Goal: Task Accomplishment & Management: Manage account settings

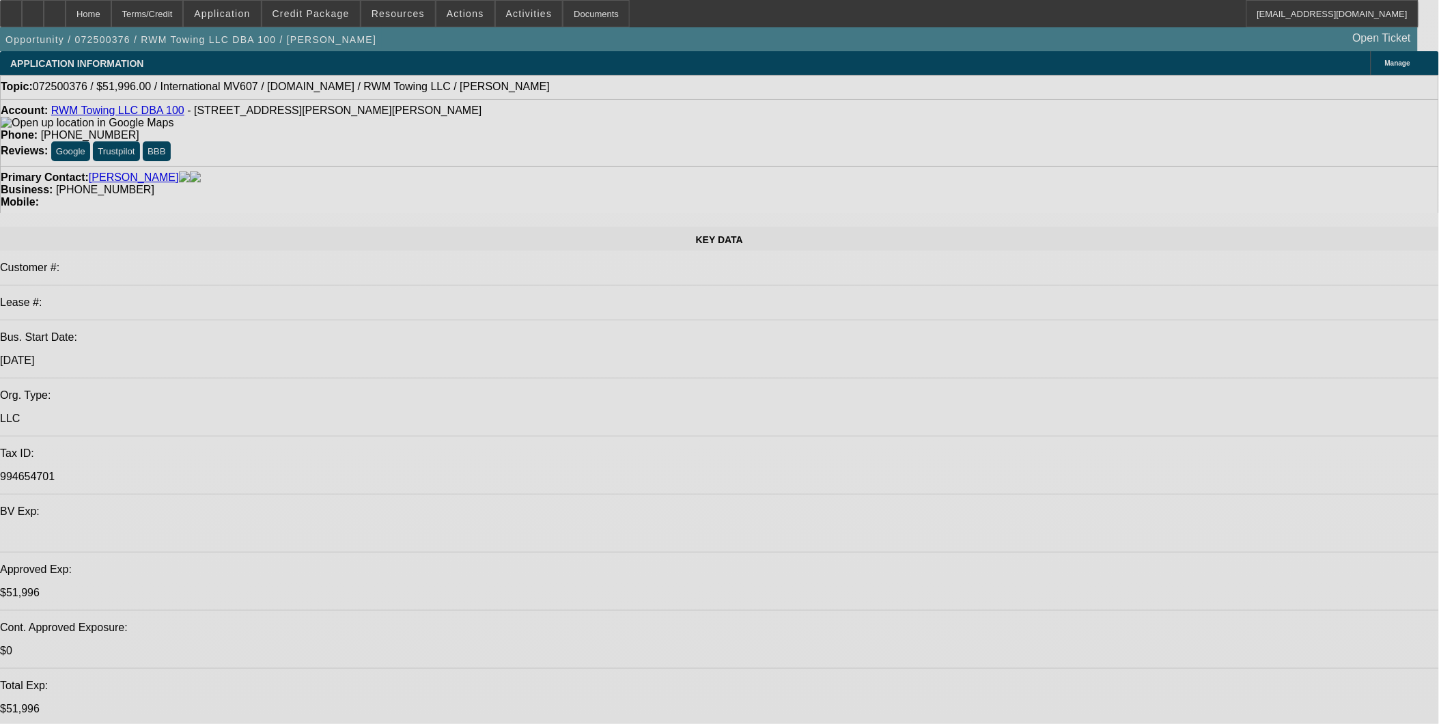
select select "0.2"
select select "2"
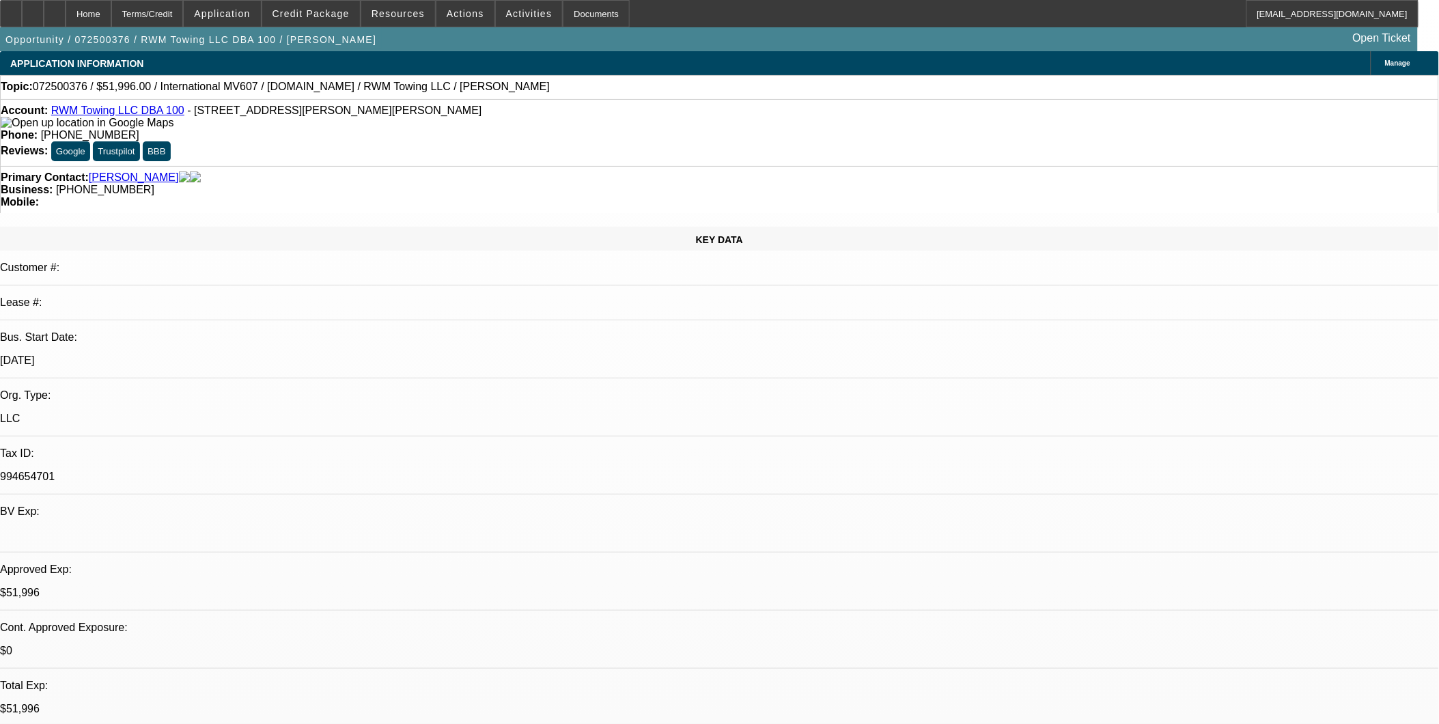
select select "2"
select select "0.1"
select select "4"
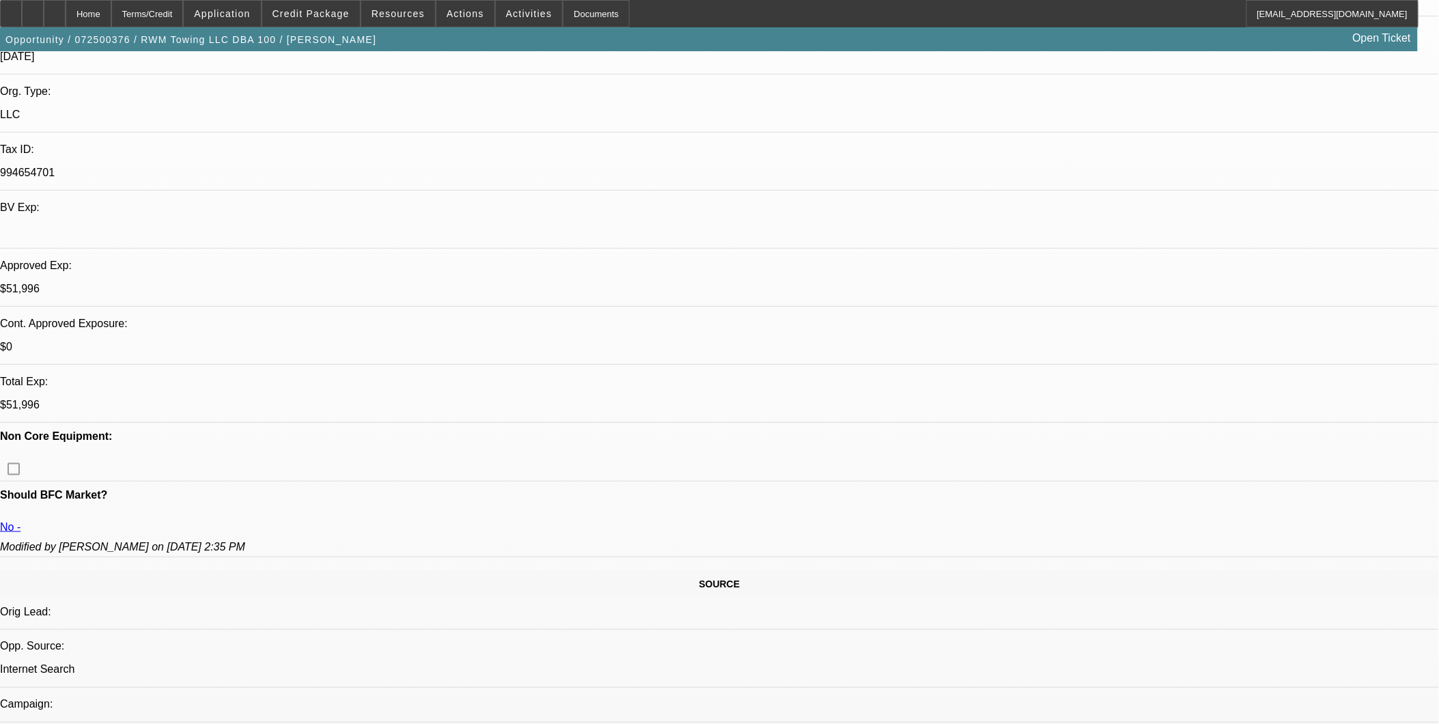
scroll to position [303, 0]
click at [463, 20] on span at bounding box center [466, 13] width 58 height 33
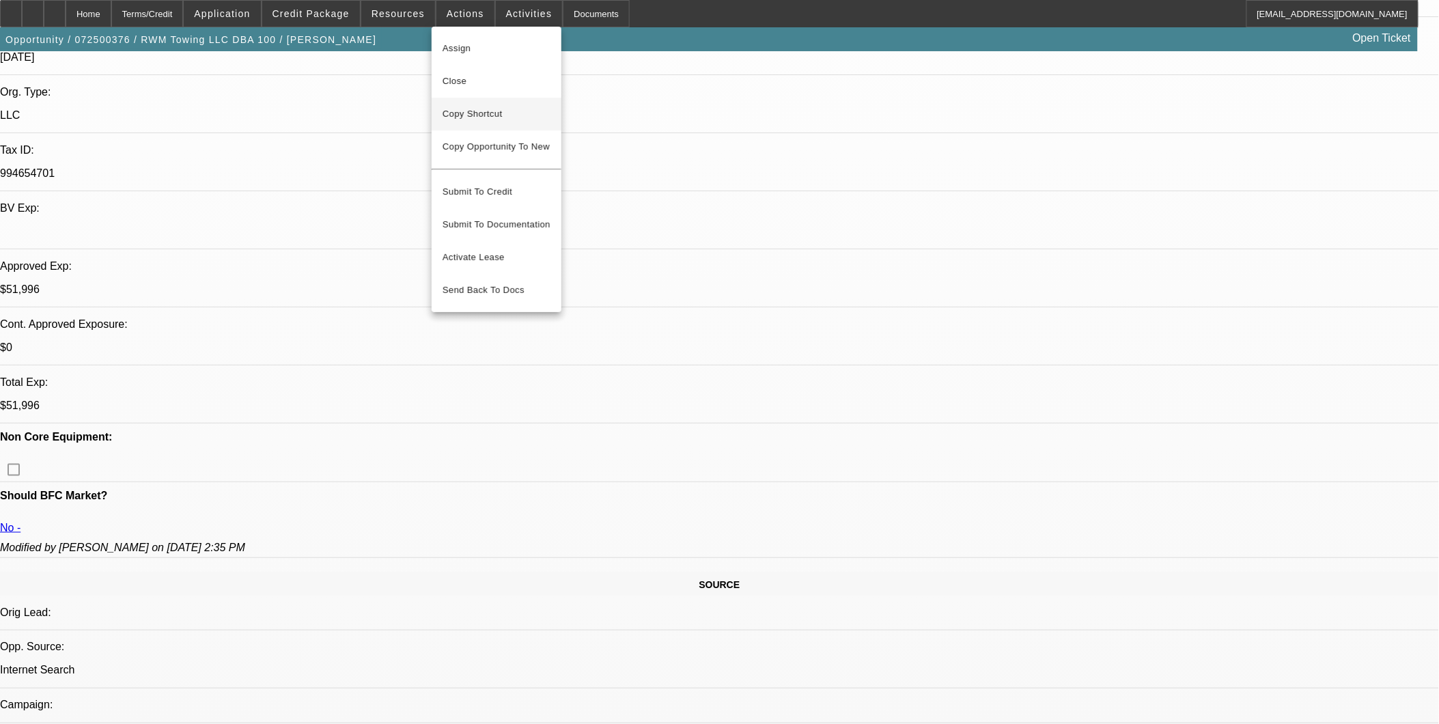
click at [485, 105] on button "Copy Shortcut" at bounding box center [497, 114] width 130 height 33
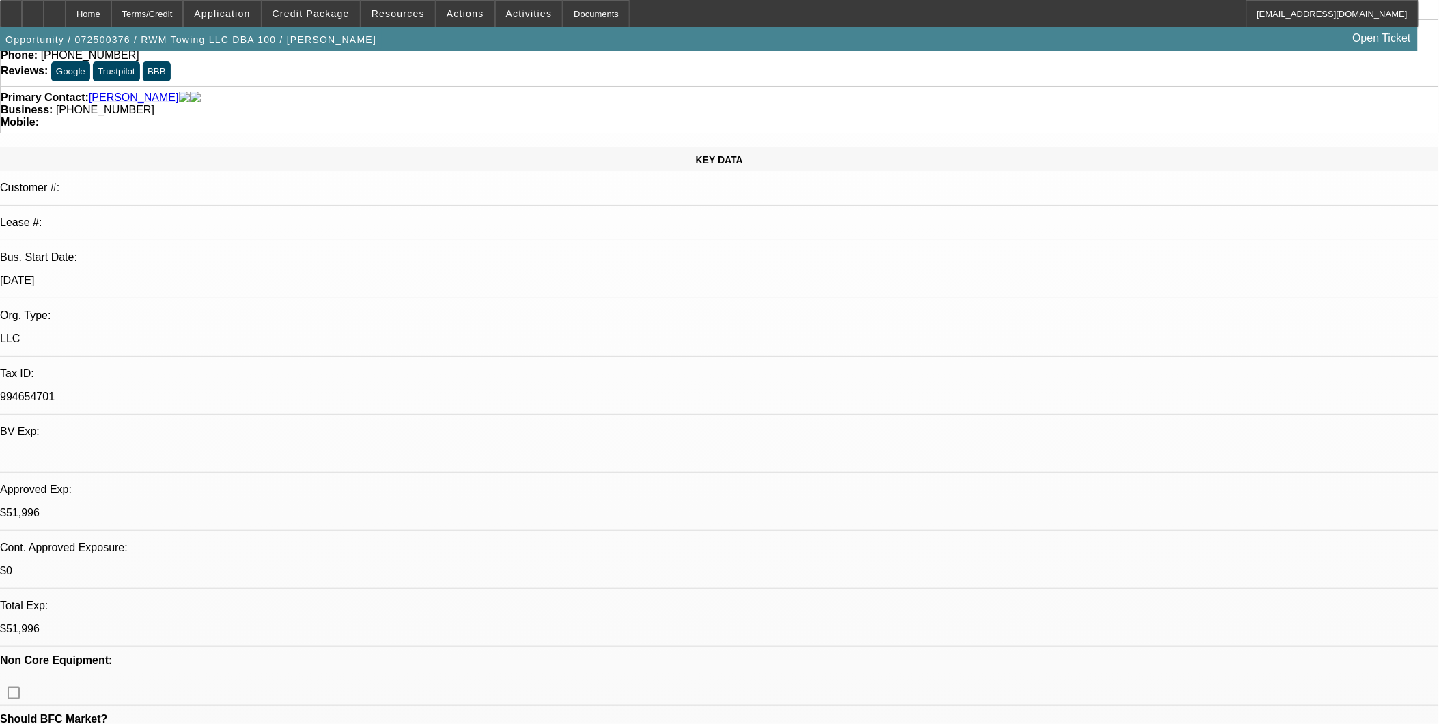
scroll to position [0, 0]
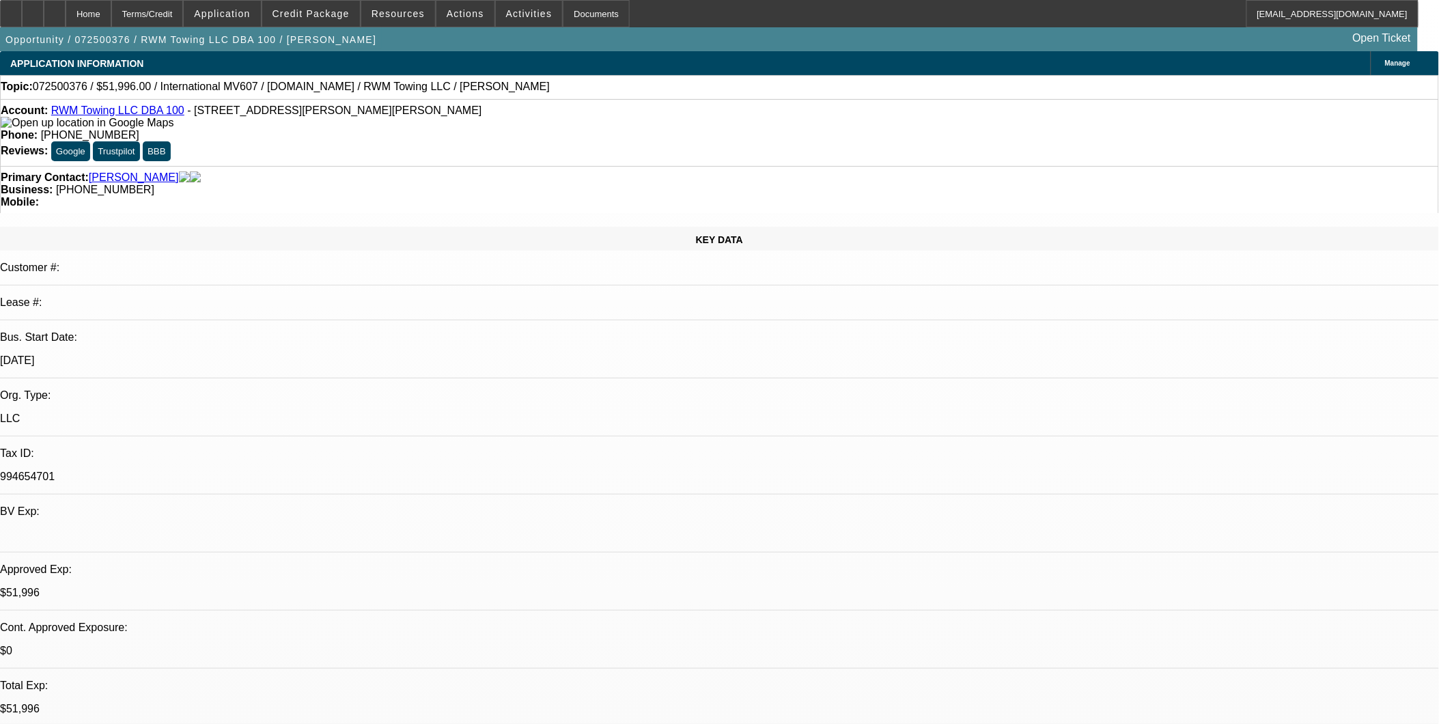
click at [126, 109] on link "RWM Towing LLC DBA 100" at bounding box center [117, 111] width 133 height 12
select select "0"
select select "2"
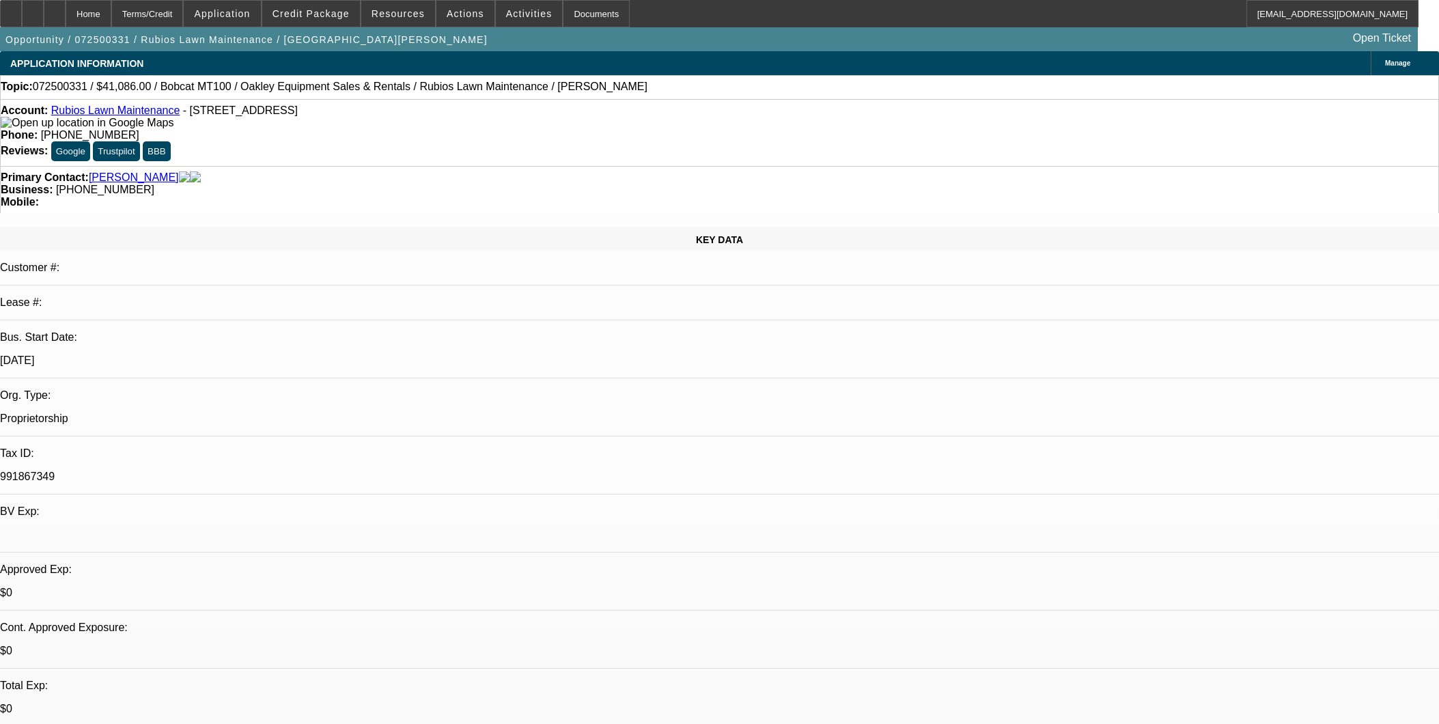
select select "0.1"
select select "4"
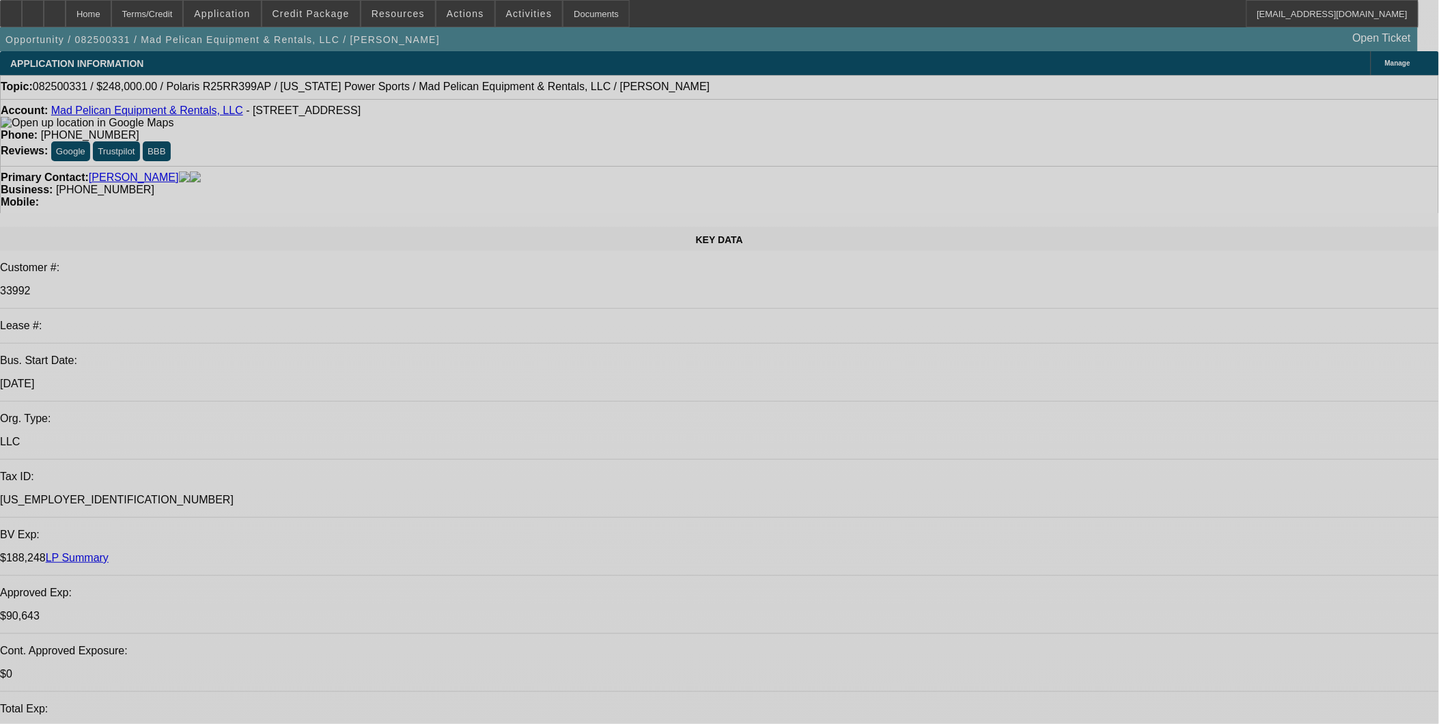
select select "0"
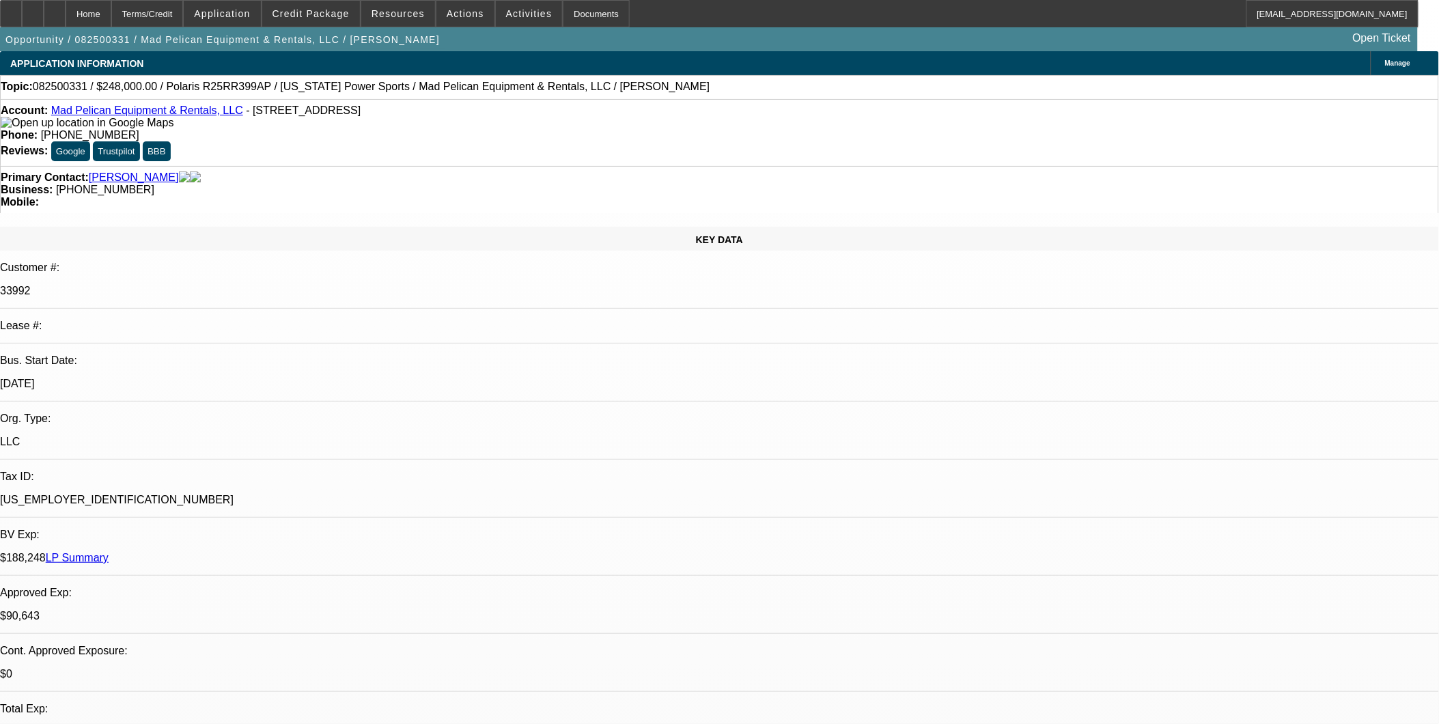
select select "0"
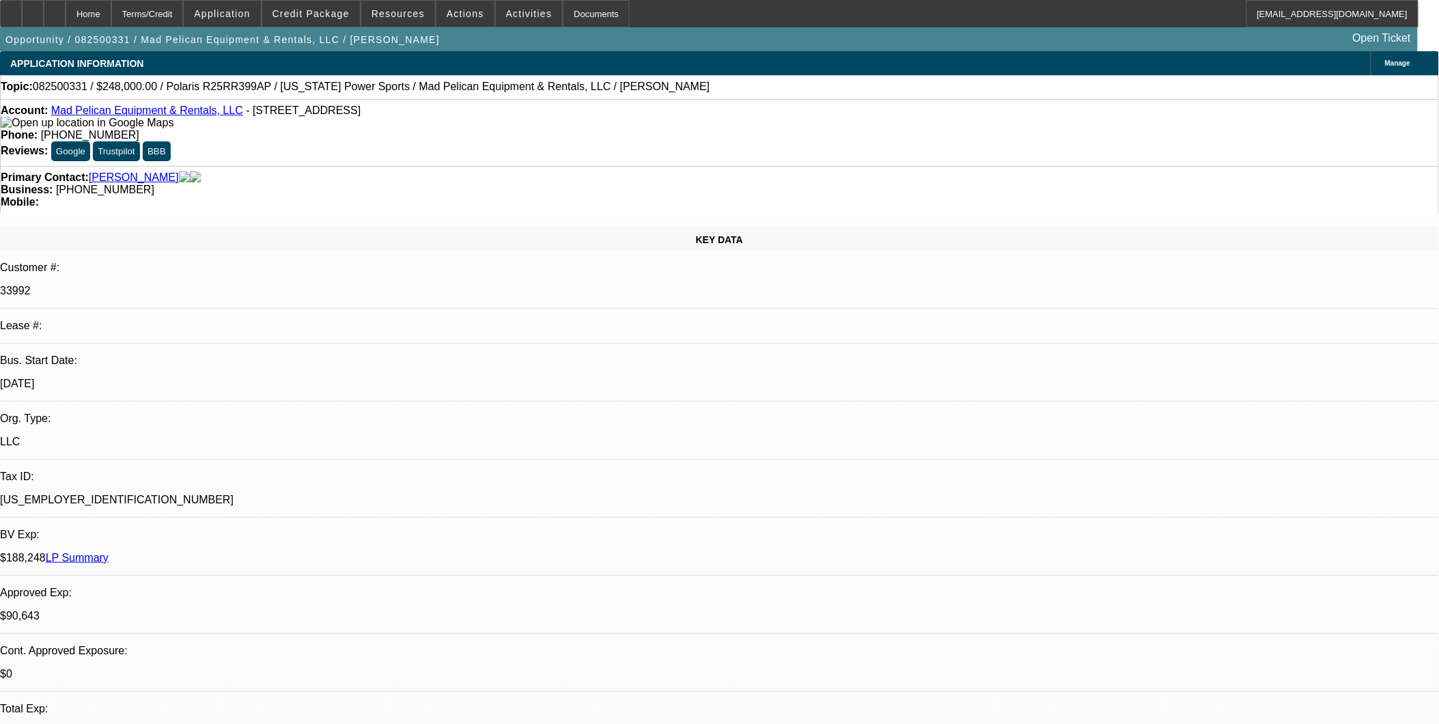
select select "0"
select select "1"
select select "3"
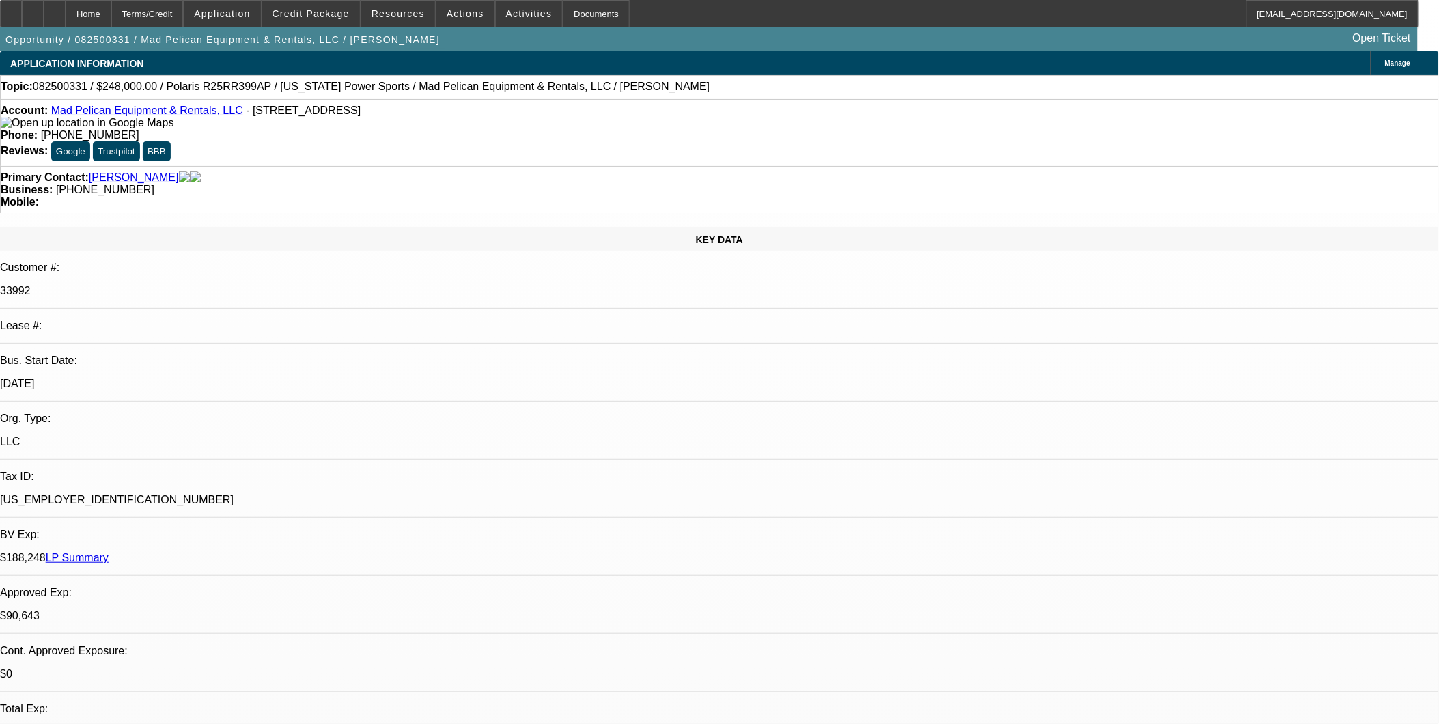
select select "6"
select select "1"
select select "3"
select select "6"
select select "1"
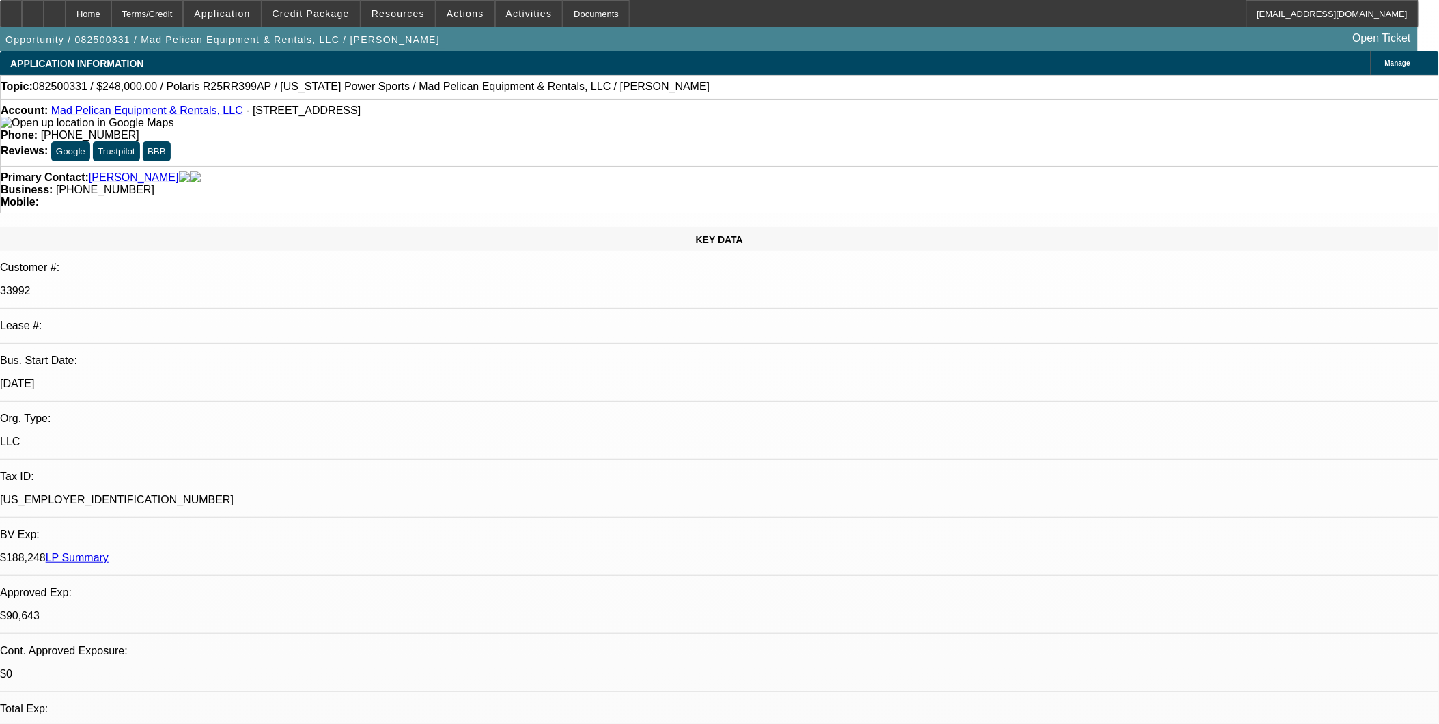
select select "3"
select select "6"
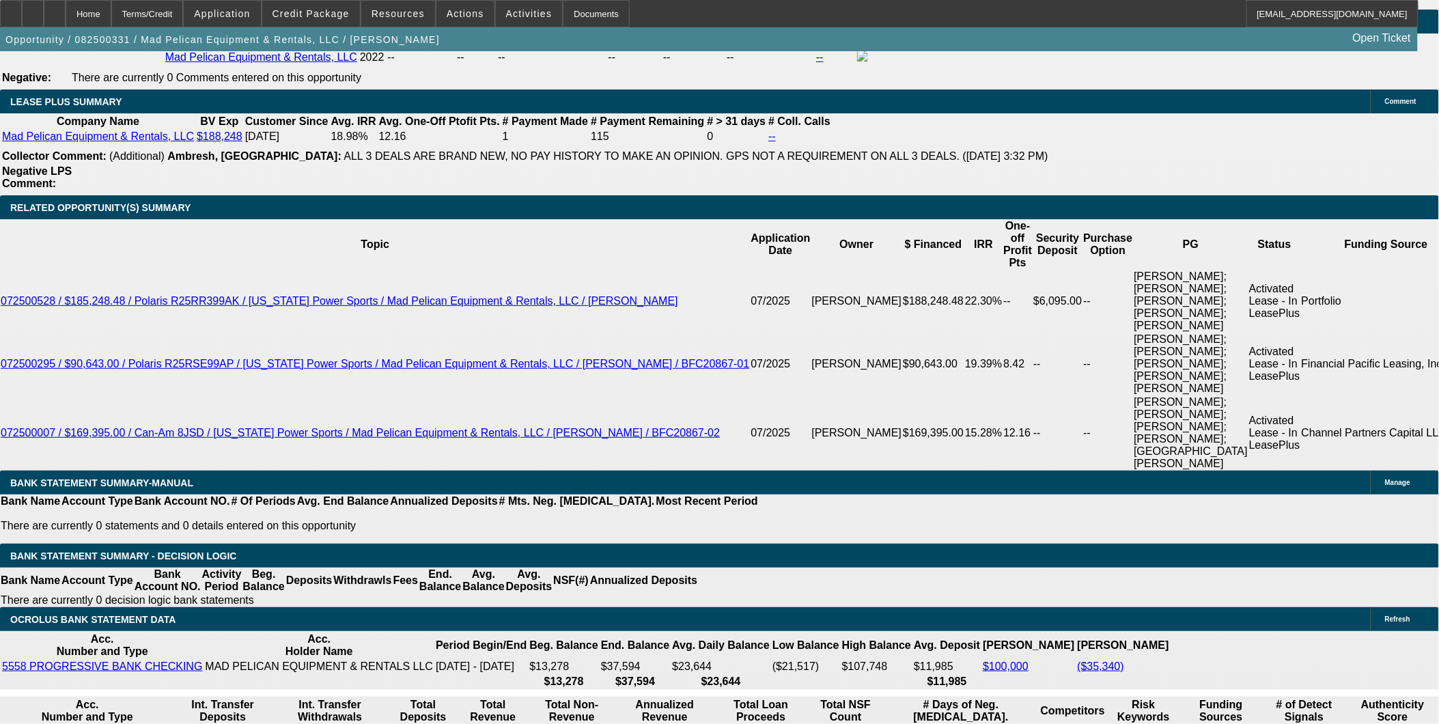
scroll to position [2429, 0]
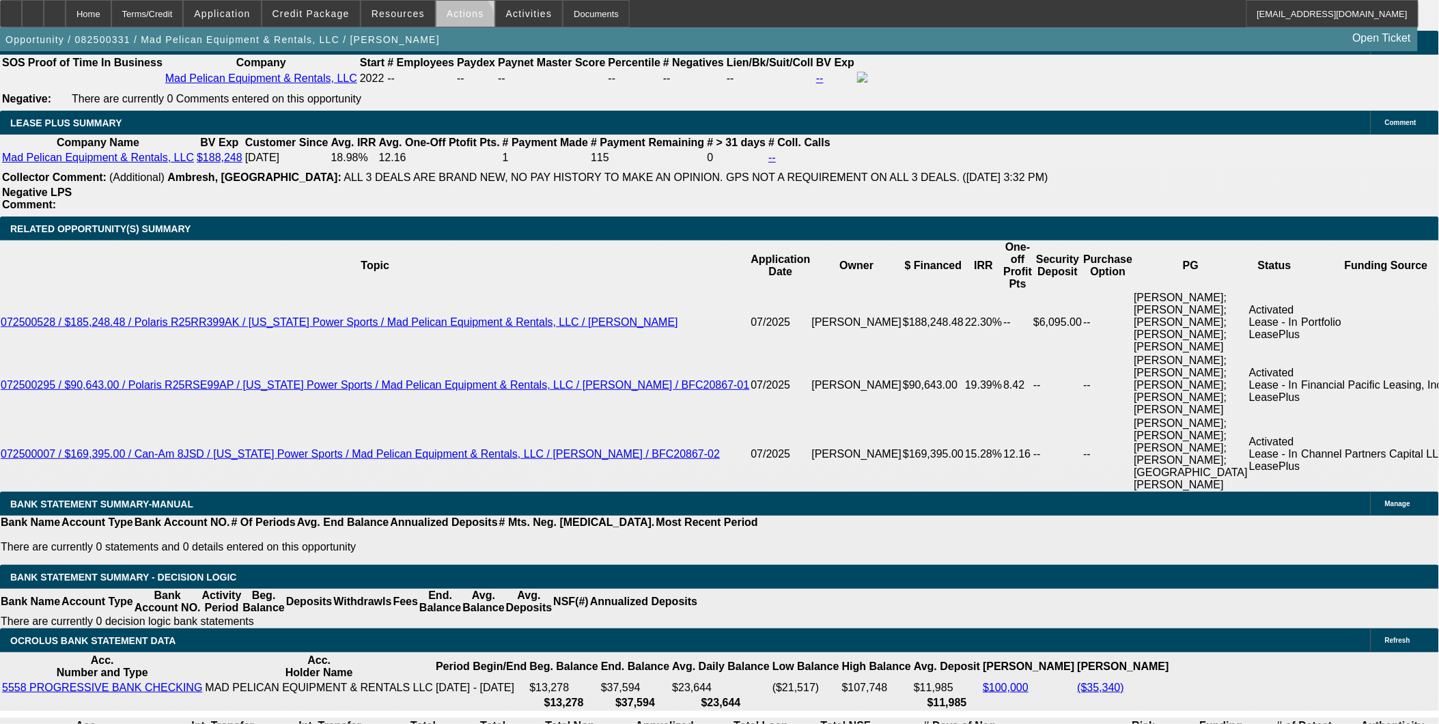
click at [458, 24] on span at bounding box center [466, 13] width 58 height 33
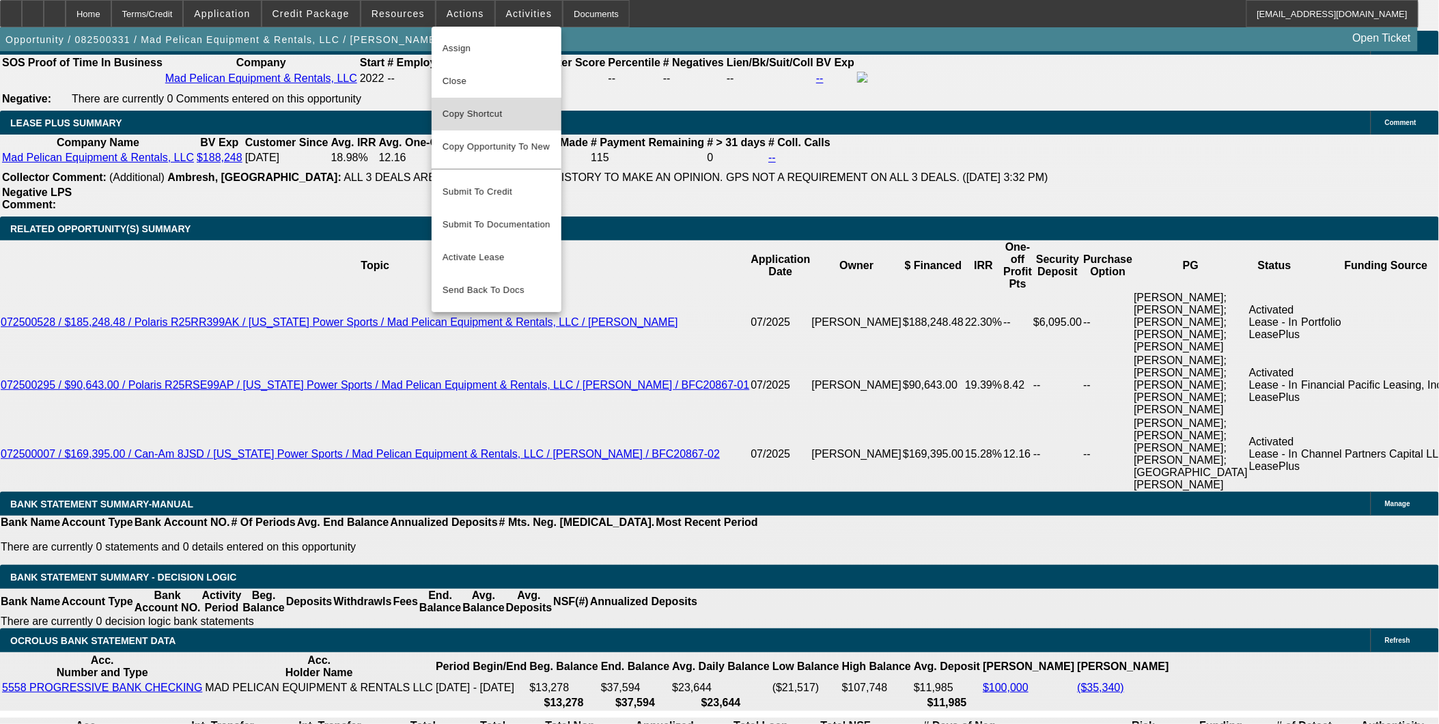
click at [508, 115] on span "Copy Shortcut" at bounding box center [497, 114] width 108 height 16
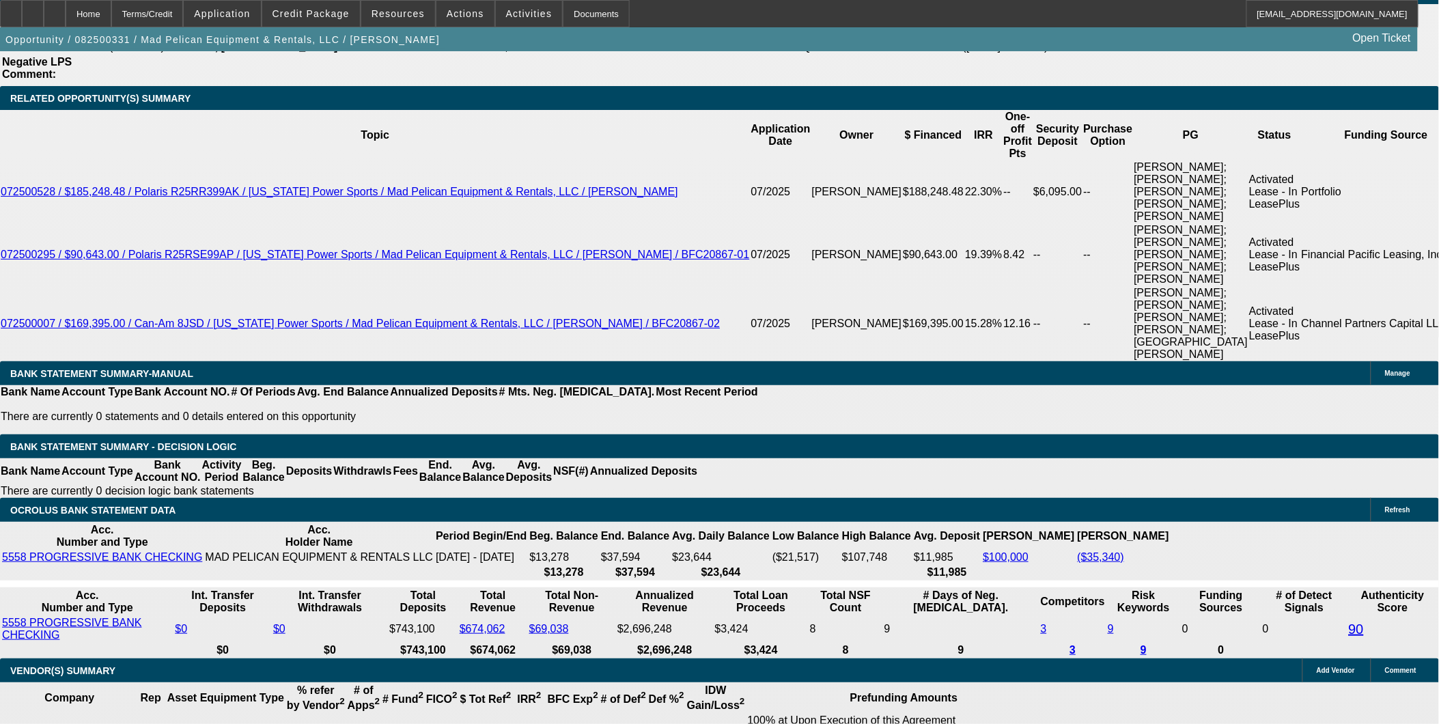
scroll to position [2471, 0]
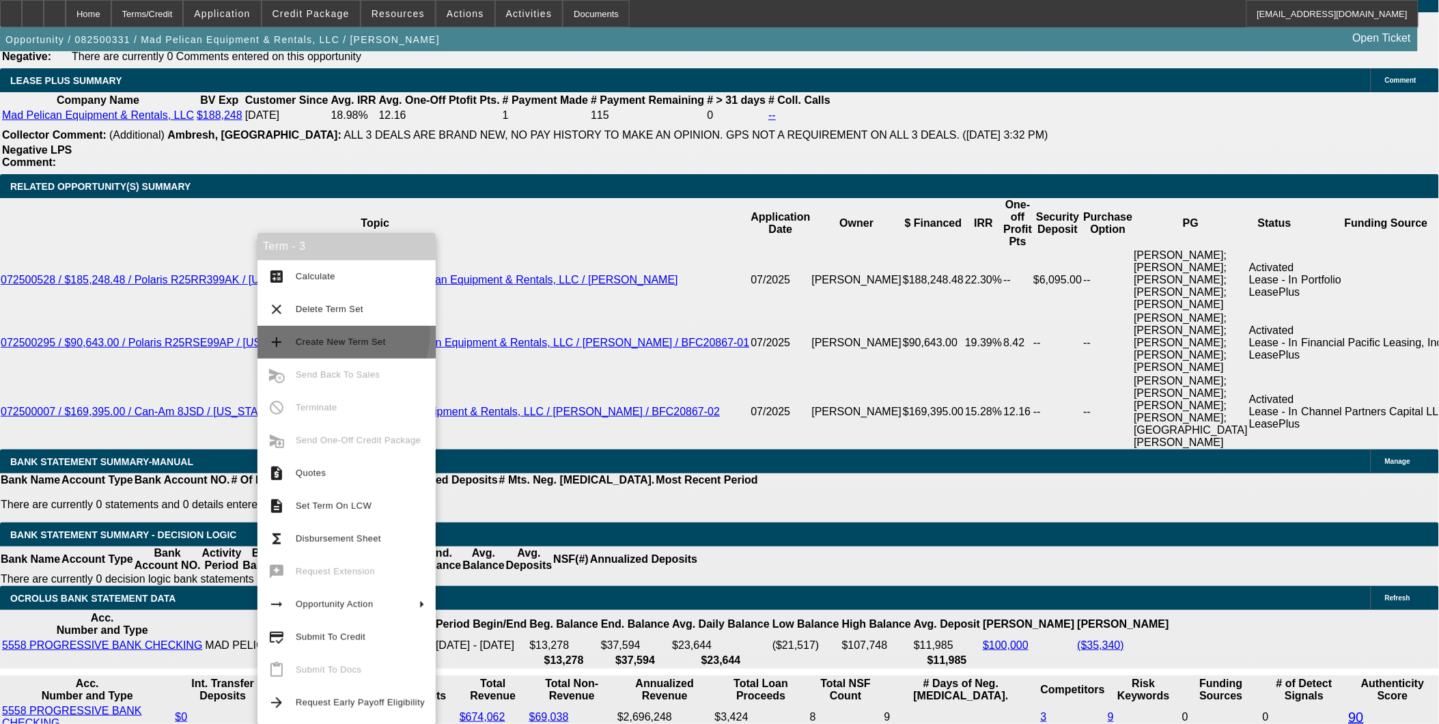
click at [339, 334] on span "Create New Term Set" at bounding box center [360, 342] width 129 height 16
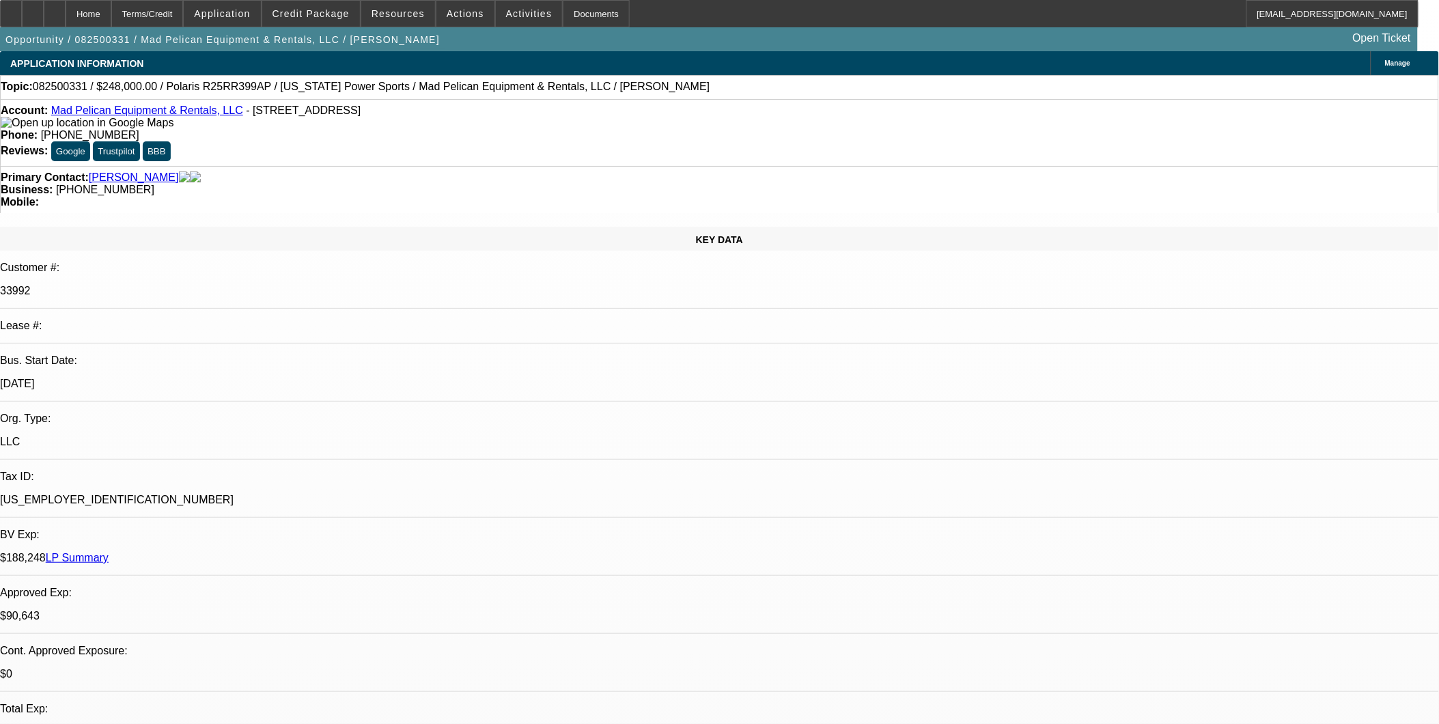
select select "0"
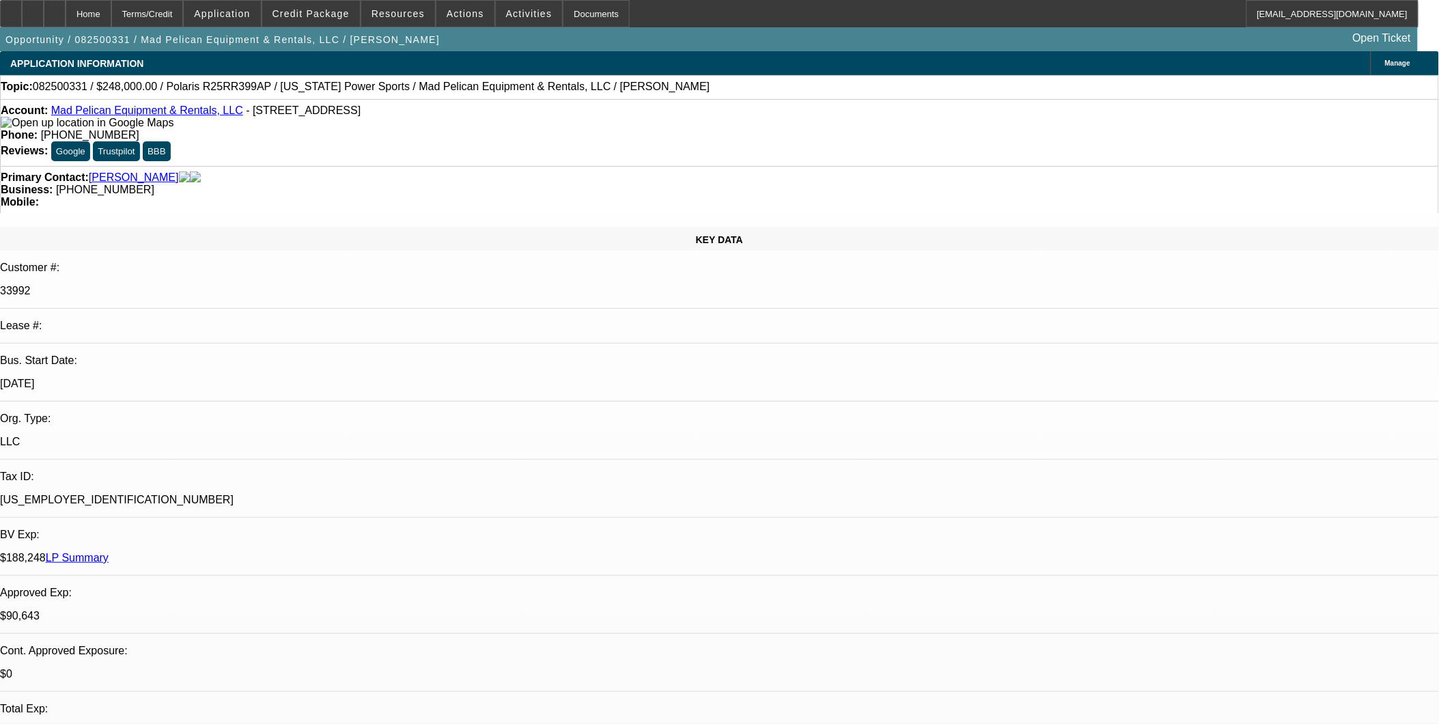
select select "0"
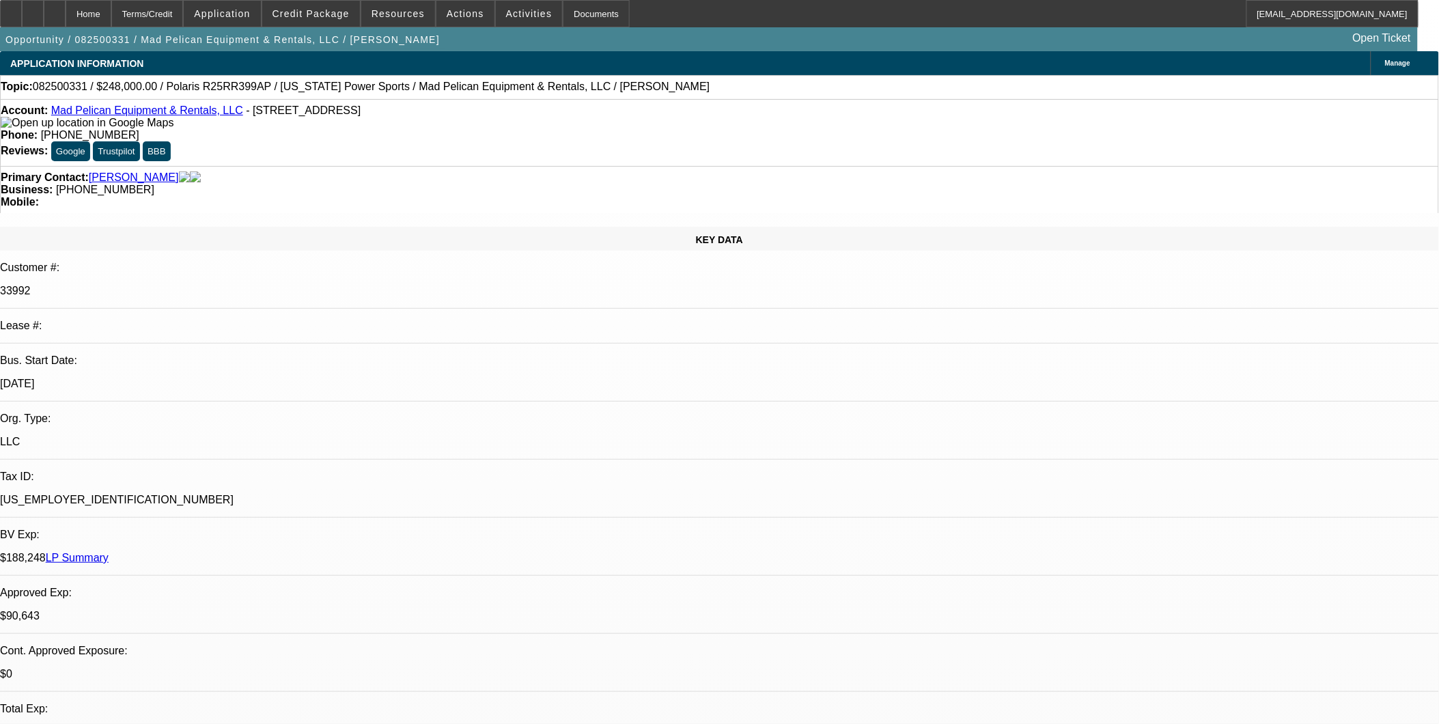
select select "0"
select select "1"
select select "3"
select select "6"
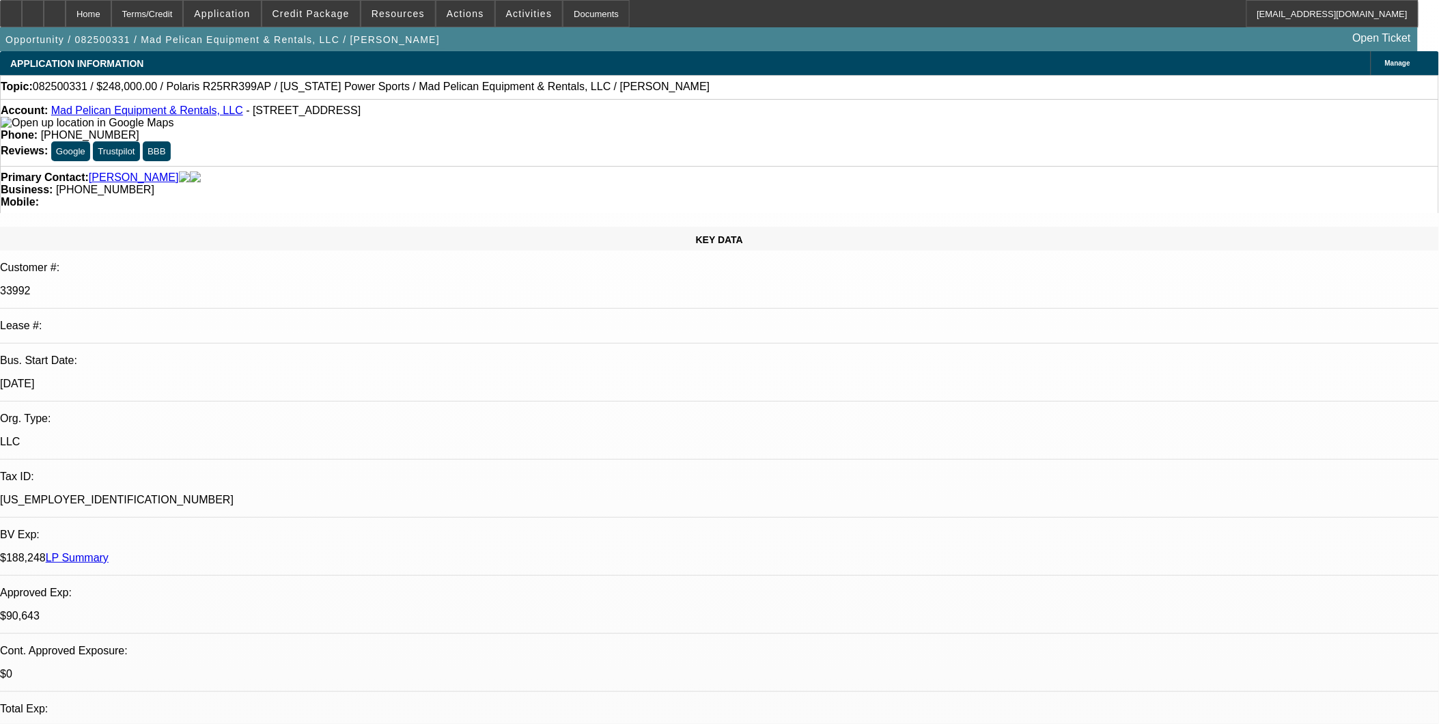
select select "1"
select select "3"
select select "6"
select select "1"
select select "3"
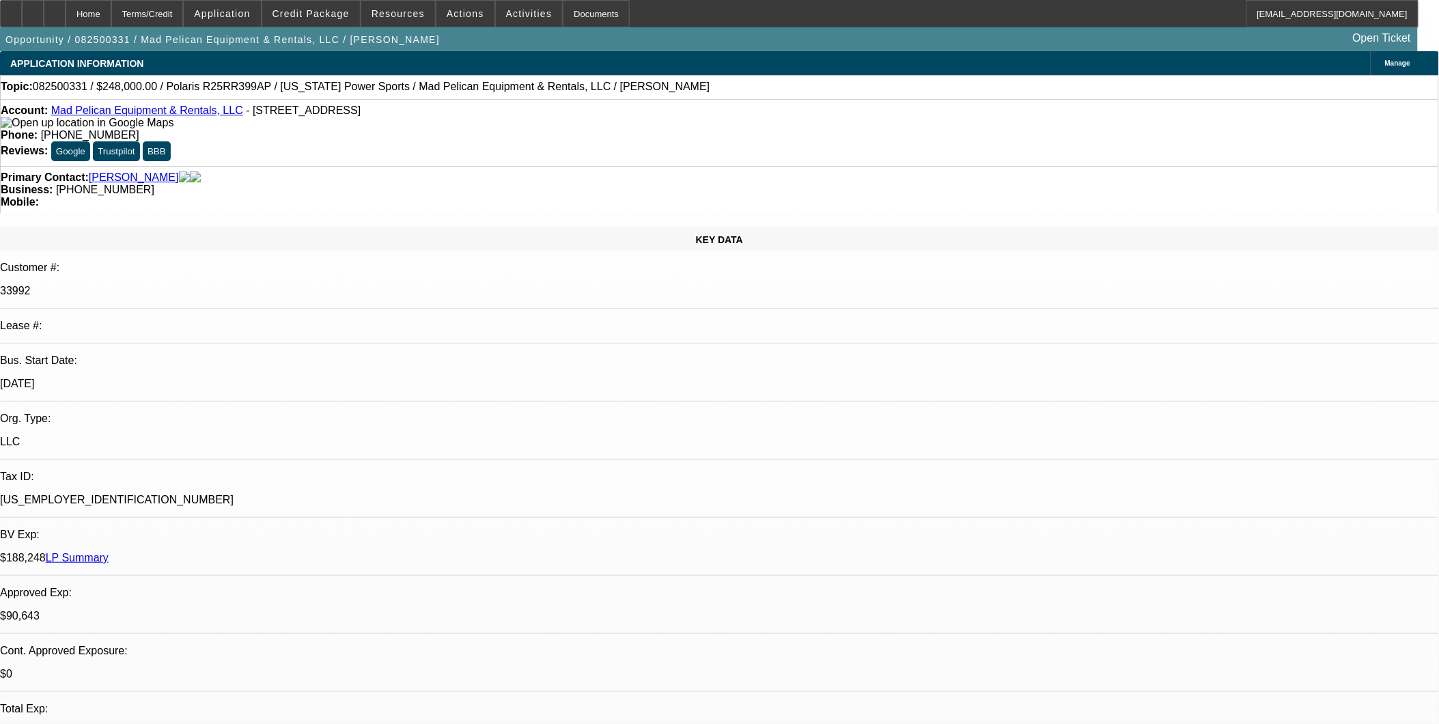
select select "6"
select select "1"
select select "3"
select select "6"
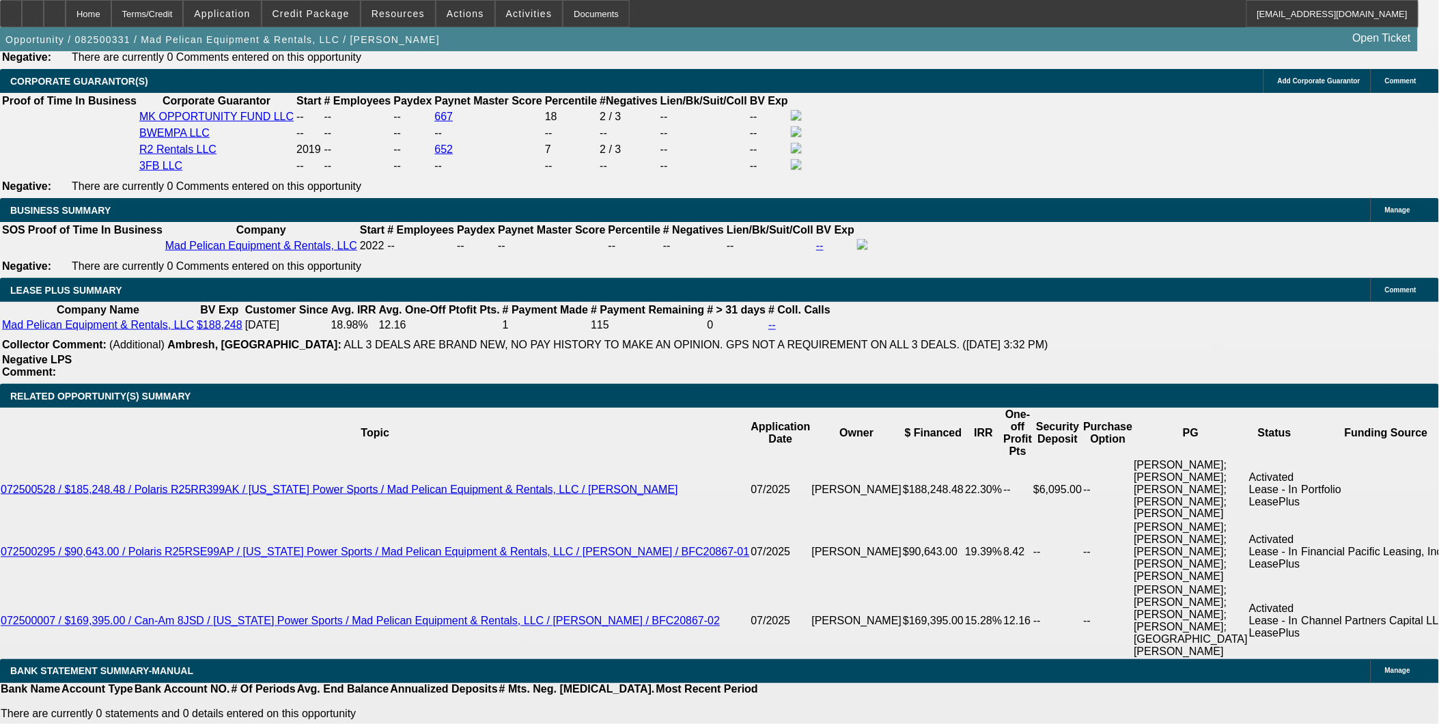
scroll to position [2429, 0]
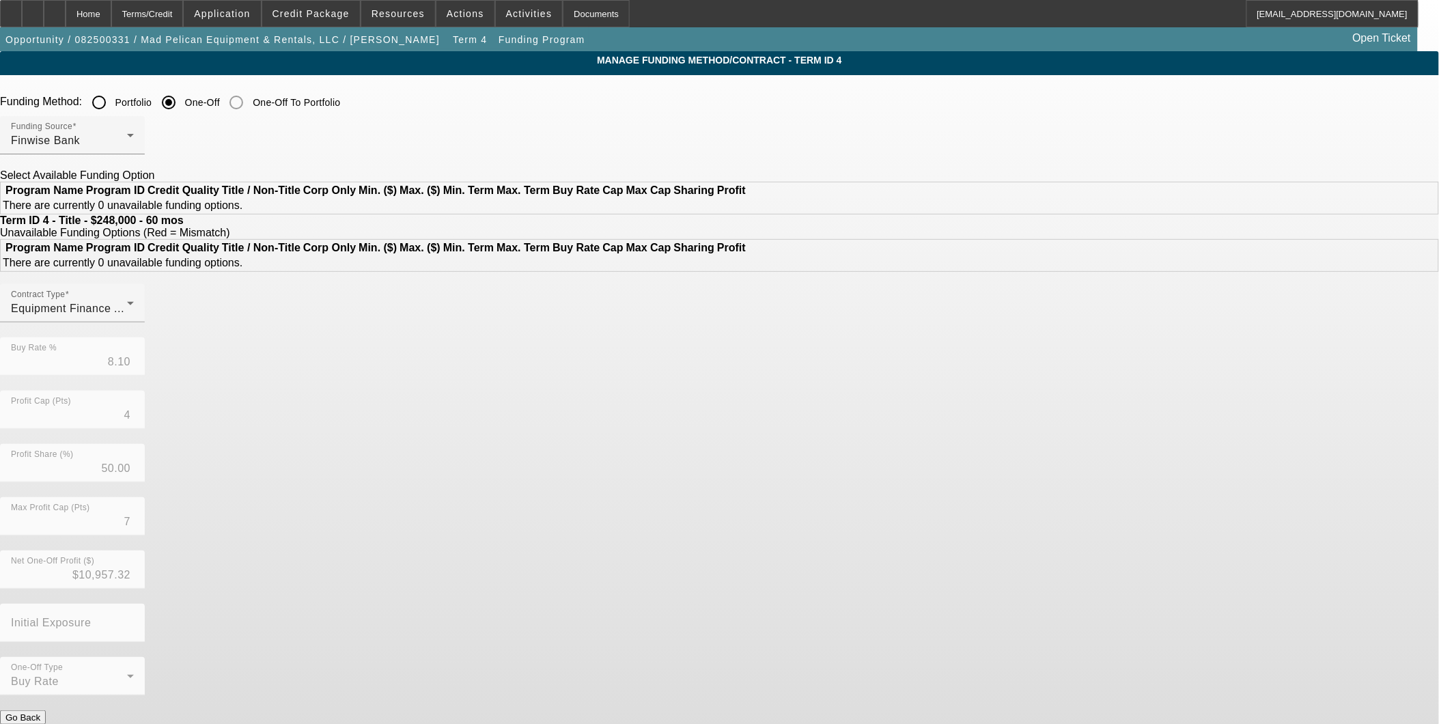
click at [113, 98] on input "Portfolio" at bounding box center [98, 102] width 27 height 27
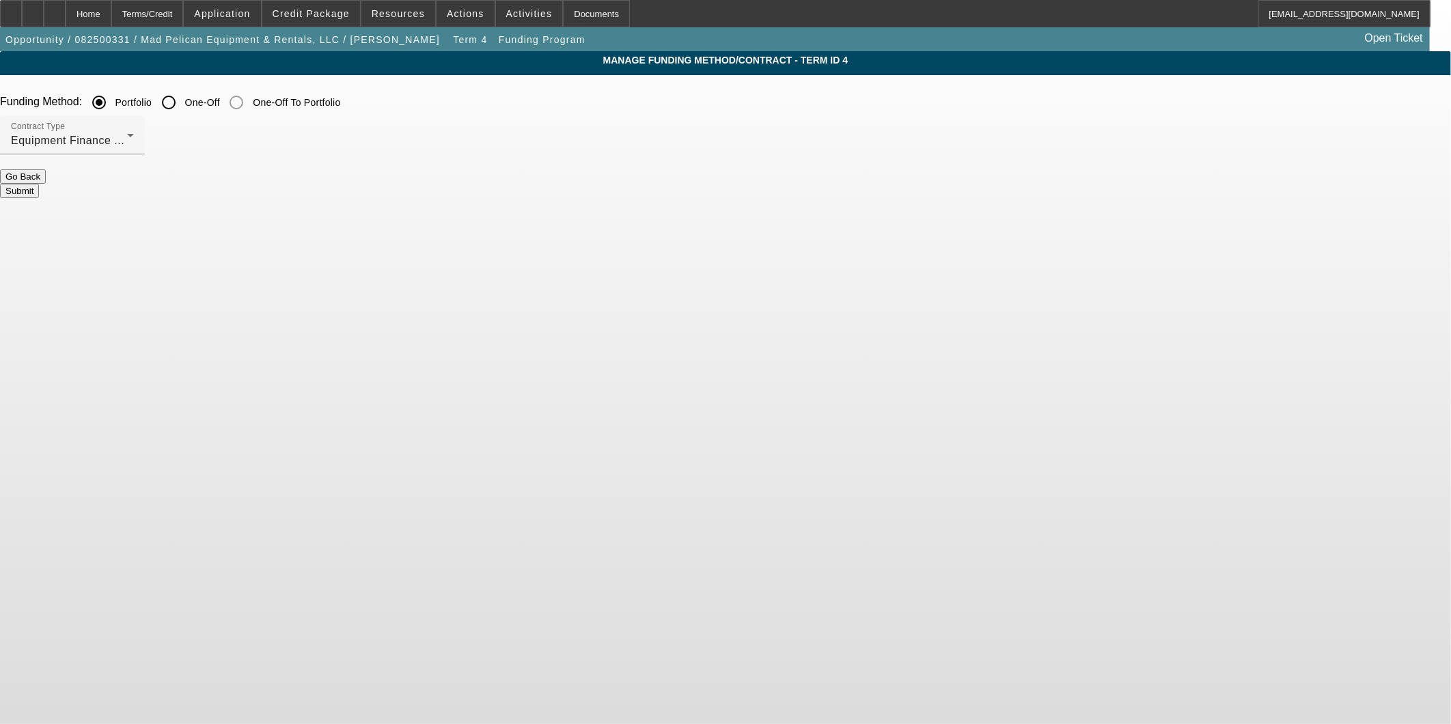
click at [39, 184] on button "Submit" at bounding box center [19, 191] width 39 height 14
radio input "false"
radio input "true"
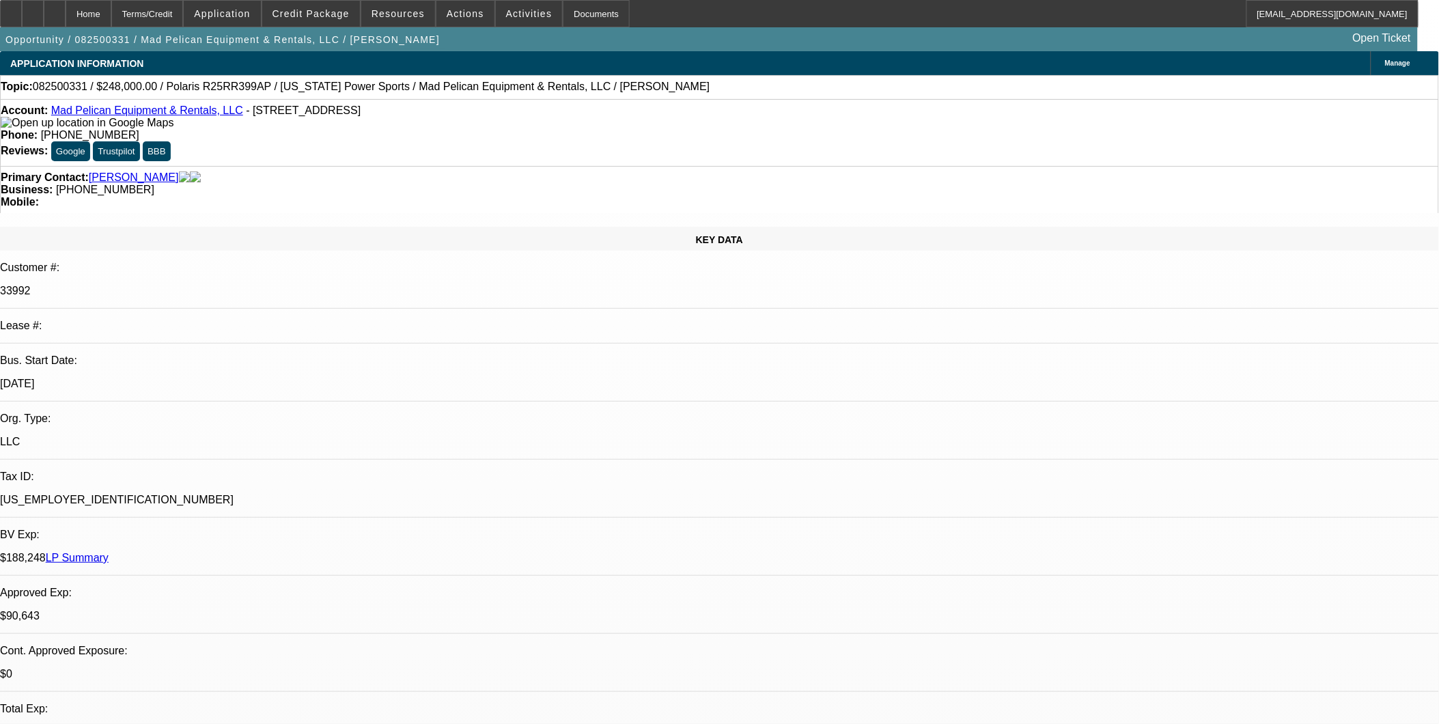
select select "0"
select select "3"
select select "0"
select select "6"
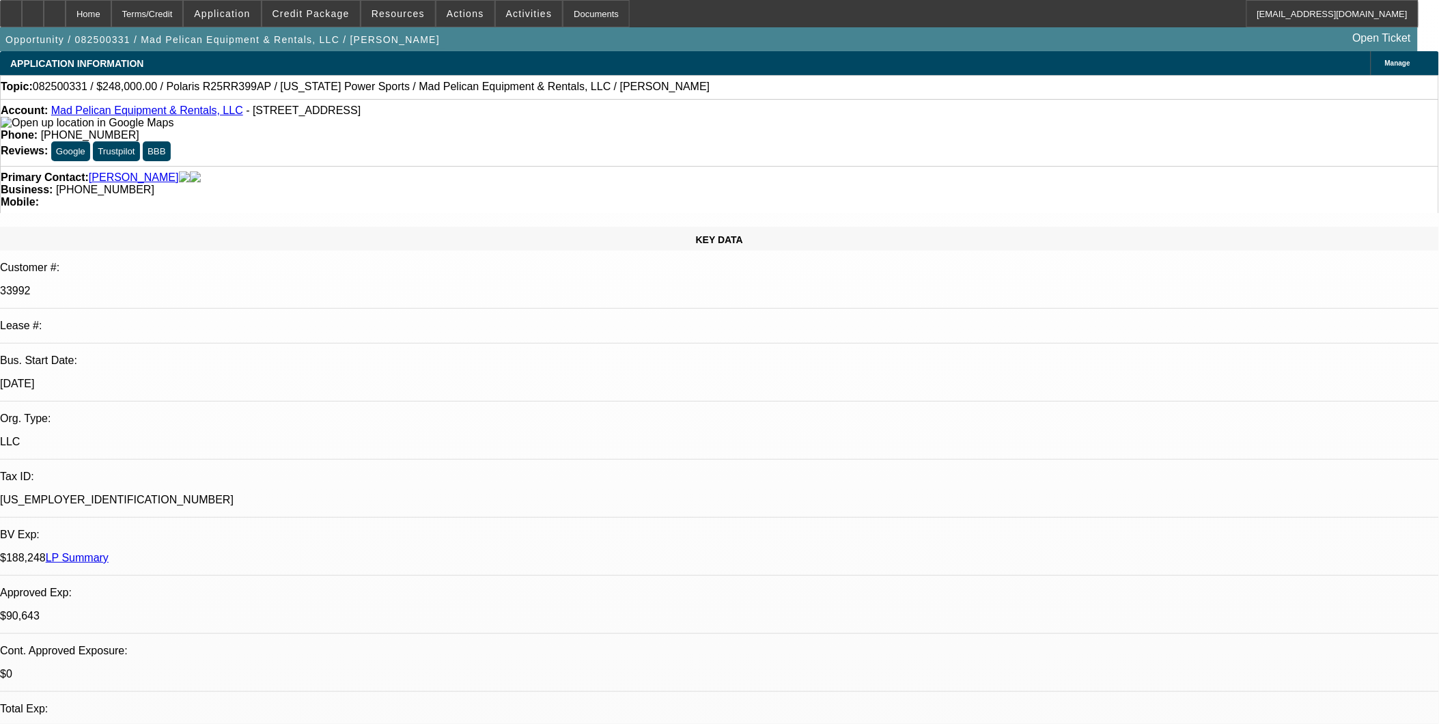
select select "0"
select select "3"
select select "0"
select select "6"
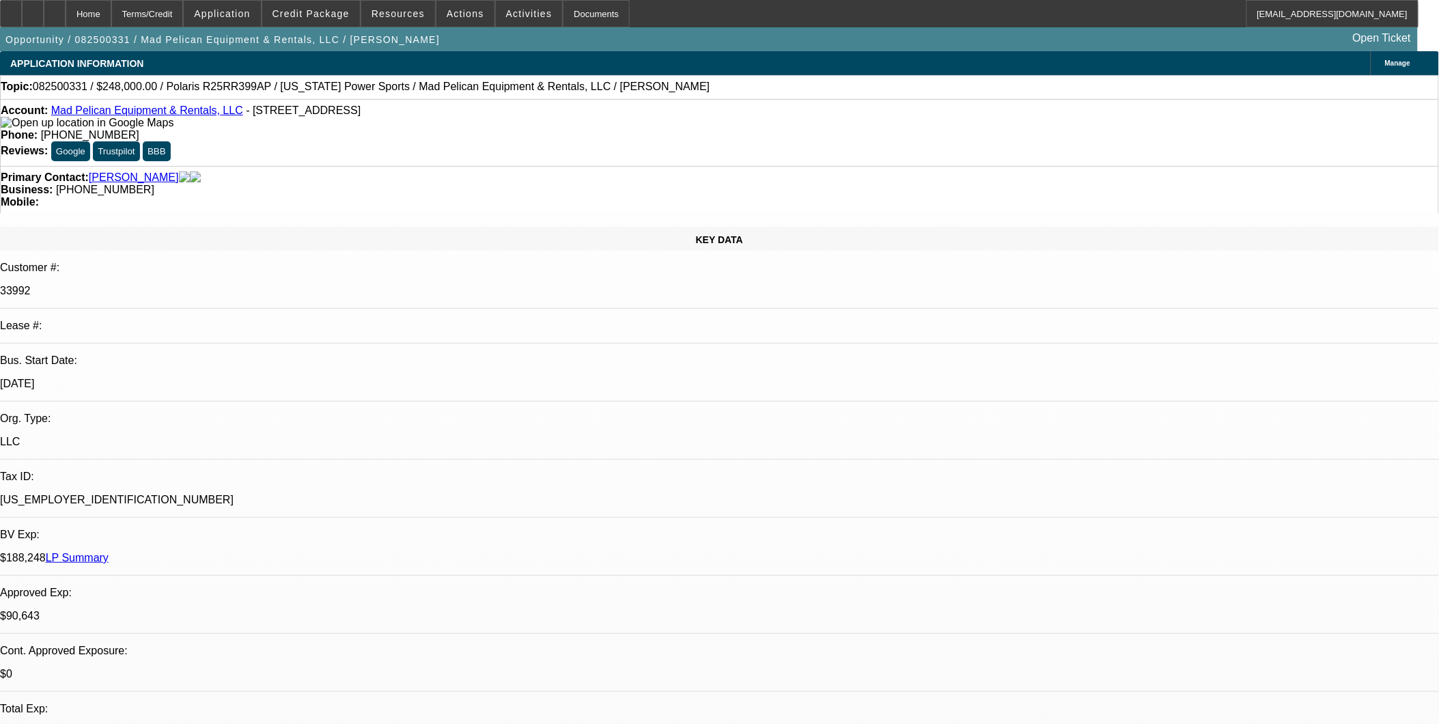
select select "0"
select select "3"
select select "0"
select select "6"
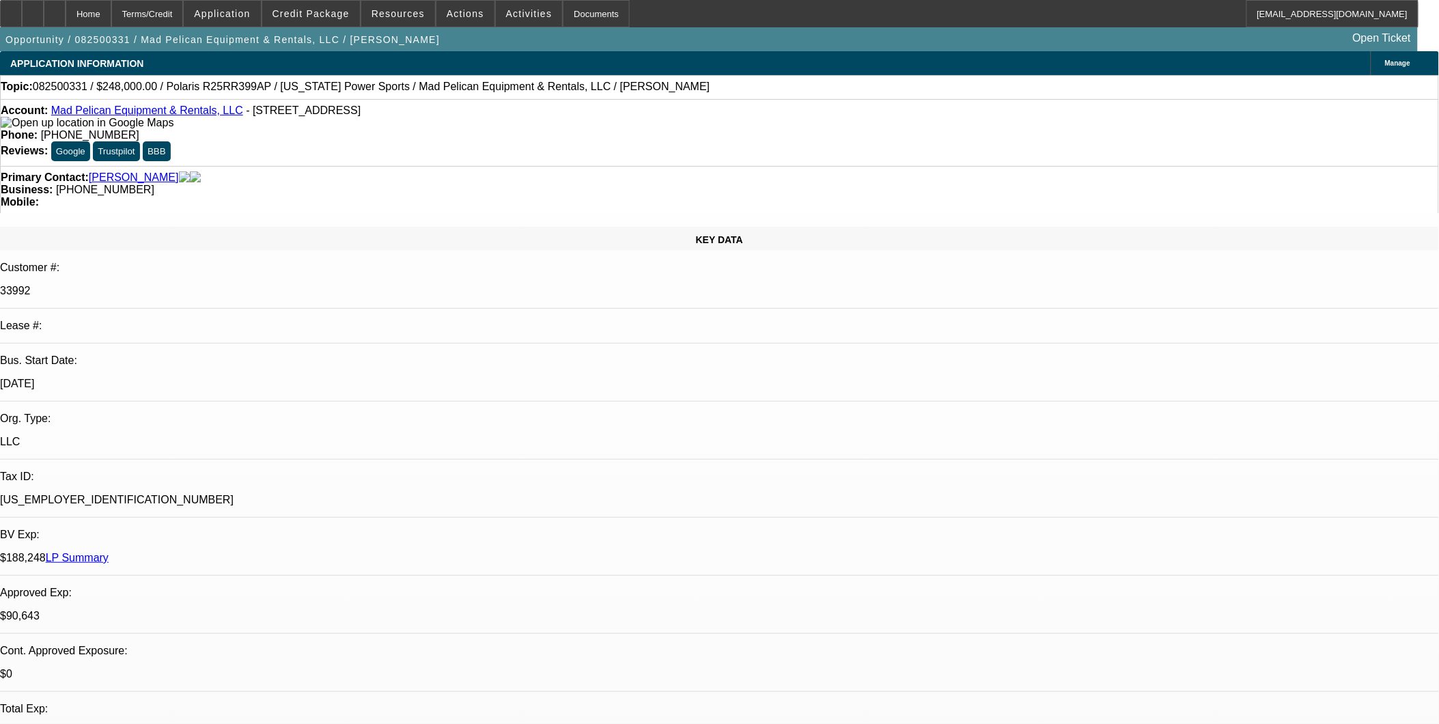
select select "0"
select select "3"
select select "0"
select select "6"
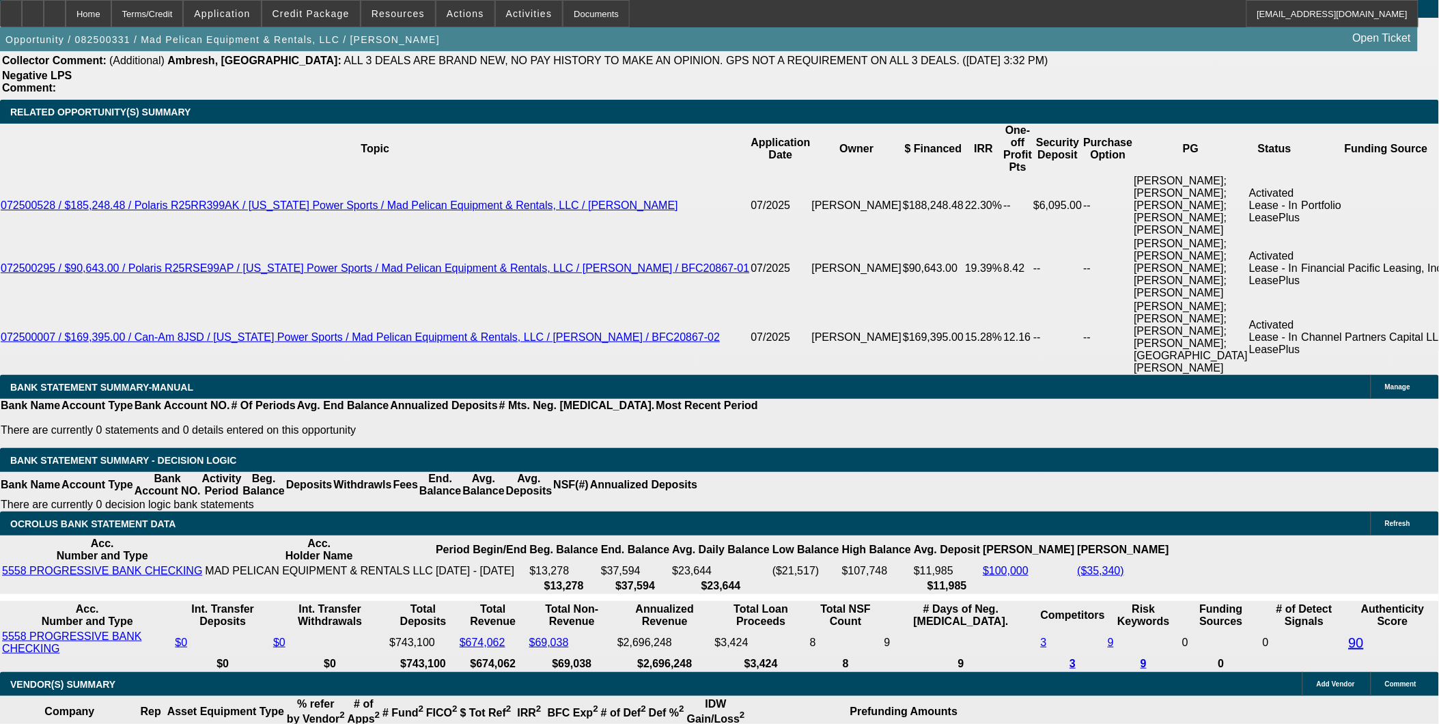
scroll to position [2580, 0]
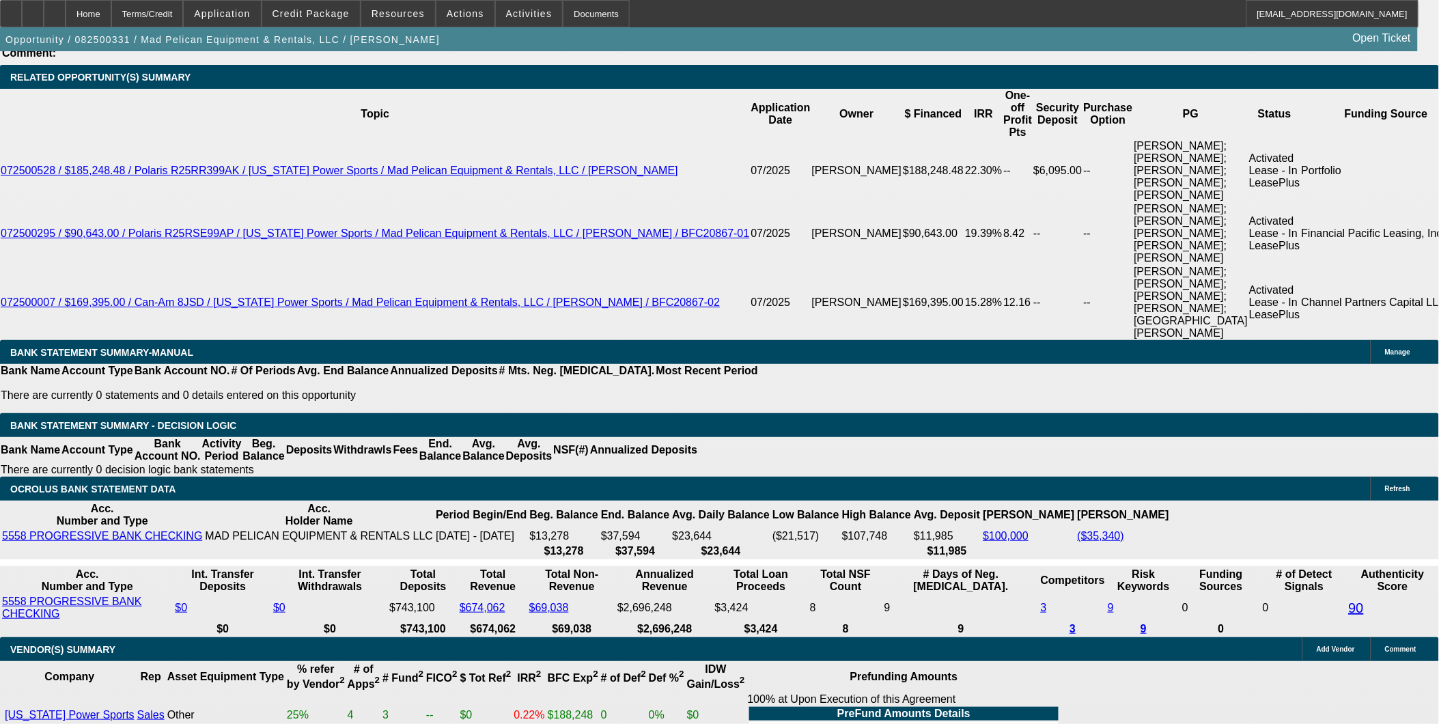
drag, startPoint x: 323, startPoint y: 376, endPoint x: 411, endPoint y: 391, distance: 88.8
type input "UNKNOWN"
type input "22"
type input "$6,849.49"
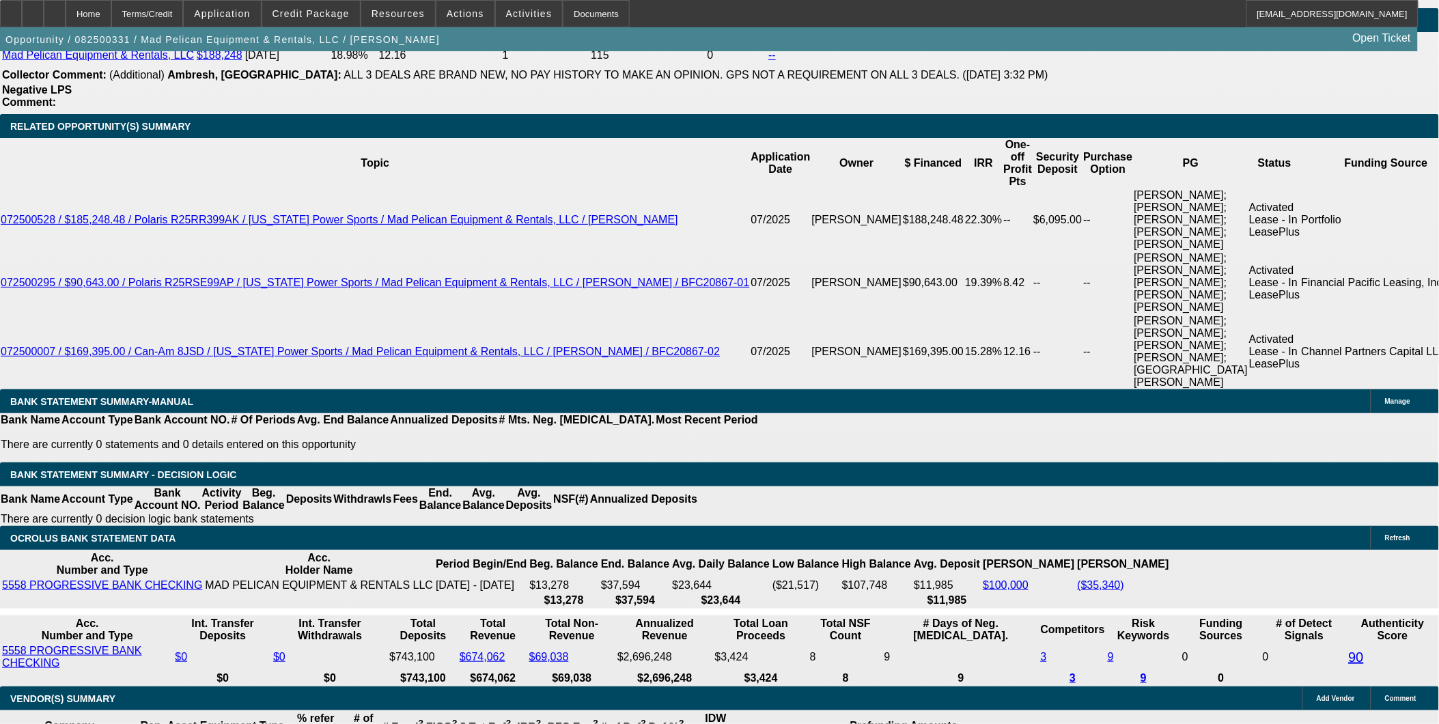
scroll to position [2505, 0]
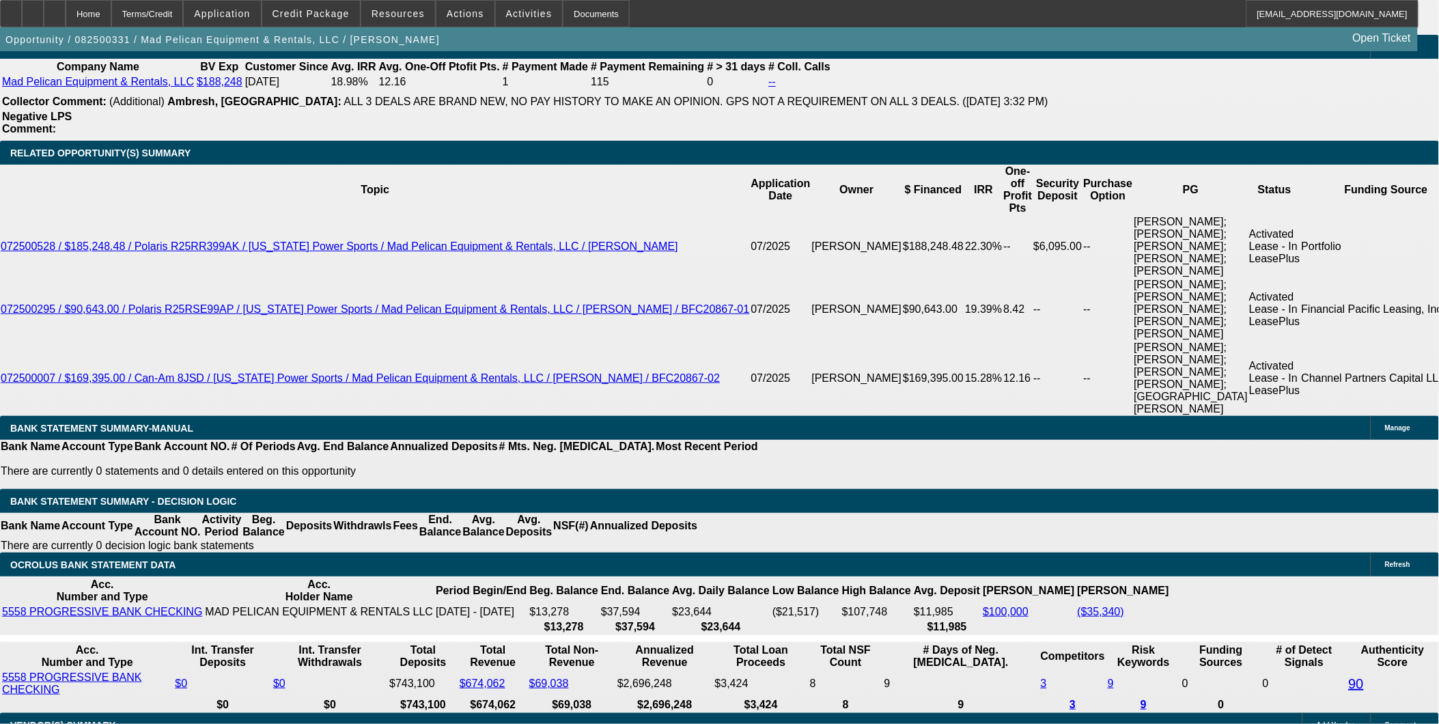
type input "22"
drag, startPoint x: 288, startPoint y: 445, endPoint x: 350, endPoint y: 465, distance: 64.6
type input "48"
type input "$7,813.51"
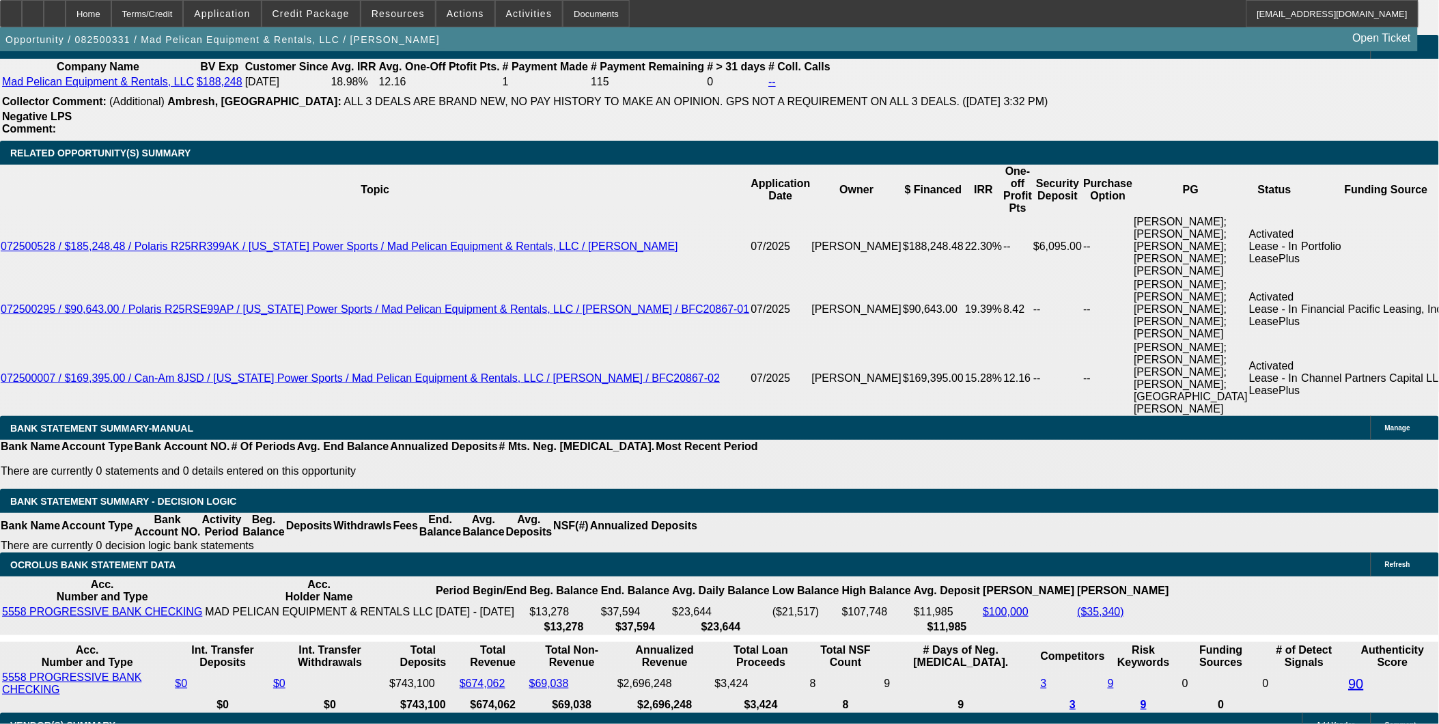
type input "48"
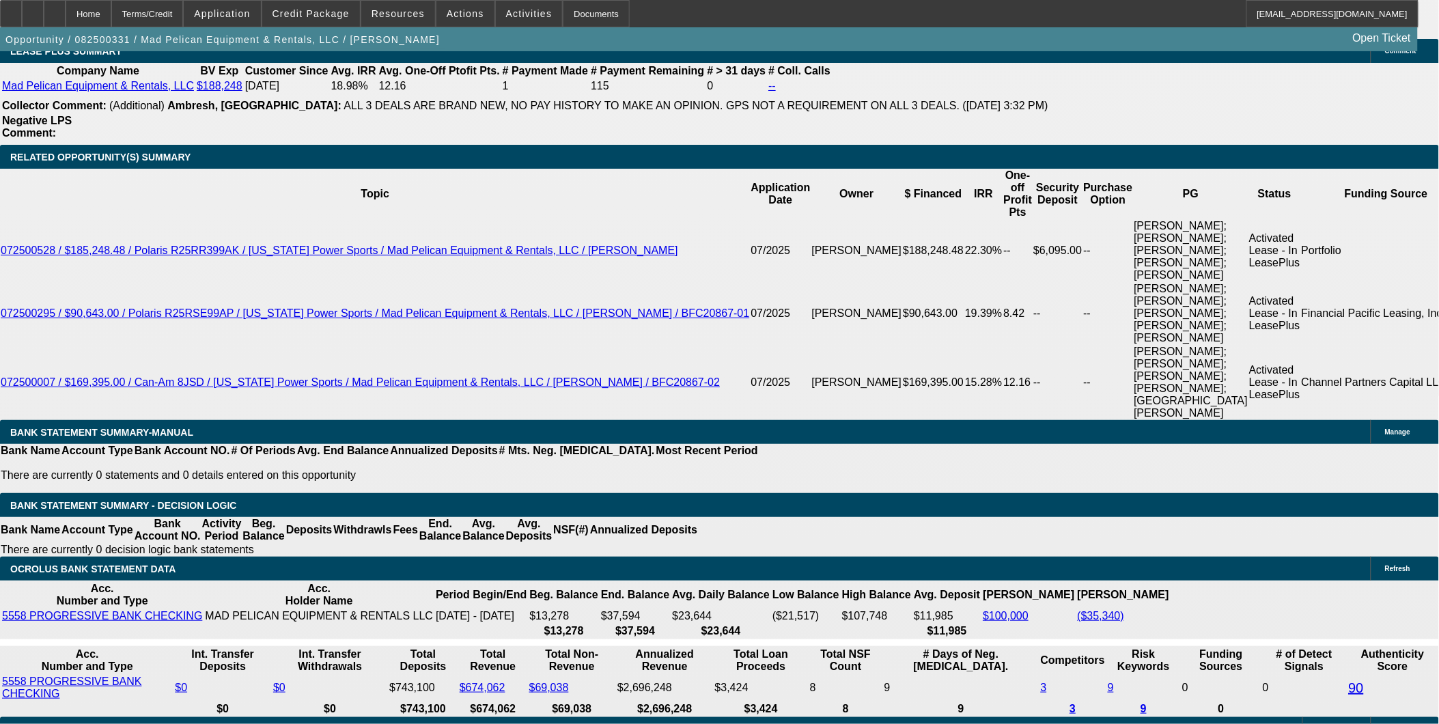
scroll to position [2277, 0]
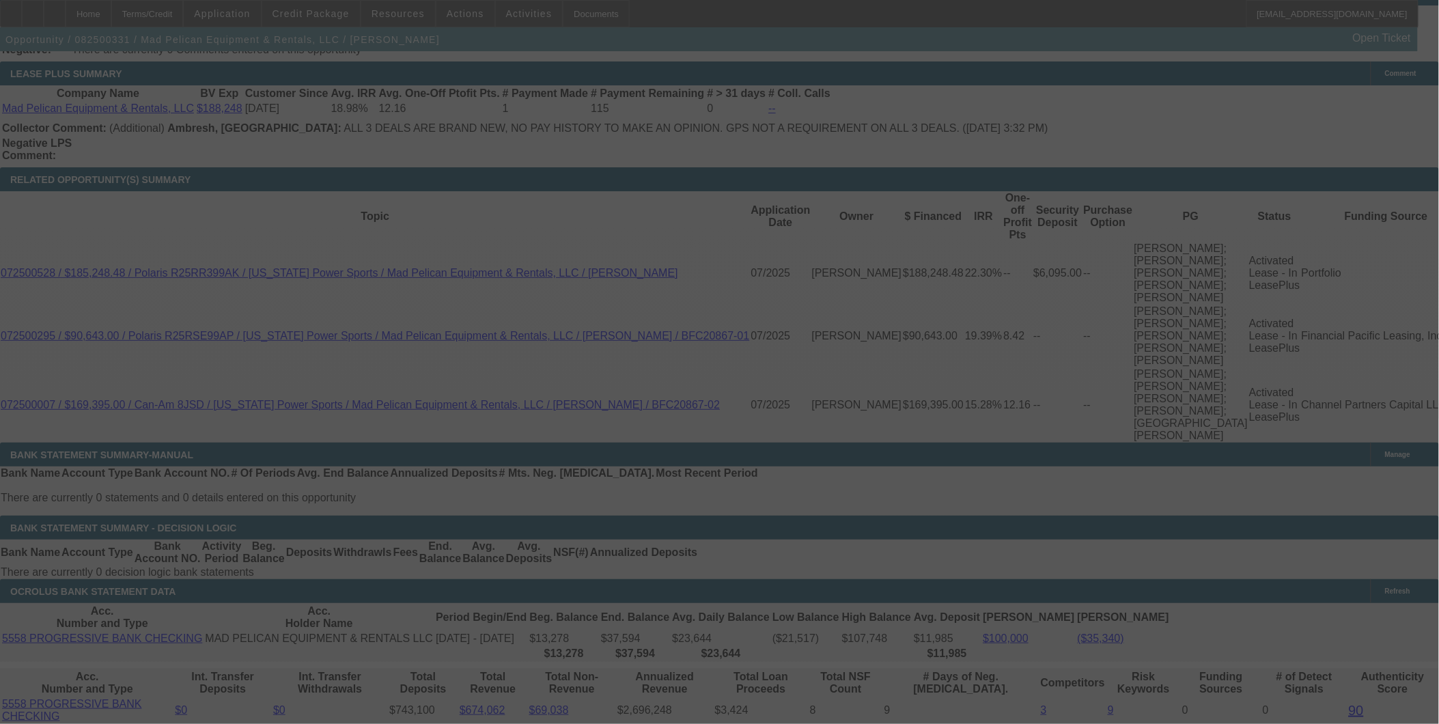
scroll to position [2505, 0]
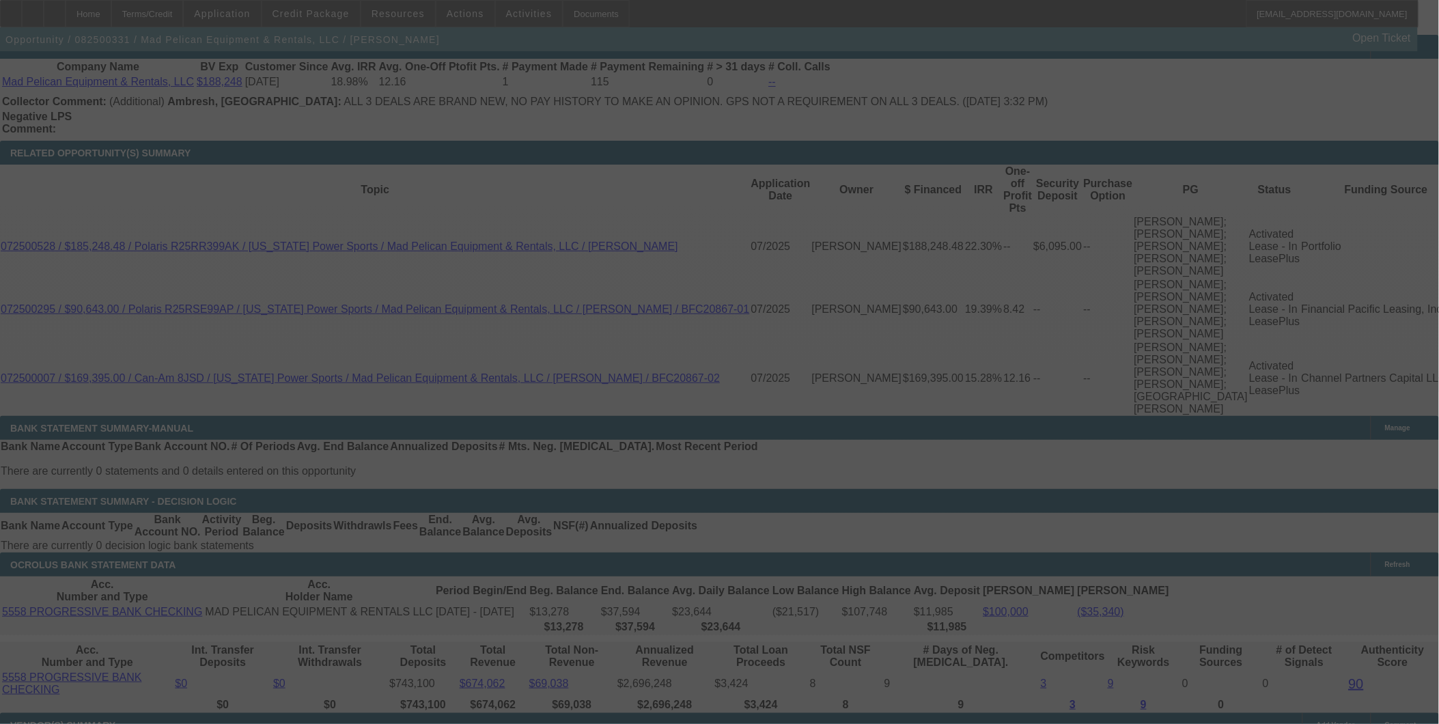
select select "0"
select select "3"
select select "0"
select select "6"
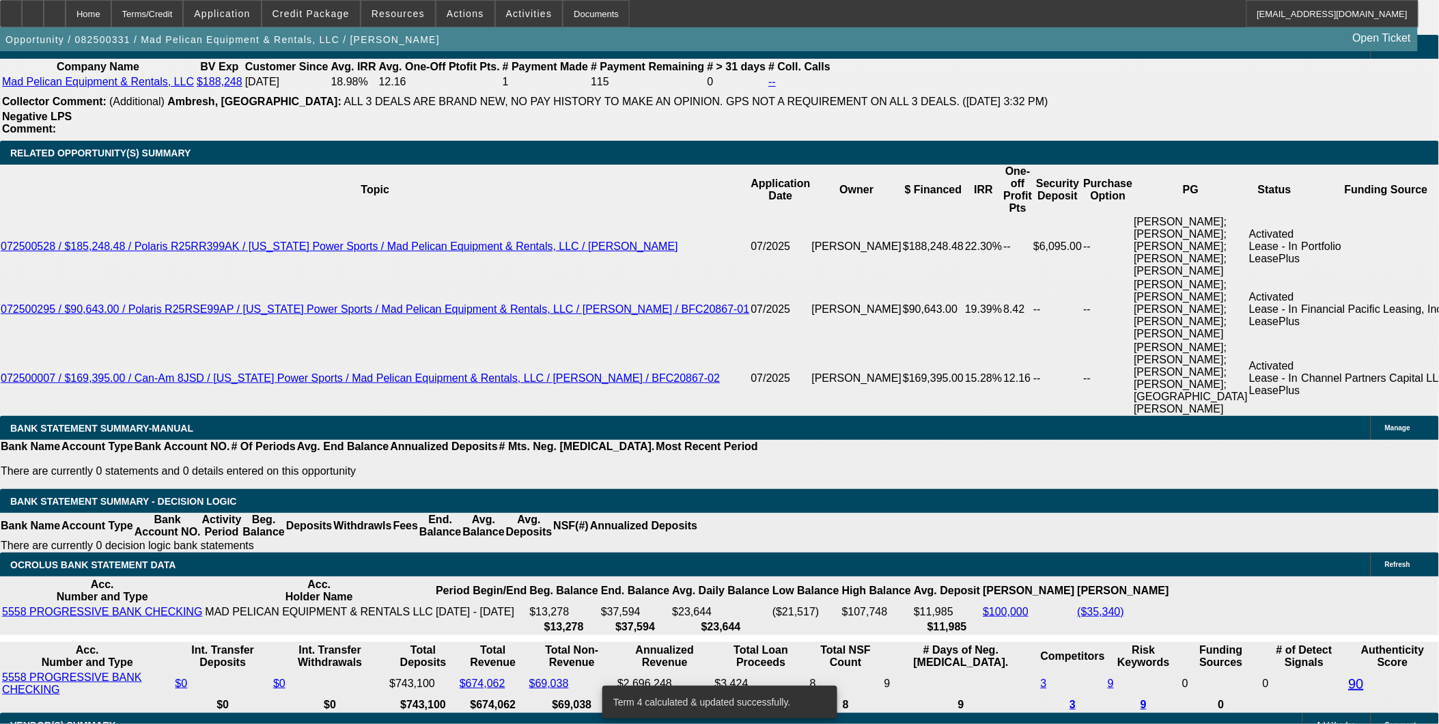
select select "2"
type input "UNKNOWN"
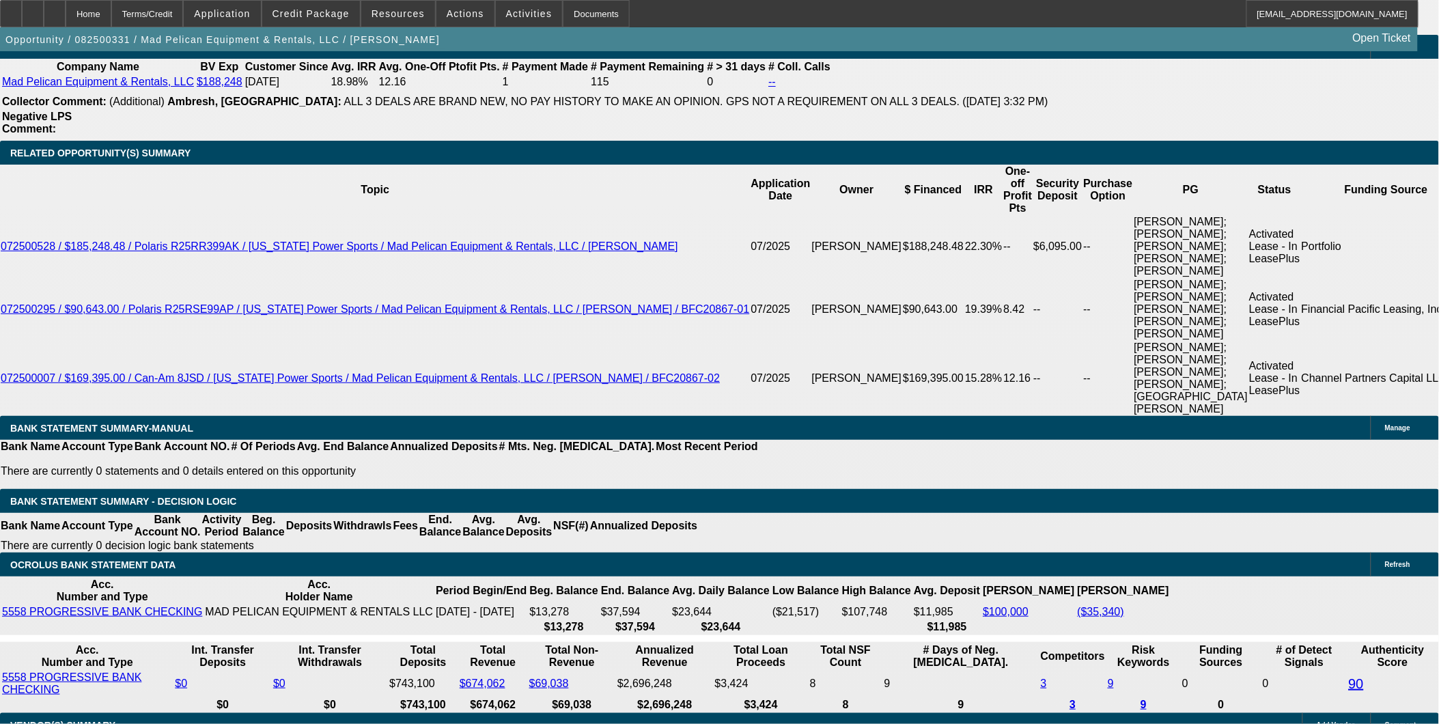
select select "2"
type input "$15,627.02"
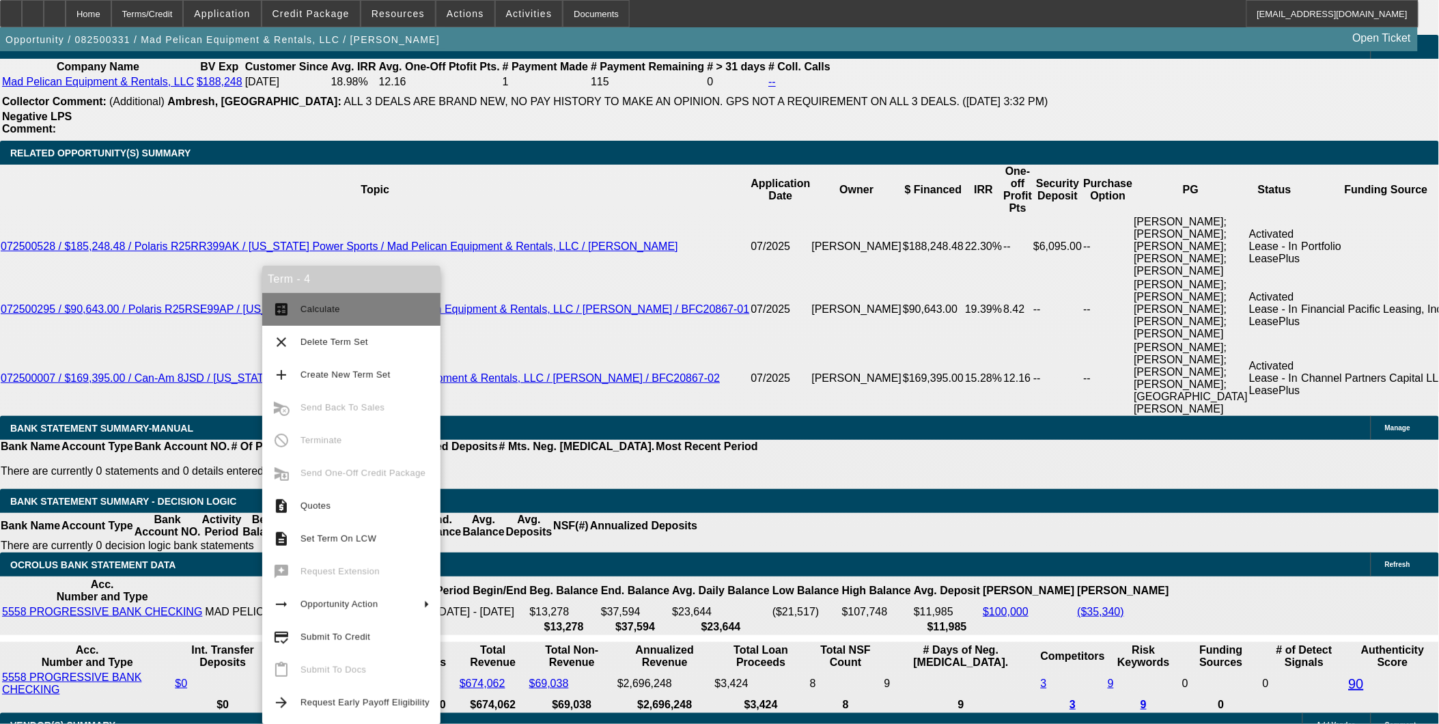
click at [342, 311] on span "Calculate" at bounding box center [365, 309] width 129 height 16
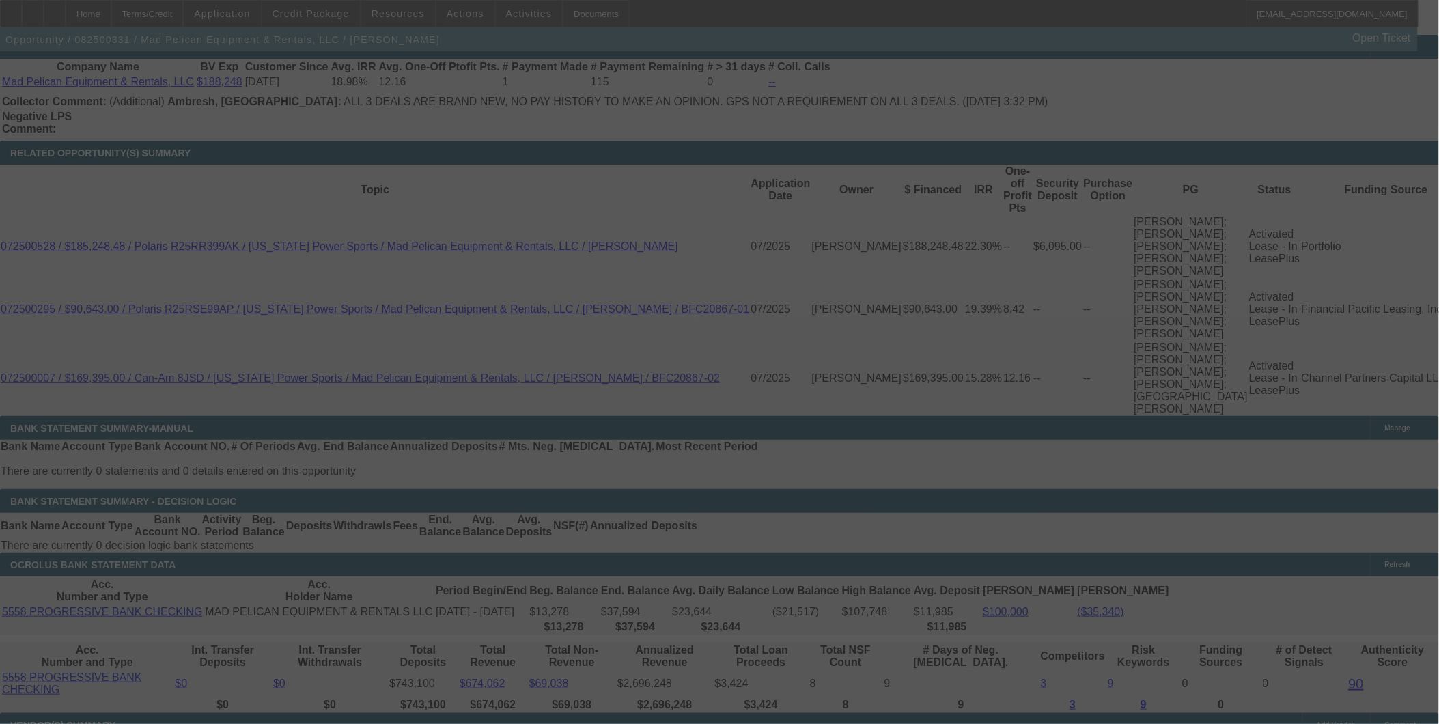
select select "0"
select select "2"
select select "0"
select select "6"
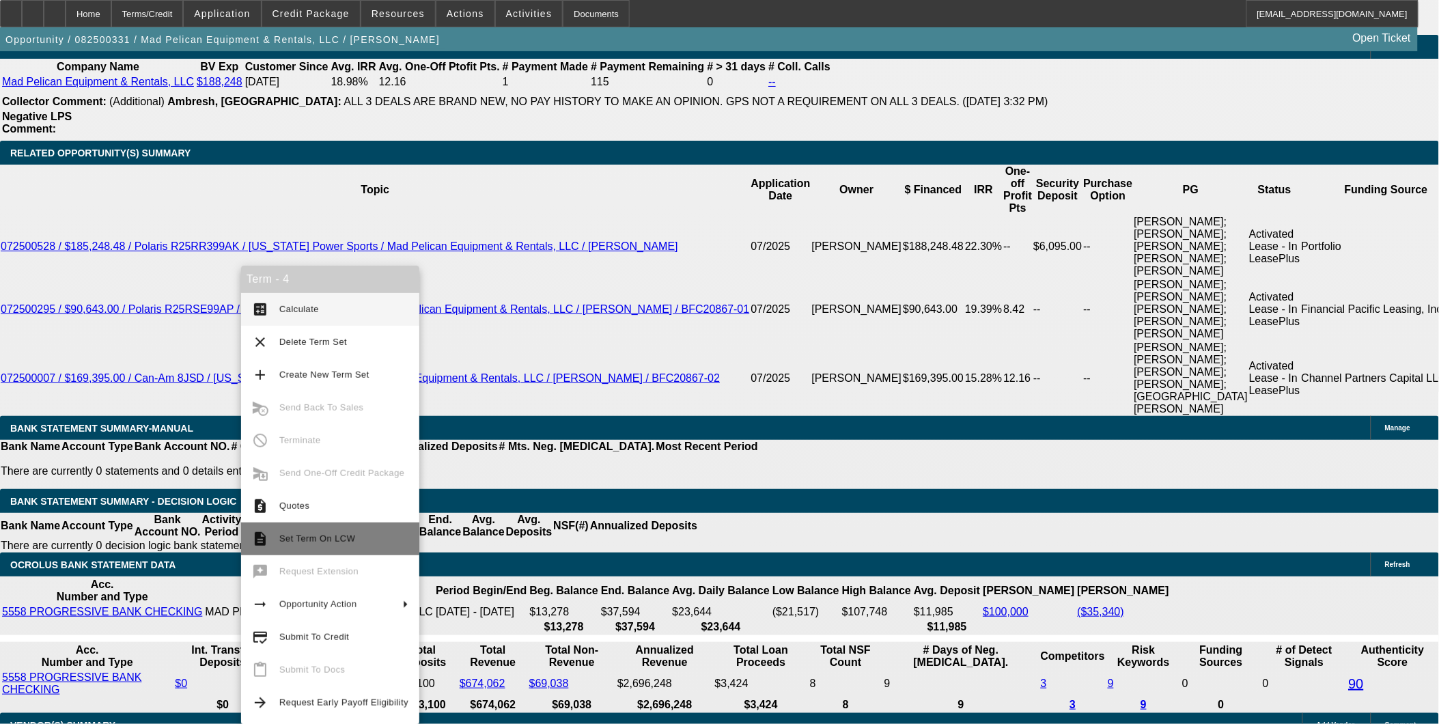
click at [284, 540] on span "Set Term On LCW" at bounding box center [317, 539] width 76 height 10
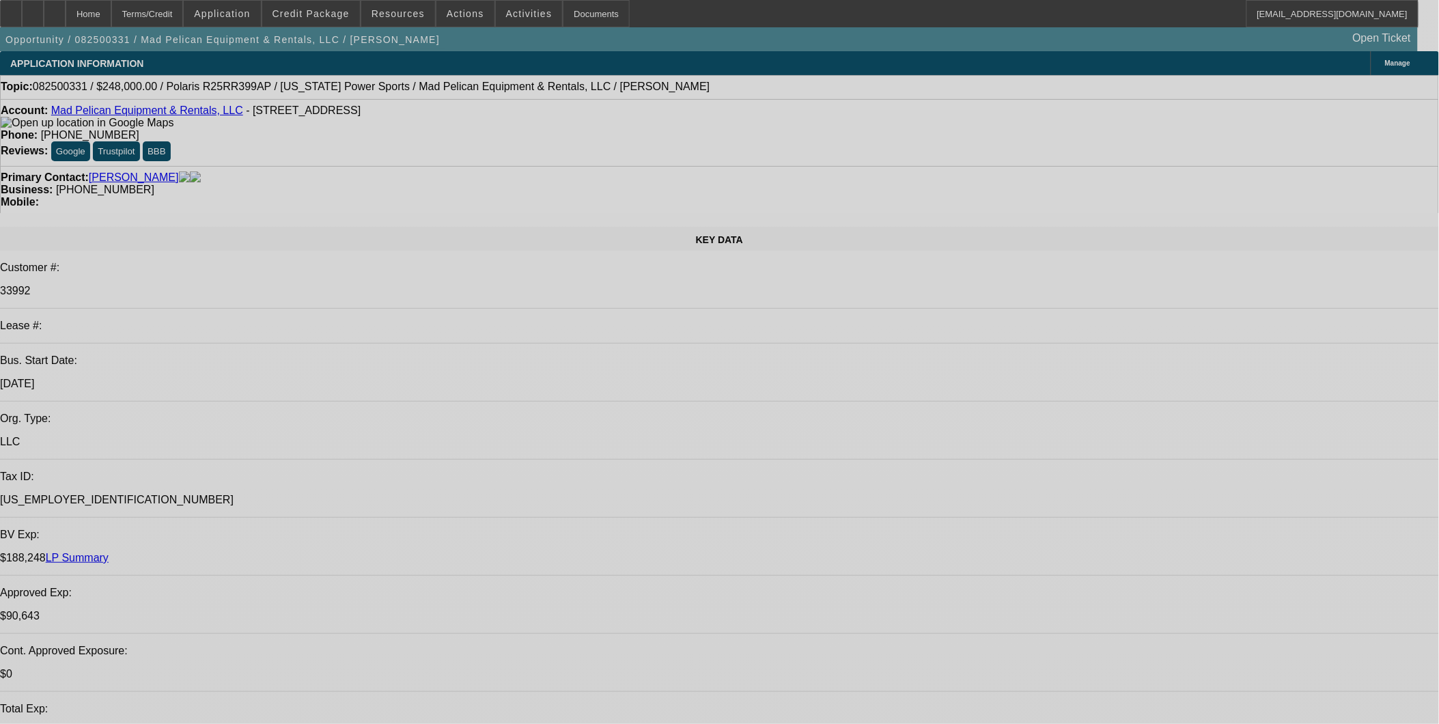
select select "0"
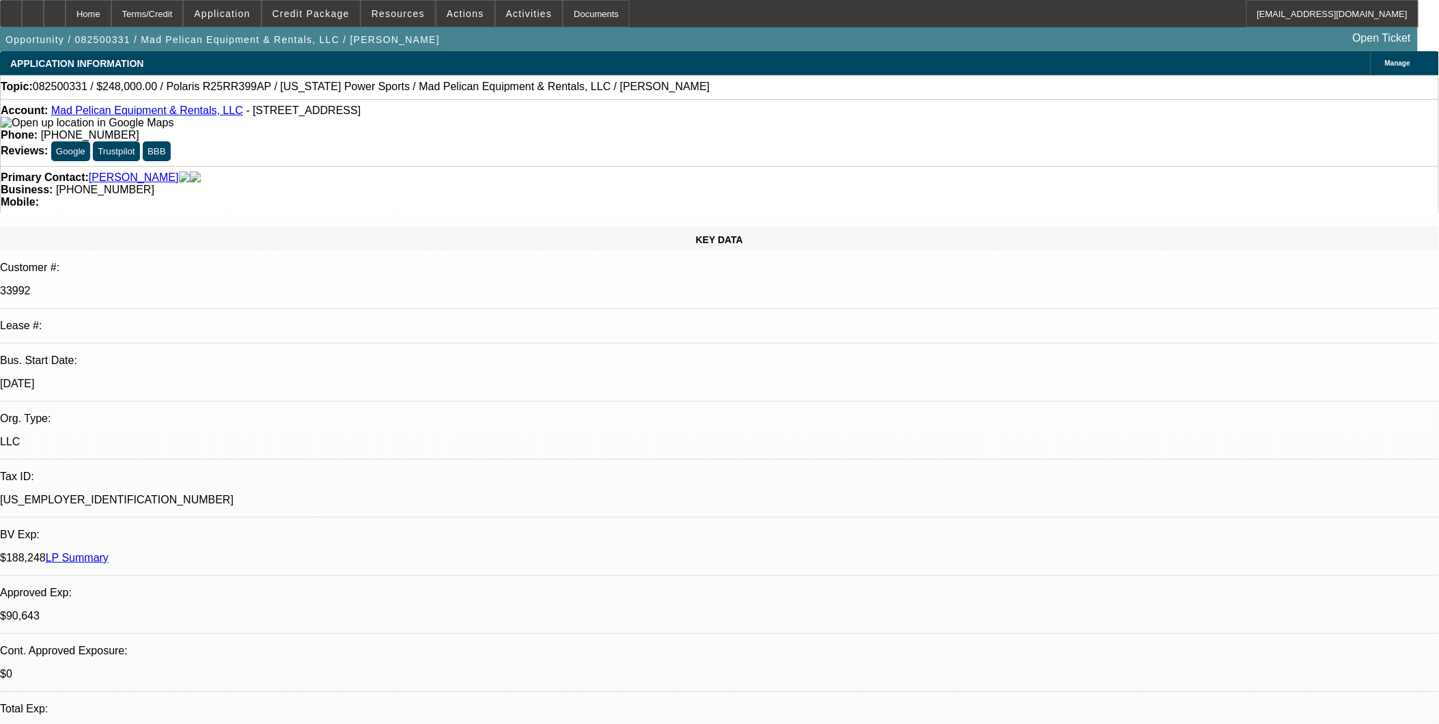
select select "2"
select select "0"
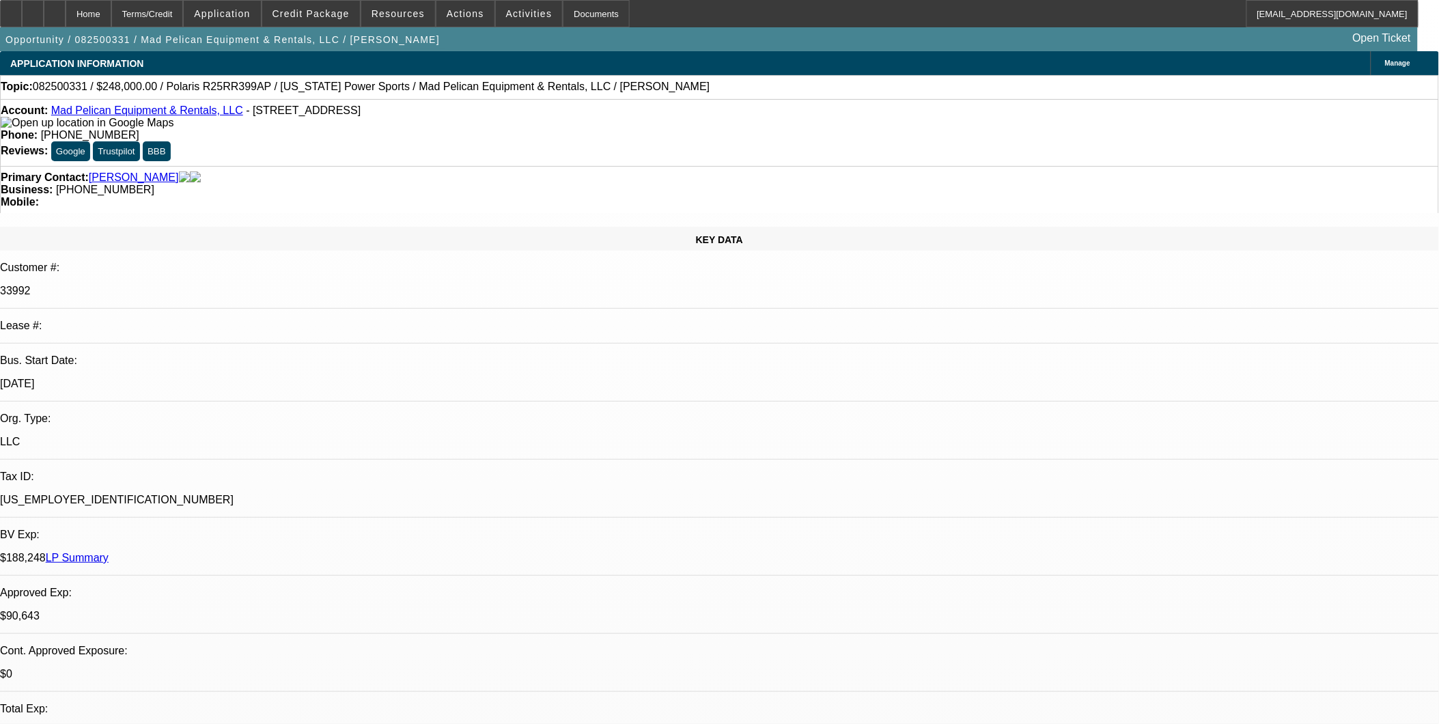
select select "0"
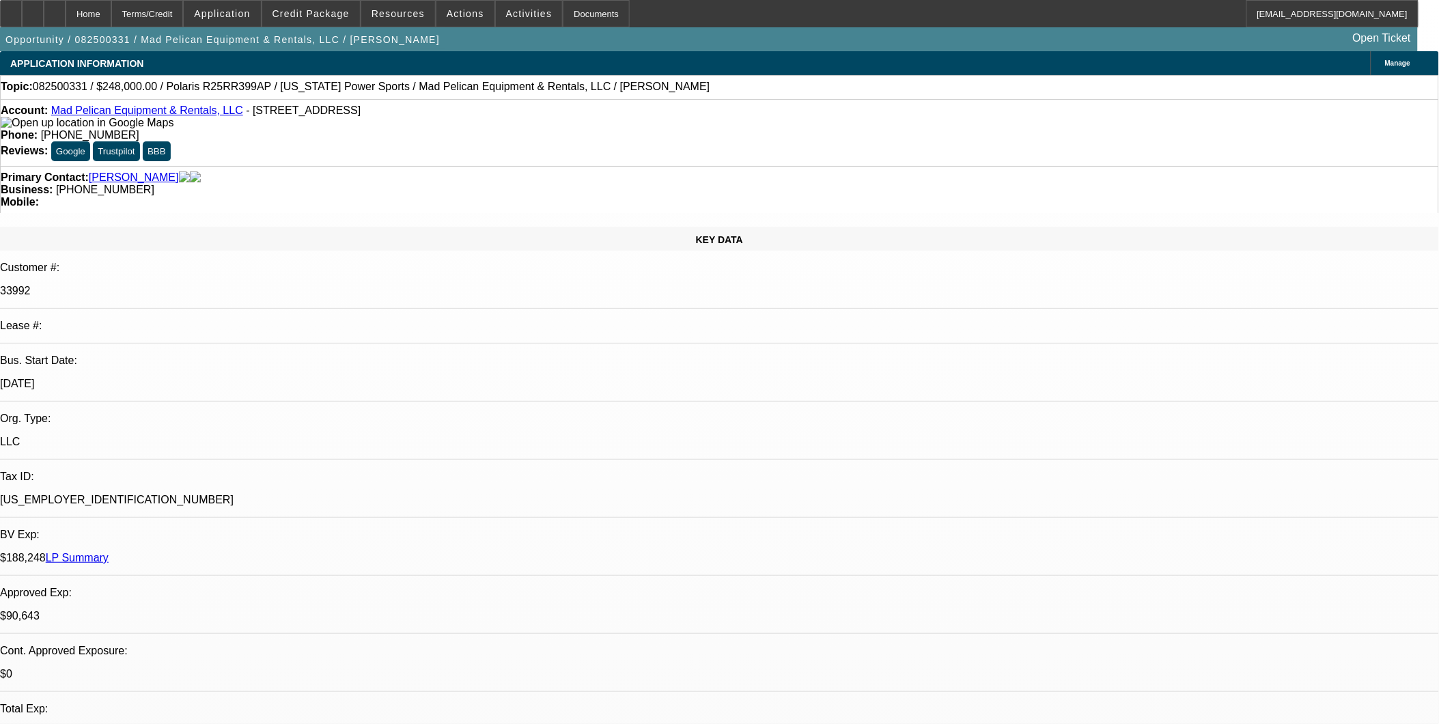
select select "0"
select select "1"
select select "2"
select select "6"
select select "1"
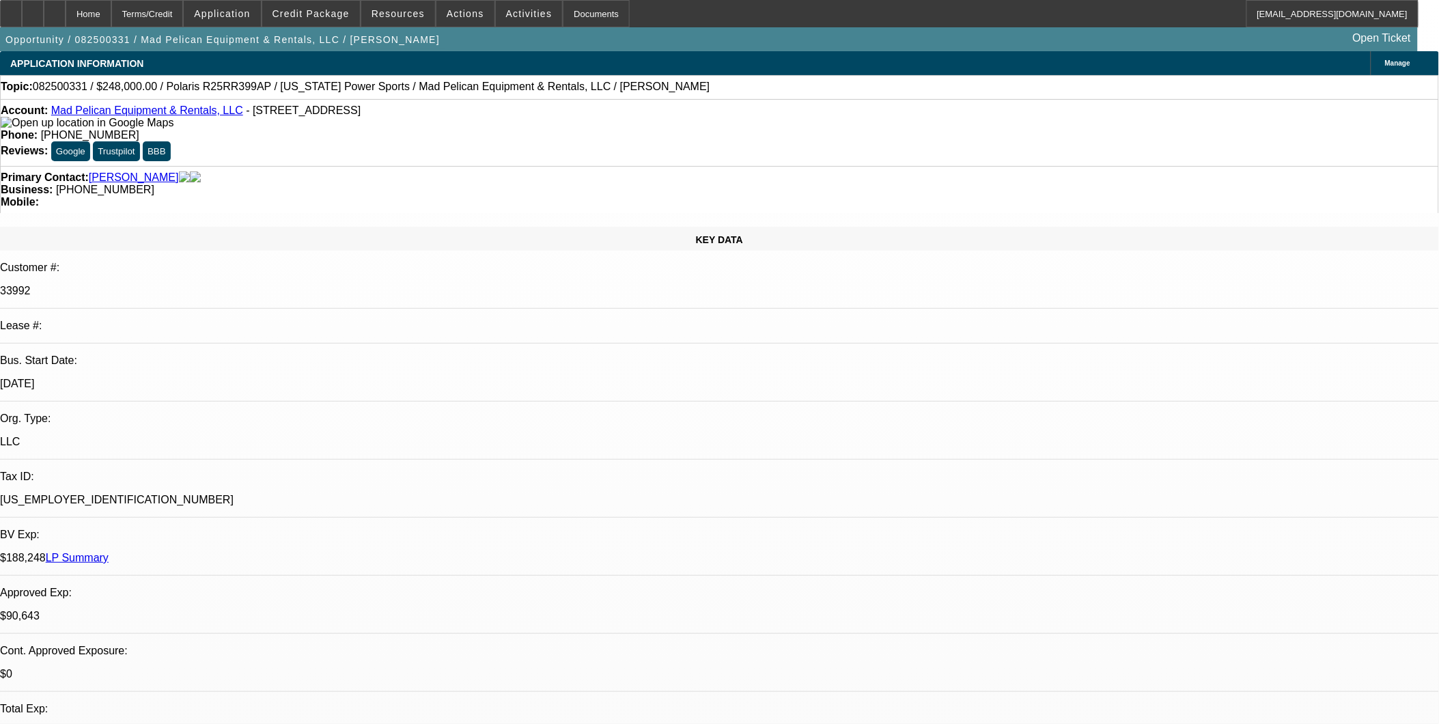
select select "3"
select select "6"
select select "1"
select select "3"
select select "6"
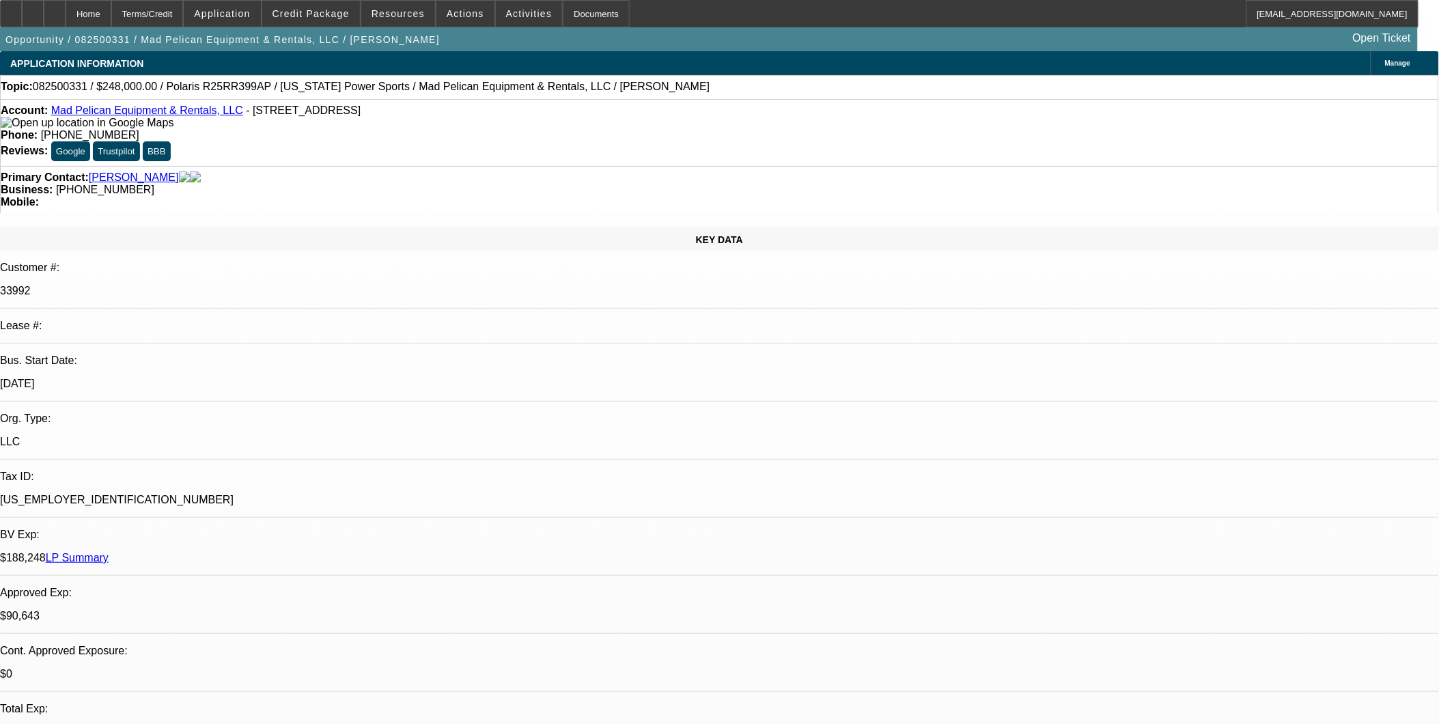
select select "1"
select select "3"
select select "6"
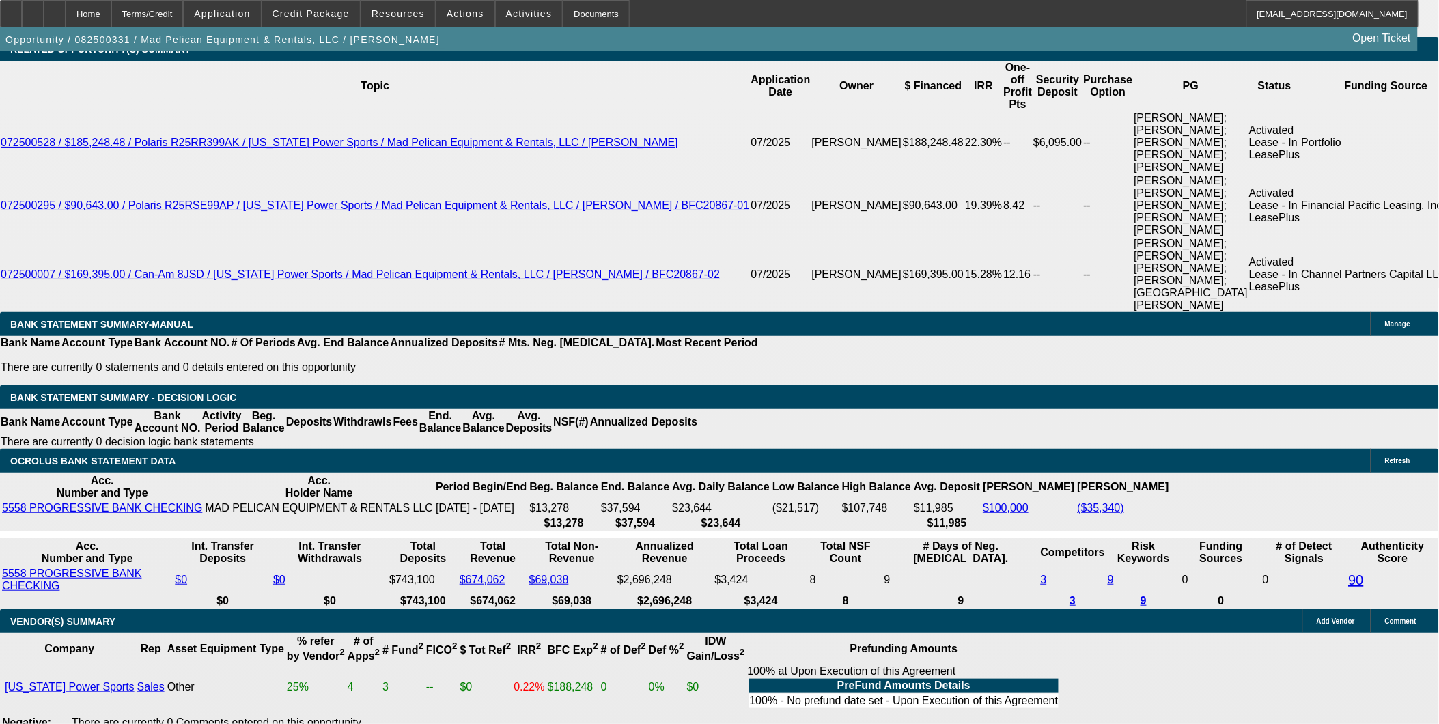
scroll to position [2505, 0]
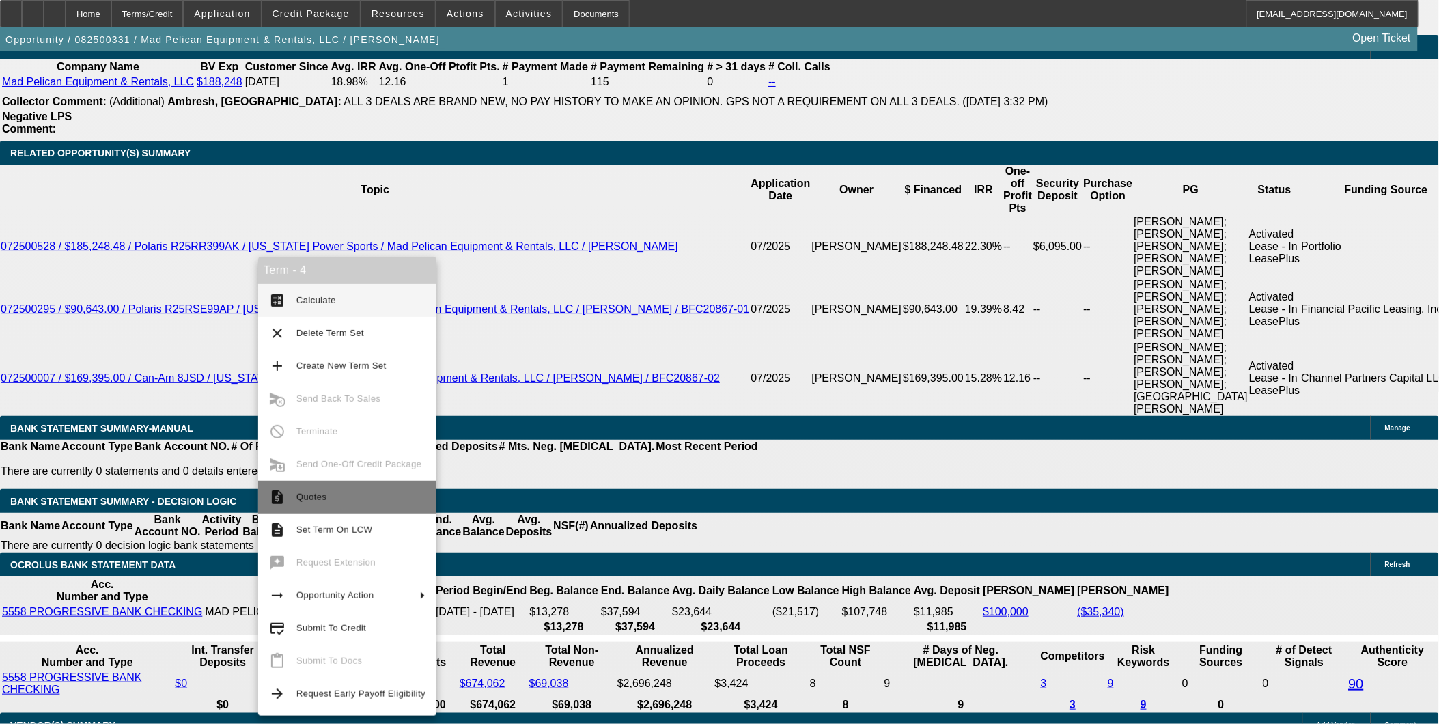
click at [318, 493] on span "Quotes" at bounding box center [312, 497] width 30 height 10
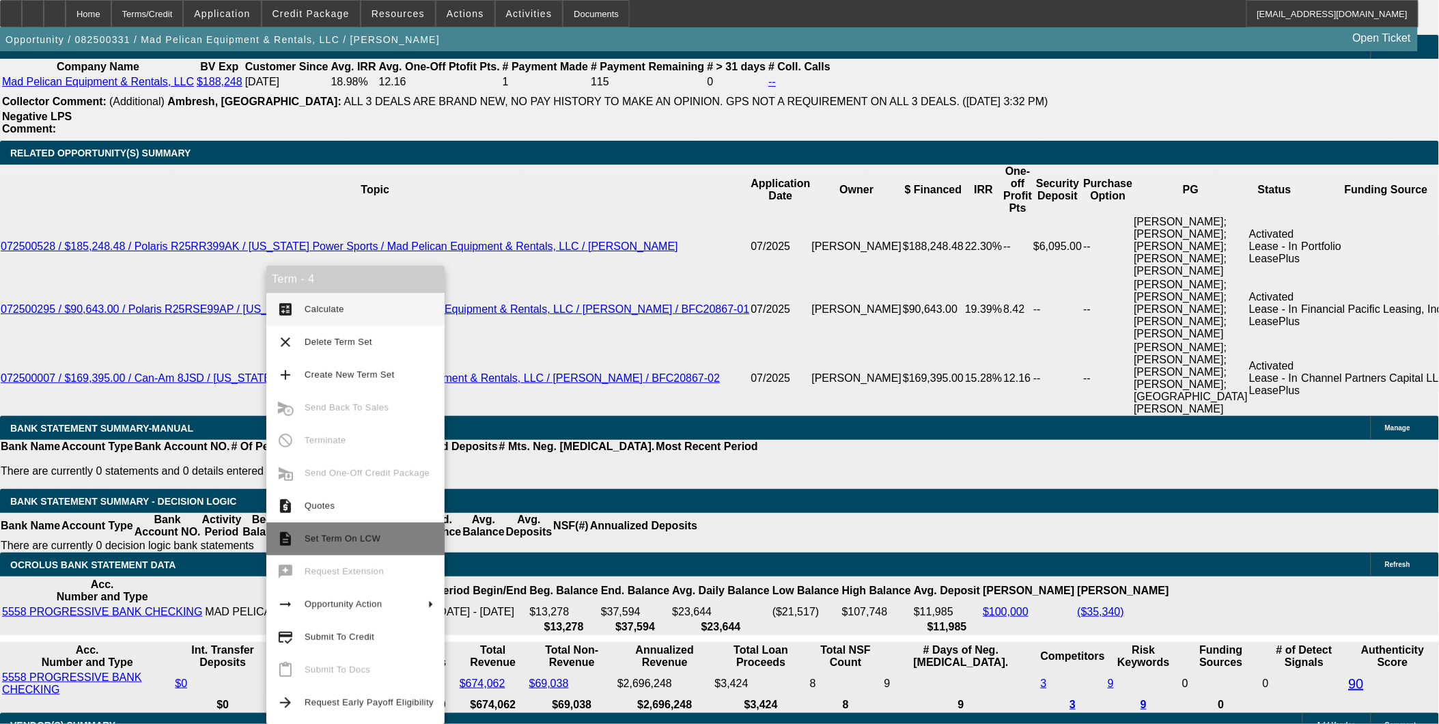
click at [353, 535] on span "Set Term On LCW" at bounding box center [343, 539] width 76 height 10
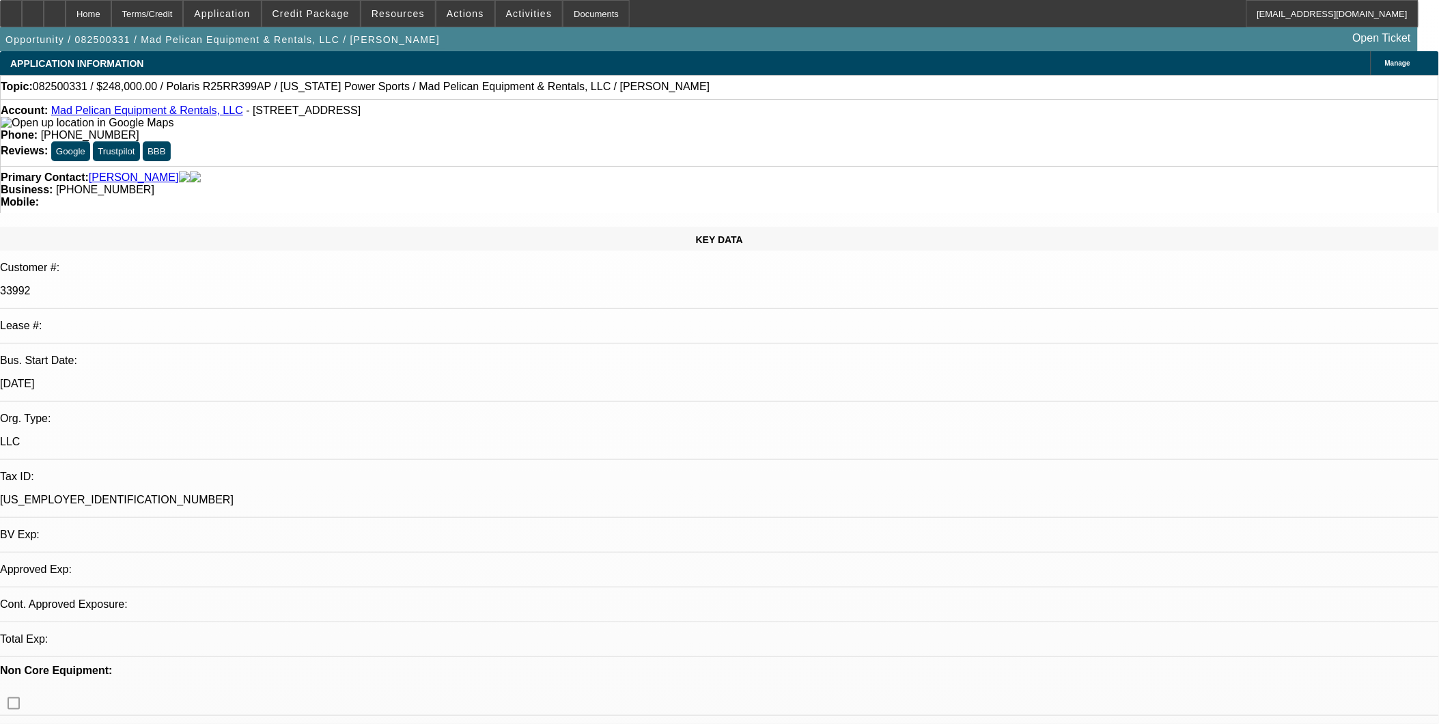
select select "0"
select select "2"
select select "0"
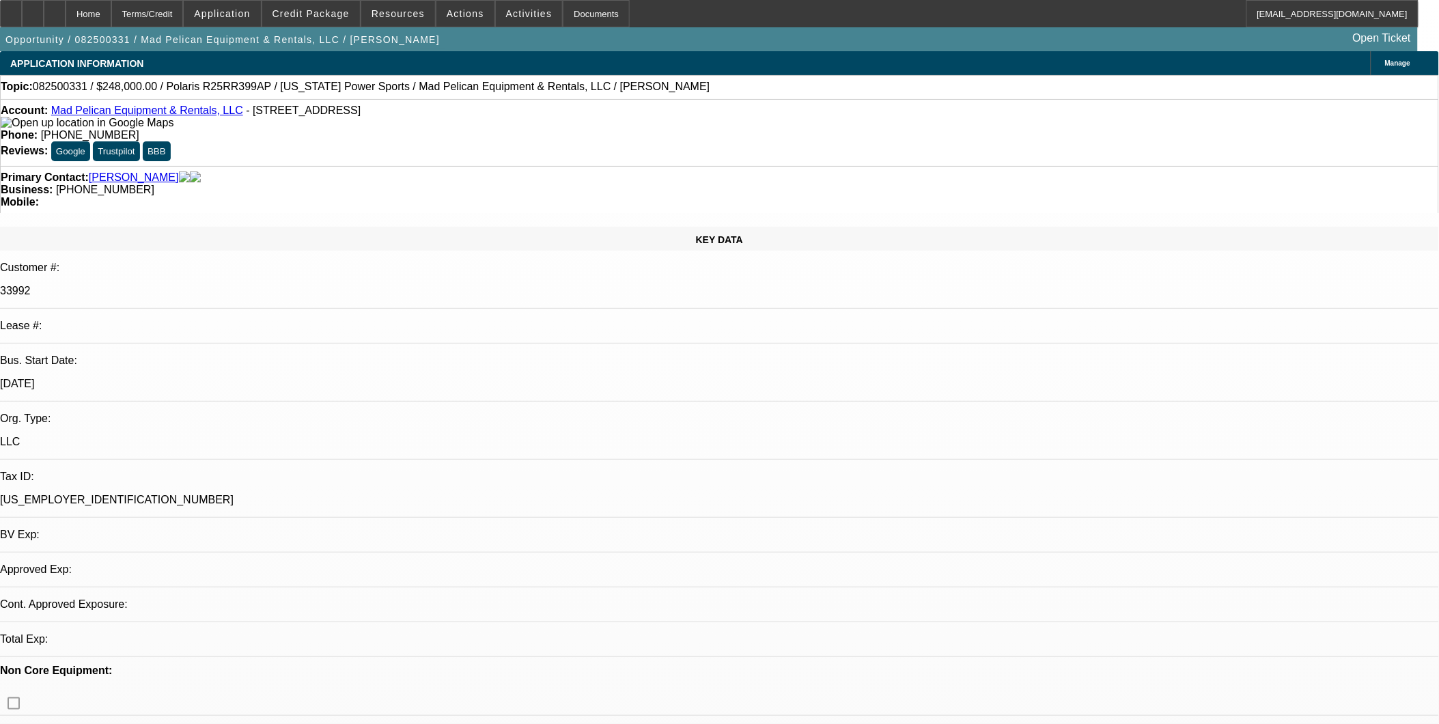
select select "0"
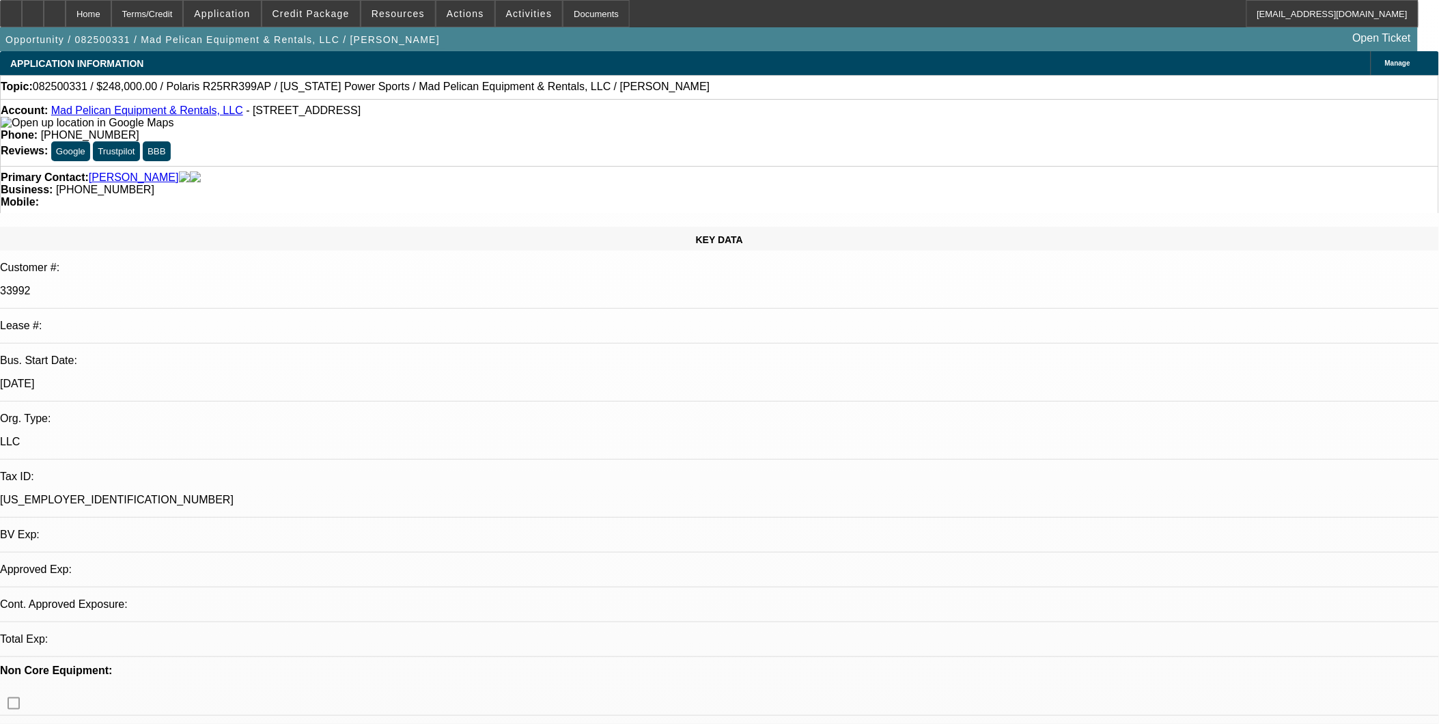
select select "0"
select select "1"
select select "2"
select select "6"
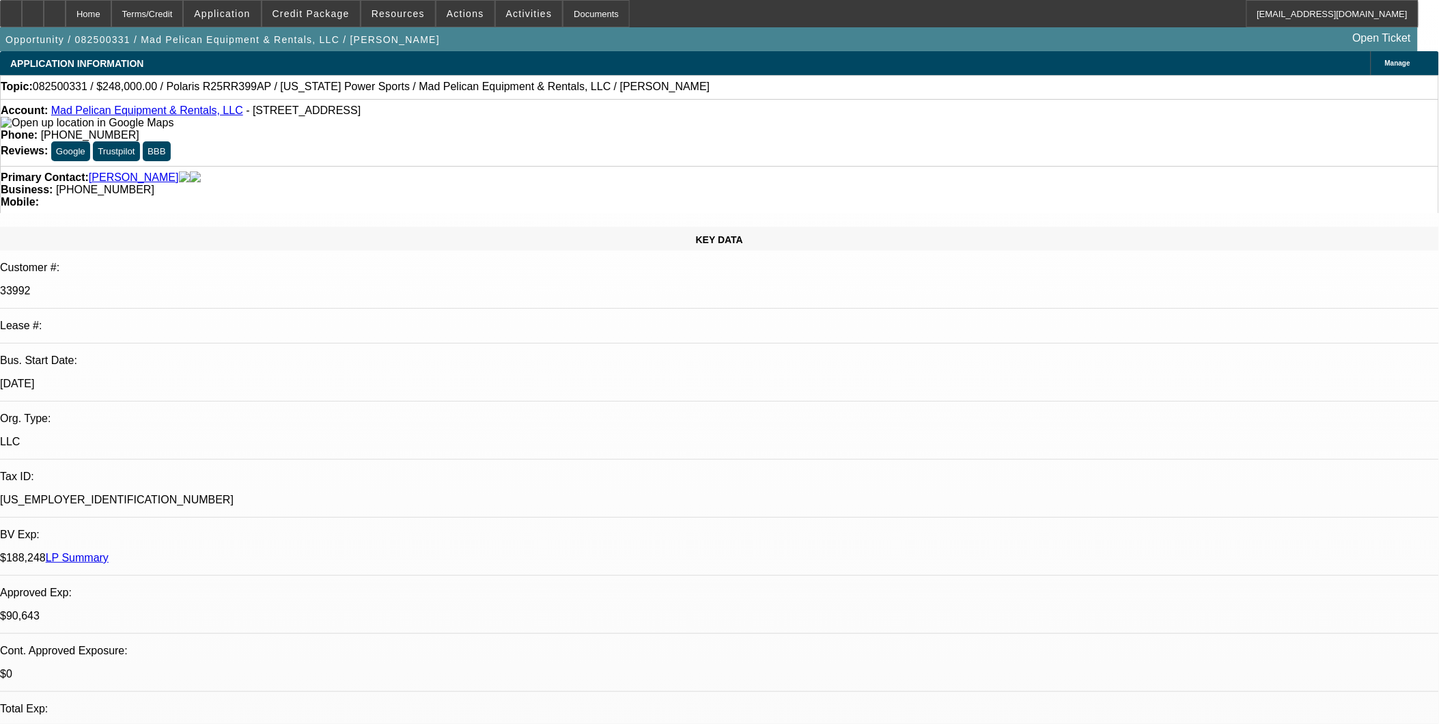
select select "1"
select select "3"
select select "6"
select select "1"
select select "3"
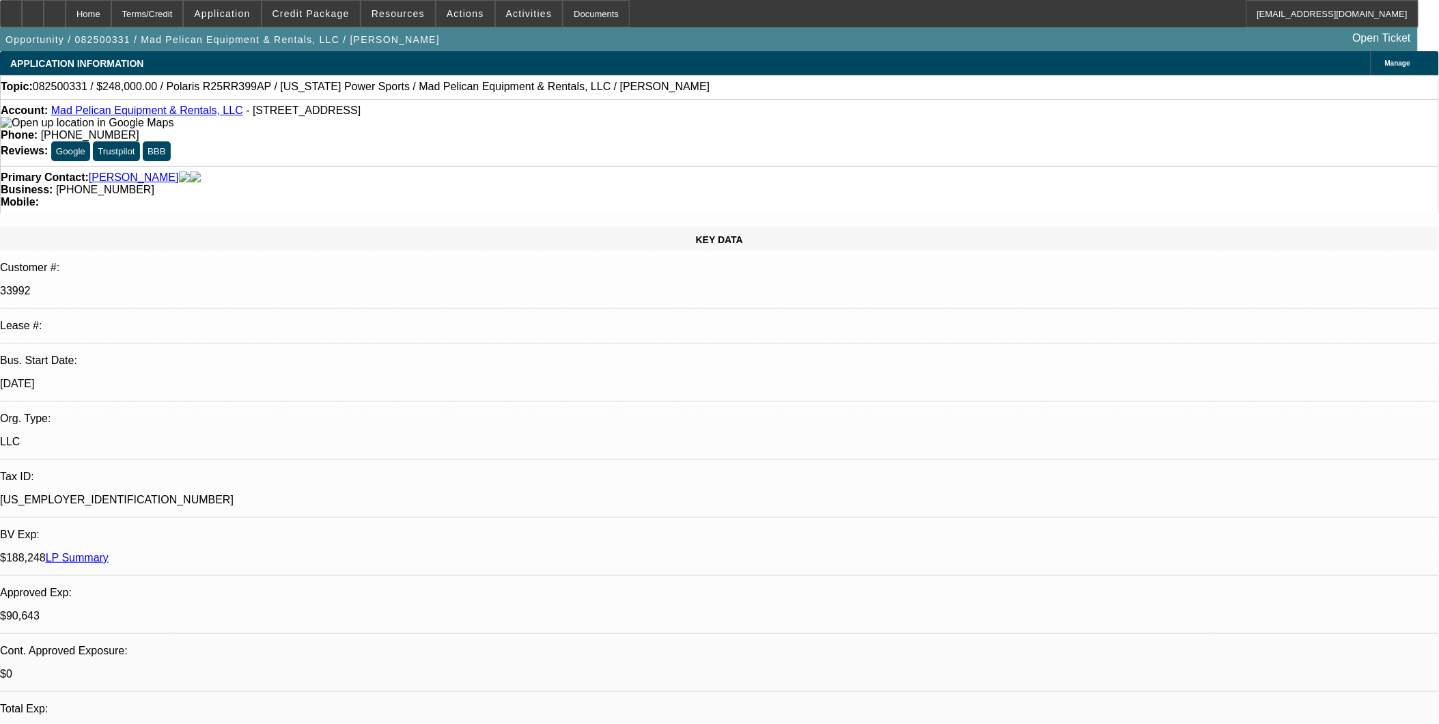
select select "6"
select select "1"
select select "3"
select select "6"
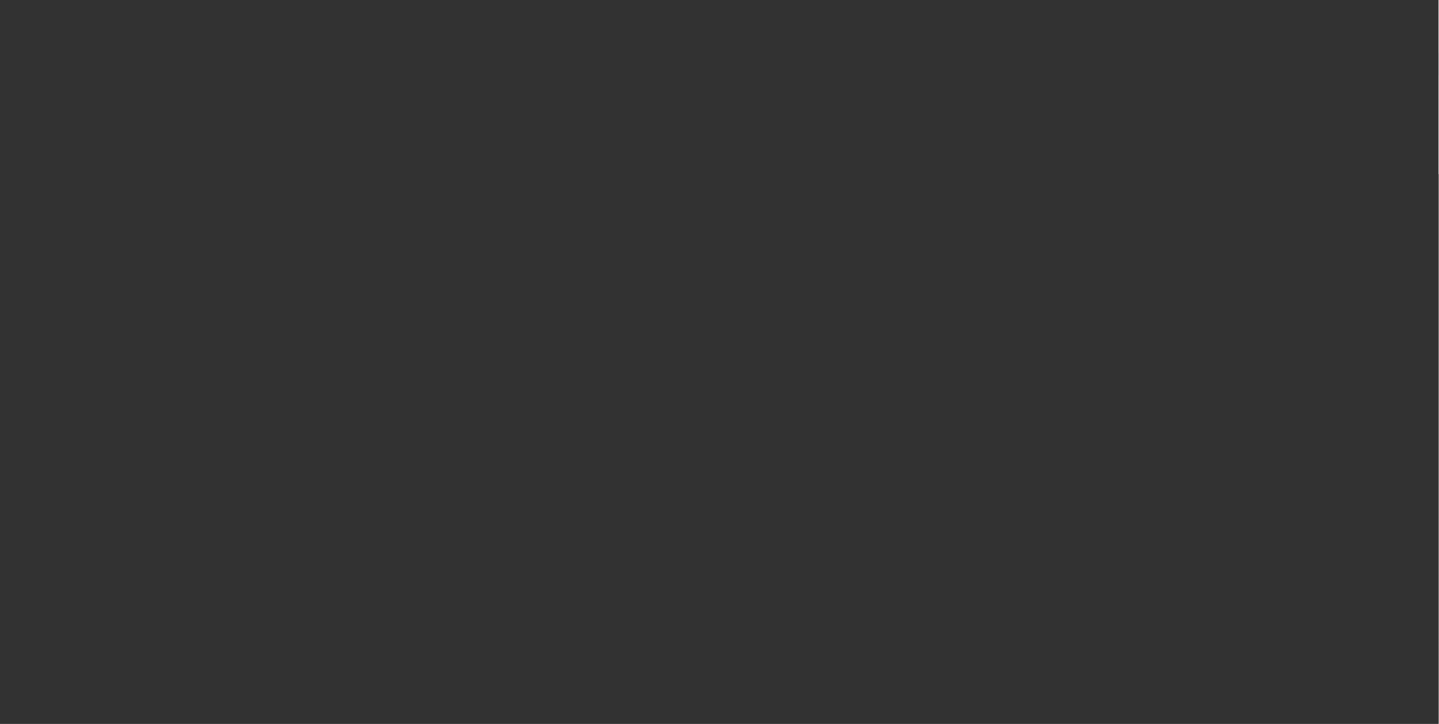
click at [700, 342] on span "Open calendar" at bounding box center [716, 325] width 33 height 33
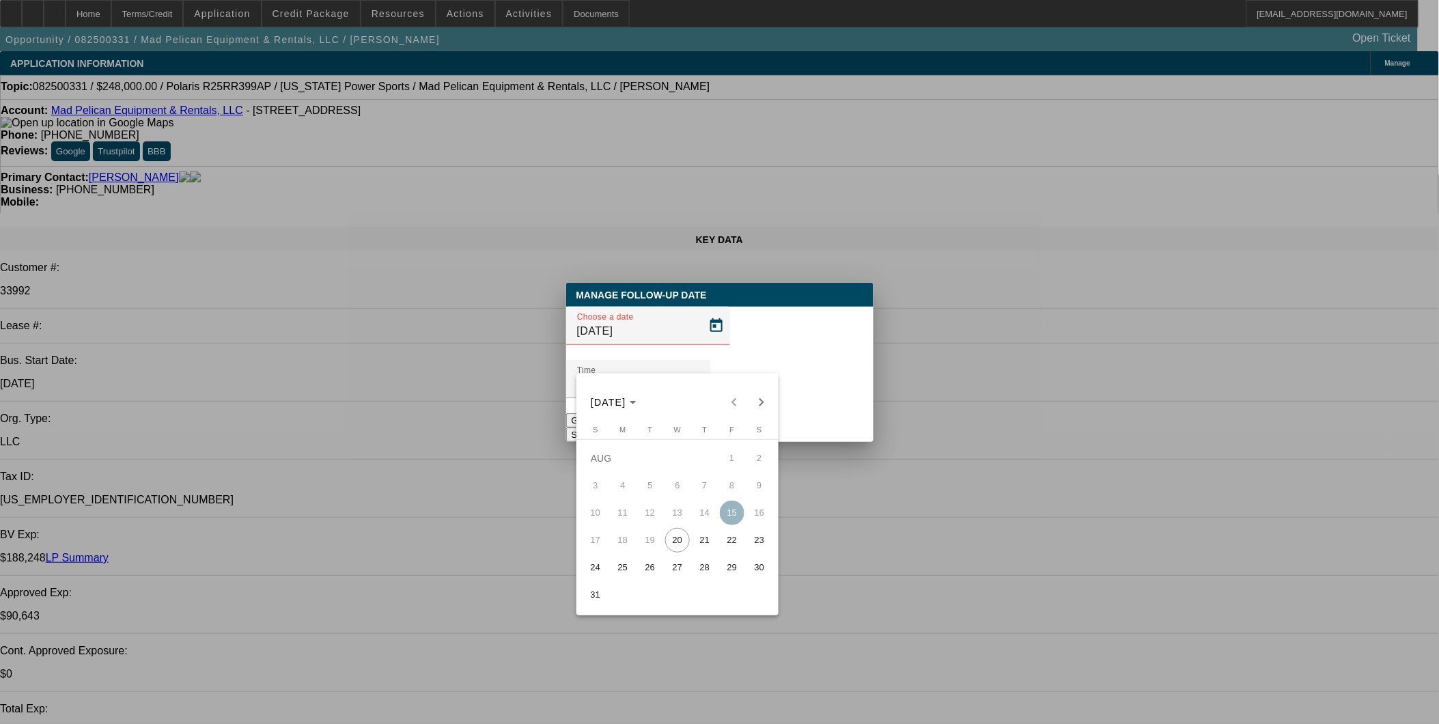
click at [767, 398] on span "Next month" at bounding box center [761, 402] width 27 height 27
click at [730, 545] on span "19" at bounding box center [732, 540] width 25 height 25
type input "9/19/2025"
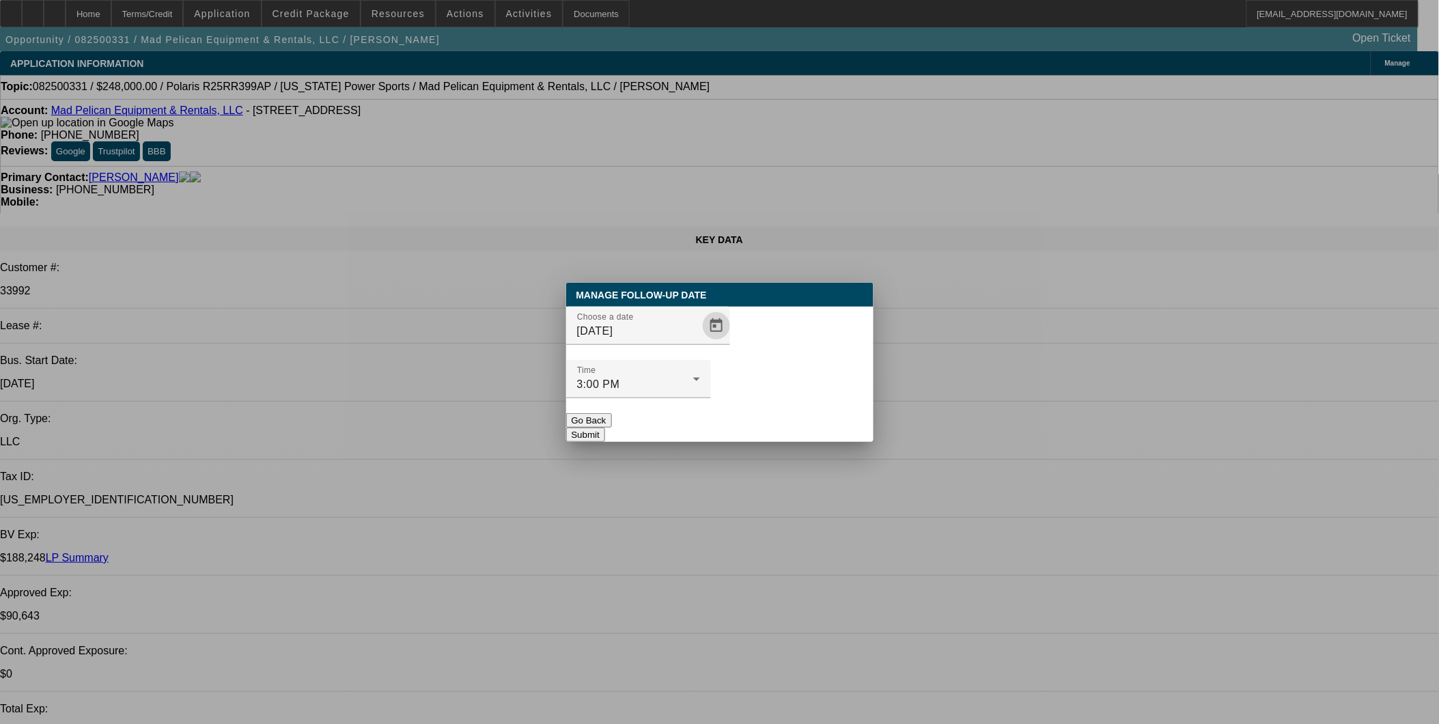
click at [711, 398] on div at bounding box center [638, 405] width 145 height 15
click at [605, 428] on button "Submit" at bounding box center [585, 435] width 39 height 14
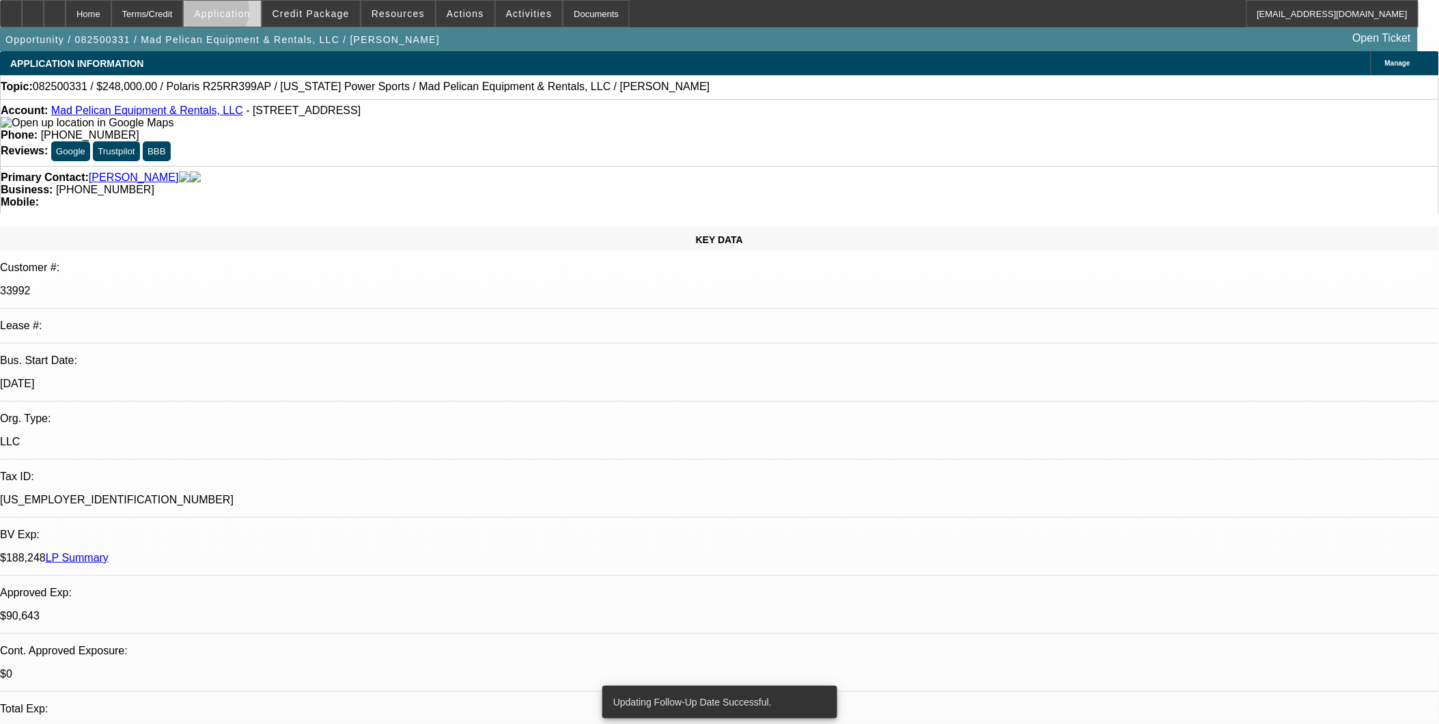
click at [249, 14] on span "Application" at bounding box center [222, 13] width 56 height 11
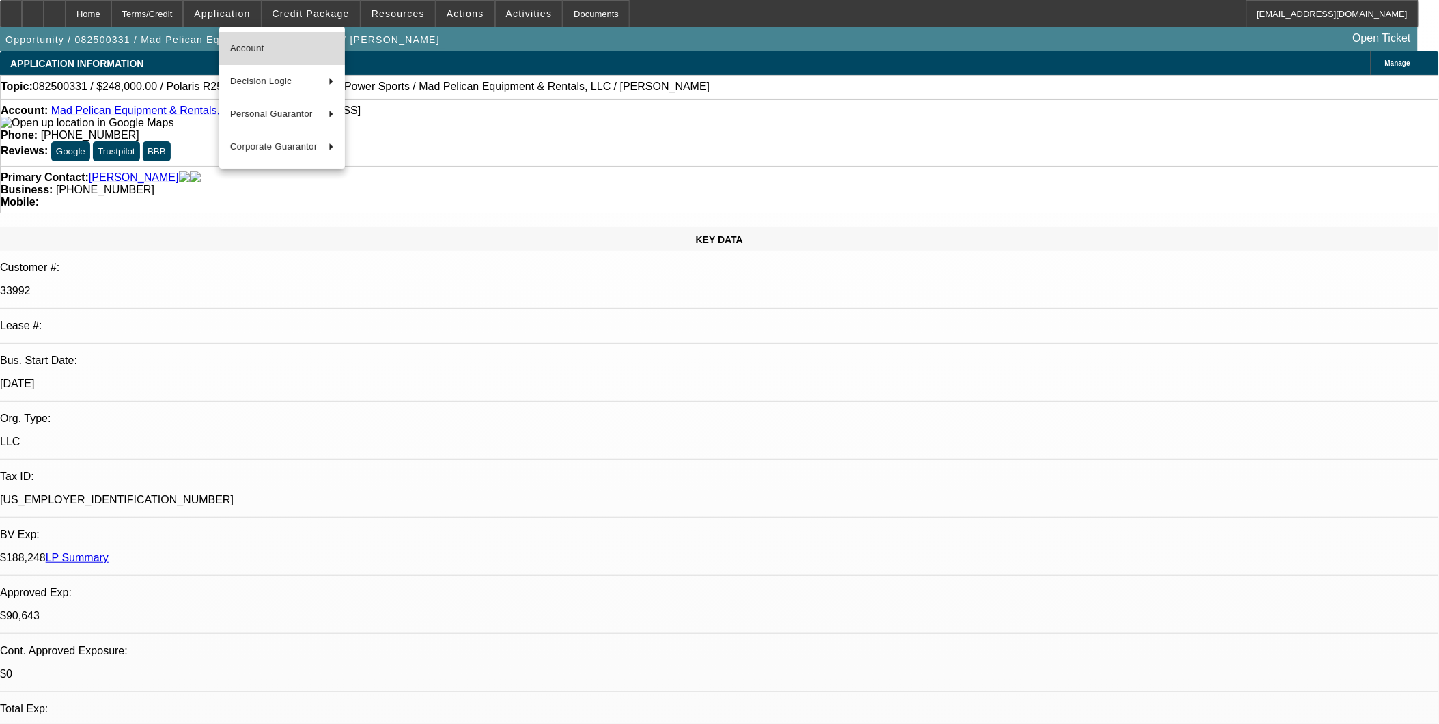
click at [295, 51] on span "Account" at bounding box center [282, 48] width 104 height 16
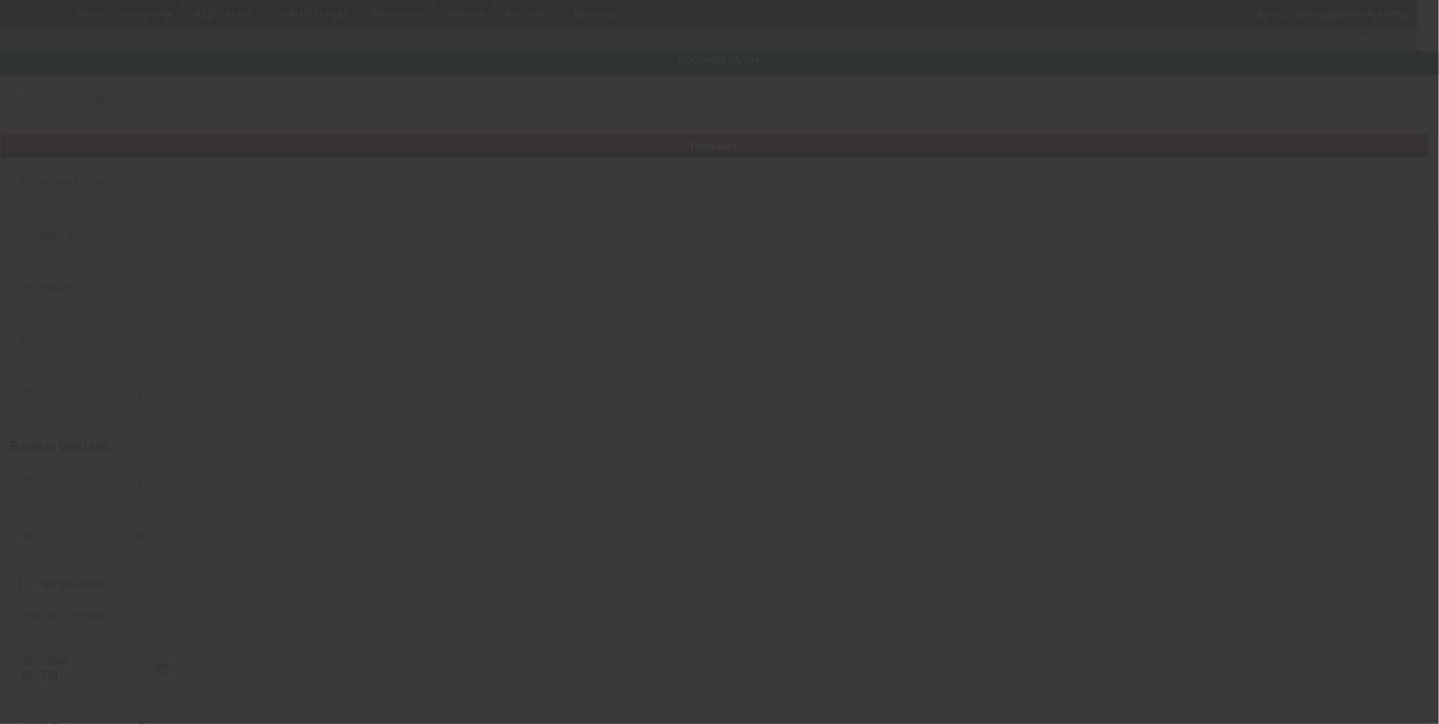
type input "Mad Pelican Equipment & Rentals, LLC"
type input "4919 Construction Ave"
type input "71203"
type input "Monroe"
type input "(318) 537-3709"
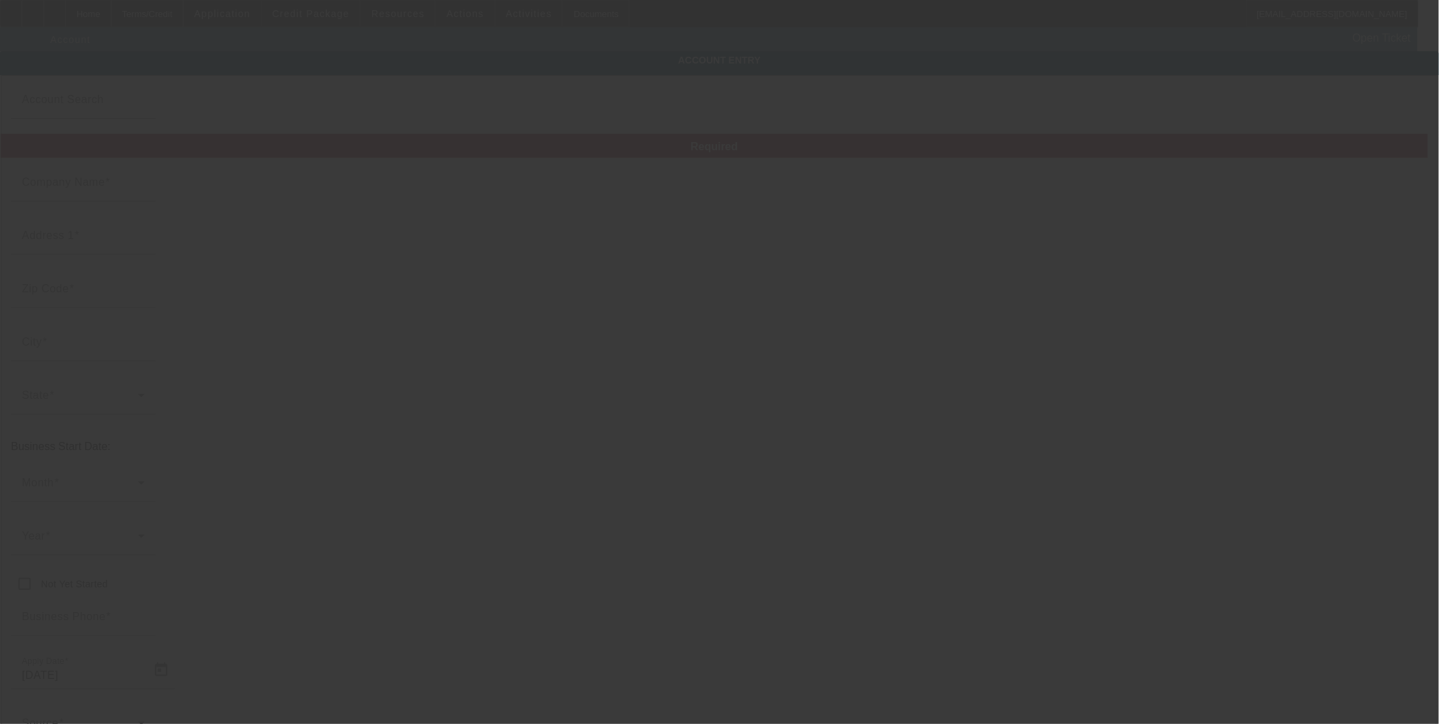
type input "michael@r2rents.com"
type input "Ouachita"
type input "92-1347074"
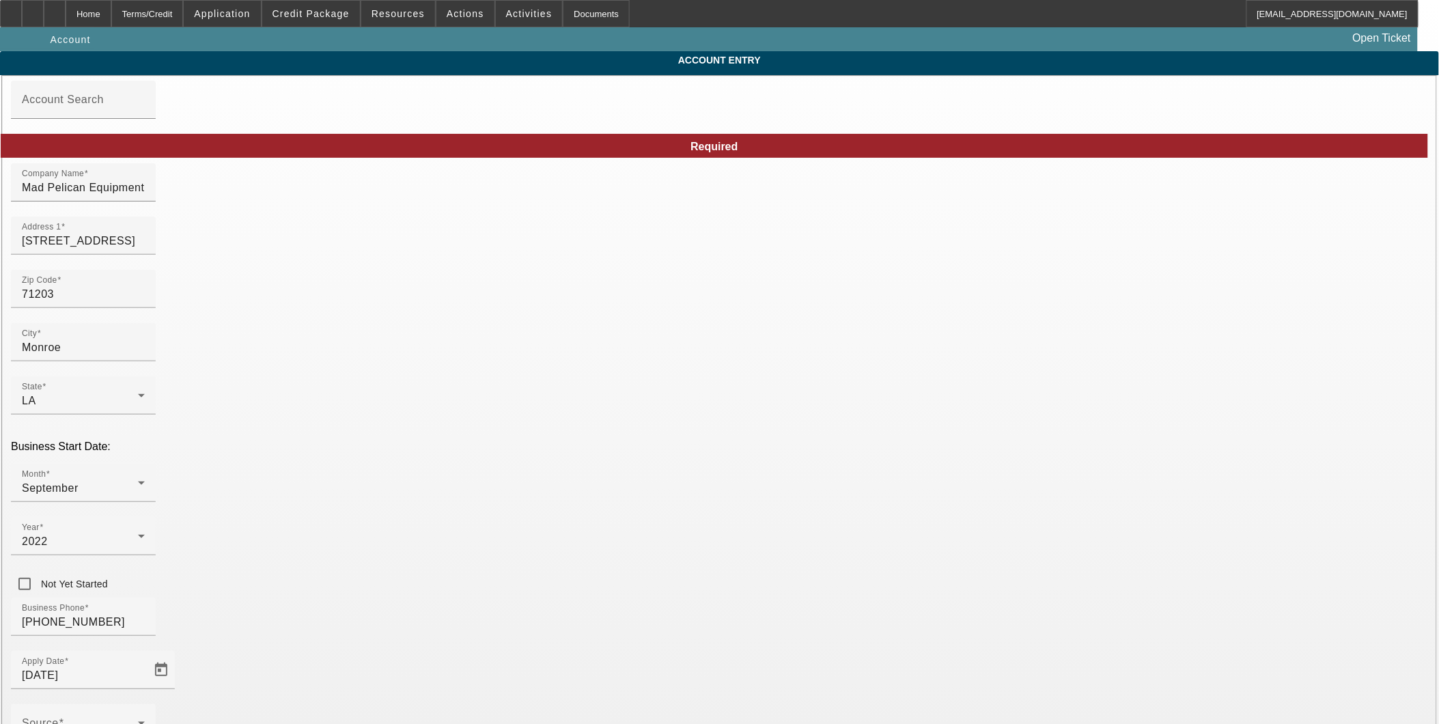
type input "8/13/2025"
type input "michael@r2rents.co"
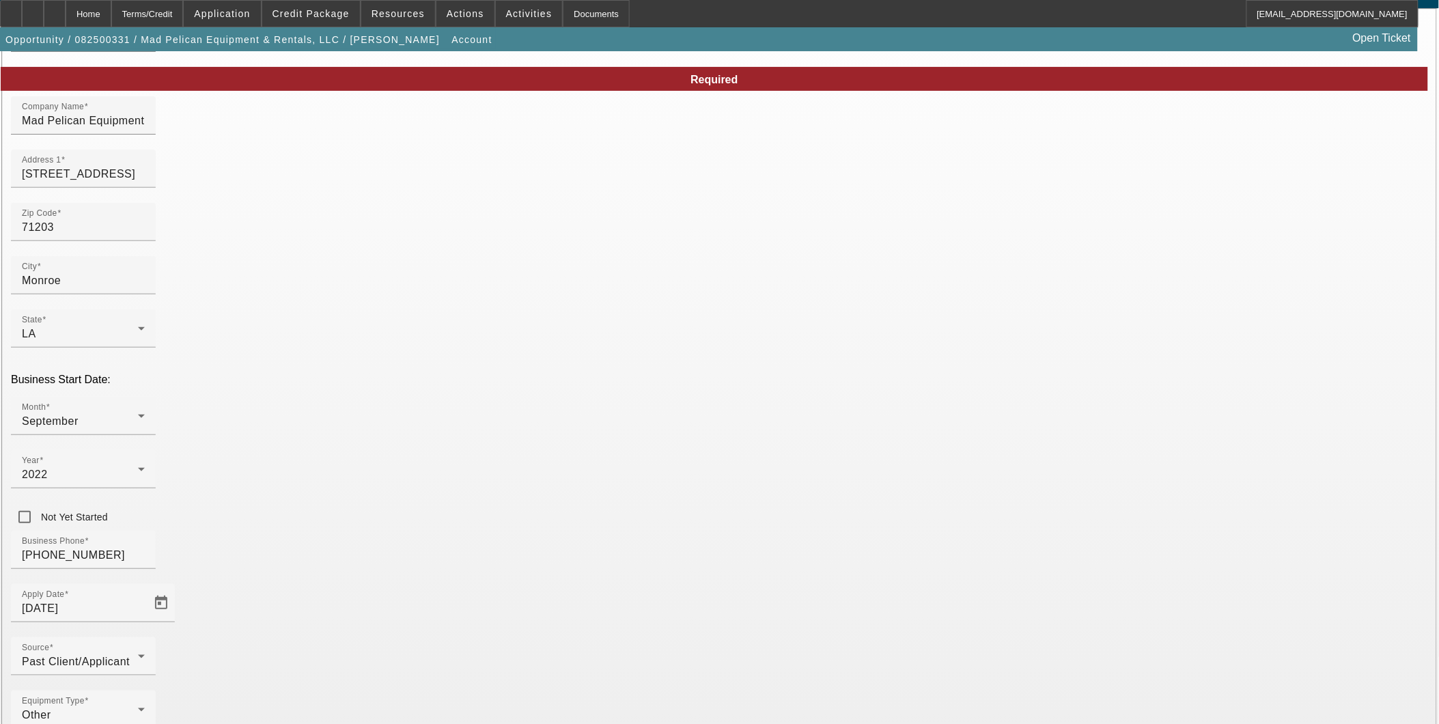
scroll to position [78, 0]
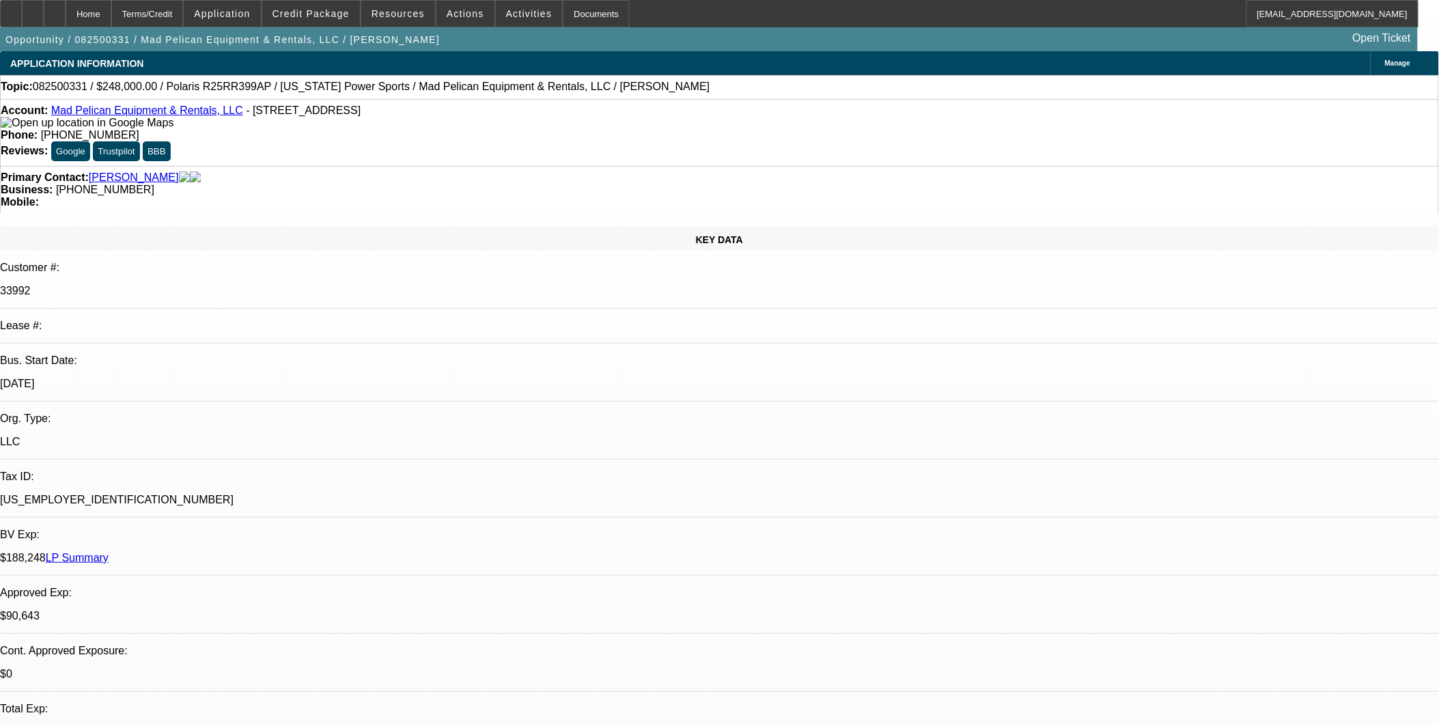
select select "0"
select select "2"
select select "0"
select select "6"
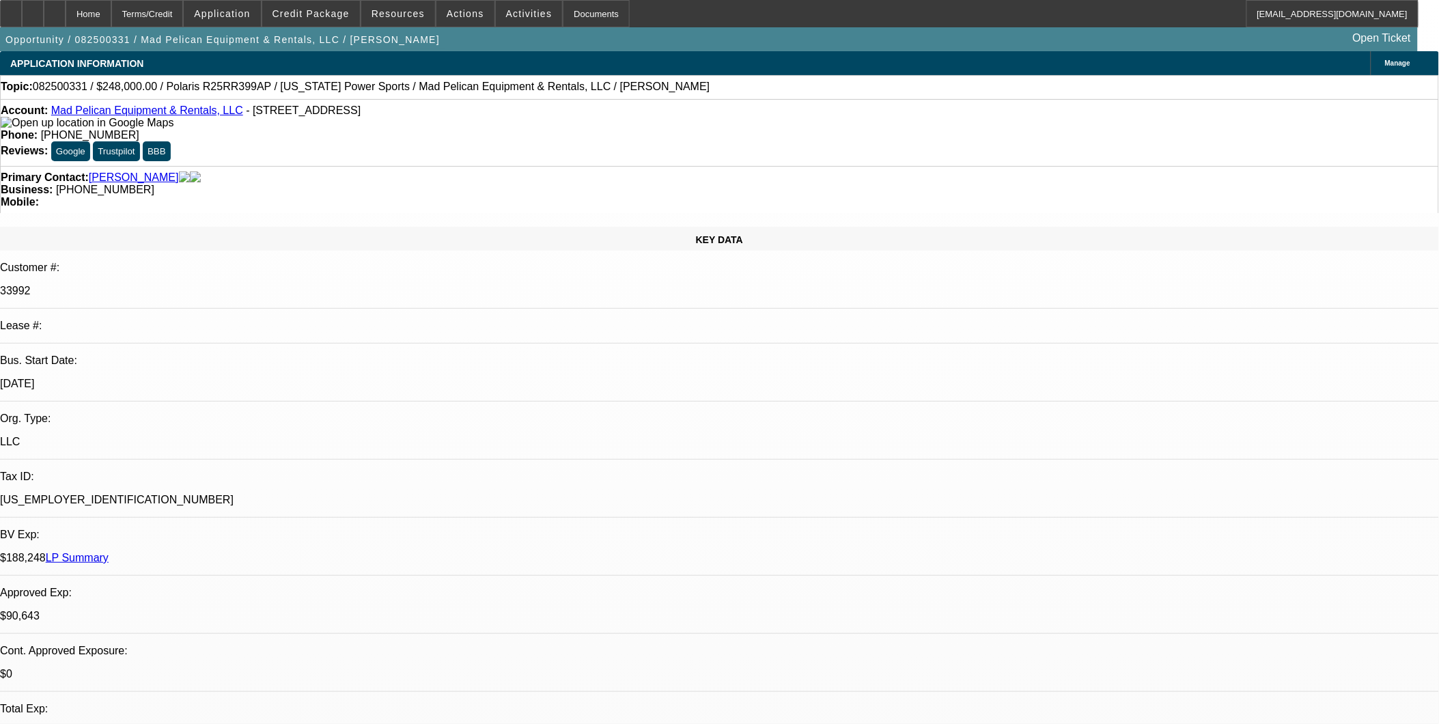
select select "0"
select select "3"
select select "0"
select select "6"
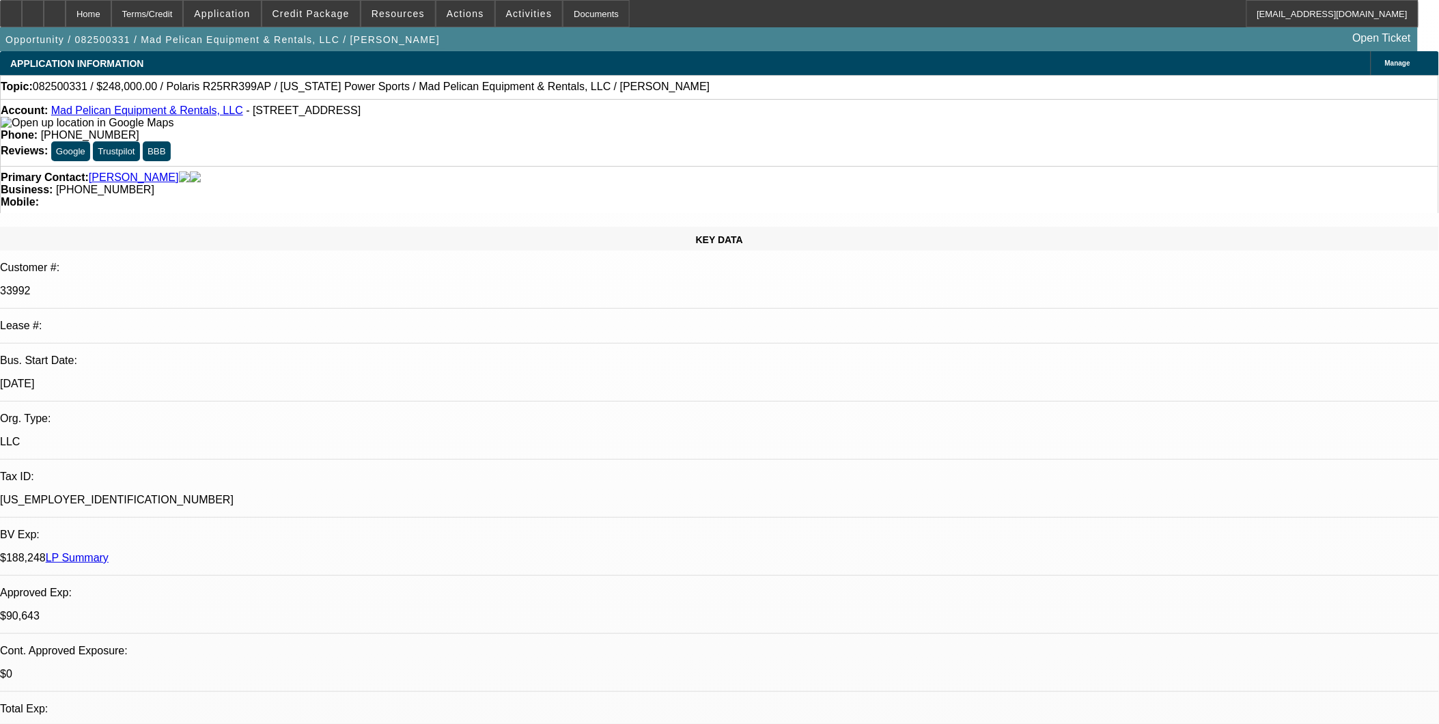
select select "0"
select select "3"
select select "0"
select select "6"
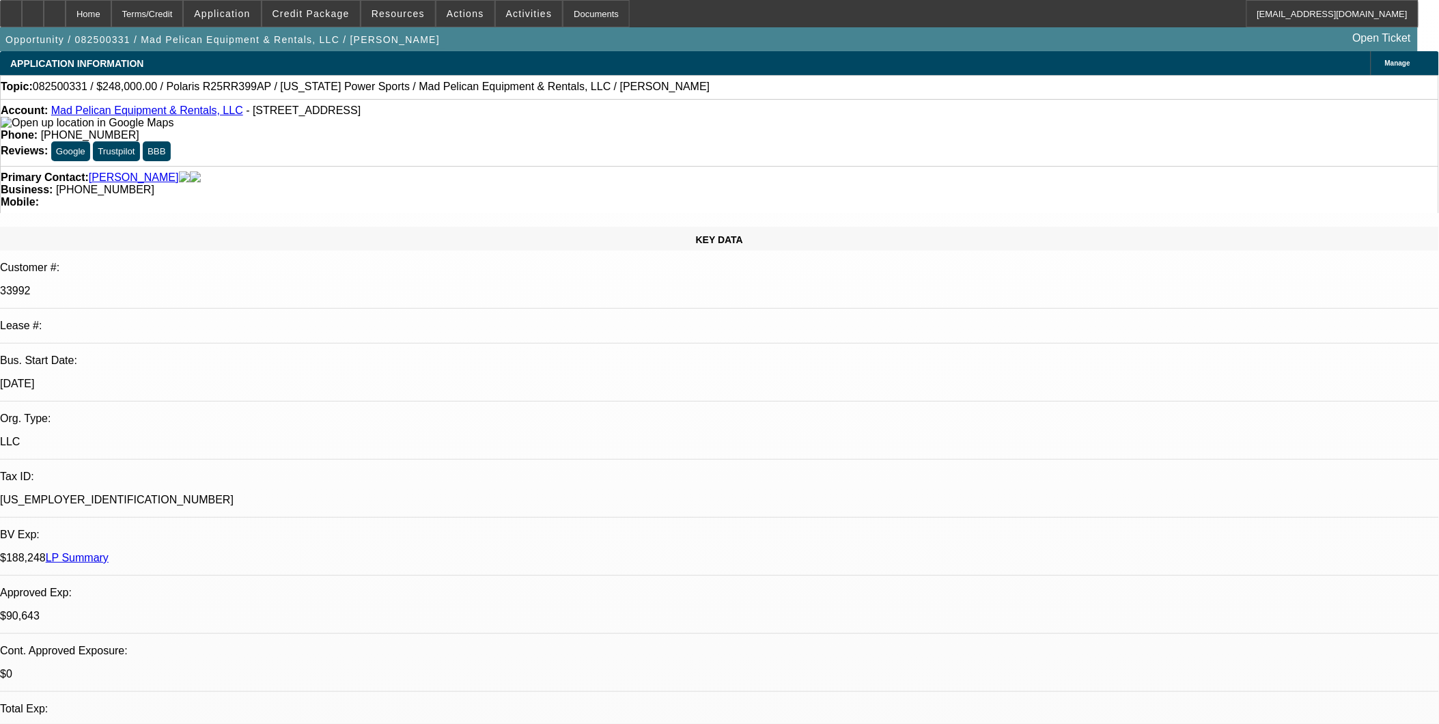
select select "0"
select select "3"
select select "0"
select select "6"
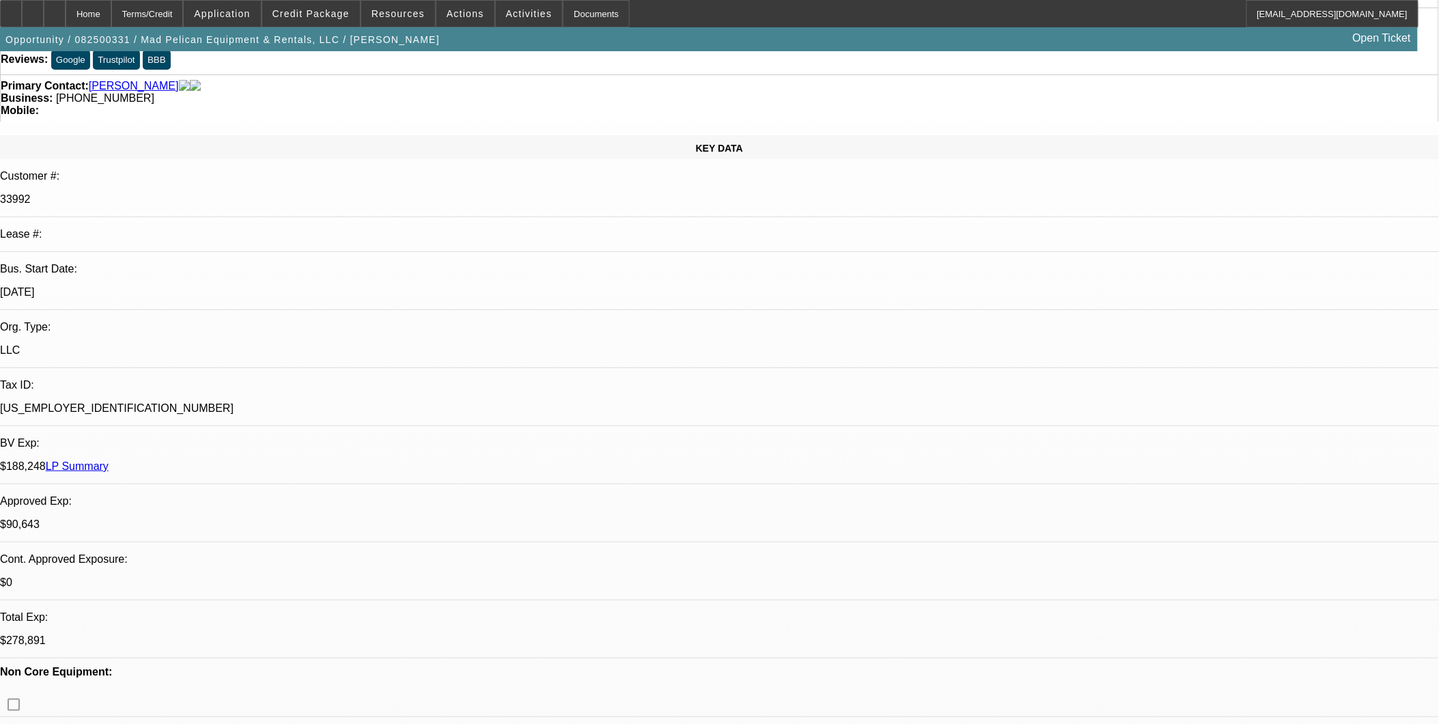
scroll to position [303, 0]
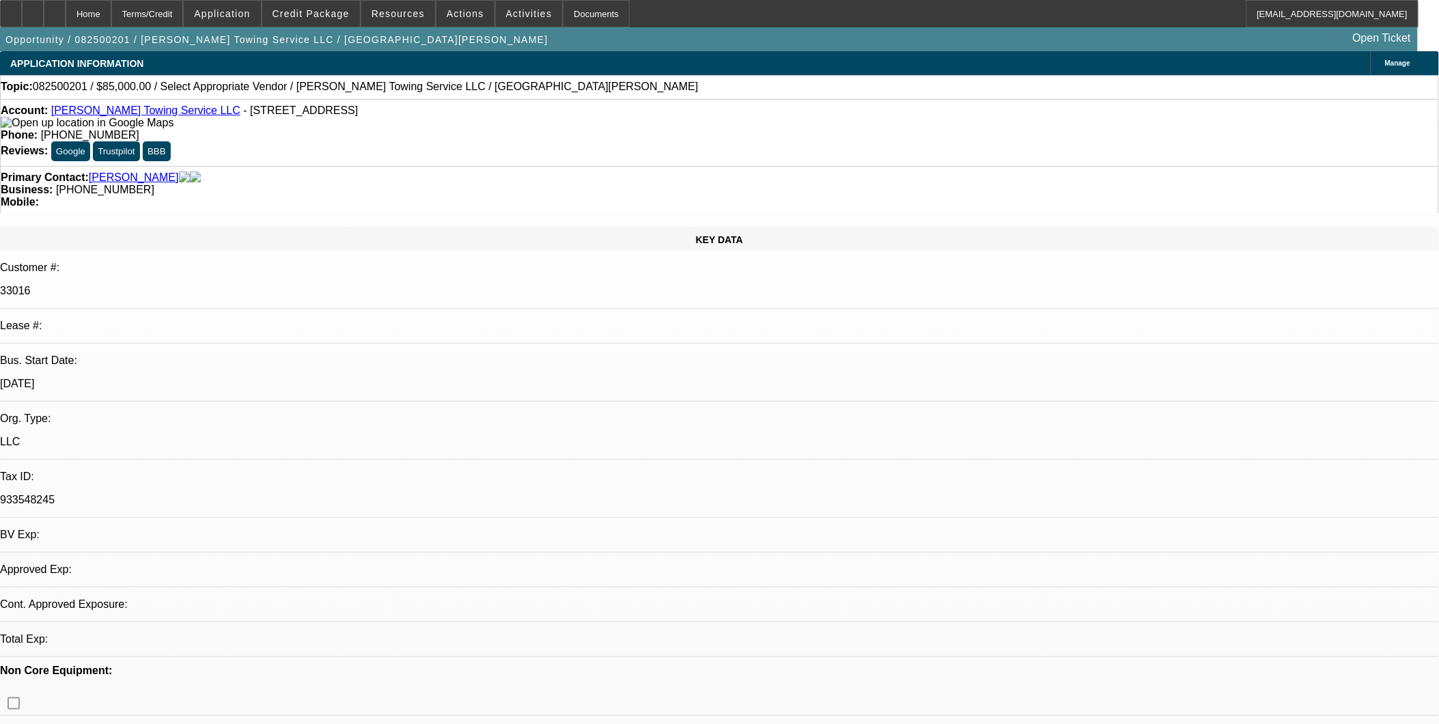
select select "0"
select select "2"
select select "0.1"
select select "1"
select select "2"
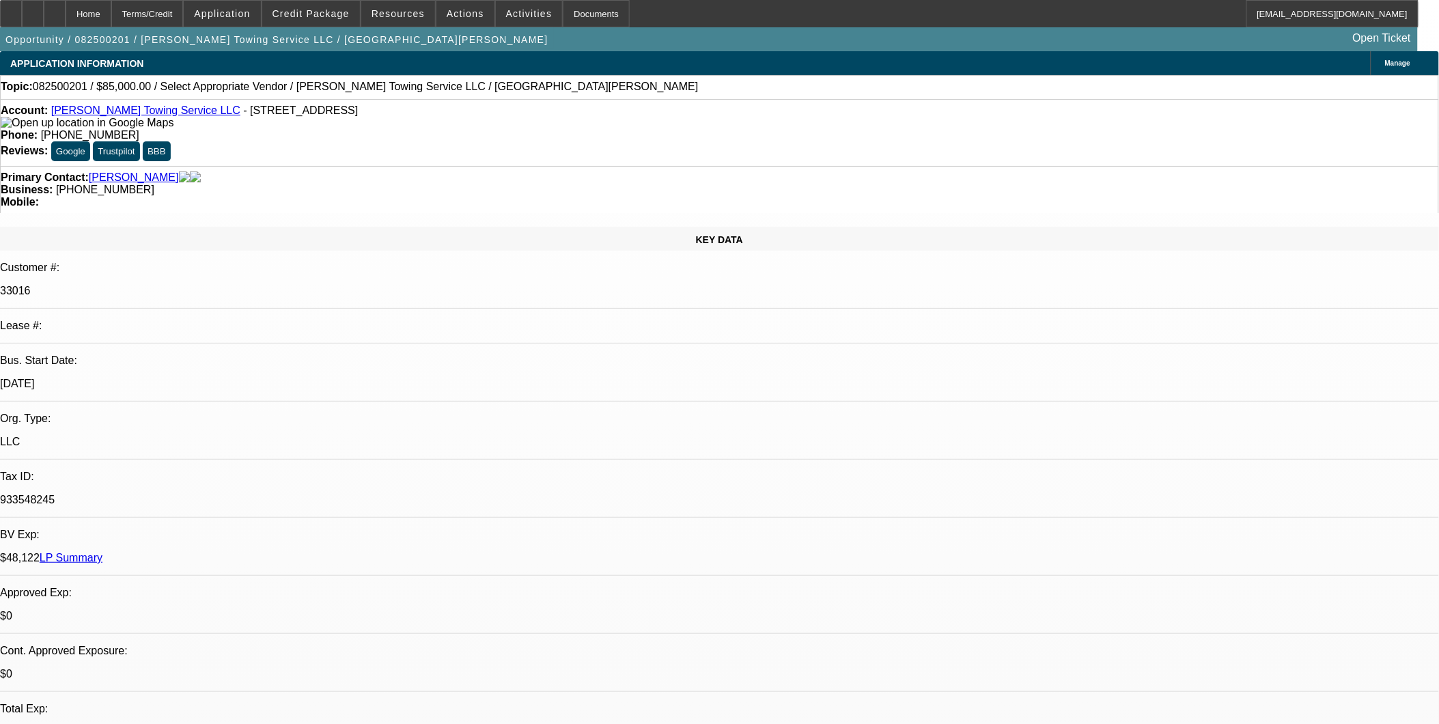
select select "4"
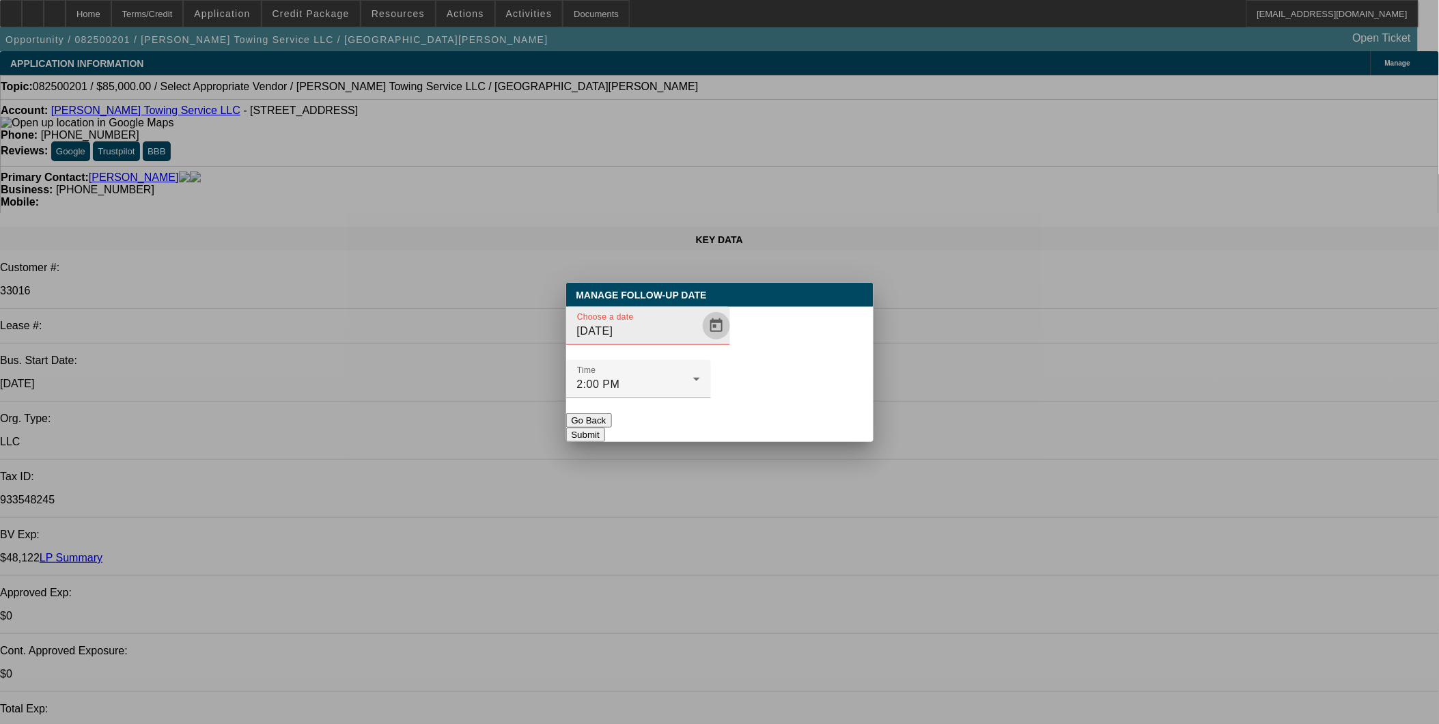
click at [700, 342] on span "Open calendar" at bounding box center [716, 325] width 33 height 33
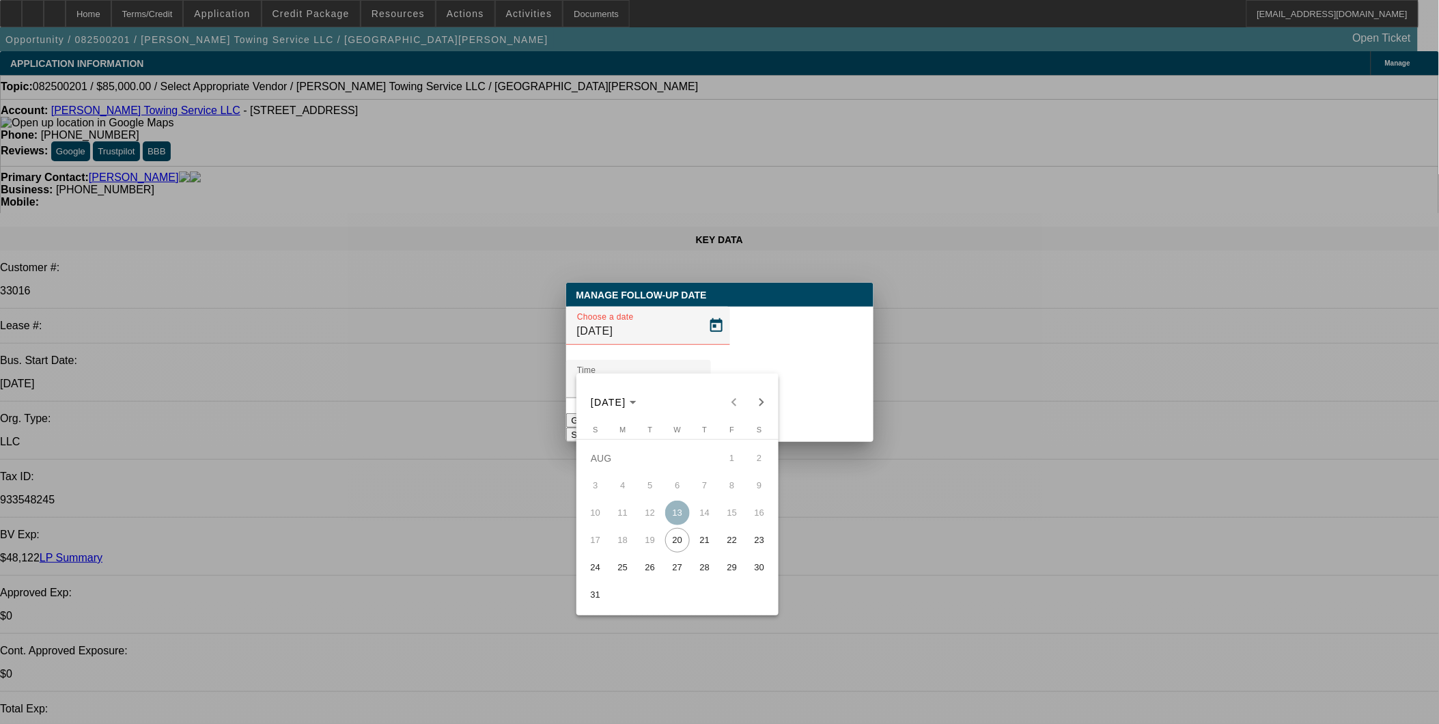
click at [731, 547] on span "22" at bounding box center [732, 540] width 25 height 25
type input "[DATE]"
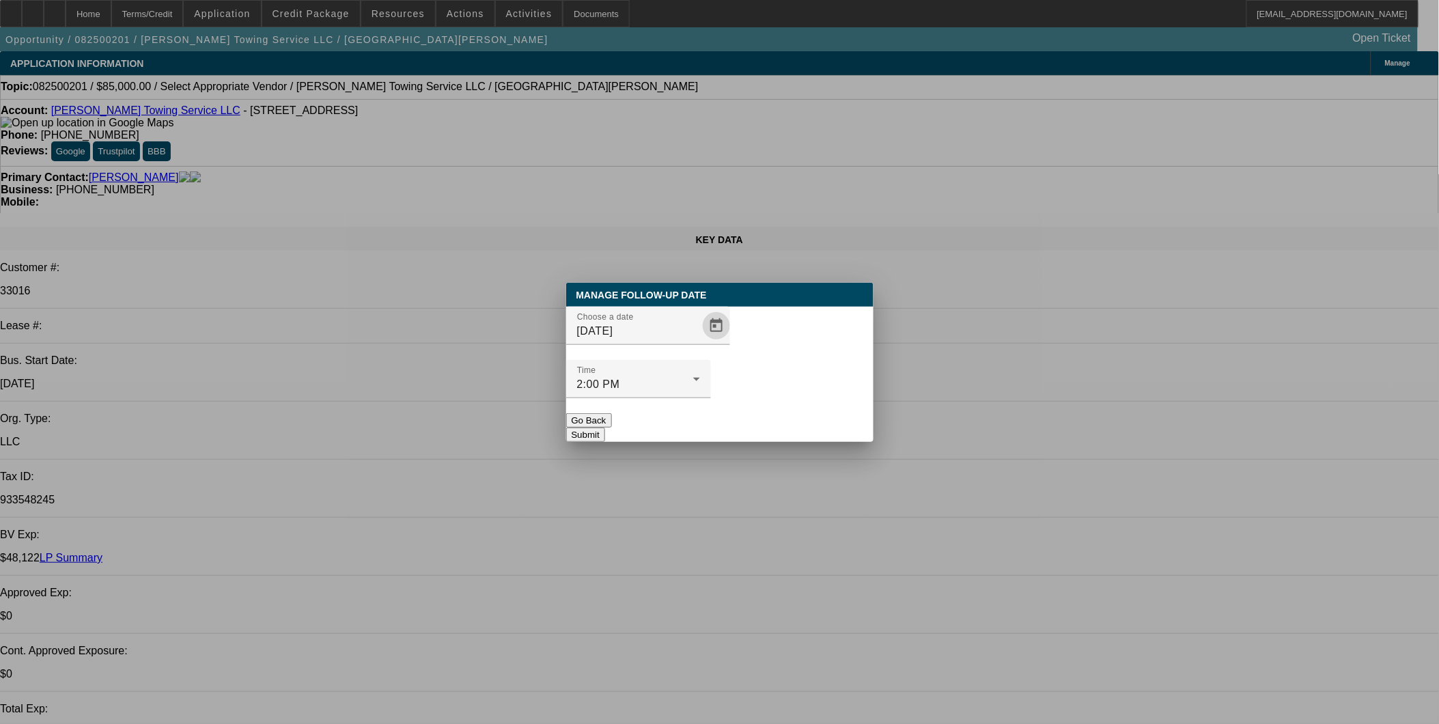
click at [711, 398] on div at bounding box center [638, 405] width 145 height 15
click at [605, 428] on button "Submit" at bounding box center [585, 435] width 39 height 14
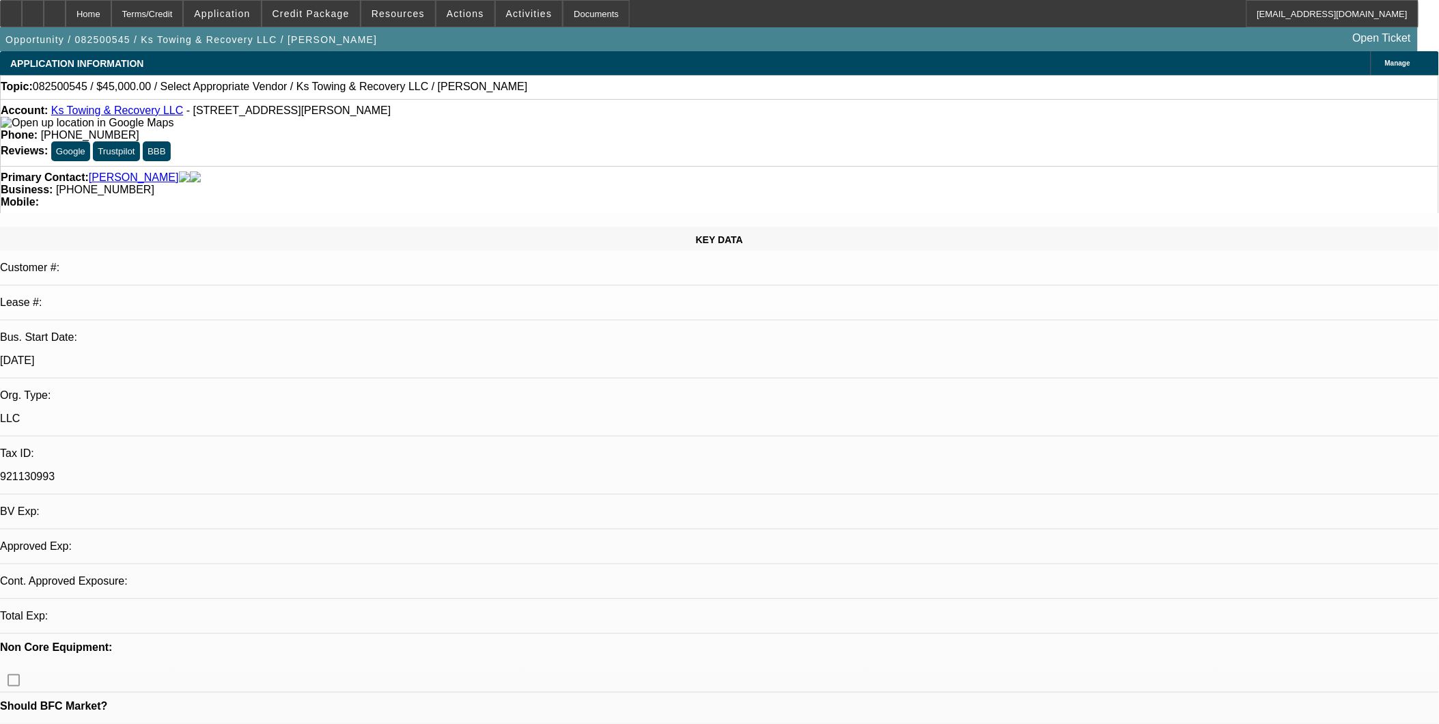
select select "0"
select select "2"
select select "0.1"
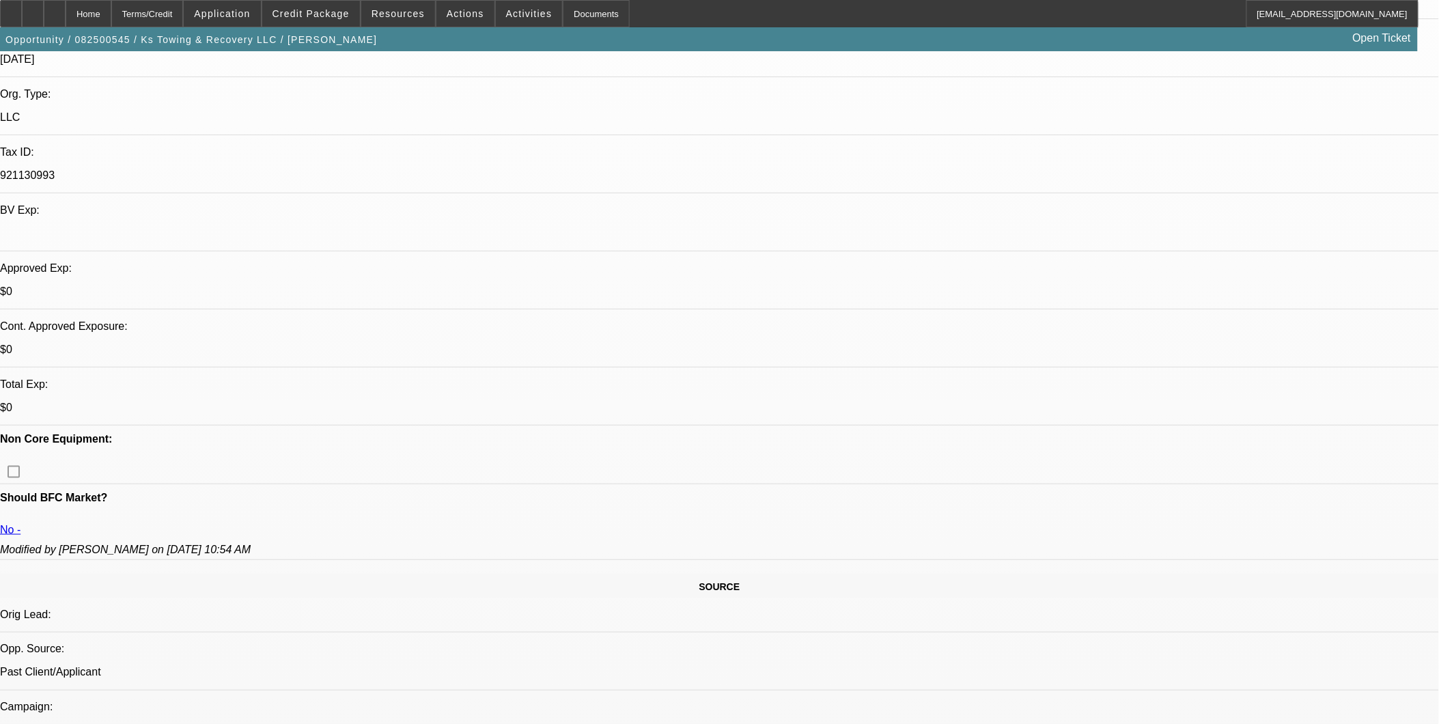
select select "1"
select select "2"
select select "4"
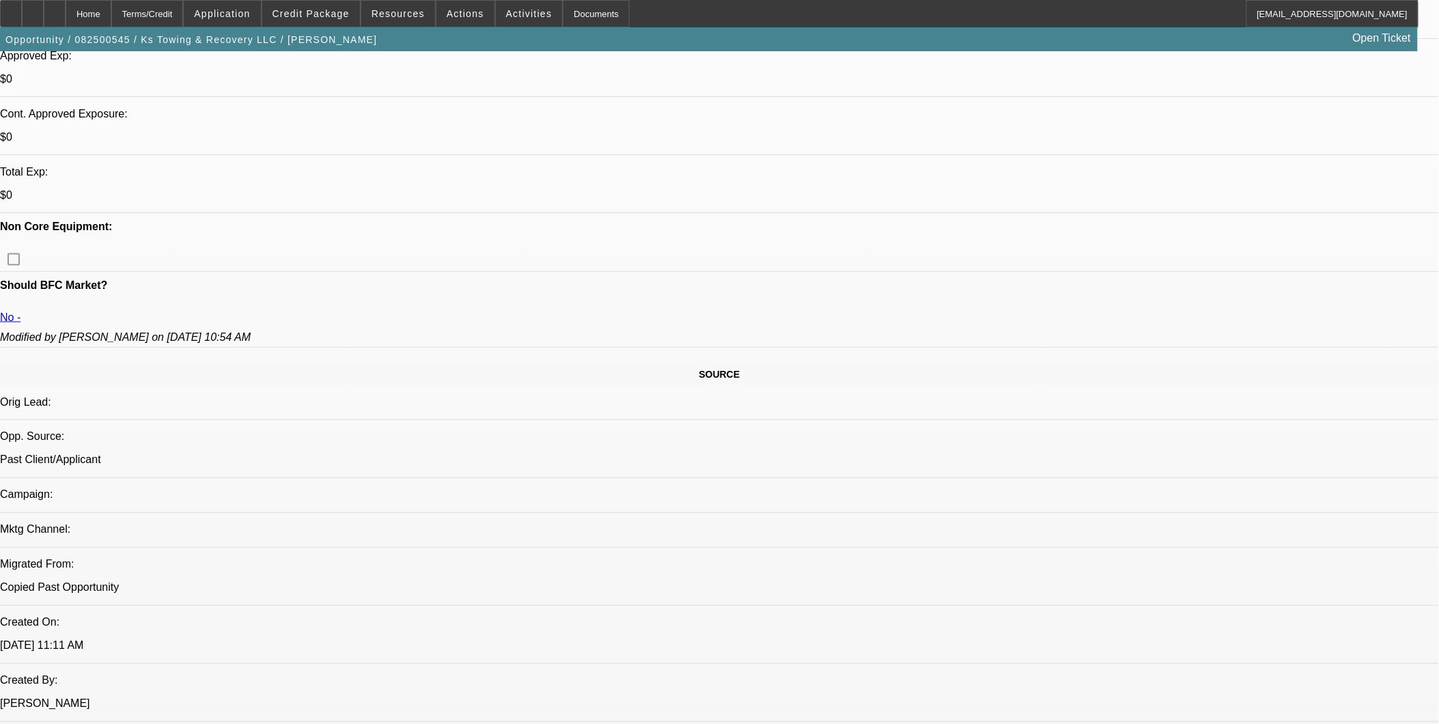
scroll to position [379, 0]
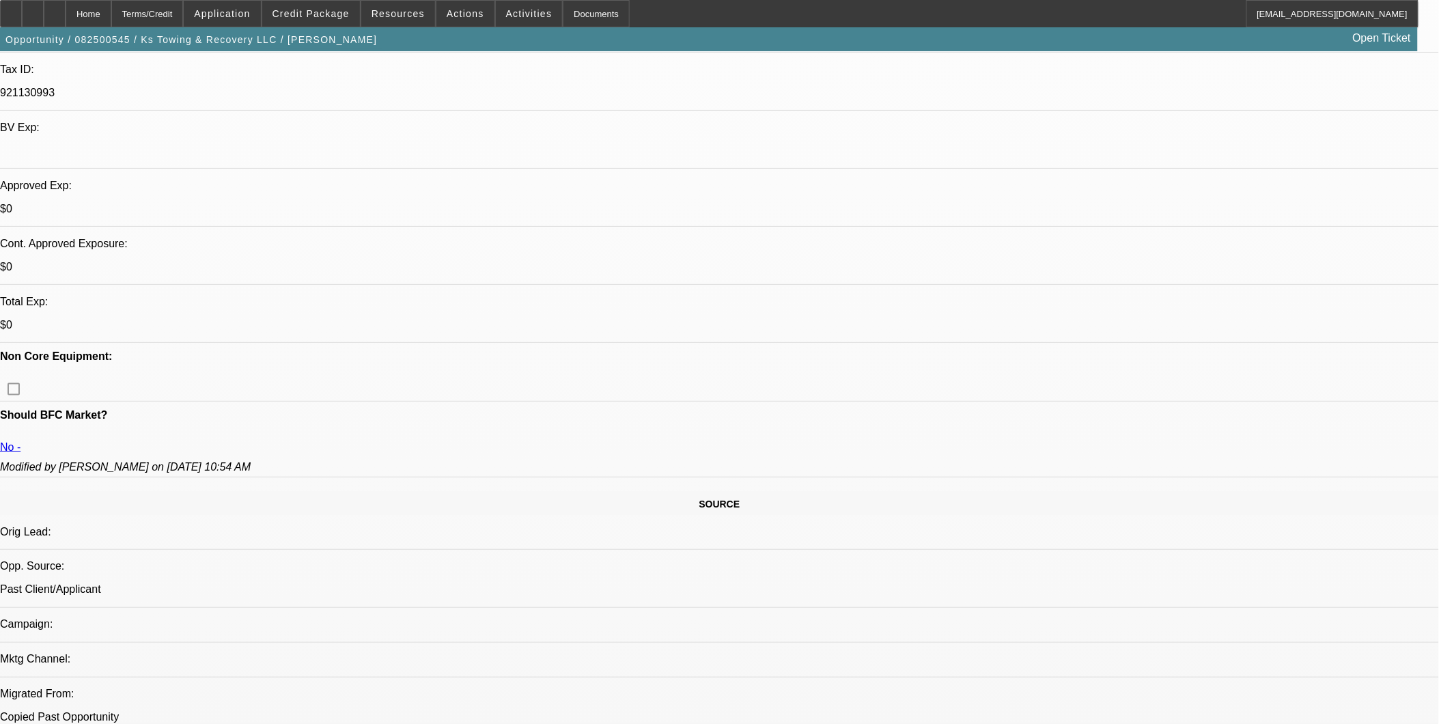
scroll to position [455, 0]
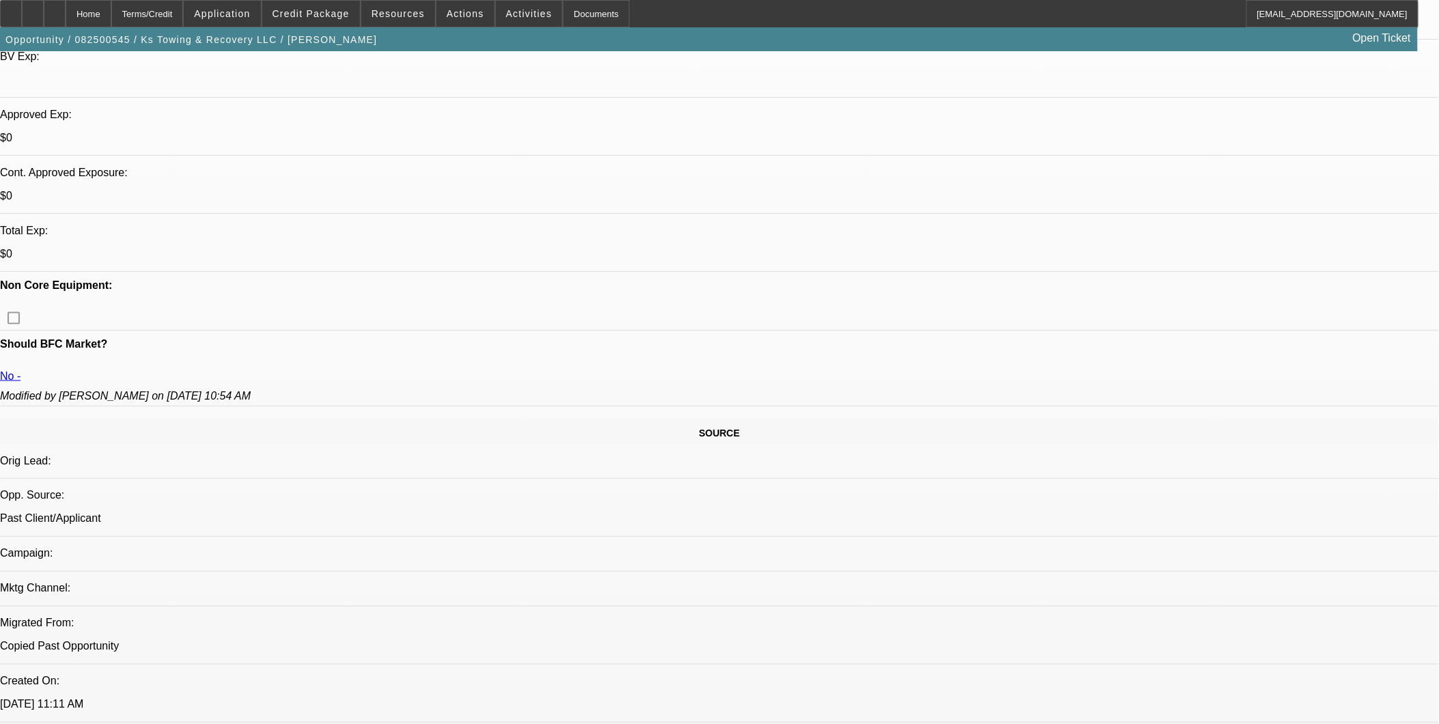
click at [335, 17] on span "Credit Package" at bounding box center [311, 13] width 77 height 11
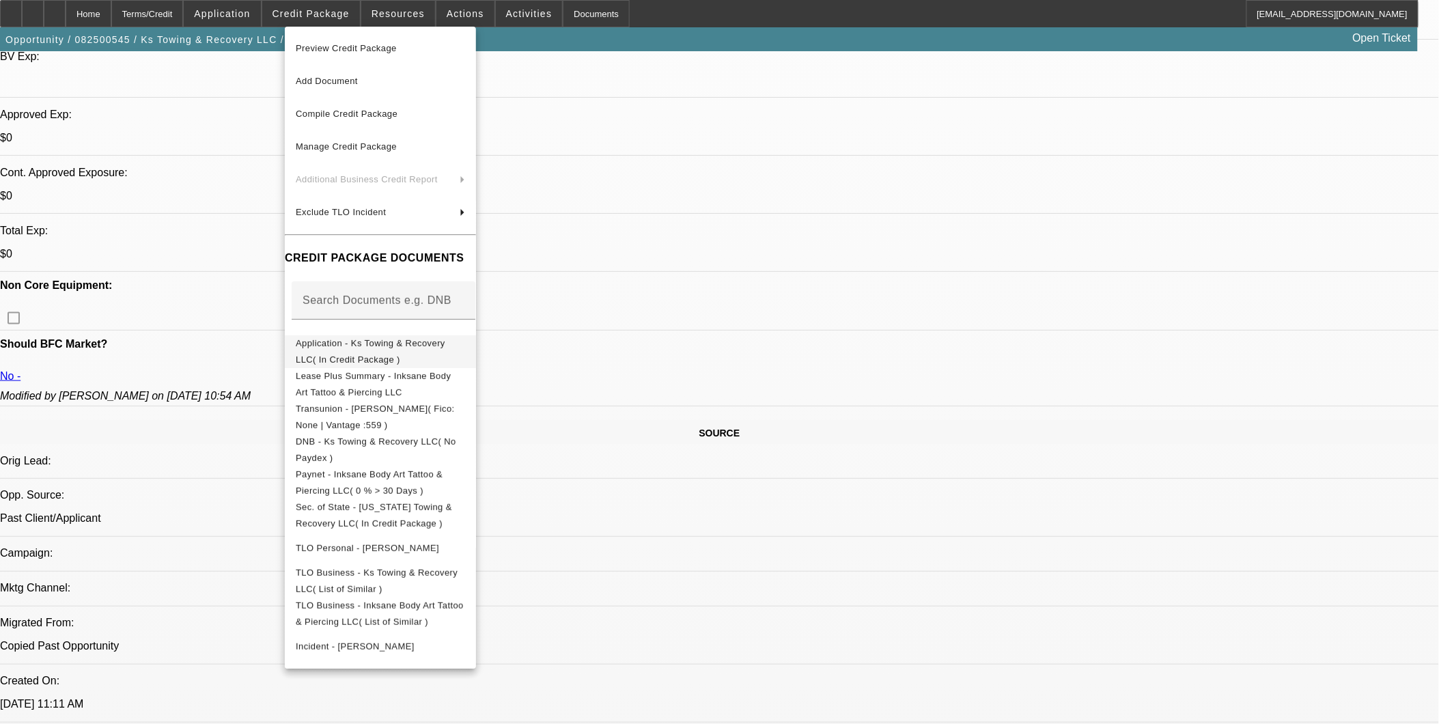
click at [400, 347] on span "Application - Ks Towing & Recovery LLC( In Credit Package )" at bounding box center [371, 350] width 150 height 27
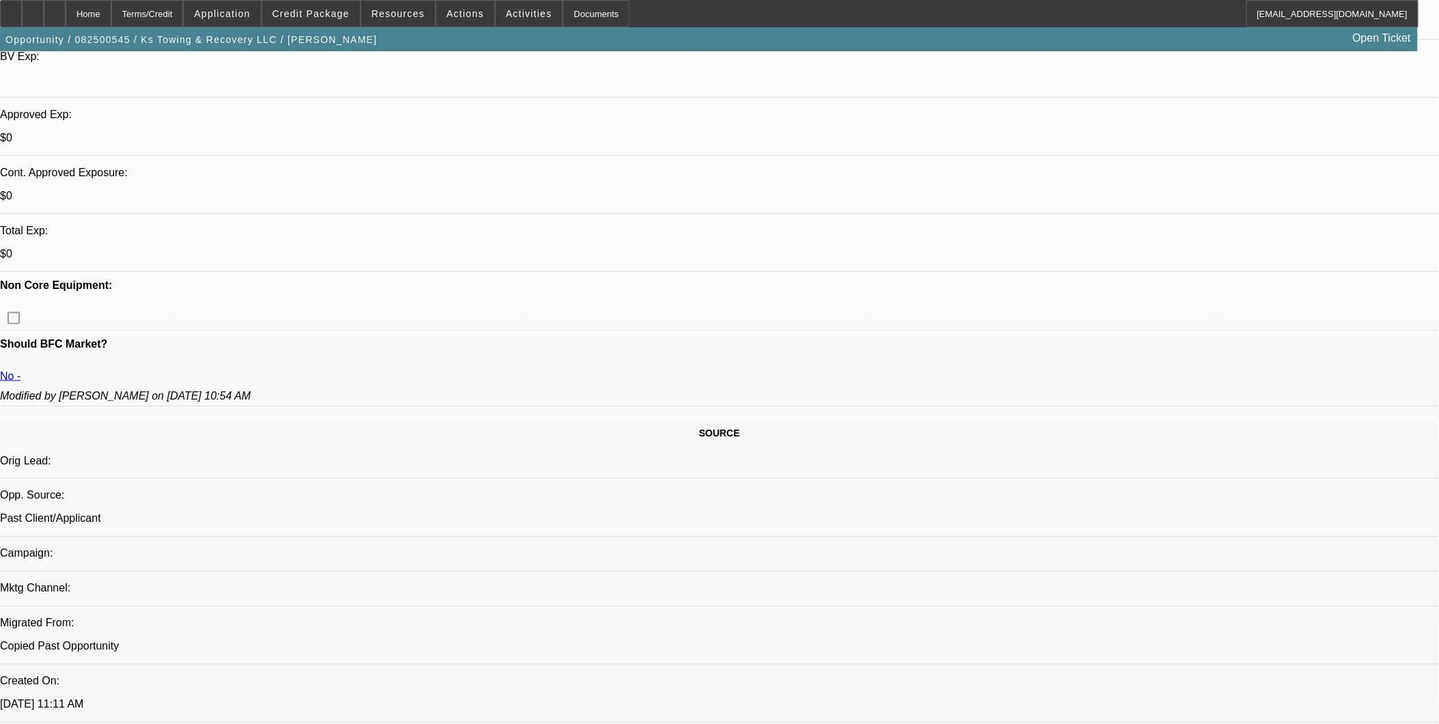
drag, startPoint x: 345, startPoint y: 467, endPoint x: 412, endPoint y: 466, distance: 67.0
drag, startPoint x: 412, startPoint y: 466, endPoint x: 401, endPoint y: 488, distance: 25.1
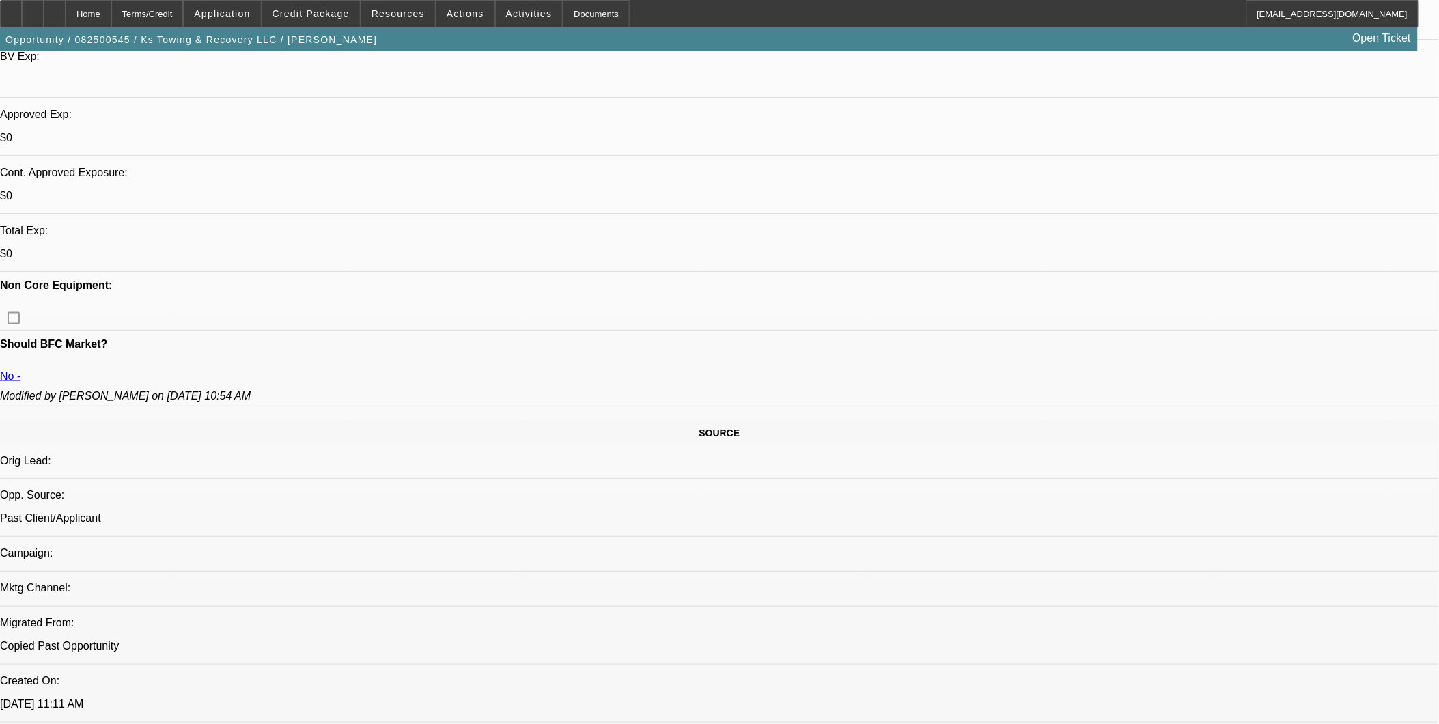
drag, startPoint x: 348, startPoint y: 363, endPoint x: 387, endPoint y: 372, distance: 39.4
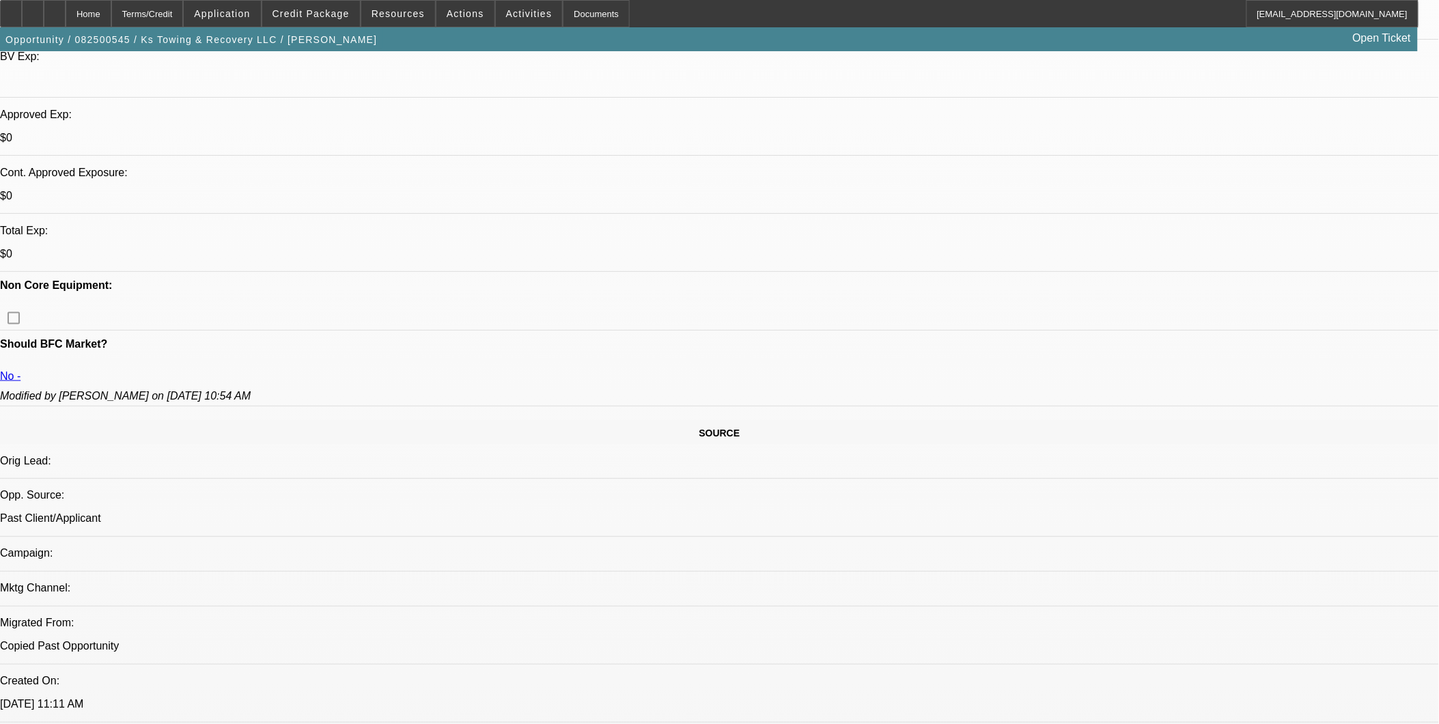
drag, startPoint x: 387, startPoint y: 372, endPoint x: 398, endPoint y: 442, distance: 70.6
drag, startPoint x: 349, startPoint y: 361, endPoint x: 372, endPoint y: 374, distance: 26.0
drag, startPoint x: 372, startPoint y: 374, endPoint x: 368, endPoint y: 385, distance: 11.7
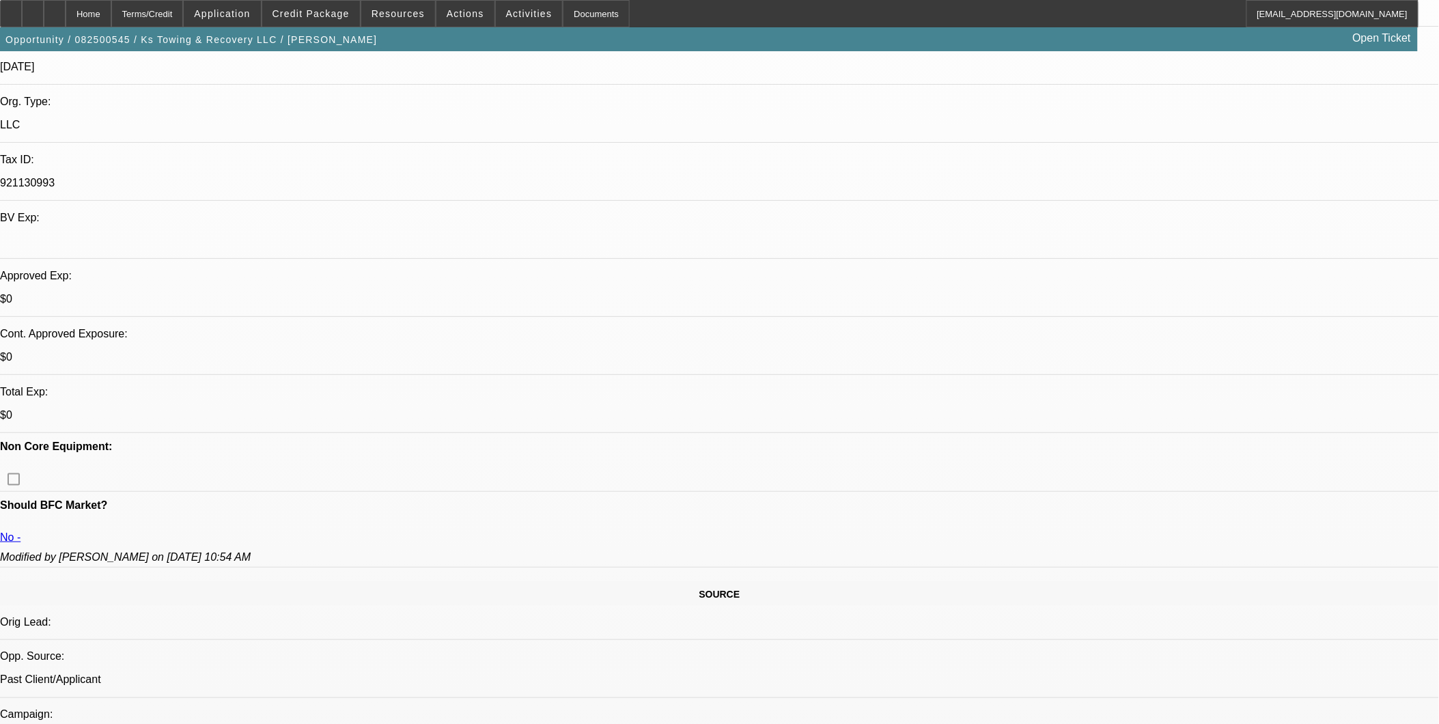
scroll to position [379, 0]
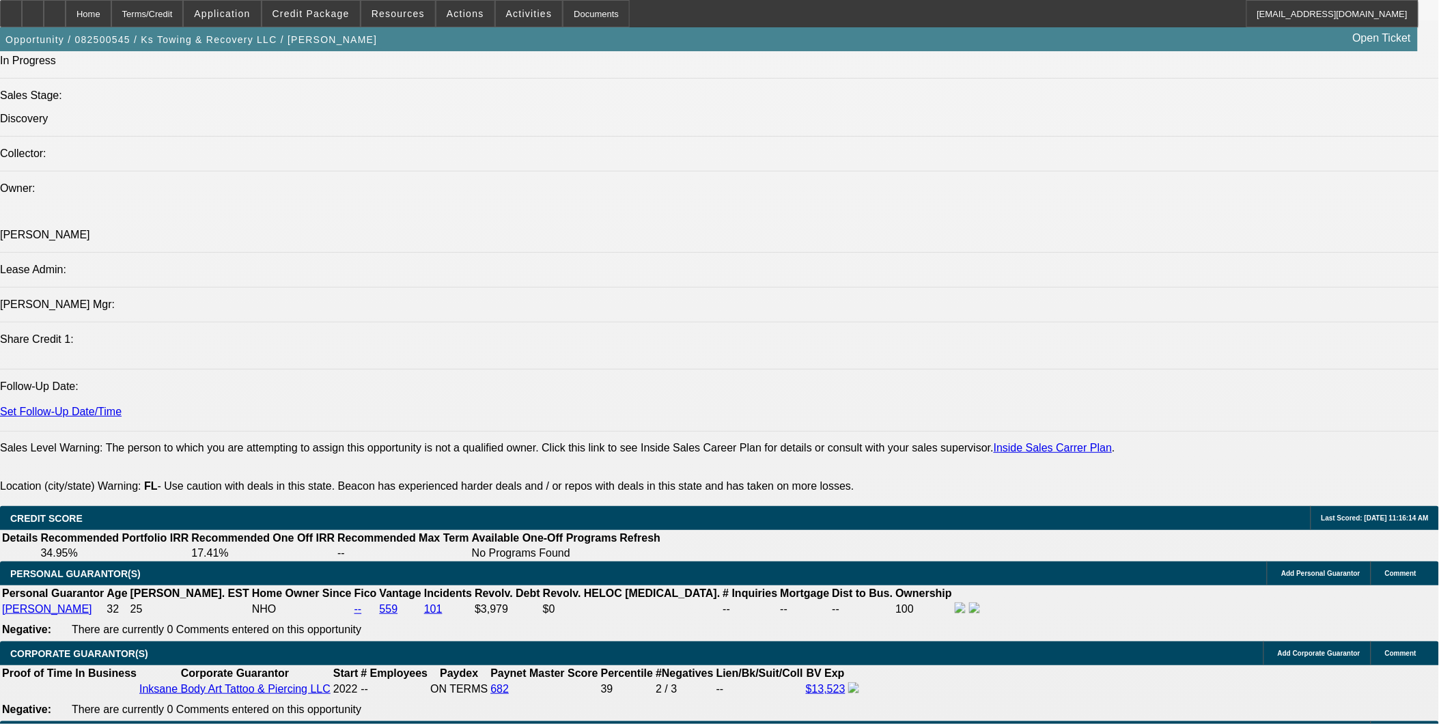
scroll to position [1442, 0]
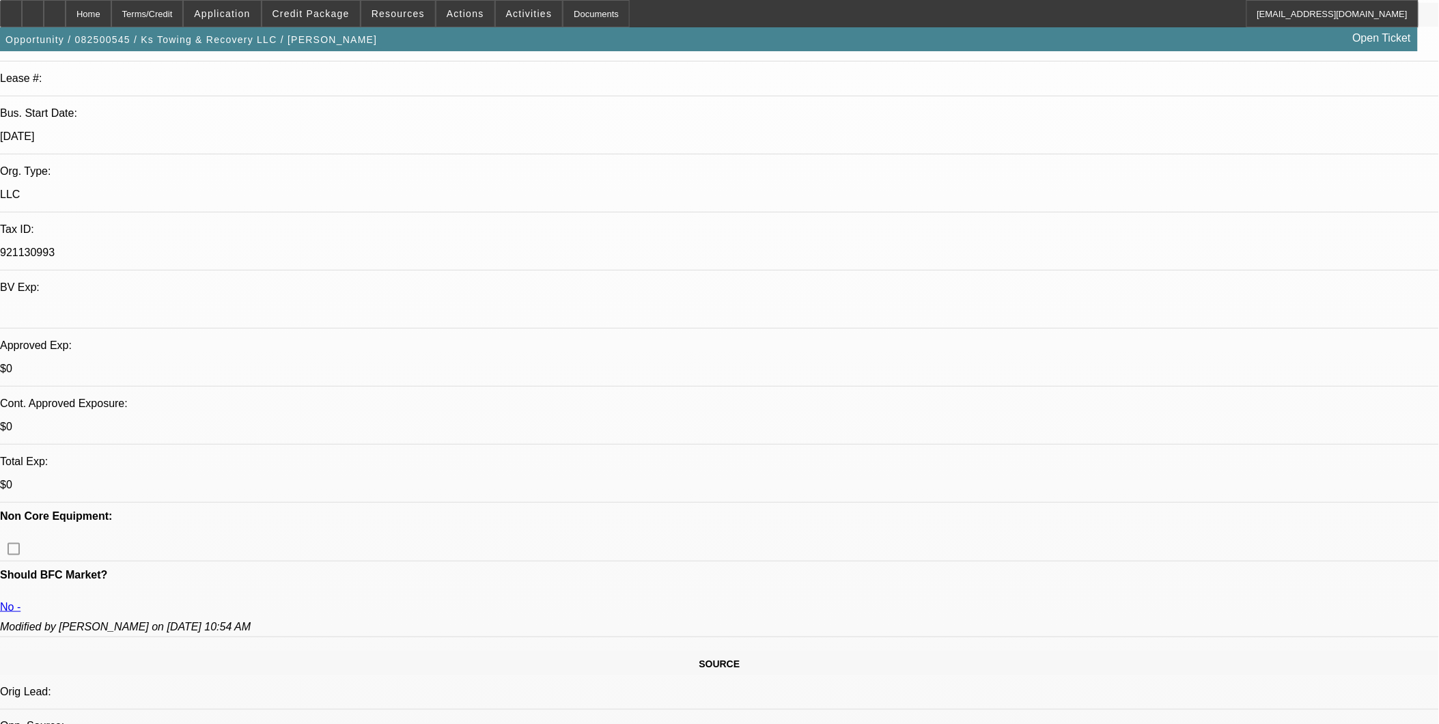
scroll to position [228, 0]
drag, startPoint x: 159, startPoint y: 399, endPoint x: 198, endPoint y: 391, distance: 40.3
drag, startPoint x: 198, startPoint y: 391, endPoint x: 230, endPoint y: 417, distance: 40.3
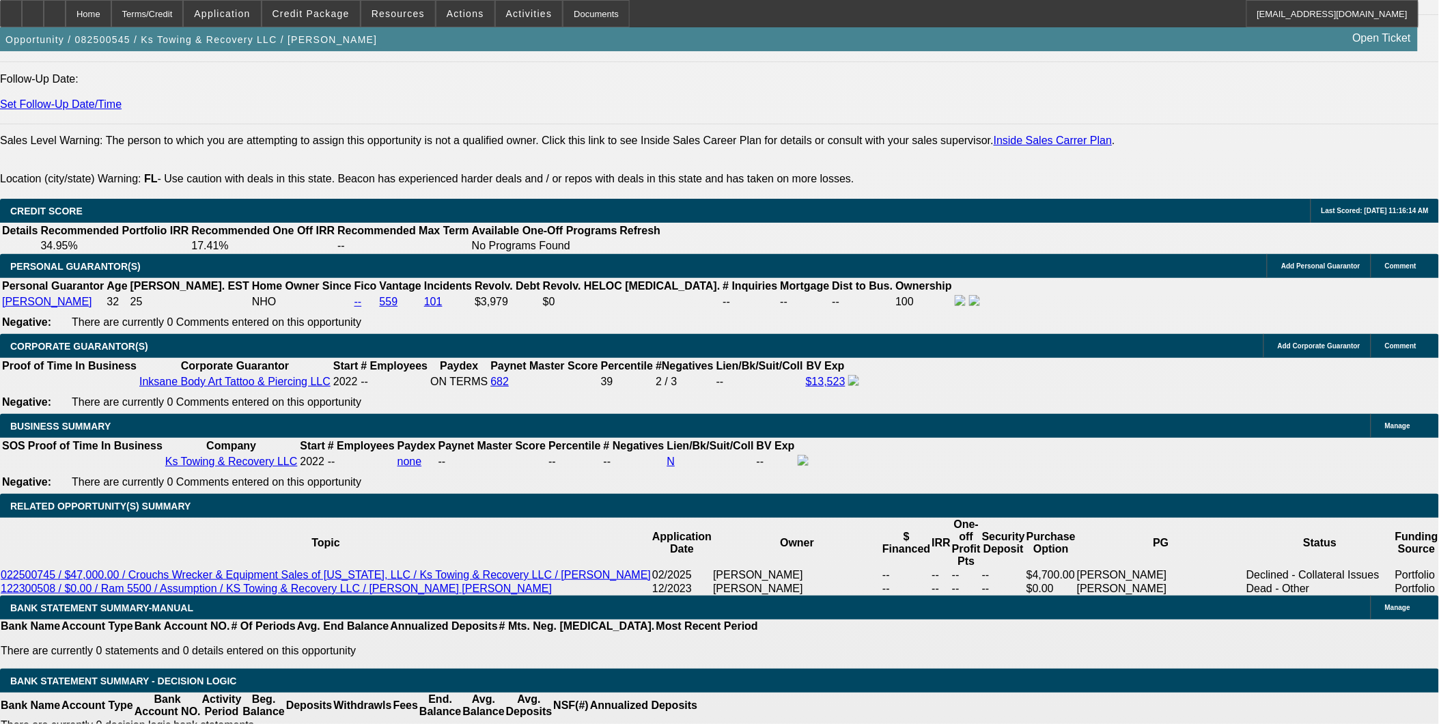
scroll to position [1746, 0]
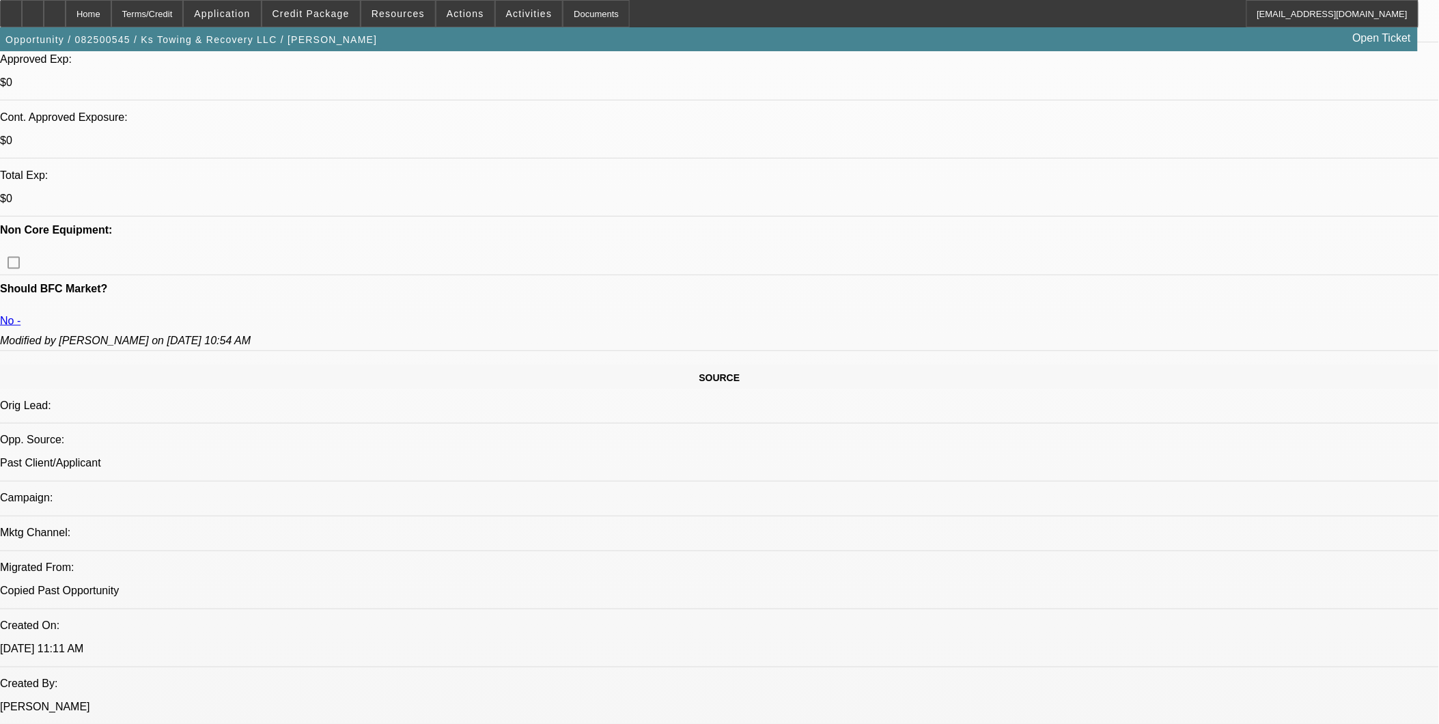
scroll to position [455, 0]
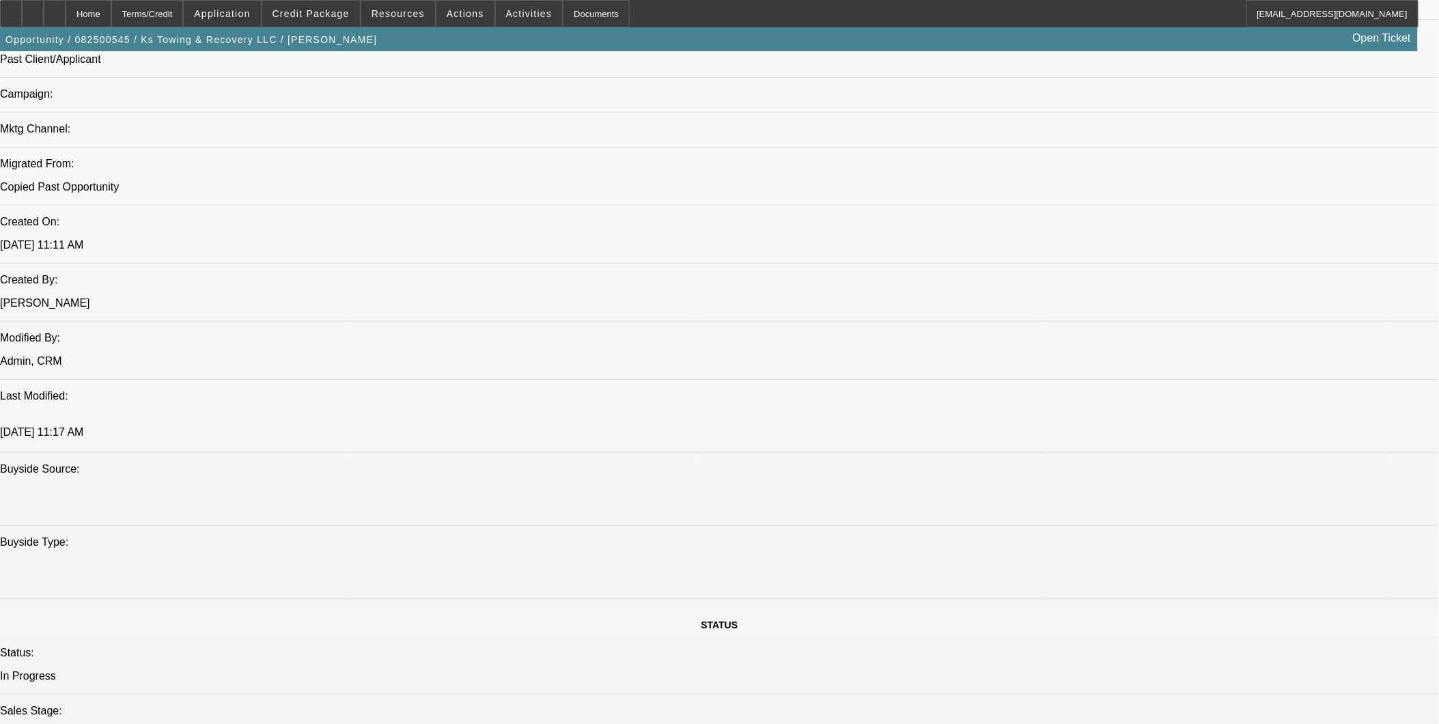
scroll to position [911, 0]
click at [340, 8] on span "Credit Package" at bounding box center [311, 13] width 77 height 11
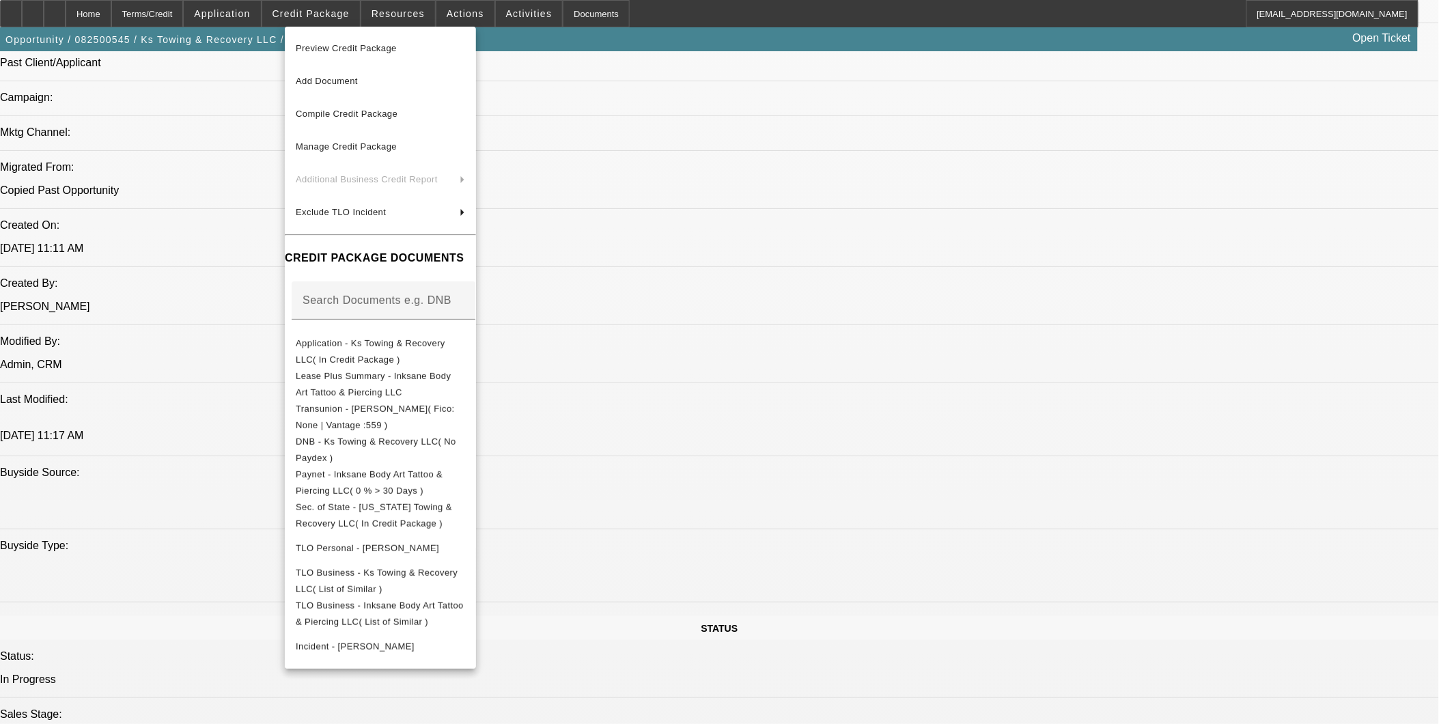
drag, startPoint x: 677, startPoint y: 540, endPoint x: 698, endPoint y: 543, distance: 20.8
click at [698, 543] on div at bounding box center [719, 362] width 1439 height 724
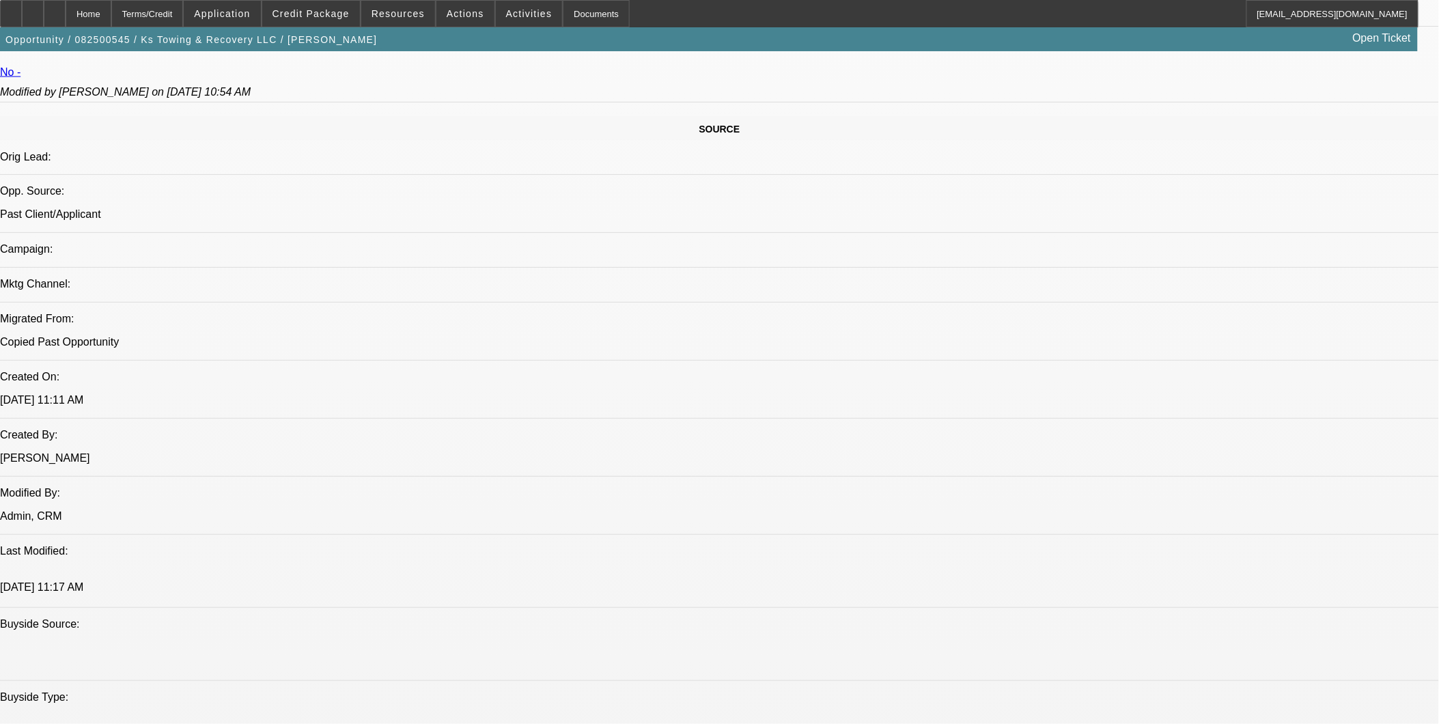
scroll to position [607, 0]
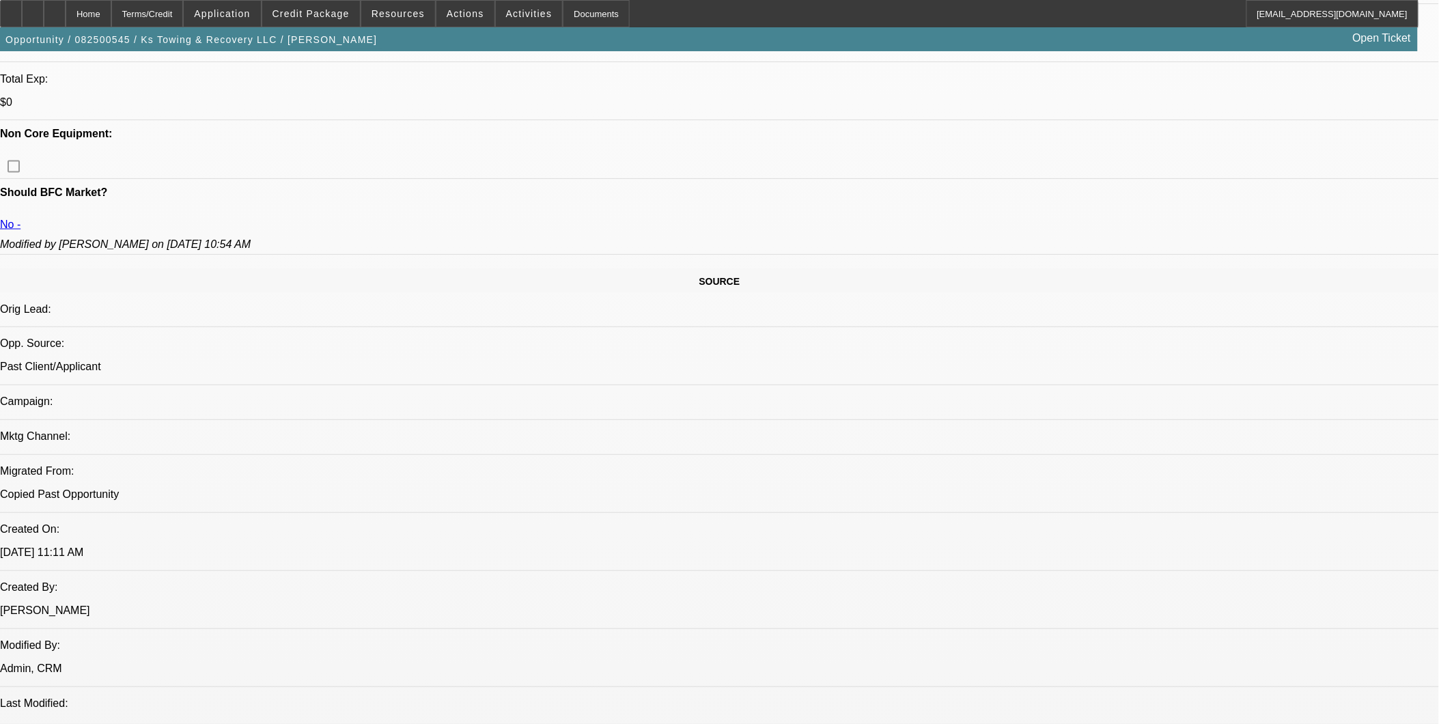
click at [458, 3] on span at bounding box center [466, 13] width 58 height 33
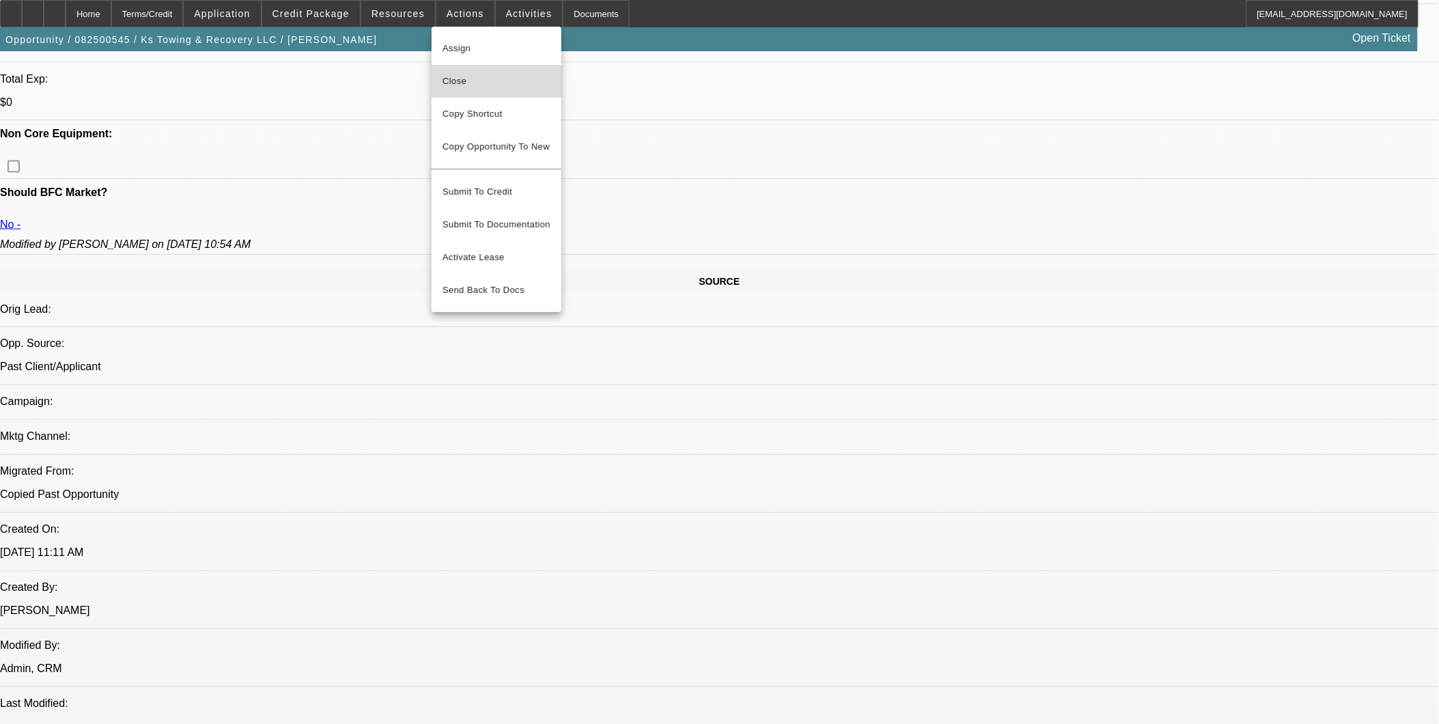
click at [506, 83] on span "Close" at bounding box center [497, 81] width 108 height 16
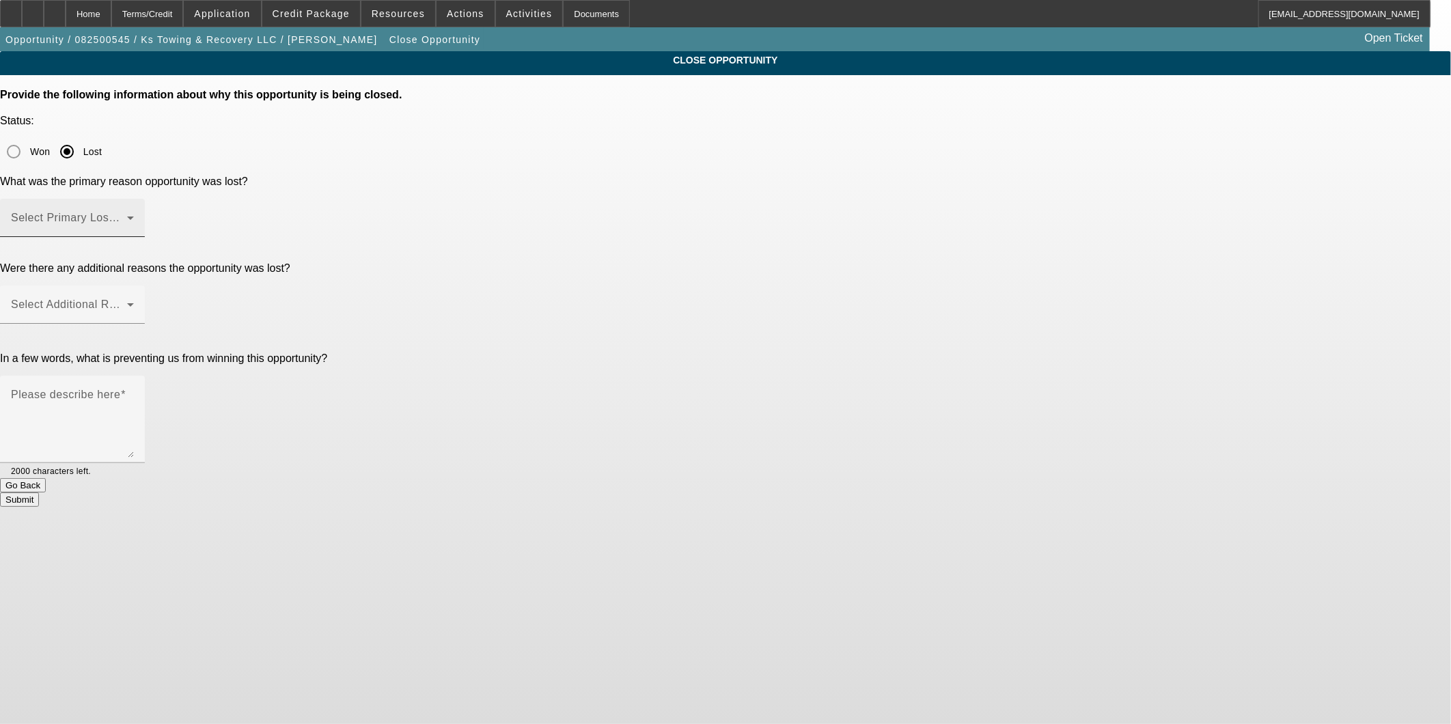
click at [127, 215] on span at bounding box center [69, 223] width 116 height 16
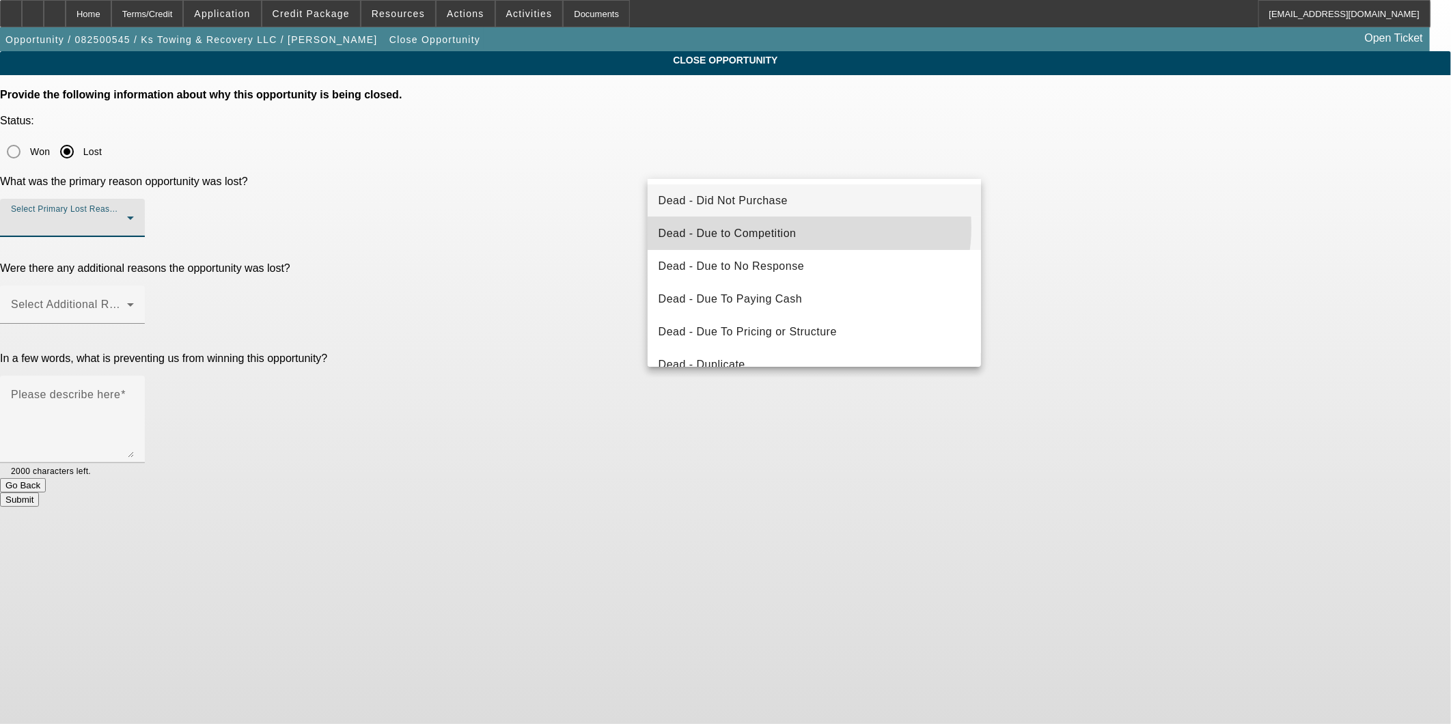
click at [804, 228] on mat-option "Dead - Due to Competition" at bounding box center [815, 233] width 334 height 33
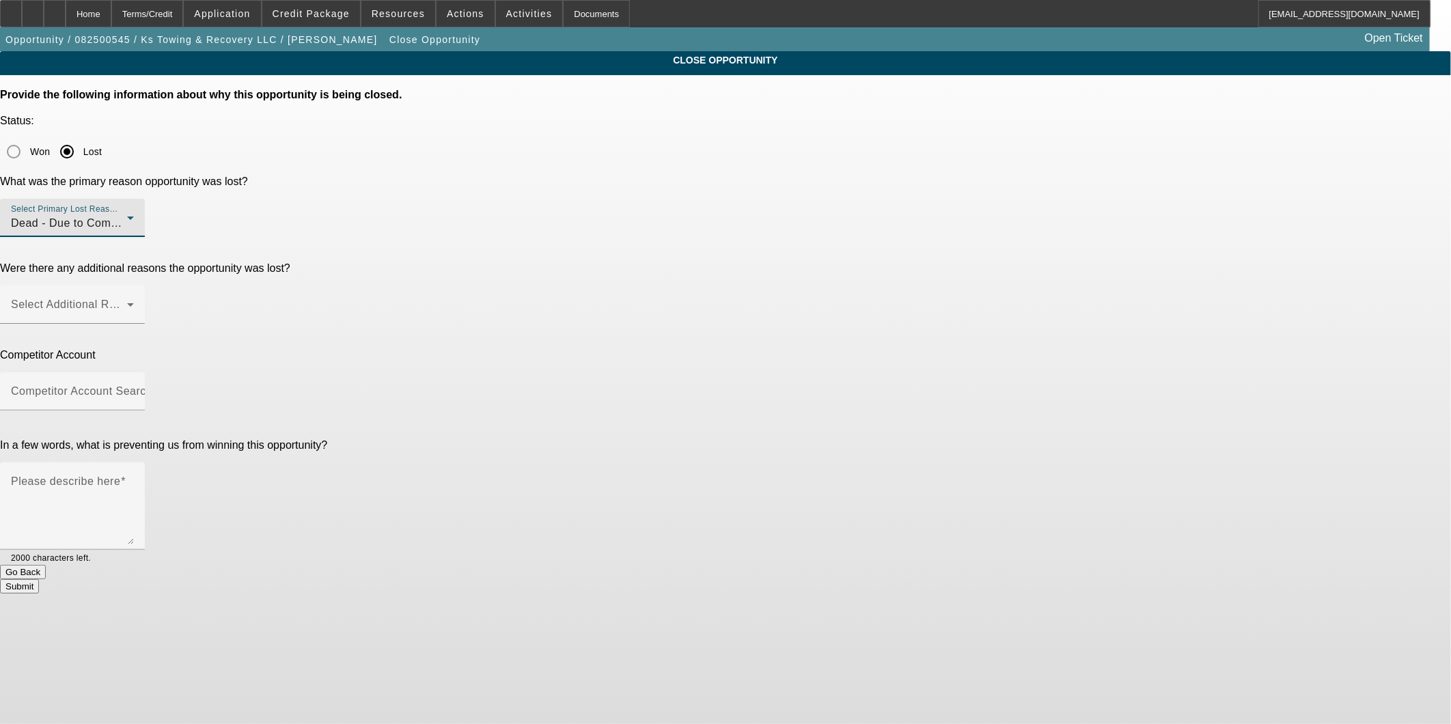
click at [46, 565] on button "Go Back" at bounding box center [23, 572] width 46 height 14
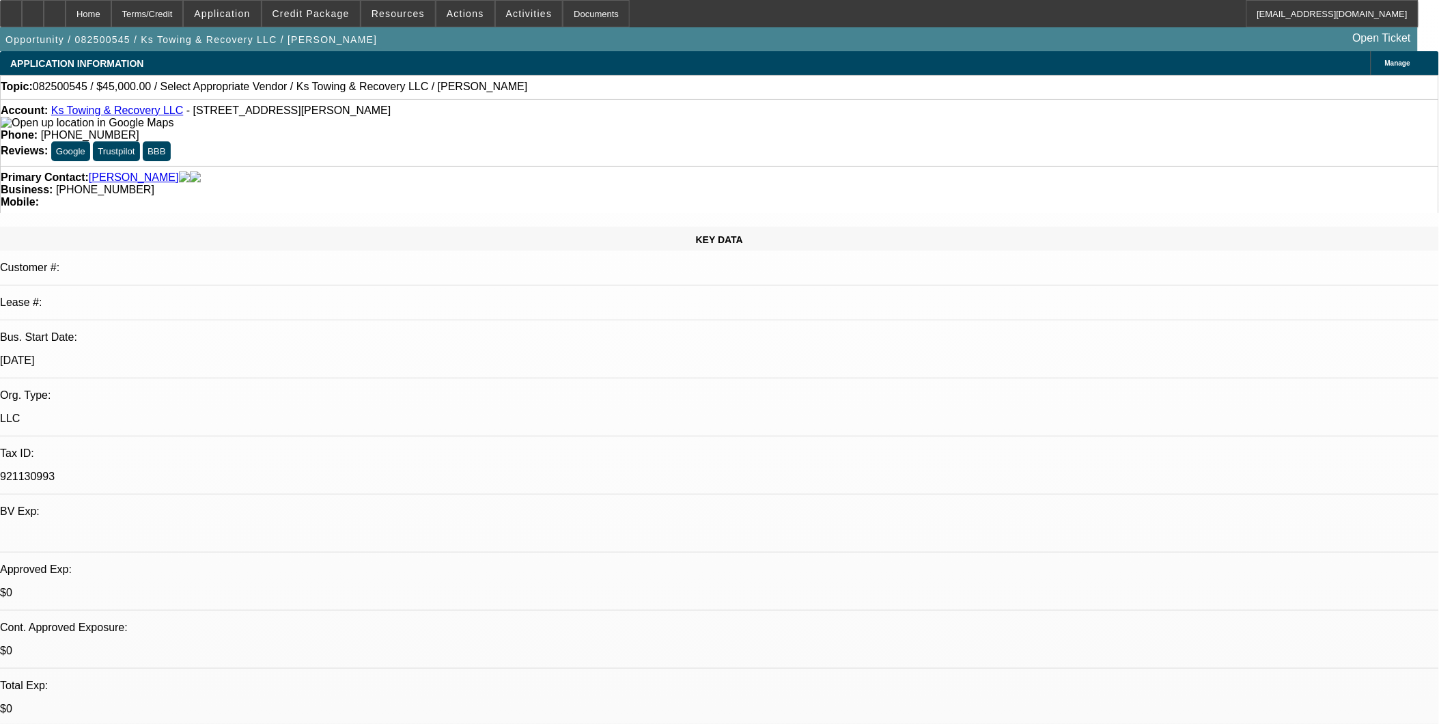
select select "0"
select select "2"
select select "0.1"
select select "4"
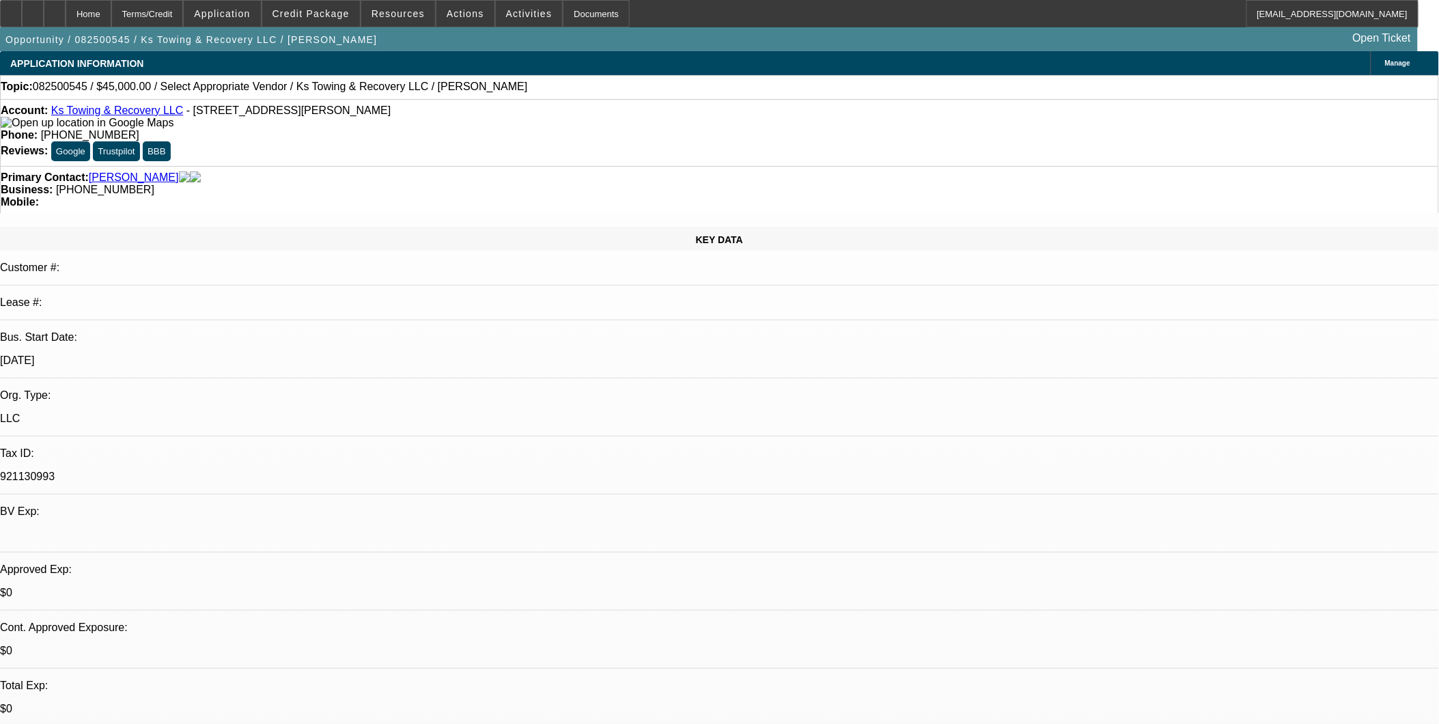
drag, startPoint x: 1237, startPoint y: 357, endPoint x: 1411, endPoint y: 363, distance: 175.0
drag, startPoint x: 1234, startPoint y: 370, endPoint x: 1004, endPoint y: 428, distance: 236.8
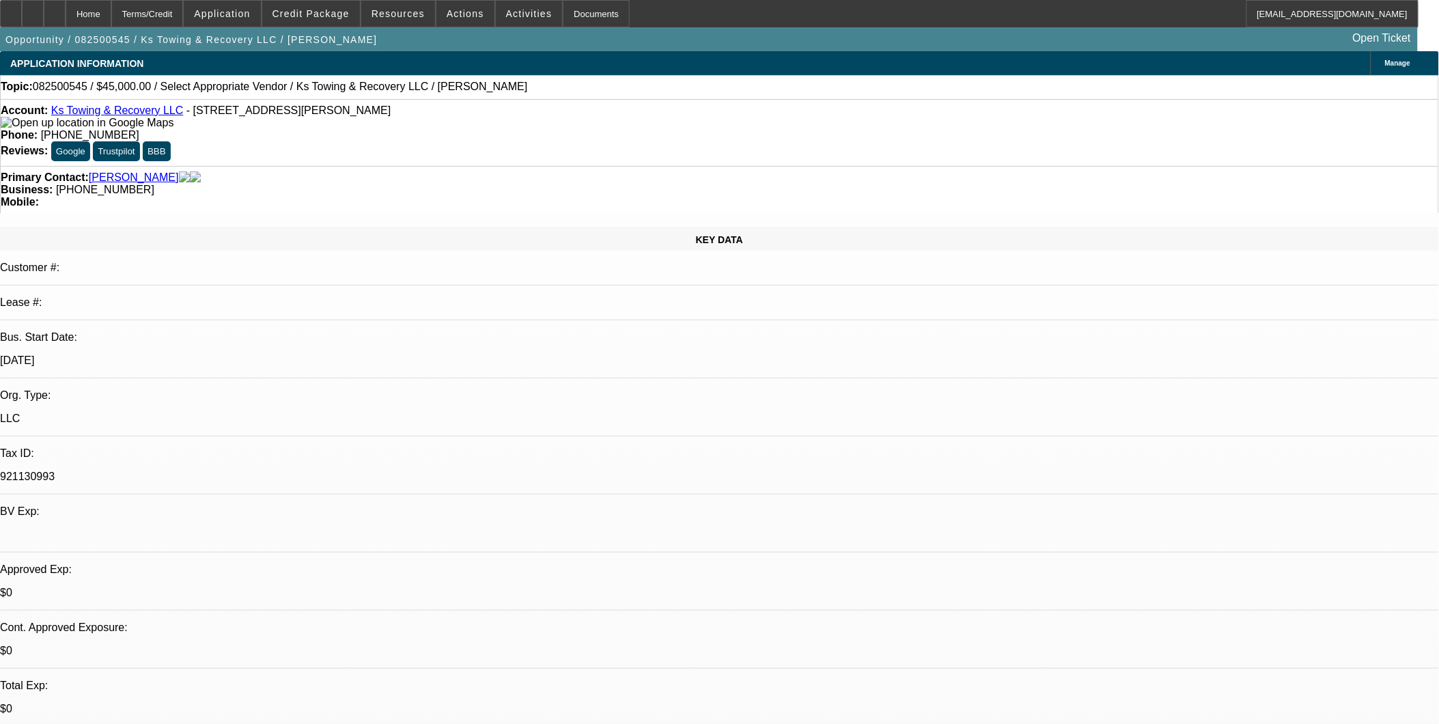
drag, startPoint x: 989, startPoint y: 376, endPoint x: 1315, endPoint y: 383, distance: 326.6
drag, startPoint x: 1315, startPoint y: 383, endPoint x: 1287, endPoint y: 460, distance: 82.1
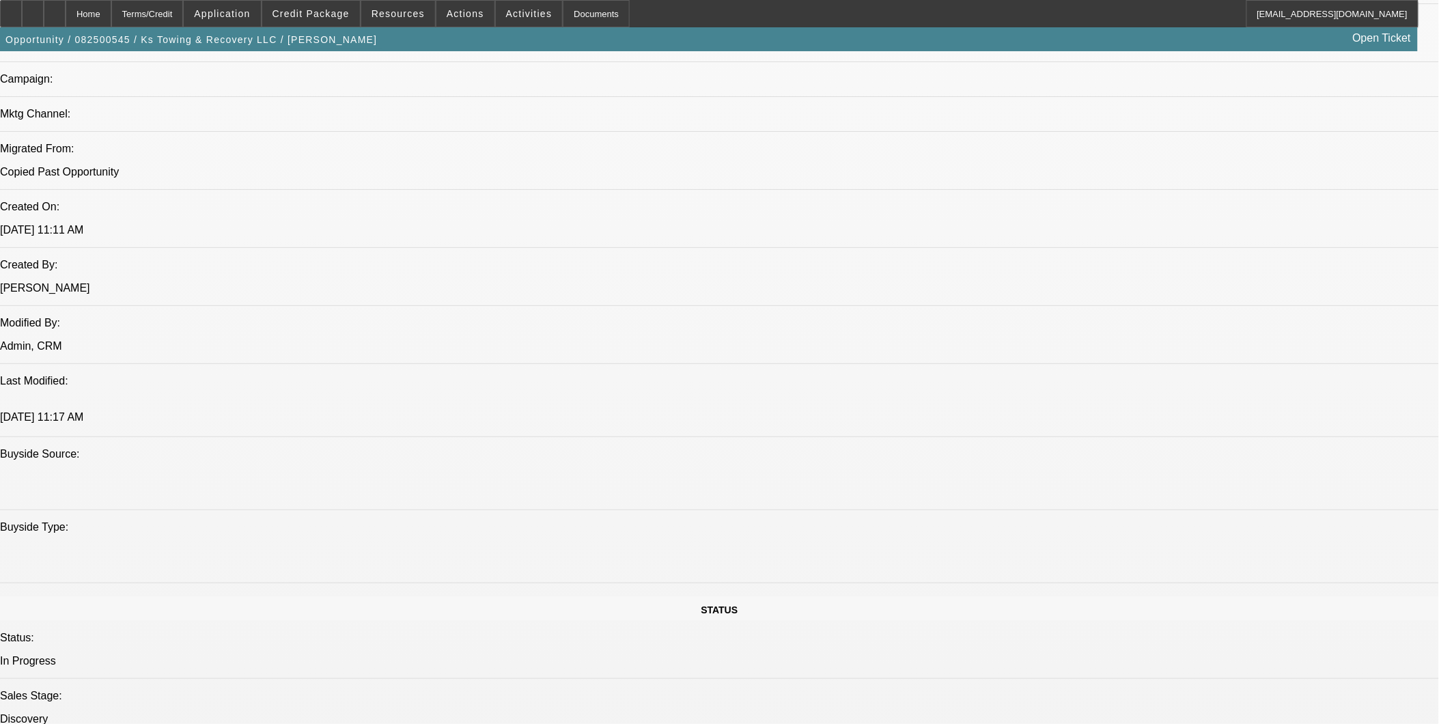
scroll to position [759, 0]
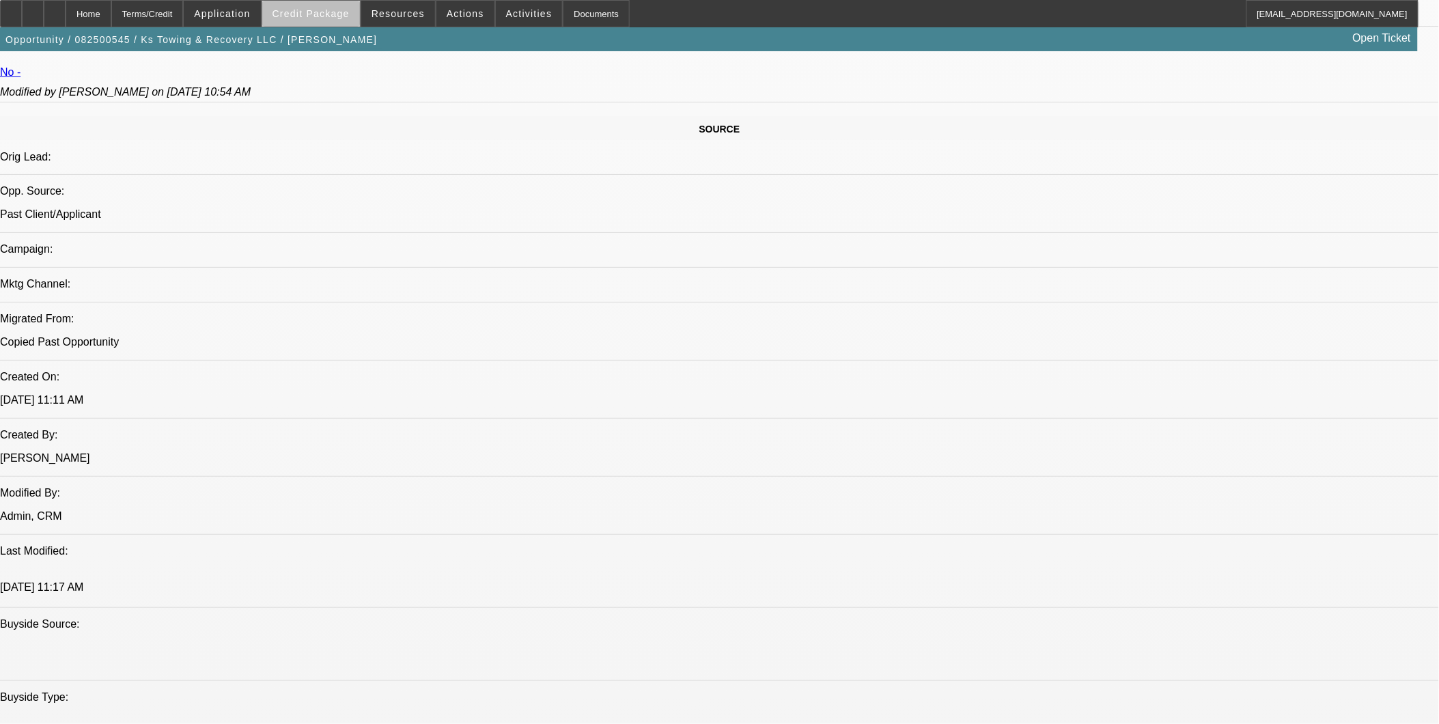
click at [343, 19] on span at bounding box center [311, 13] width 98 height 33
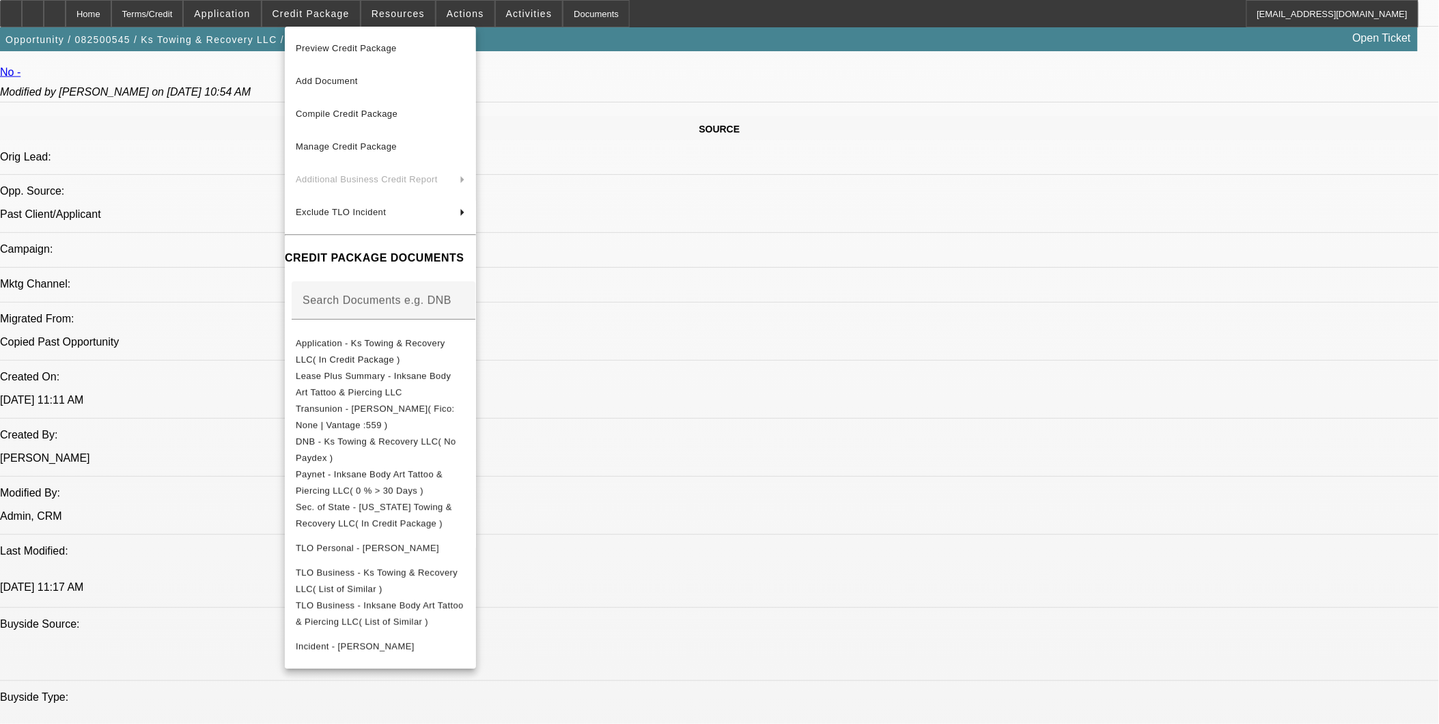
click at [1001, 582] on div at bounding box center [719, 362] width 1439 height 724
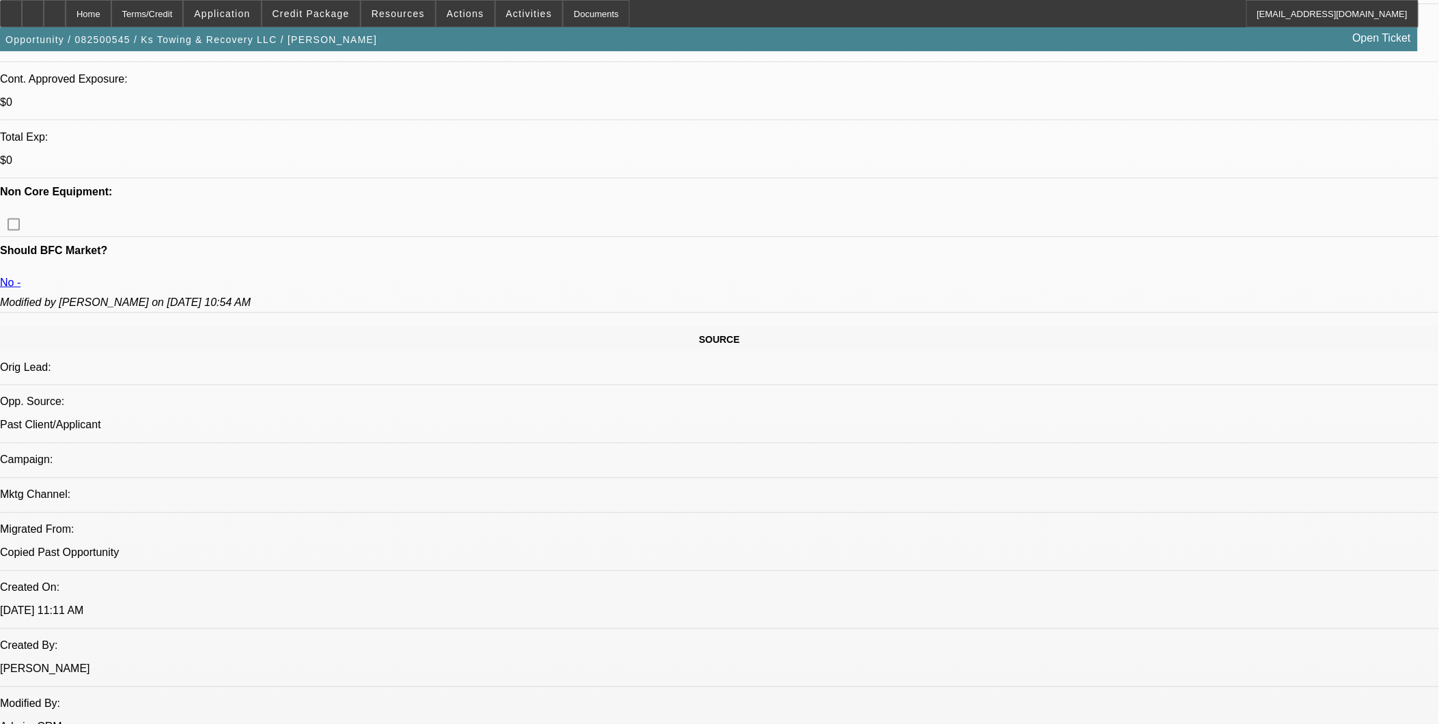
scroll to position [531, 0]
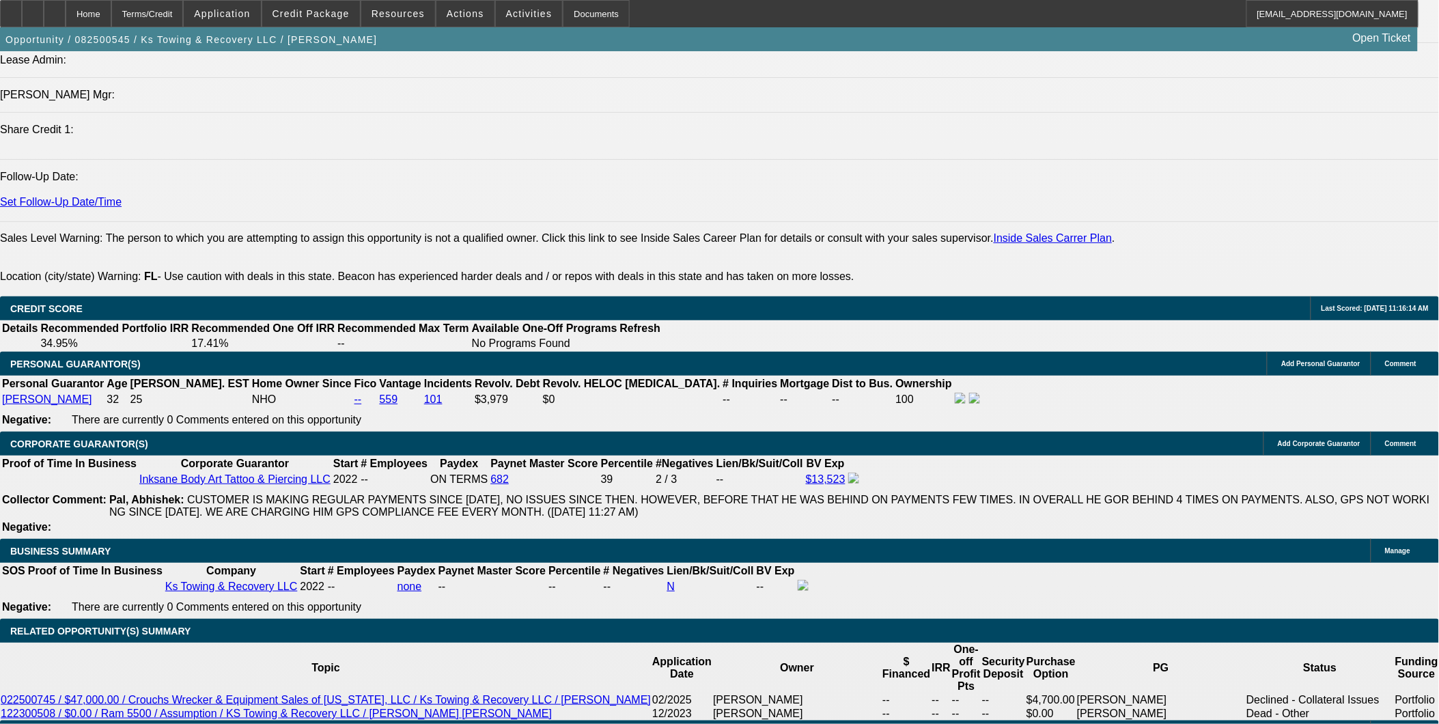
scroll to position [1746, 0]
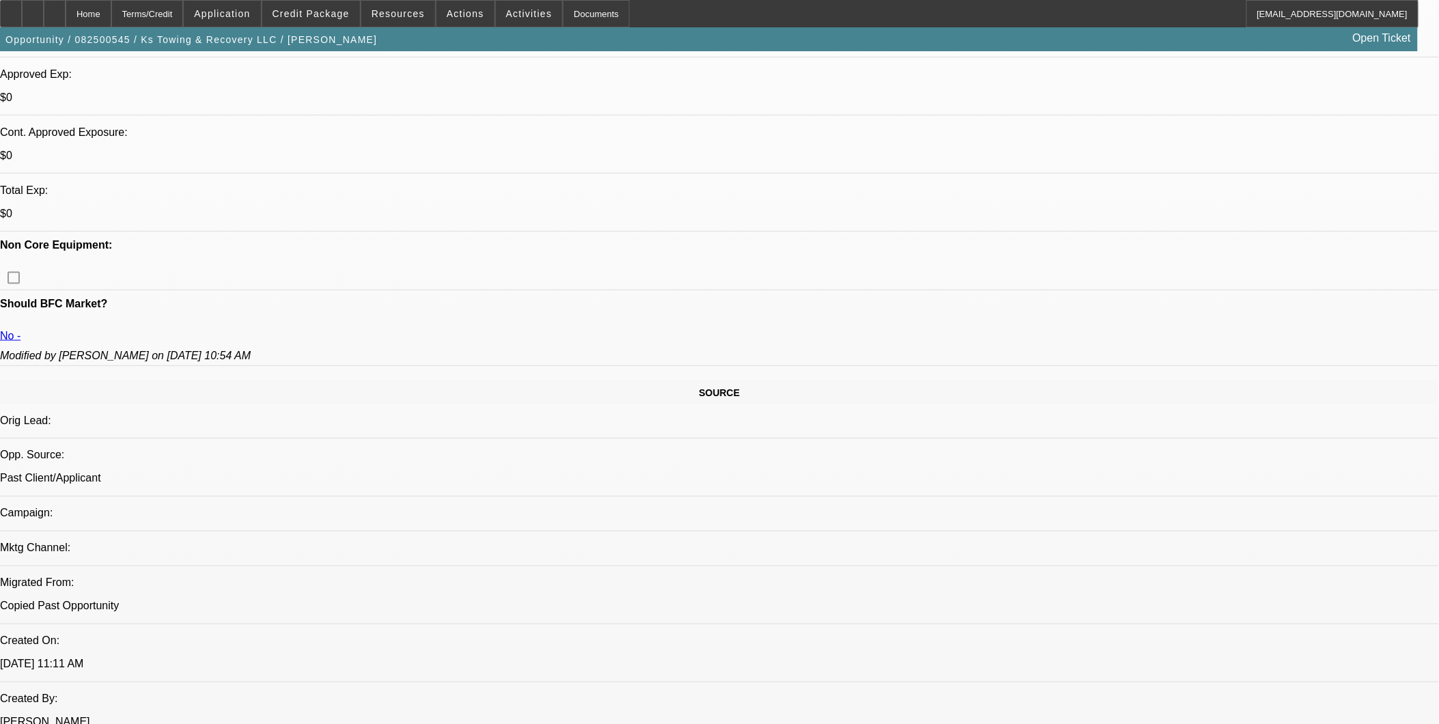
scroll to position [379, 0]
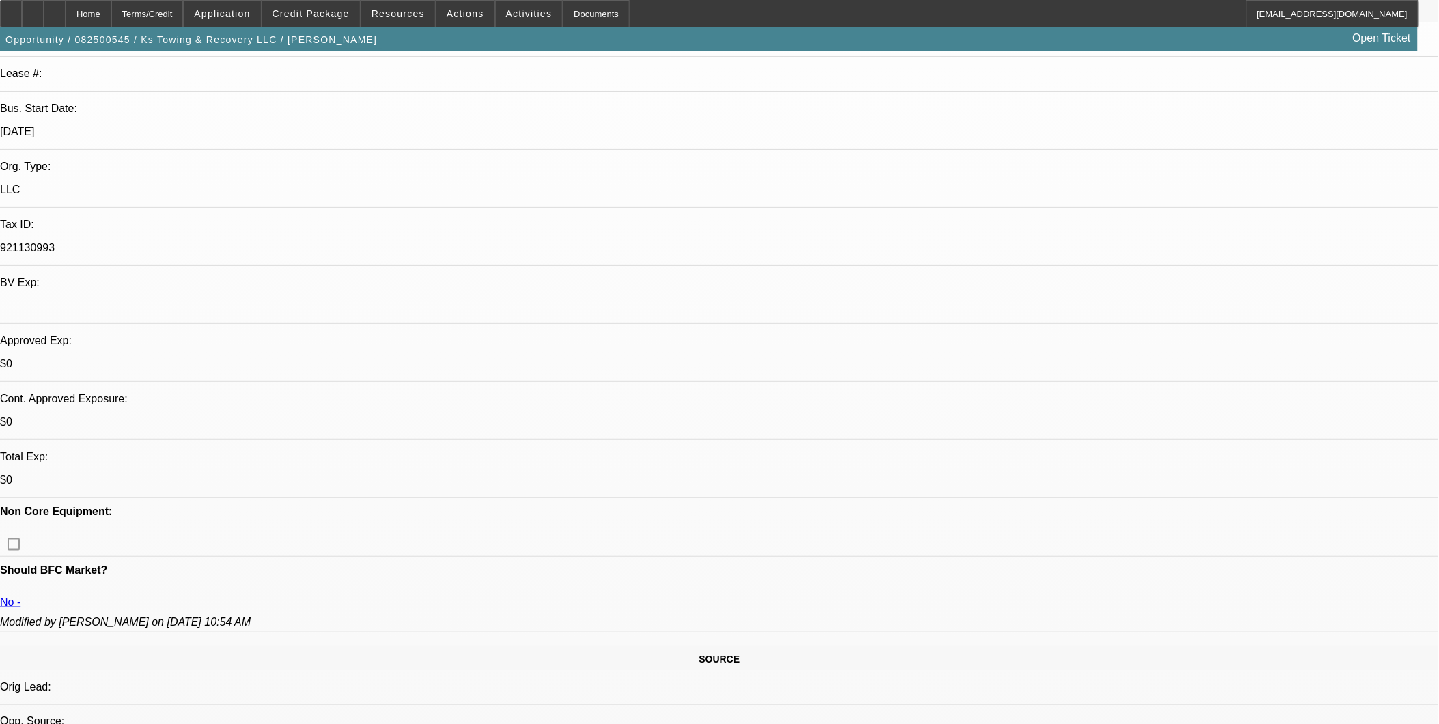
scroll to position [228, 0]
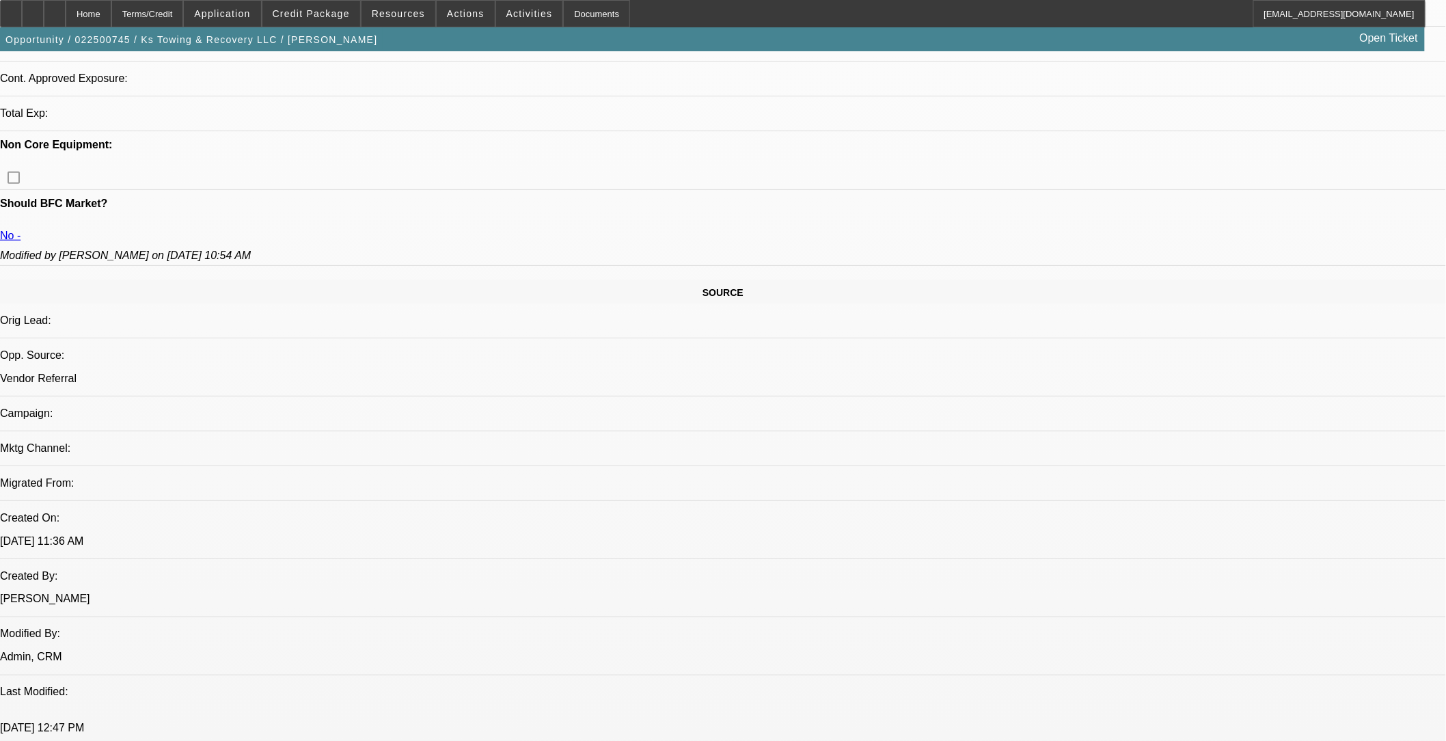
select select "0"
select select "2"
select select "0.1"
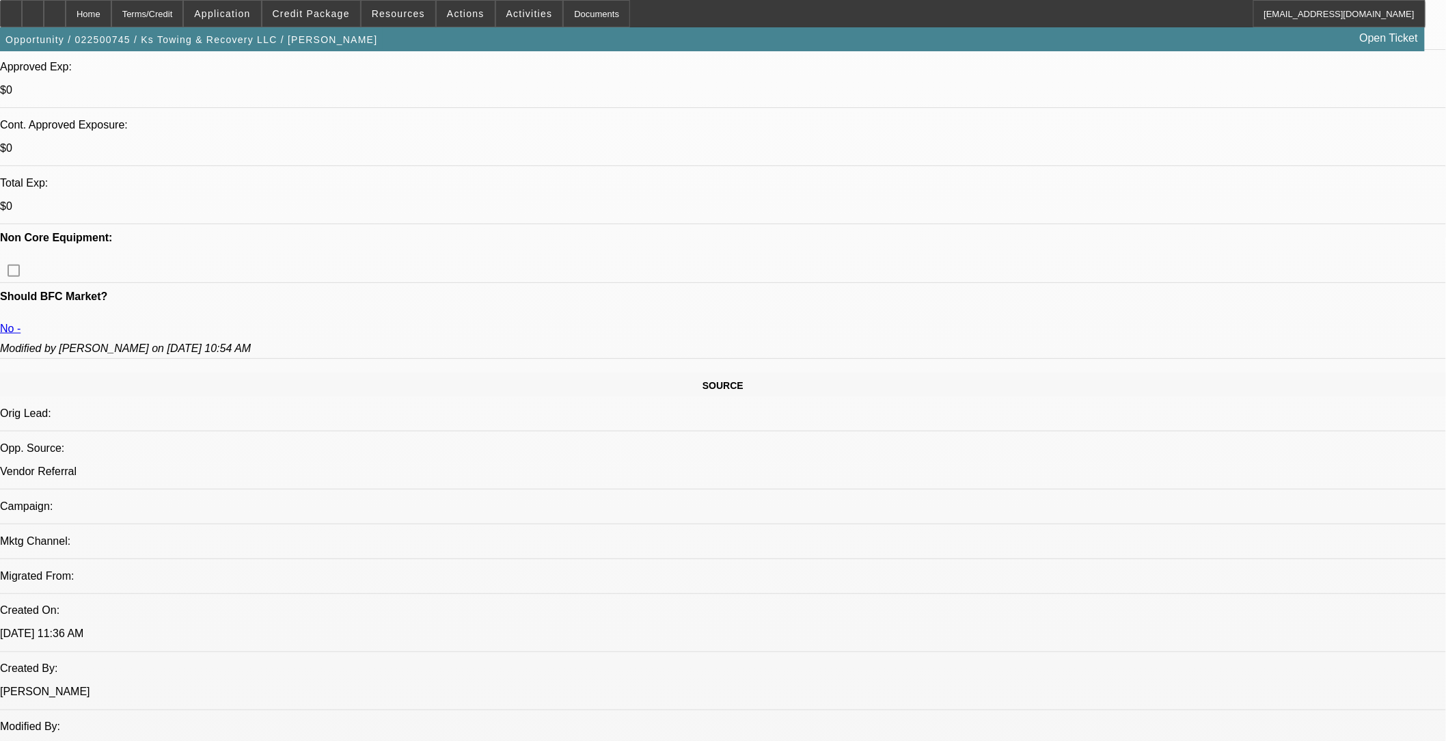
scroll to position [959, 0]
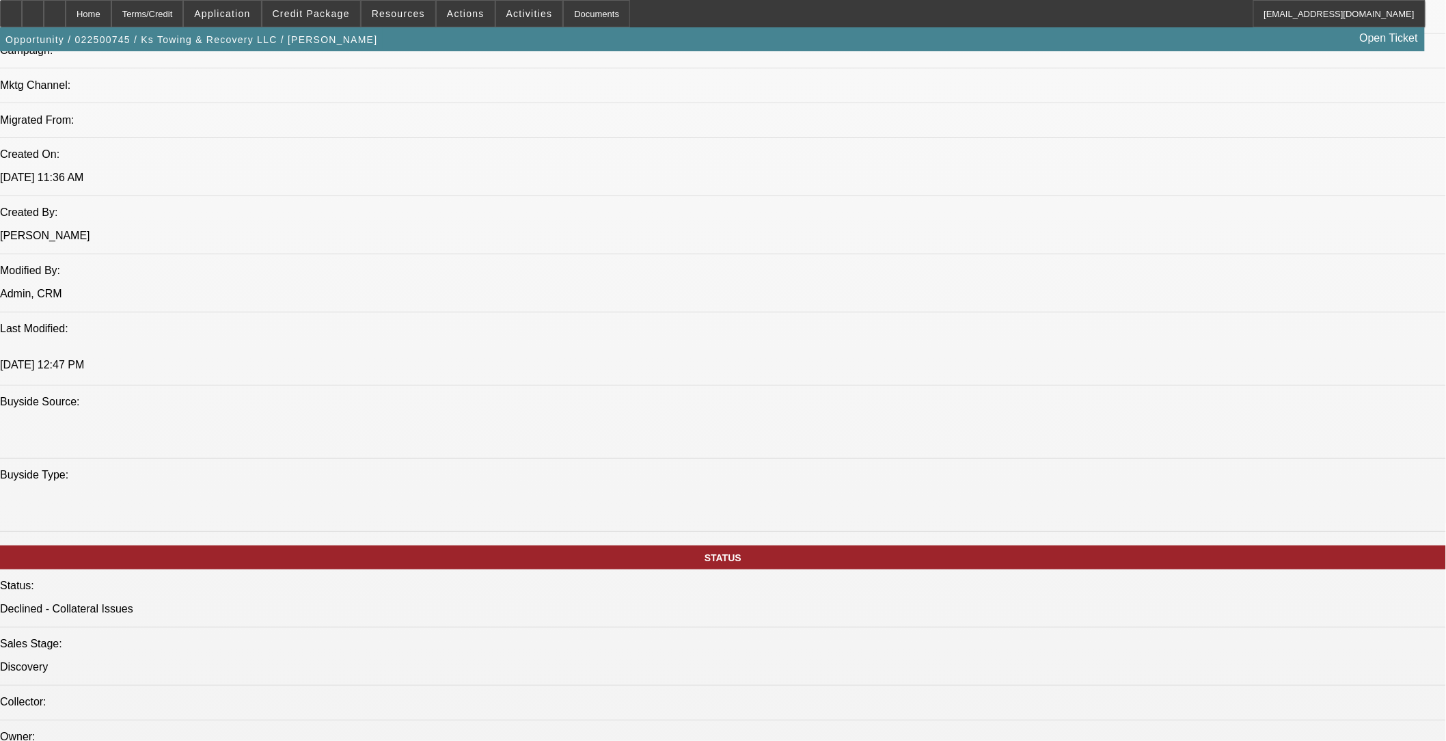
select select "1"
select select "2"
select select "4"
drag, startPoint x: 456, startPoint y: 397, endPoint x: 499, endPoint y: 406, distance: 44.1
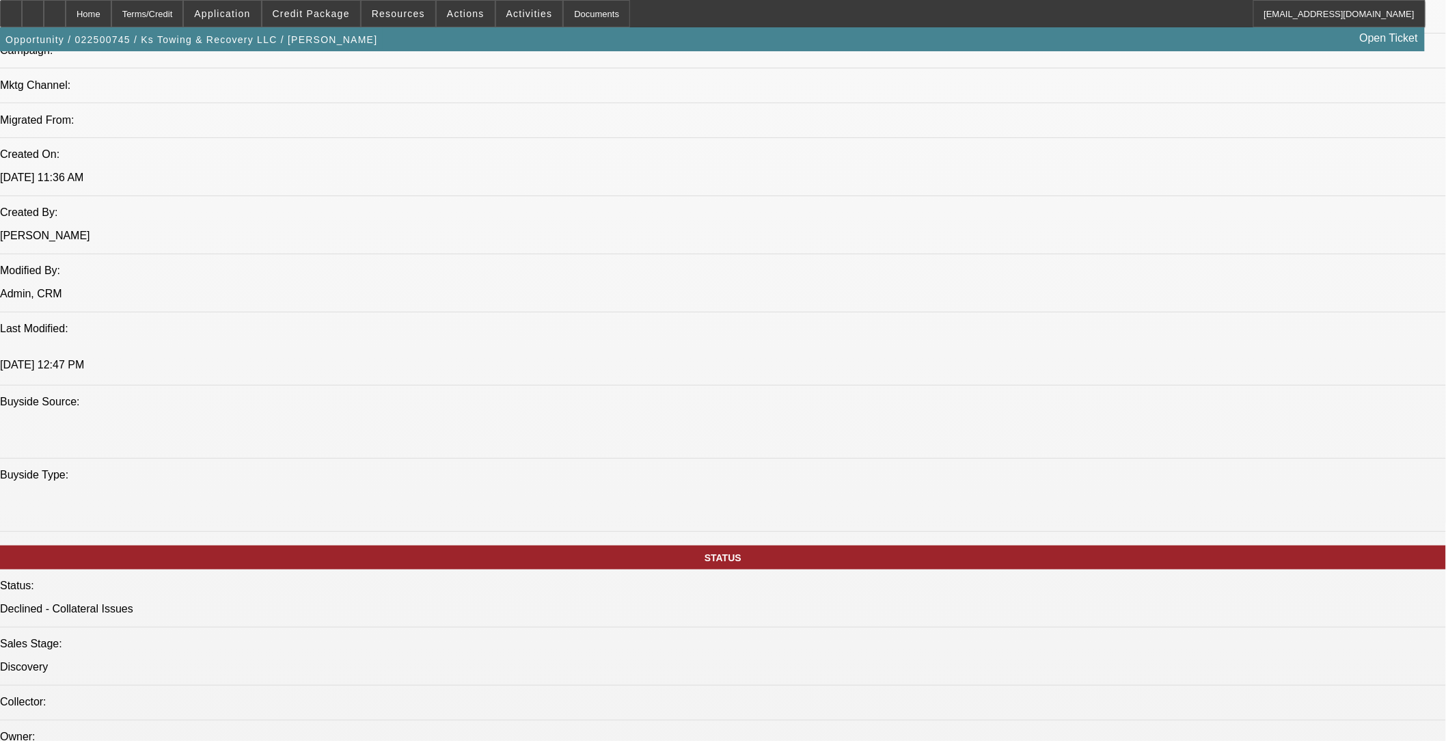
drag, startPoint x: 501, startPoint y: 408, endPoint x: 654, endPoint y: 502, distance: 179.7
drag, startPoint x: 631, startPoint y: 295, endPoint x: 664, endPoint y: 296, distance: 32.8
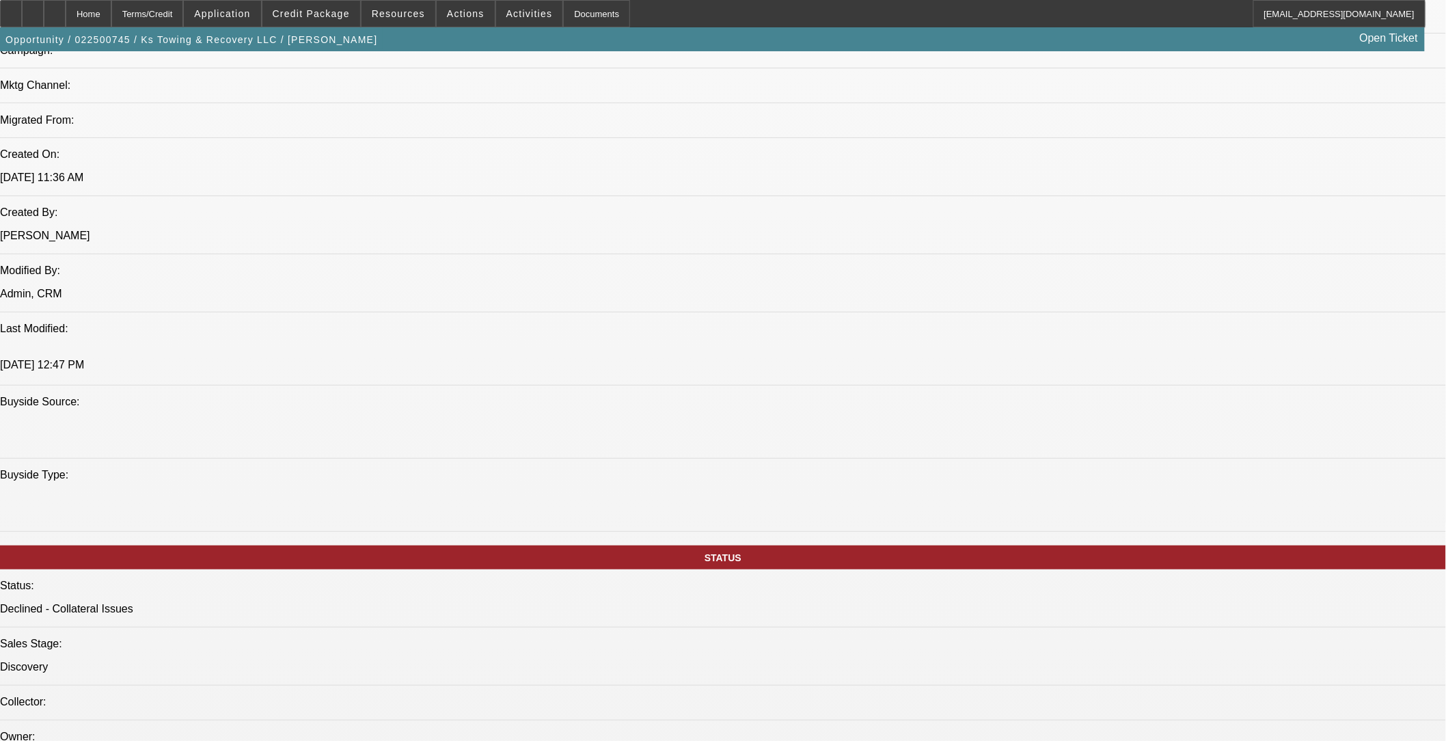
drag, startPoint x: 664, startPoint y: 296, endPoint x: 649, endPoint y: 370, distance: 76.0
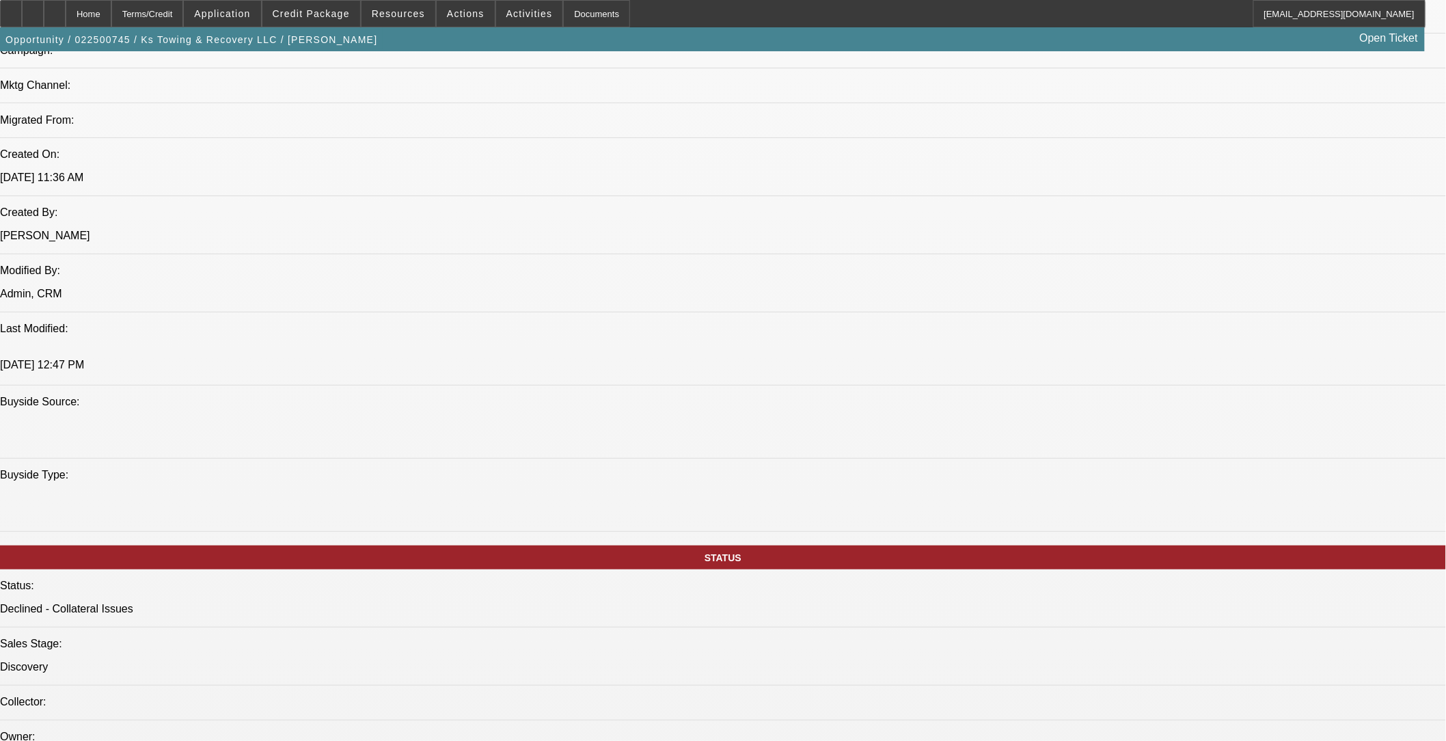
drag, startPoint x: 593, startPoint y: 392, endPoint x: 686, endPoint y: 440, distance: 104.5
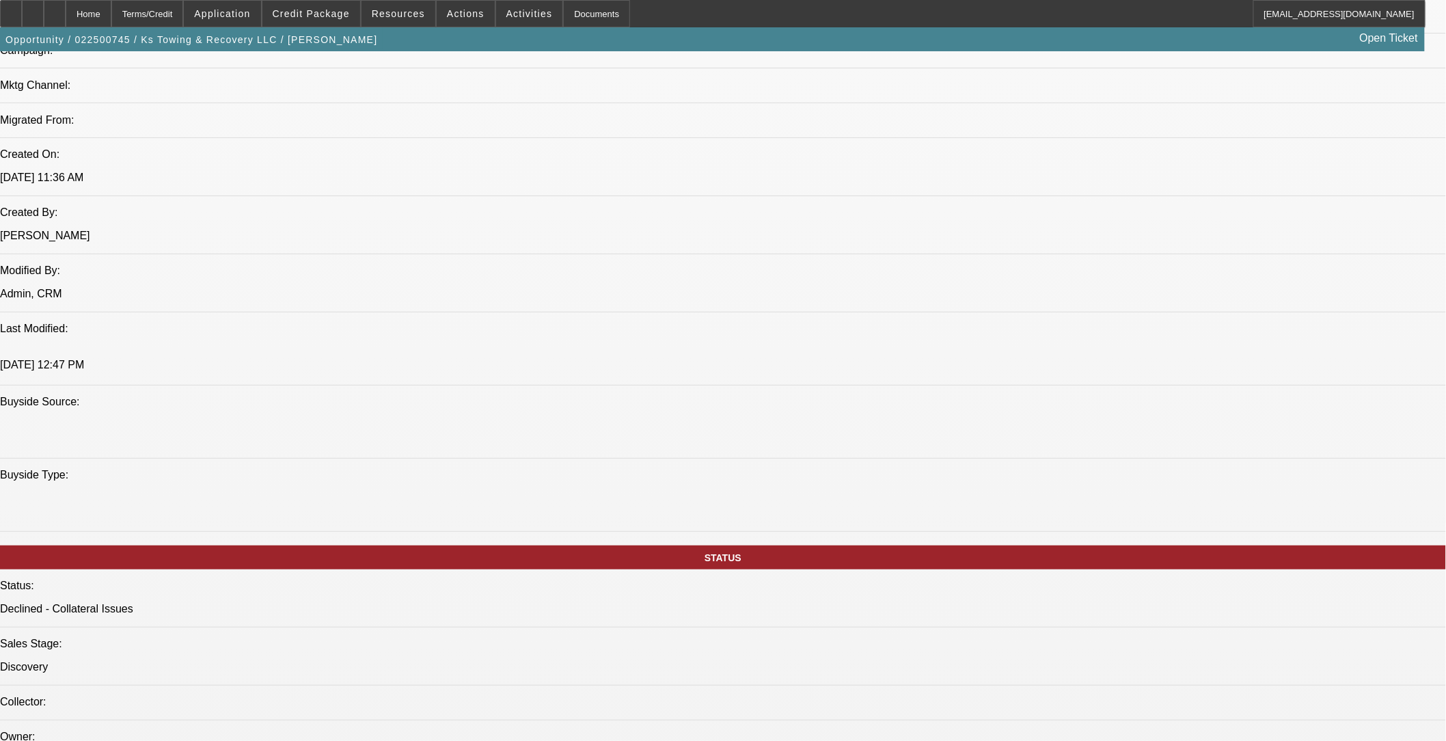
drag, startPoint x: 588, startPoint y: 405, endPoint x: 407, endPoint y: 347, distance: 190.1
drag, startPoint x: 407, startPoint y: 347, endPoint x: 499, endPoint y: 412, distance: 112.2
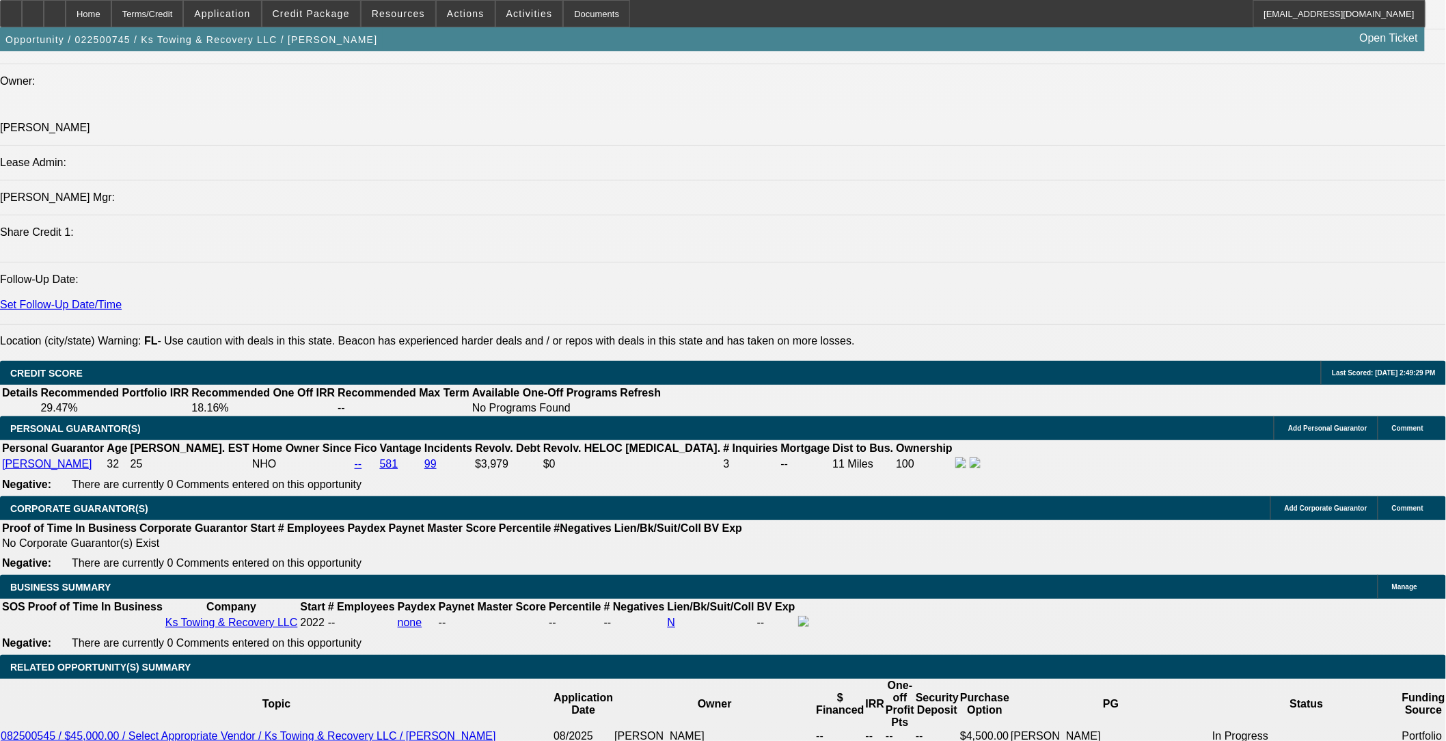
scroll to position [1414, 0]
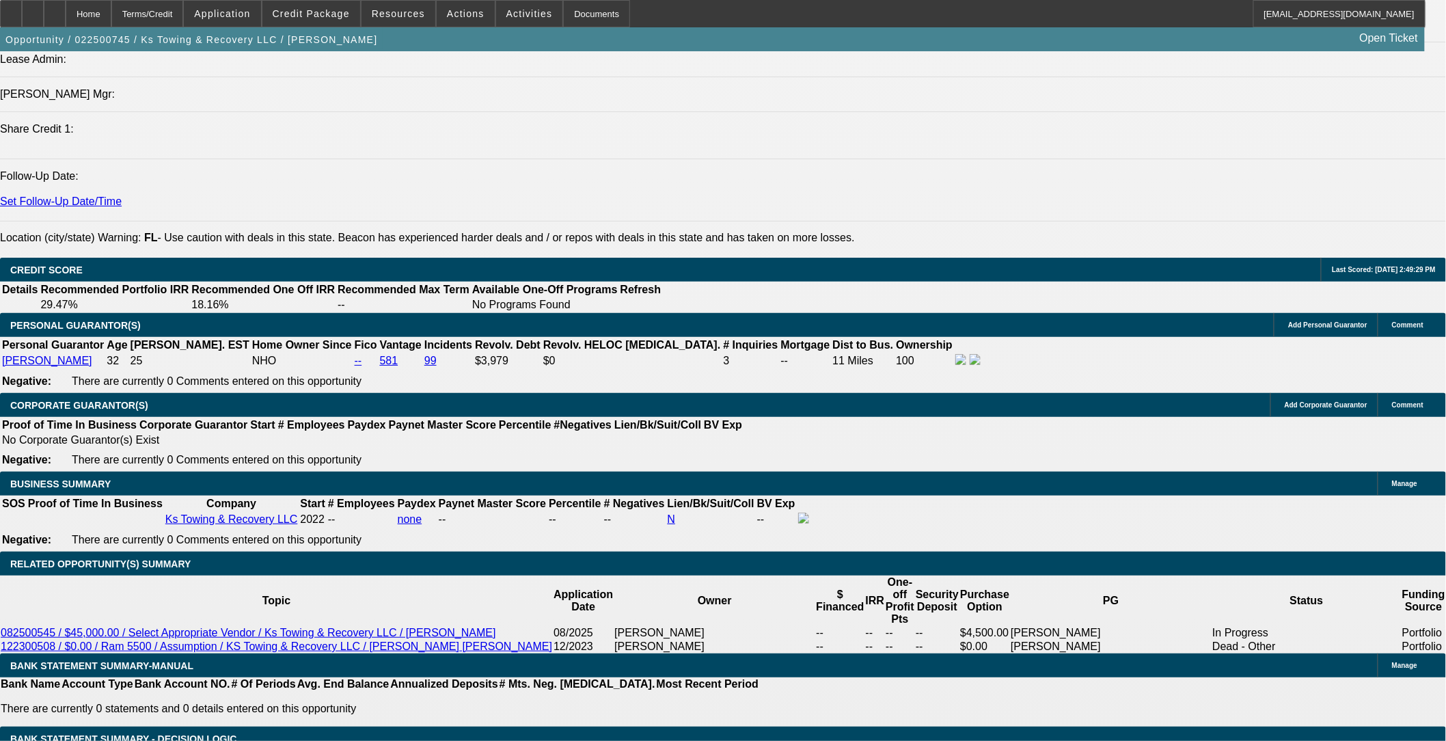
scroll to position [2021, 0]
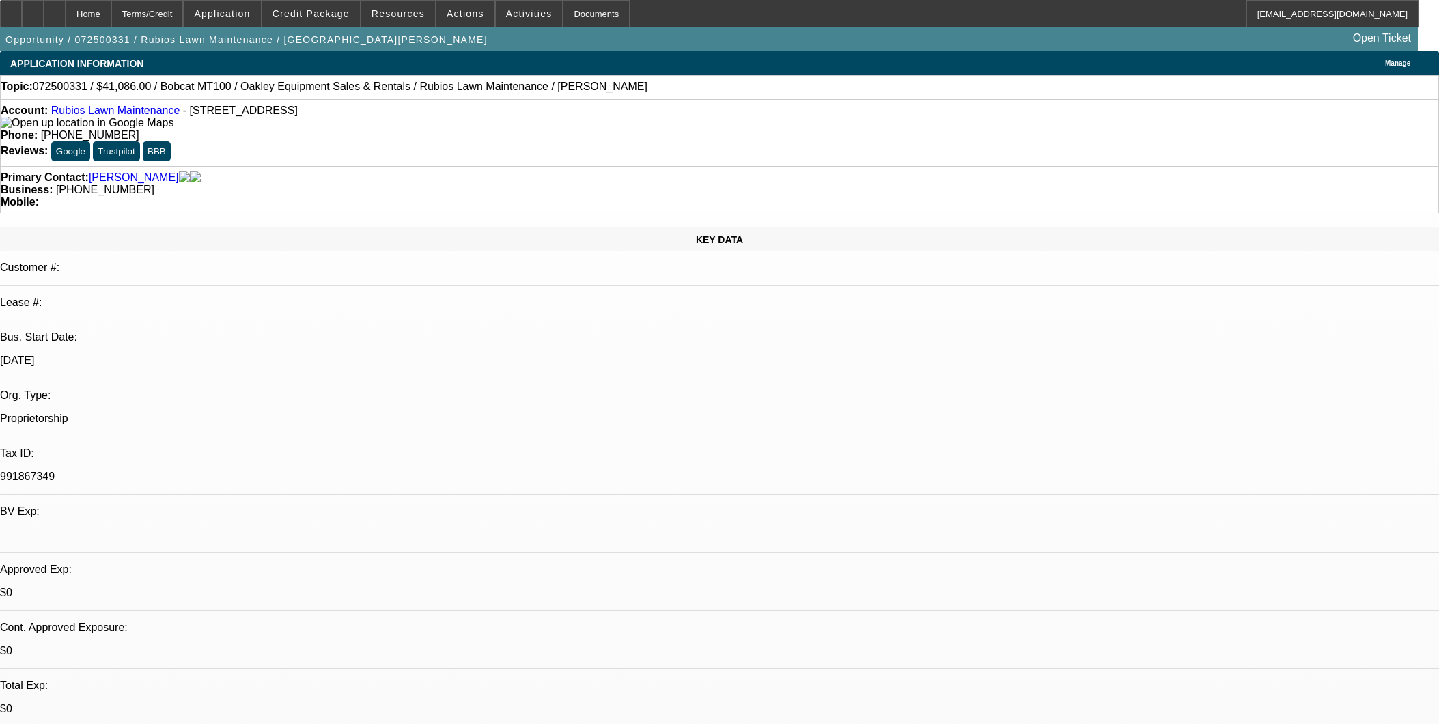
select select "0"
select select "2"
select select "0.1"
select select "4"
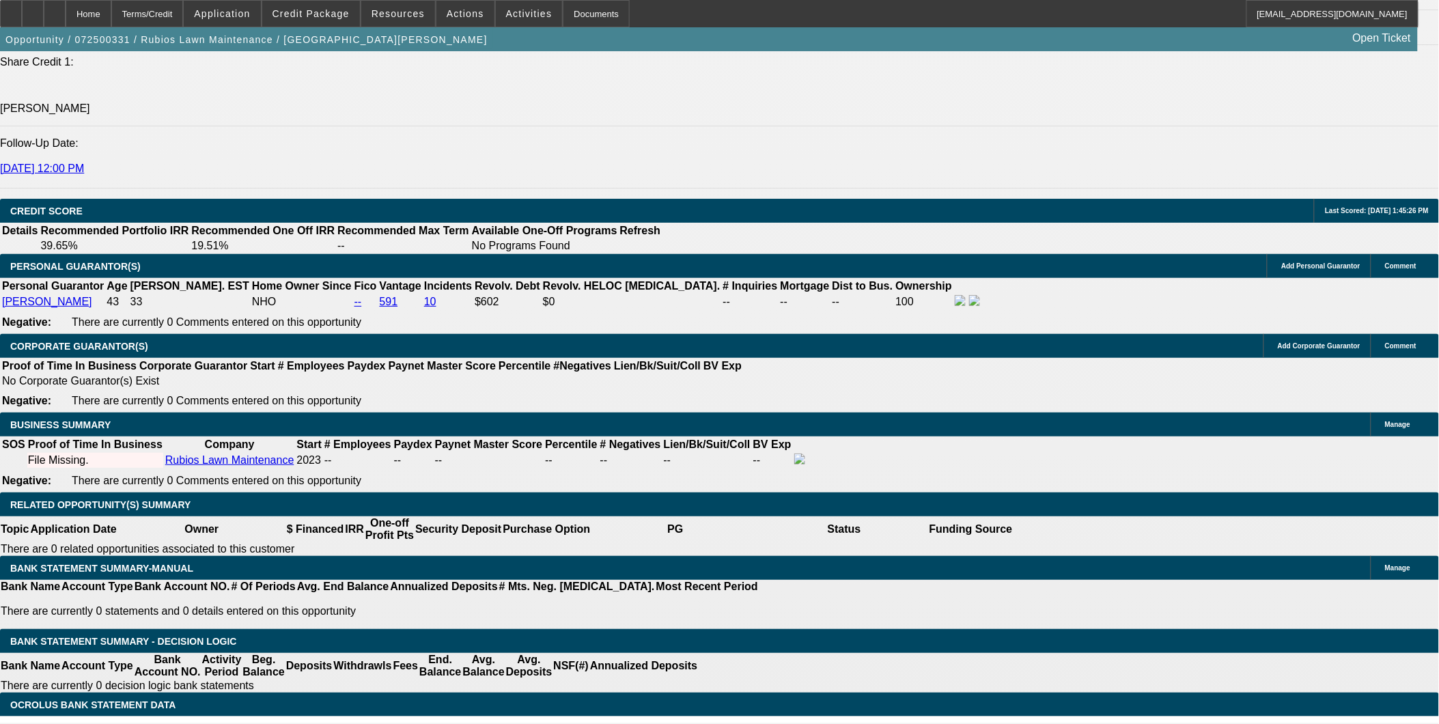
scroll to position [1442, 0]
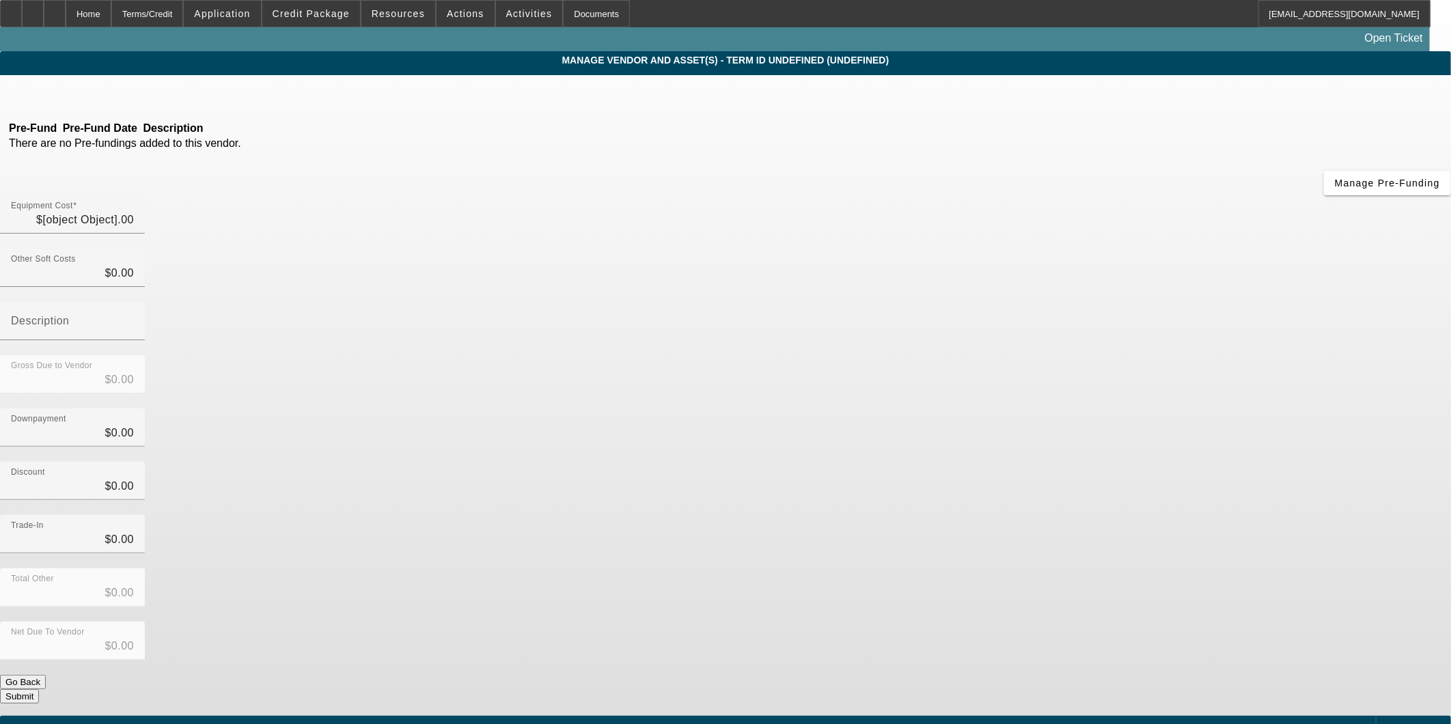
type input "$41,086.00"
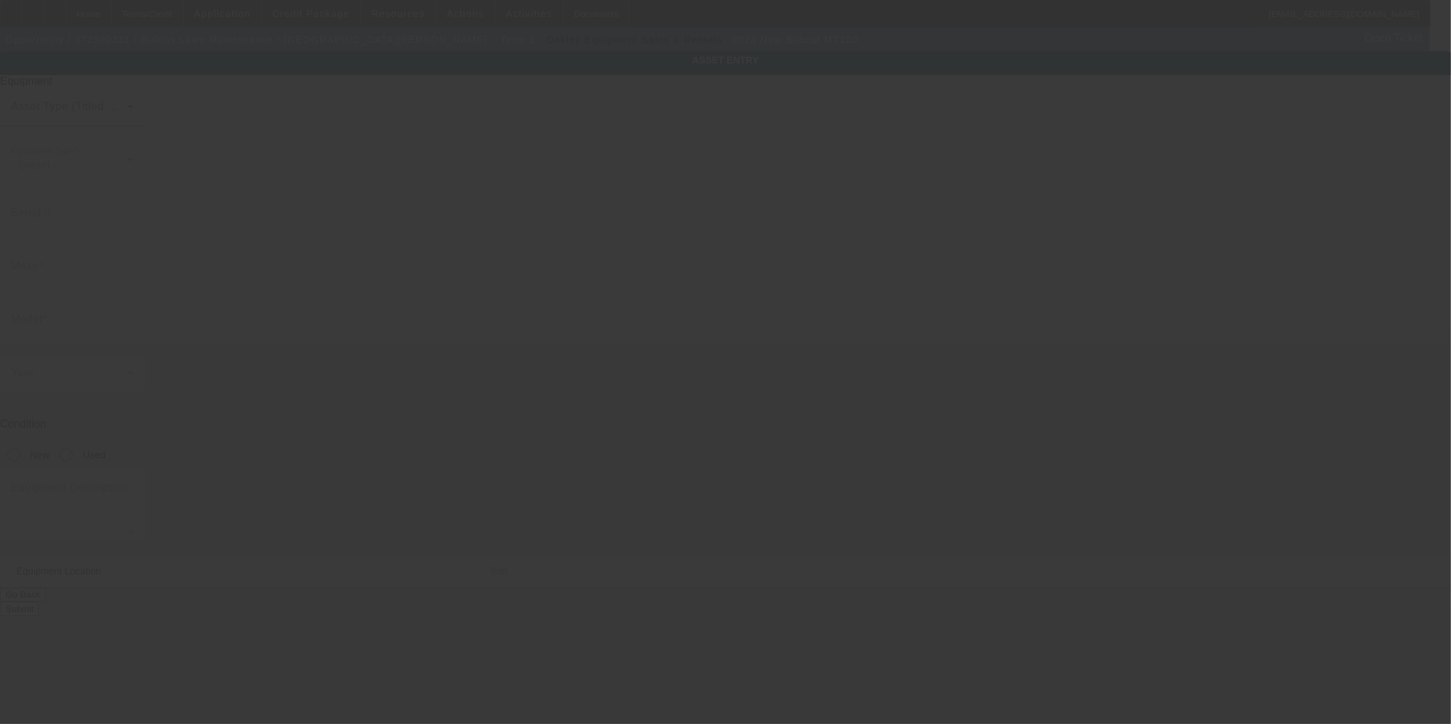
type input "B52P41437"
type input "Bobcat"
type input "MT100"
radio input "true"
type textarea "Bobcat MT100 Mini Track Loader w/wide track"
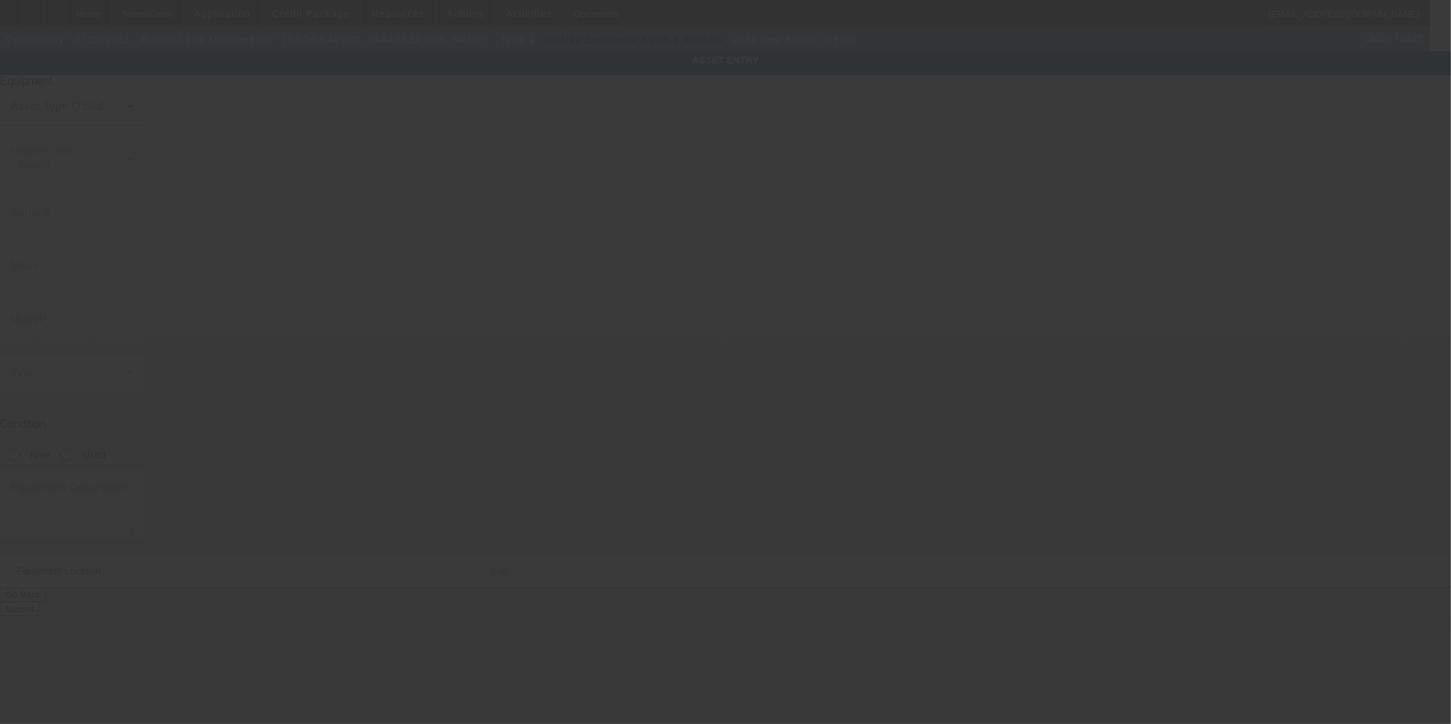
type input "5927 County Road 81"
type input "Florence"
type input "35633"
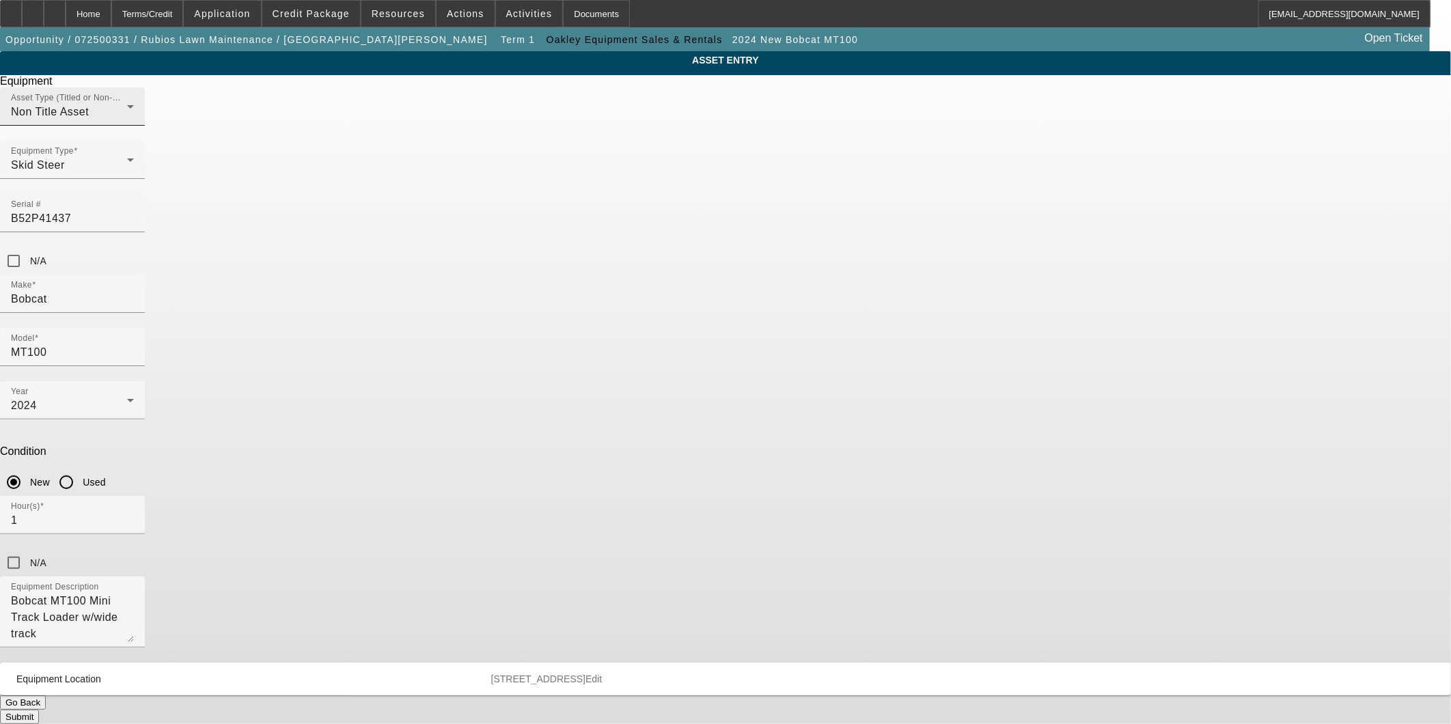
click at [134, 126] on div "Asset Type (Titled or Non-Titled) Non Title Asset" at bounding box center [72, 106] width 123 height 38
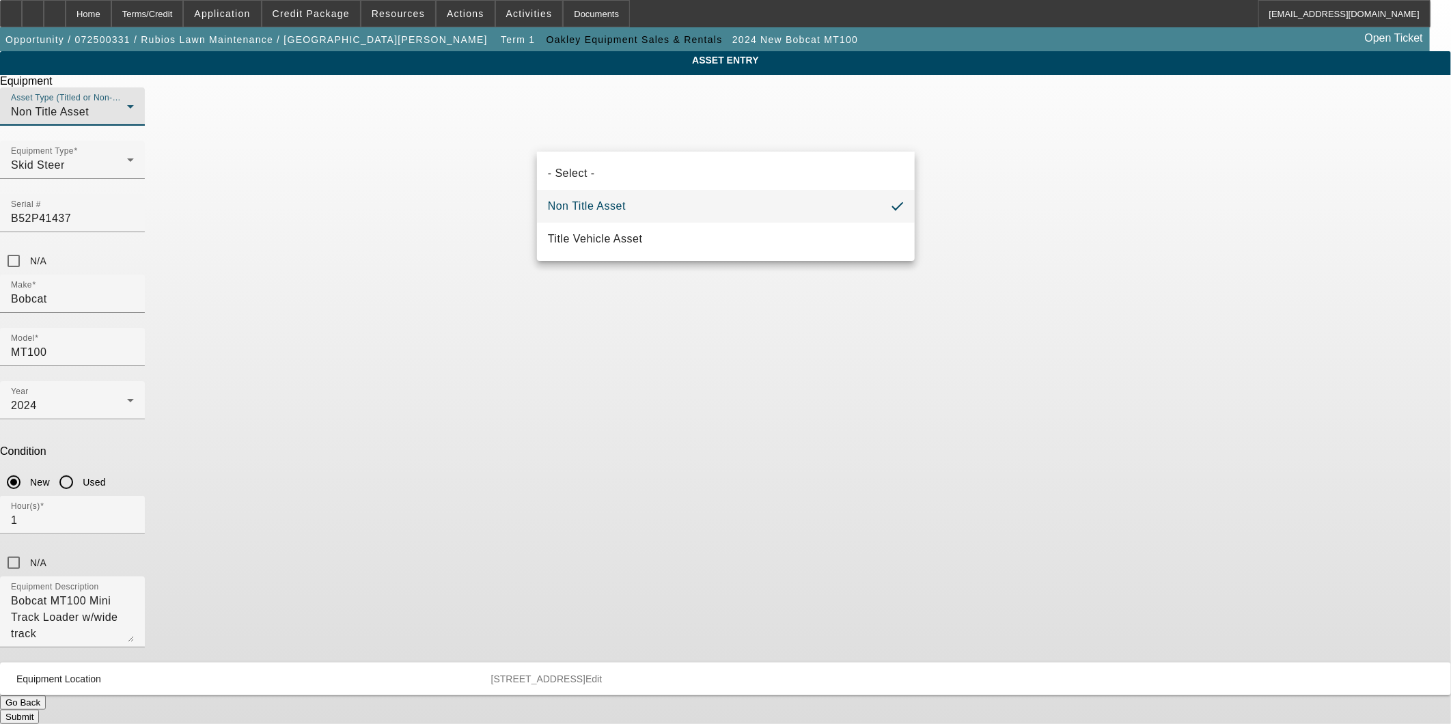
click at [1200, 336] on div at bounding box center [725, 362] width 1451 height 724
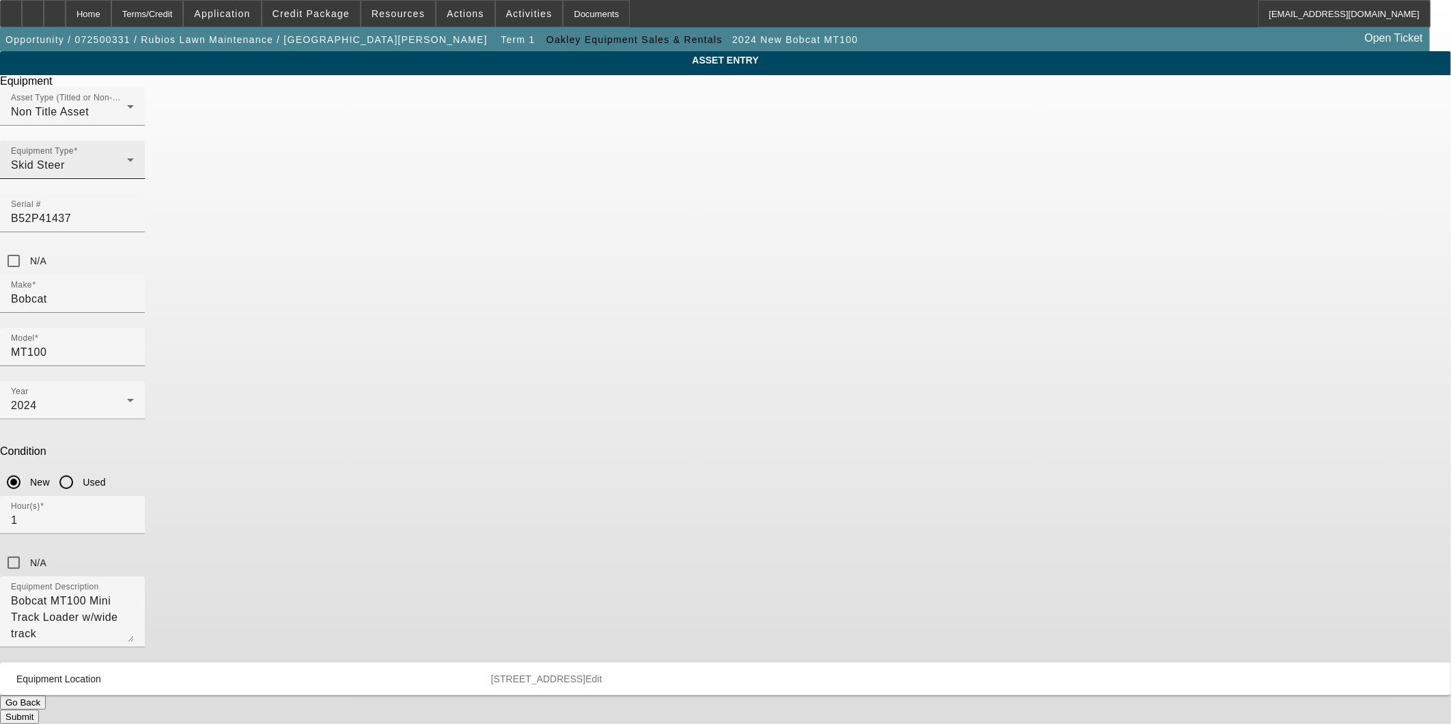
click at [127, 174] on div "Skid Steer" at bounding box center [69, 165] width 116 height 16
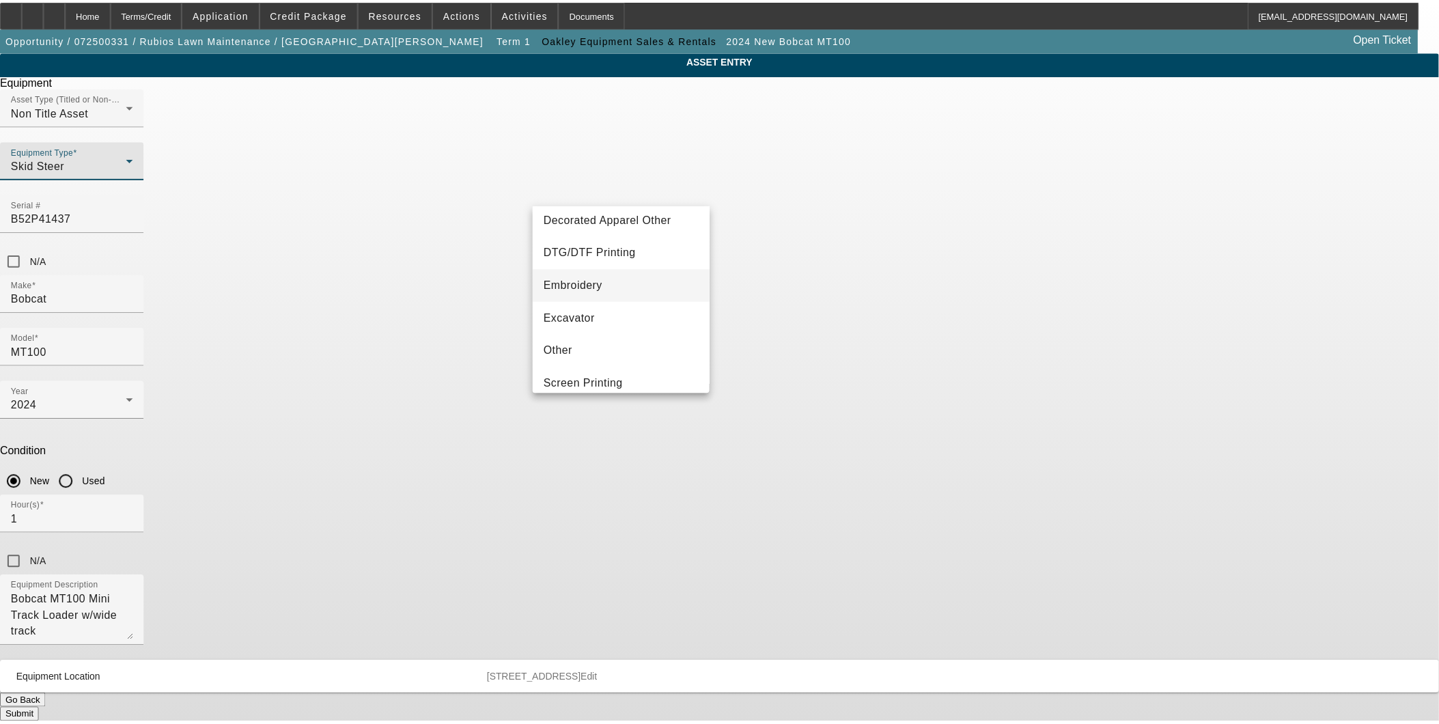
scroll to position [152, 0]
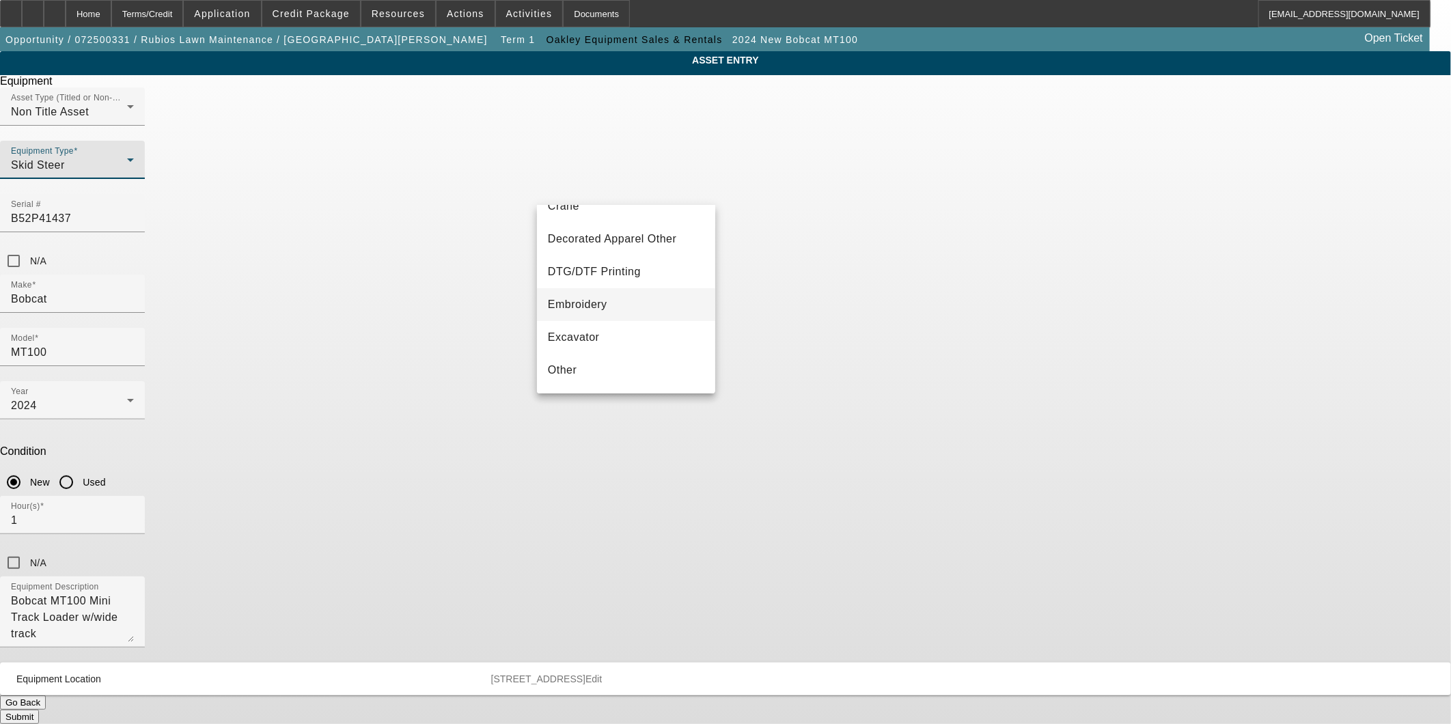
click at [608, 307] on mat-option "Embroidery" at bounding box center [626, 304] width 178 height 33
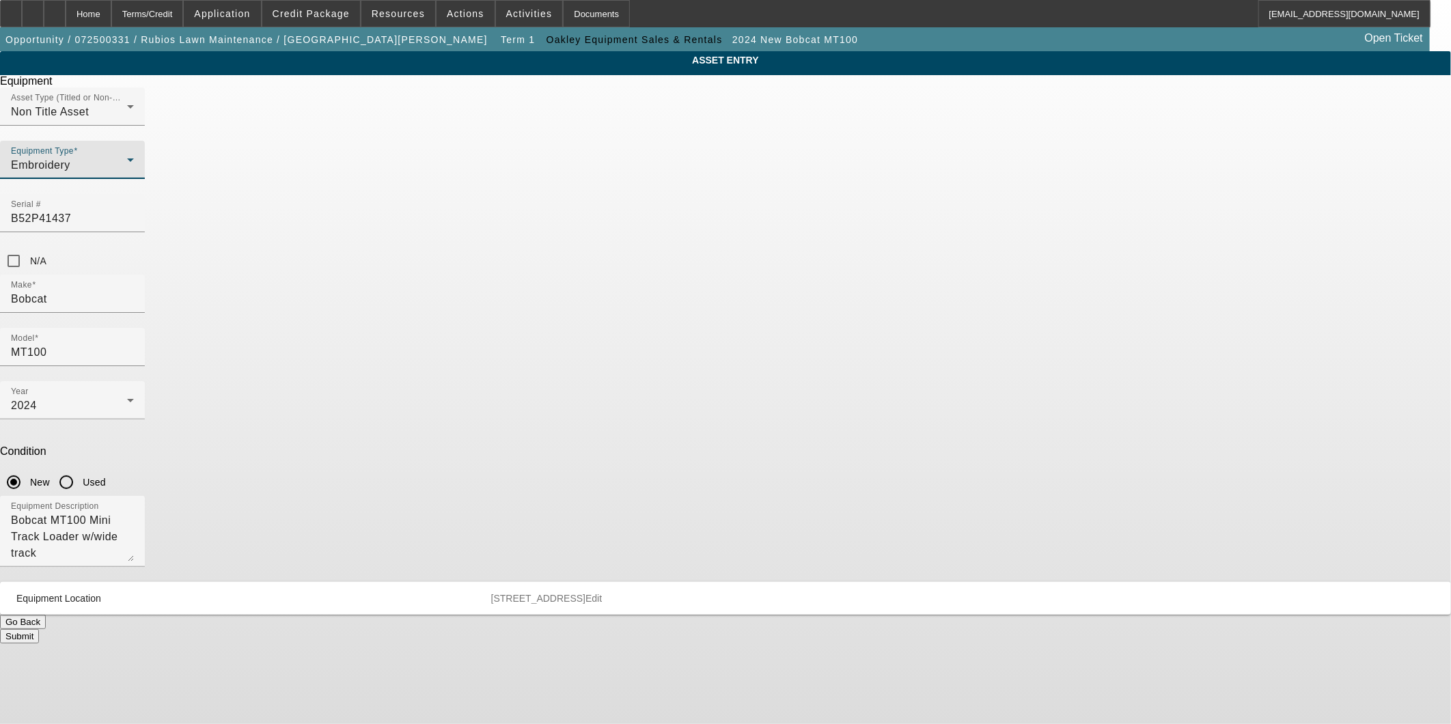
drag, startPoint x: 597, startPoint y: 245, endPoint x: 186, endPoint y: 208, distance: 412.9
click at [186, 208] on app-asset-collateral-manage "ASSET ENTRY Delete asset Equipment Asset Type (Titled or Non-Titled) Non Title …" at bounding box center [725, 347] width 1451 height 592
type input "a"
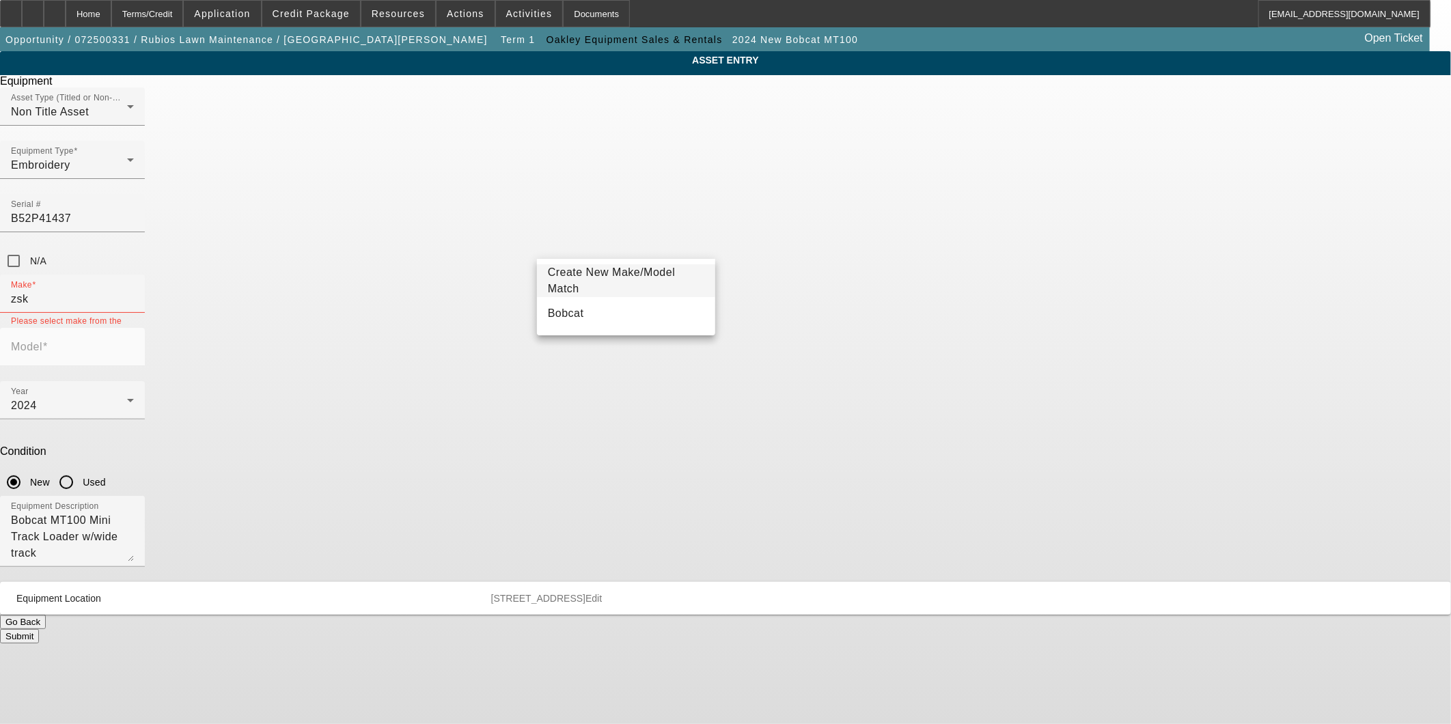
click at [1028, 339] on div "ASSET ENTRY Delete asset Equipment Asset Type (Titled or Non-Titled) Non Title …" at bounding box center [725, 347] width 1451 height 592
drag, startPoint x: 622, startPoint y: 244, endPoint x: 456, endPoint y: 244, distance: 165.3
click at [456, 244] on div "ASSET ENTRY Delete asset Equipment Asset Type (Titled or Non-Titled) Non Title …" at bounding box center [725, 347] width 1451 height 592
drag, startPoint x: 1088, startPoint y: 482, endPoint x: 1265, endPoint y: 477, distance: 177.0
click at [1088, 483] on div "ASSET ENTRY Delete asset Equipment Asset Type (Titled or Non-Titled) Non Title …" at bounding box center [725, 347] width 1451 height 592
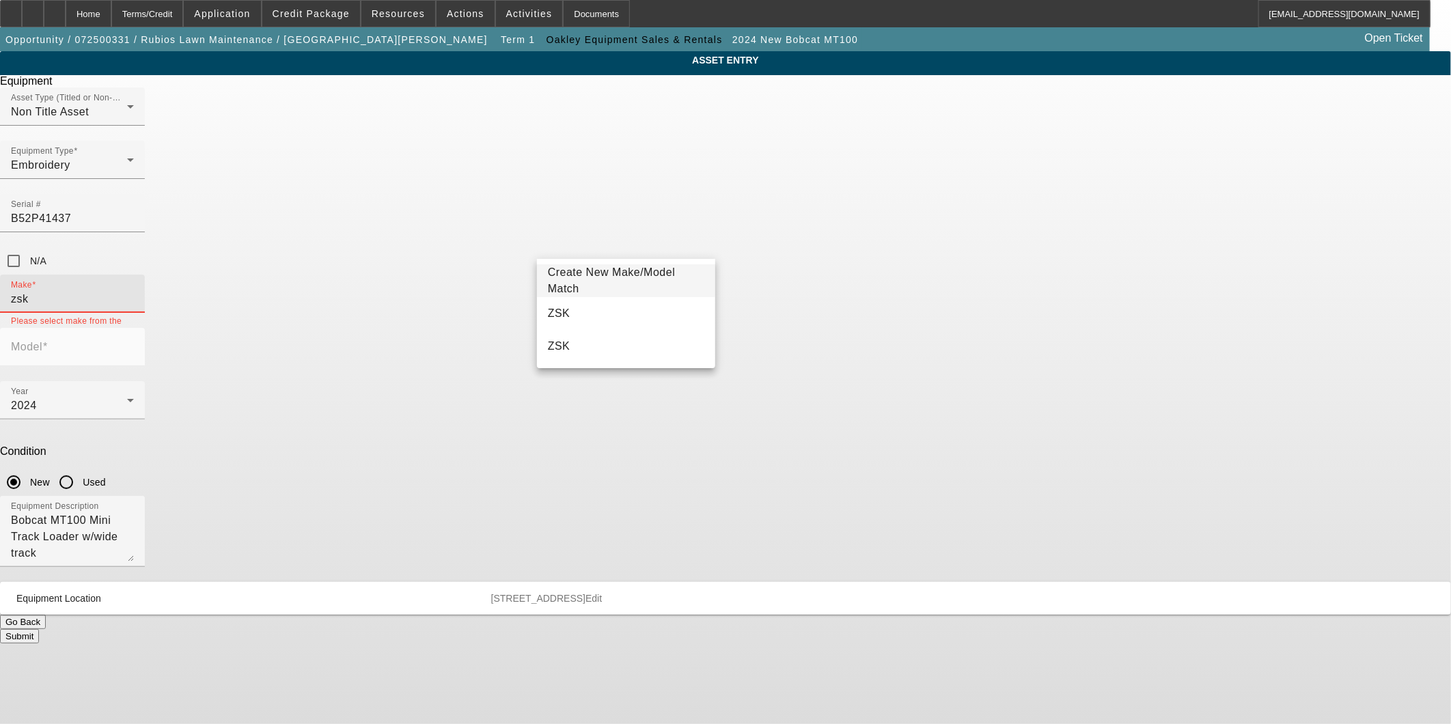
click at [134, 291] on input "zsk" at bounding box center [72, 299] width 123 height 16
click at [617, 298] on mat-option "ZSK" at bounding box center [626, 313] width 178 height 33
type input "ZSK"
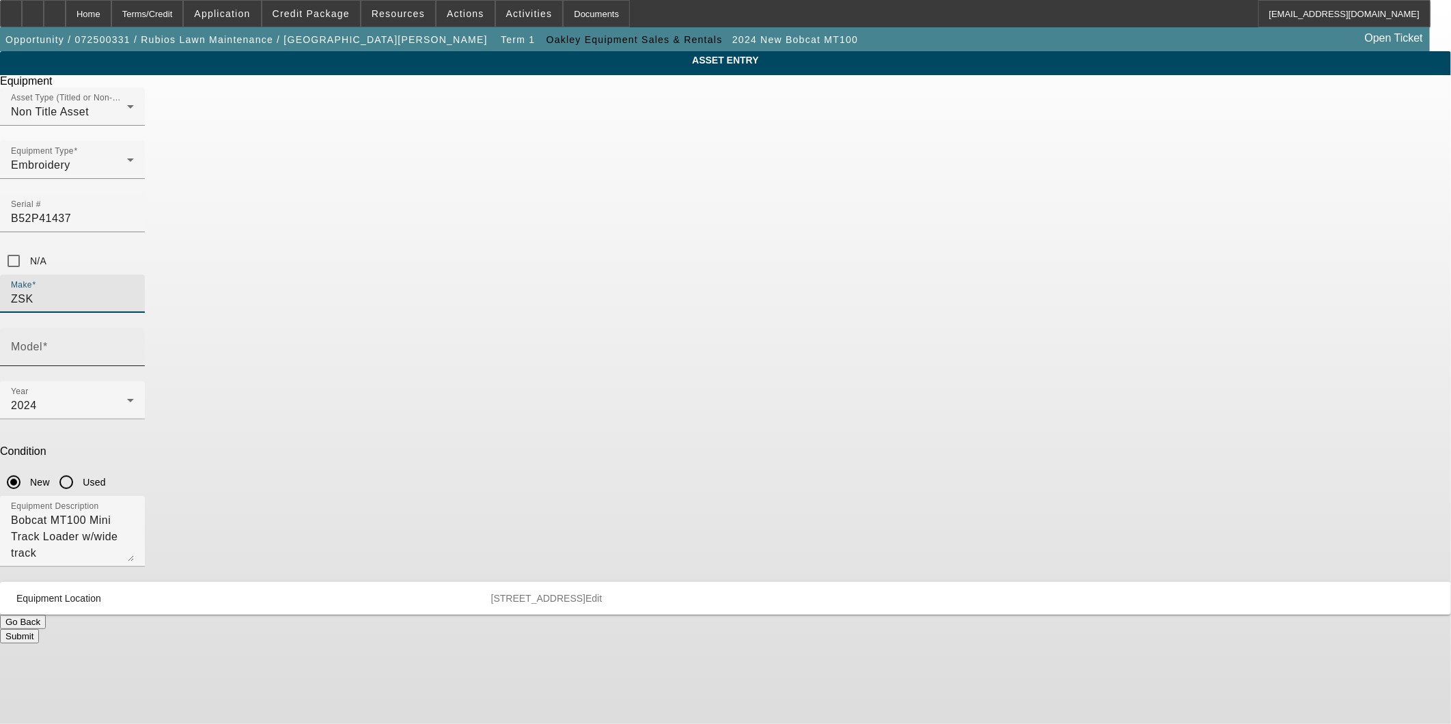
click at [134, 344] on input "Model" at bounding box center [72, 352] width 123 height 16
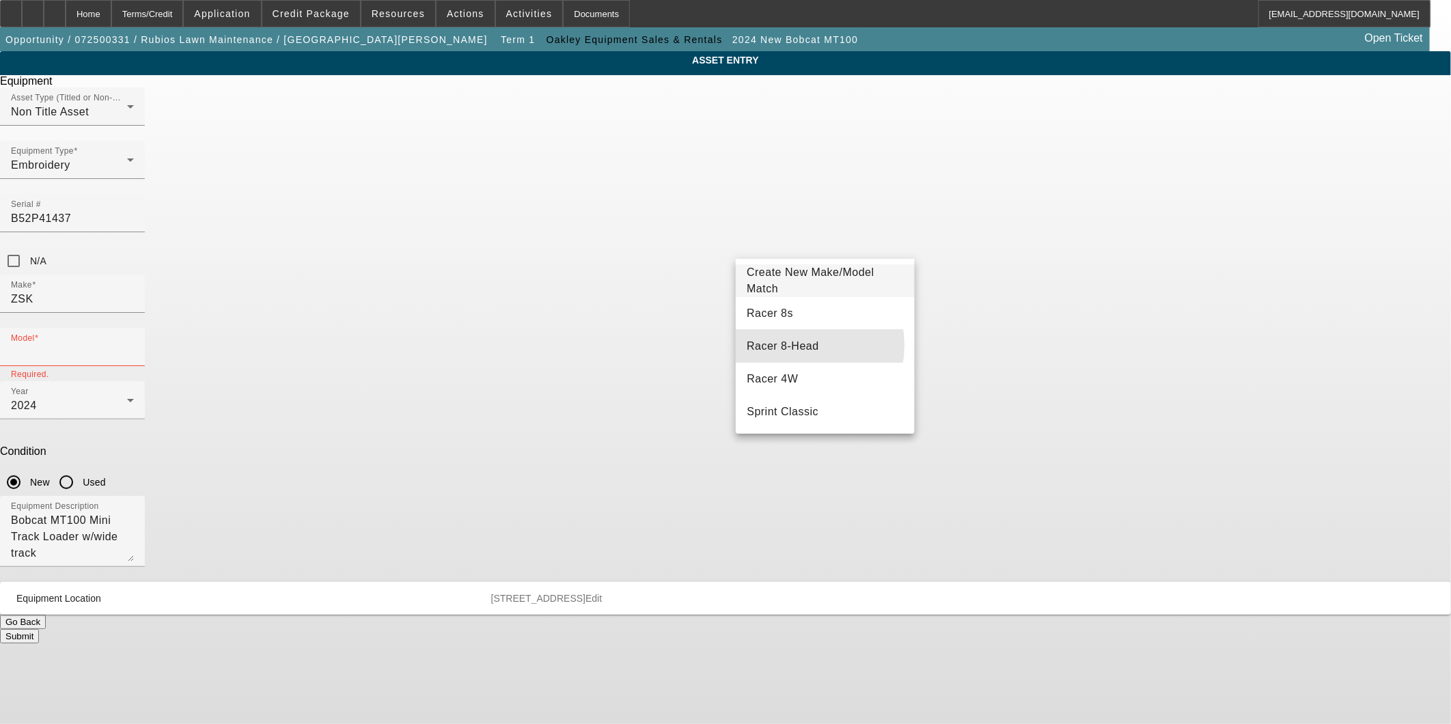
drag, startPoint x: 791, startPoint y: 345, endPoint x: 702, endPoint y: 316, distance: 93.5
click at [790, 346] on span "Racer 8-Head" at bounding box center [783, 346] width 72 height 12
type input "Racer 8-Head"
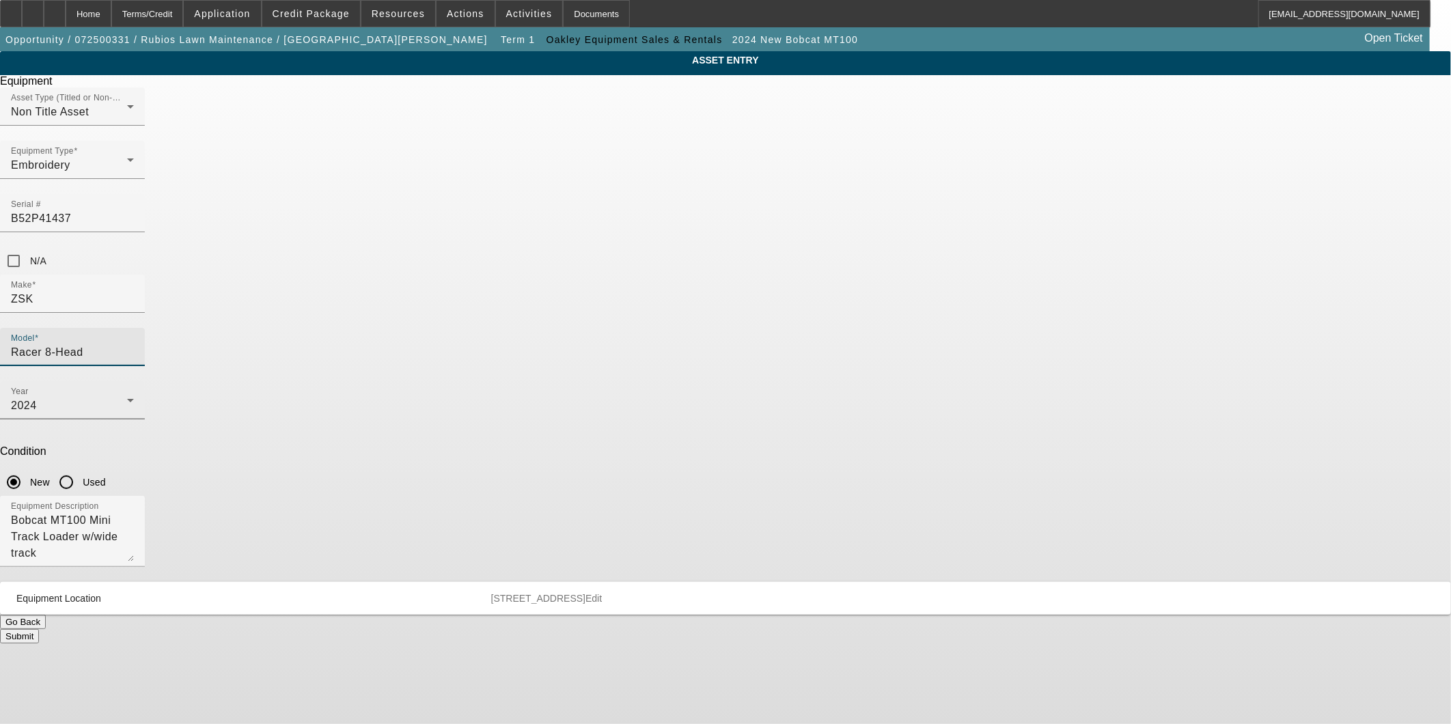
click at [127, 398] on div "2024" at bounding box center [69, 406] width 116 height 16
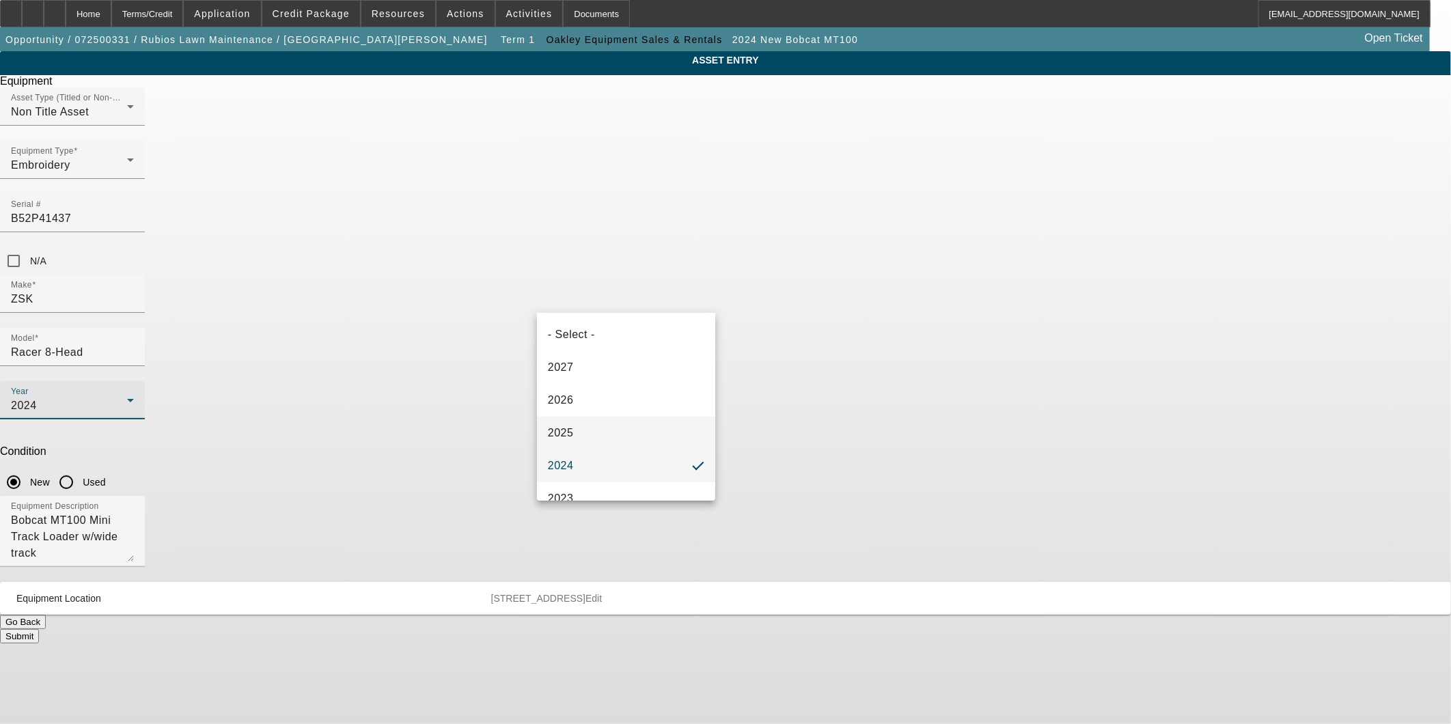
click at [568, 431] on span "2025" at bounding box center [561, 433] width 26 height 16
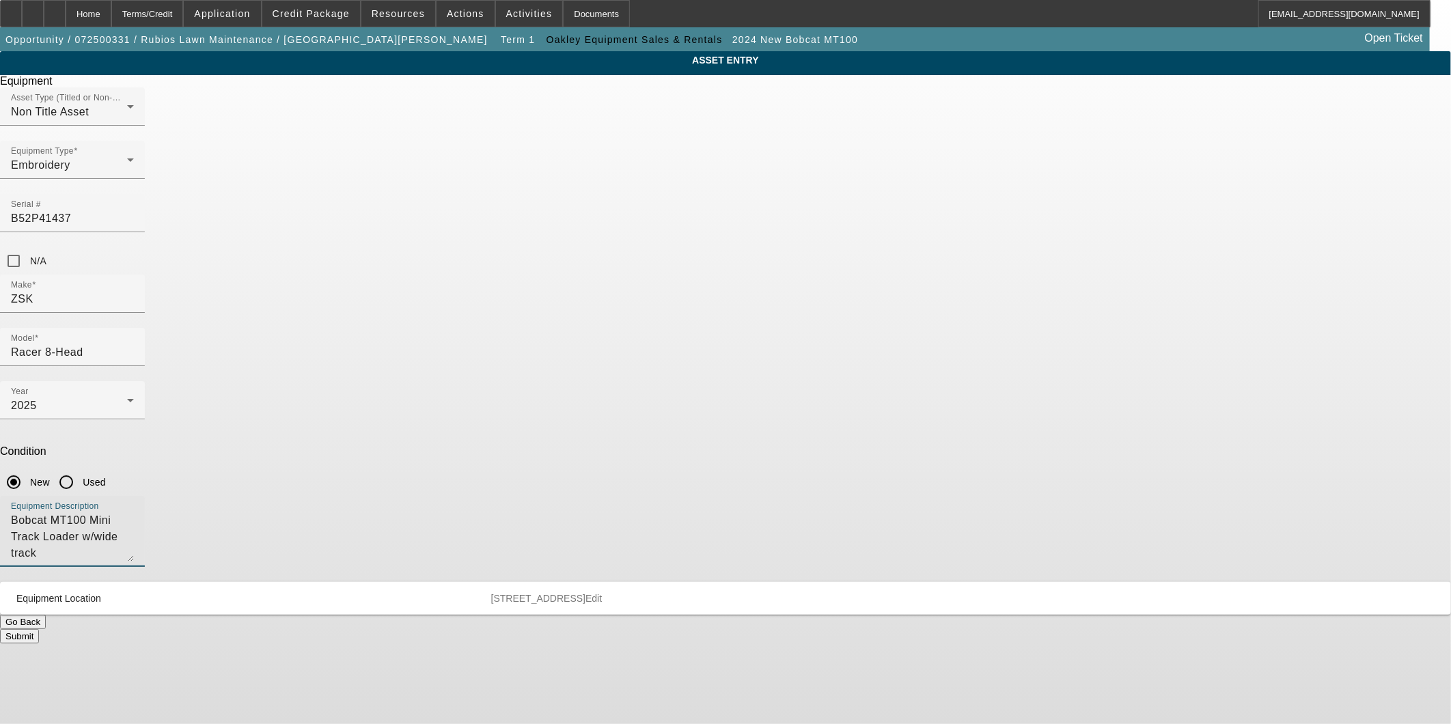
drag, startPoint x: 764, startPoint y: 357, endPoint x: 304, endPoint y: 337, distance: 460.2
click at [304, 337] on app-asset-collateral-manage "ASSET ENTRY Delete asset Equipment Asset Type (Titled or Non-Titled) Non Title …" at bounding box center [725, 347] width 1451 height 592
click at [39, 629] on button "Submit" at bounding box center [19, 636] width 39 height 14
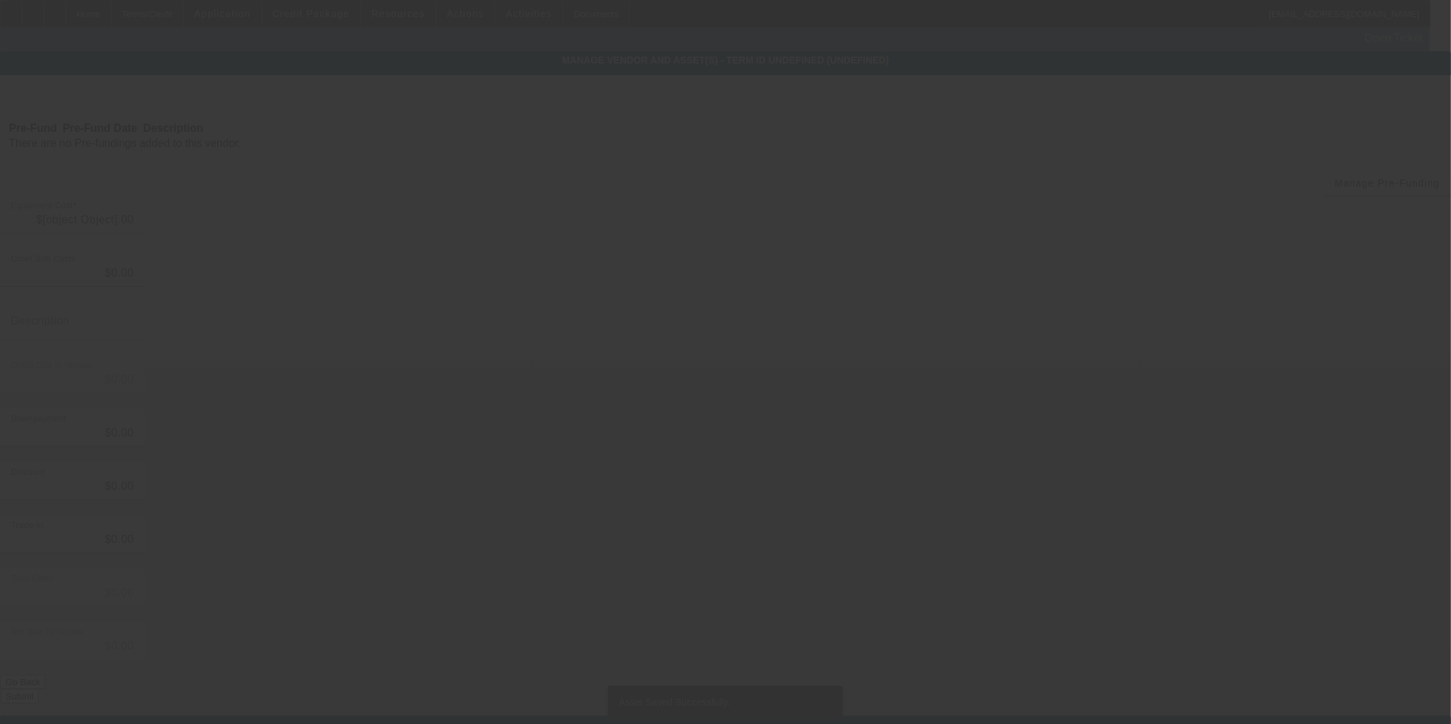
type input "$41,086.00"
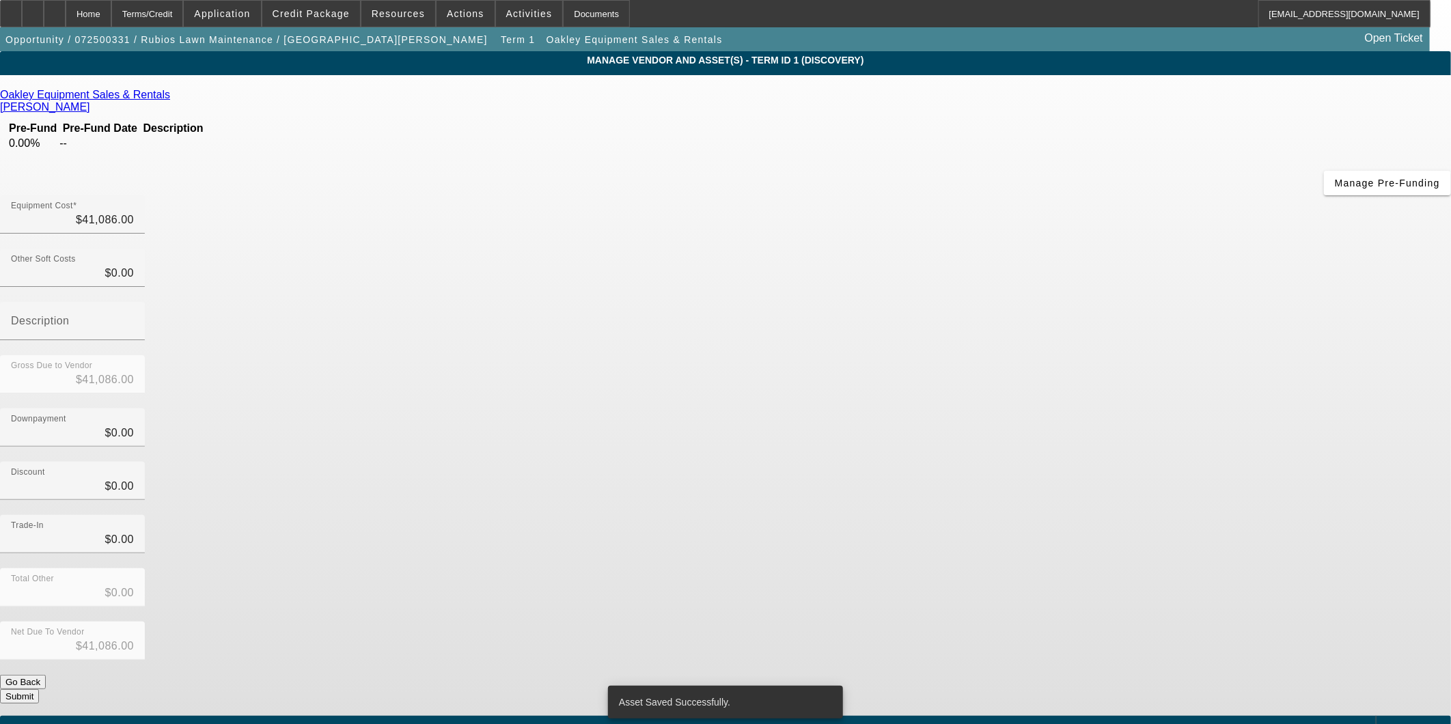
click at [39, 689] on button "Submit" at bounding box center [19, 696] width 39 height 14
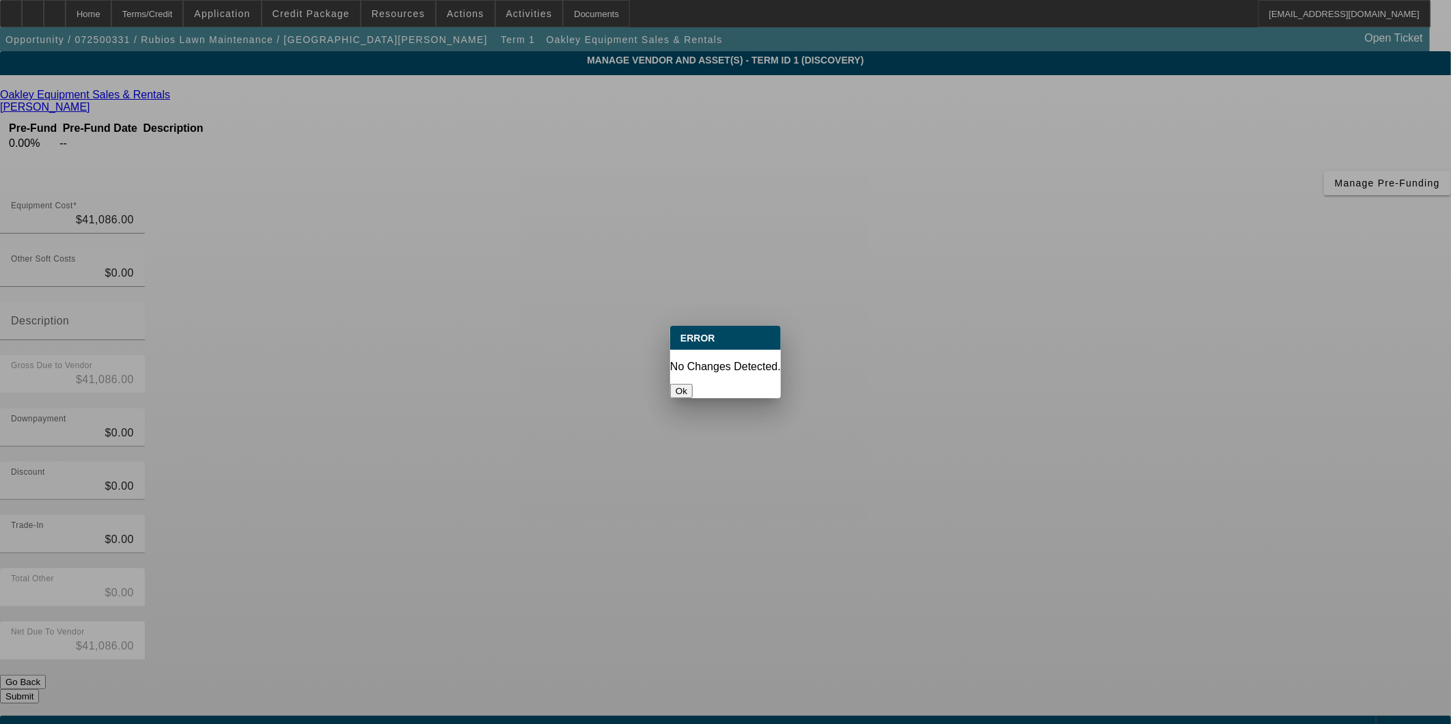
click at [693, 384] on button "Ok" at bounding box center [681, 391] width 23 height 14
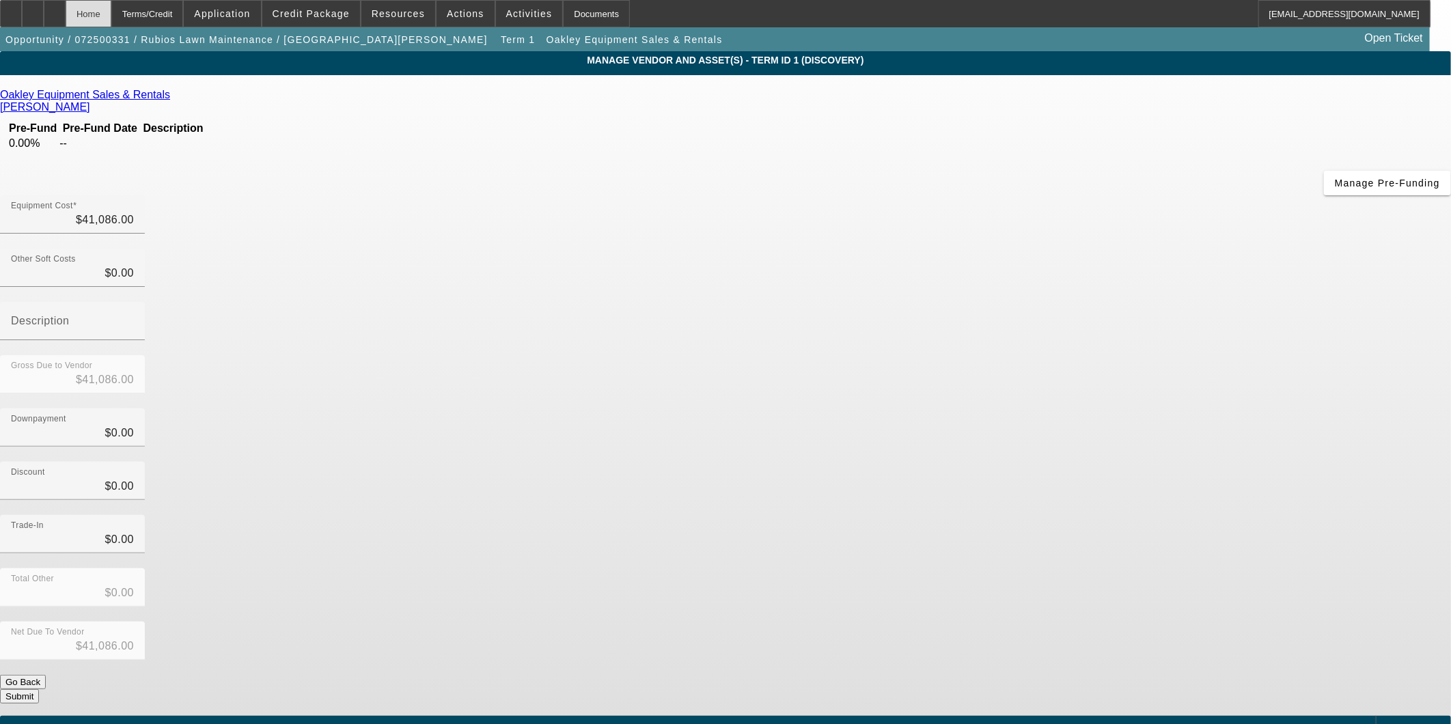
click at [111, 12] on div "Home" at bounding box center [89, 13] width 46 height 27
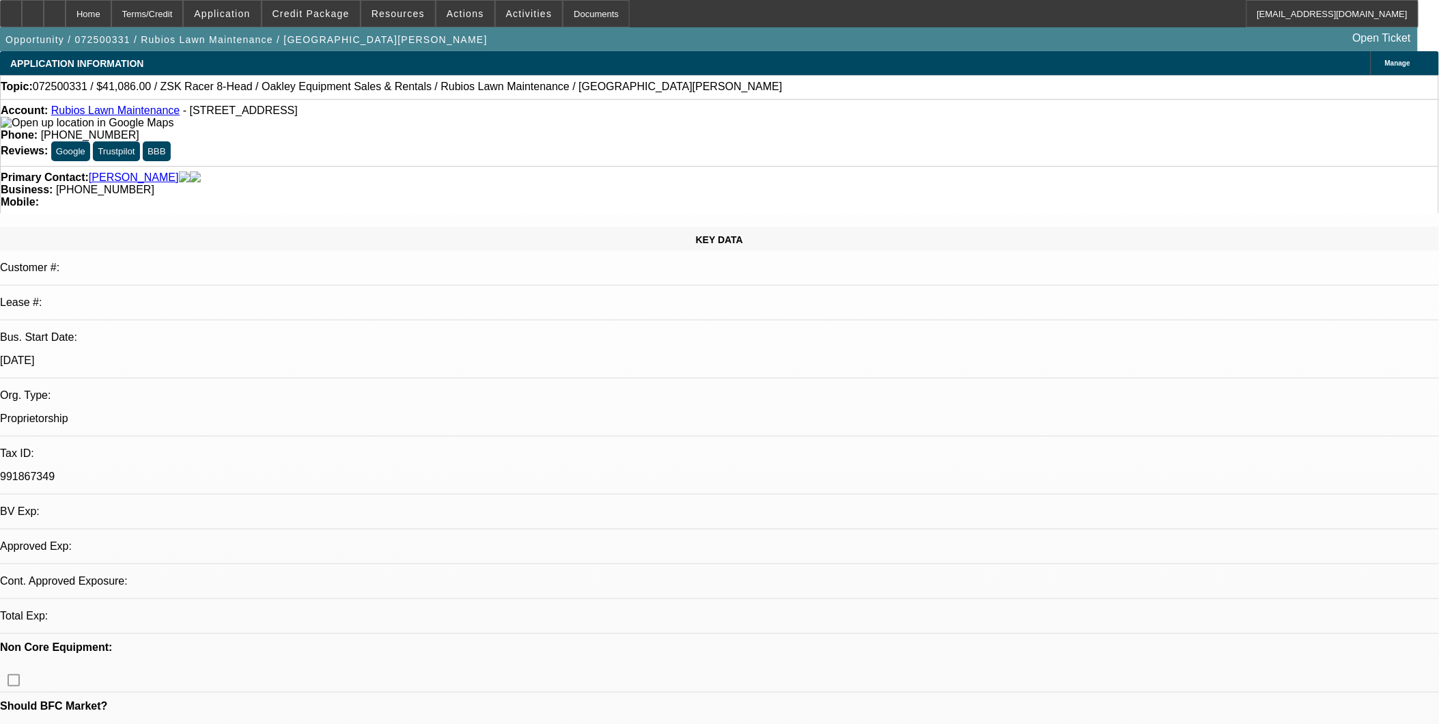
select select "0"
select select "2"
select select "0.1"
select select "4"
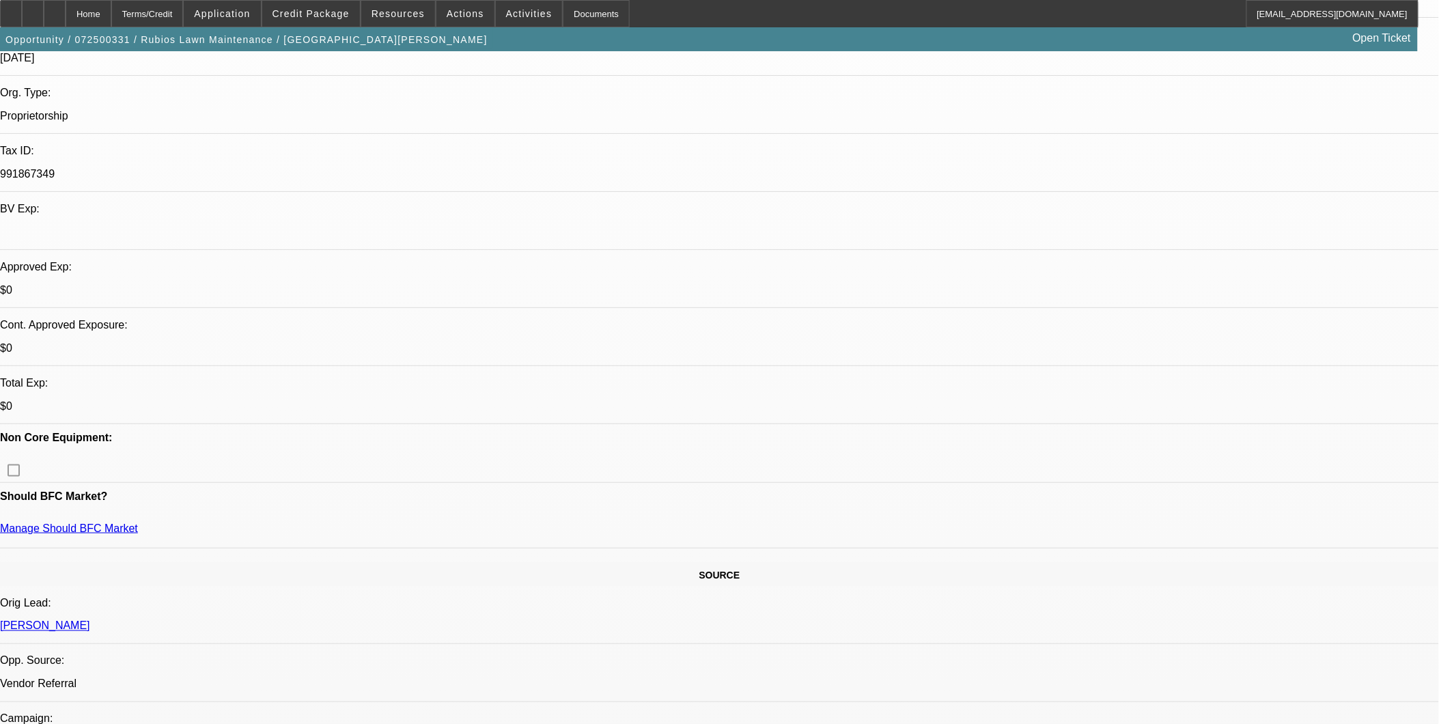
scroll to position [303, 0]
click at [322, 16] on span "Credit Package" at bounding box center [311, 13] width 77 height 11
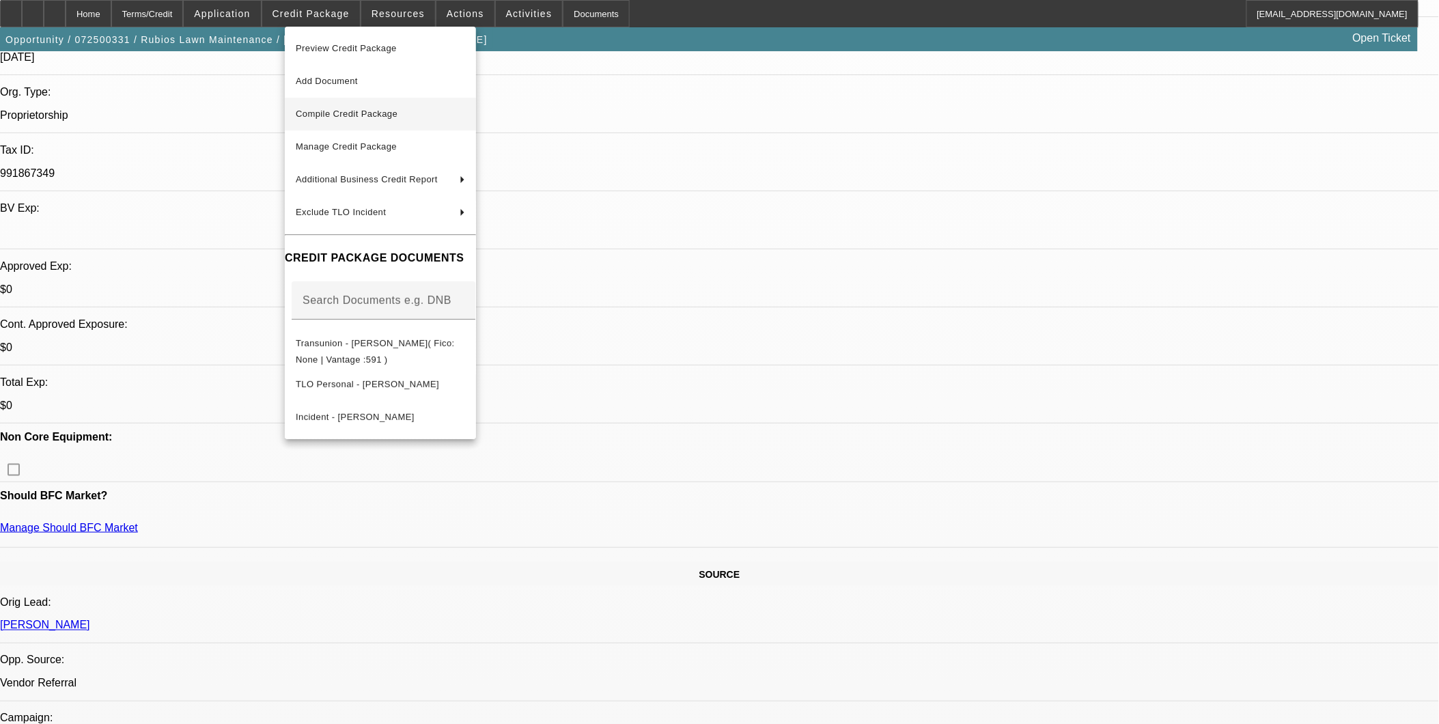
click at [354, 100] on button "Compile Credit Package" at bounding box center [380, 114] width 191 height 33
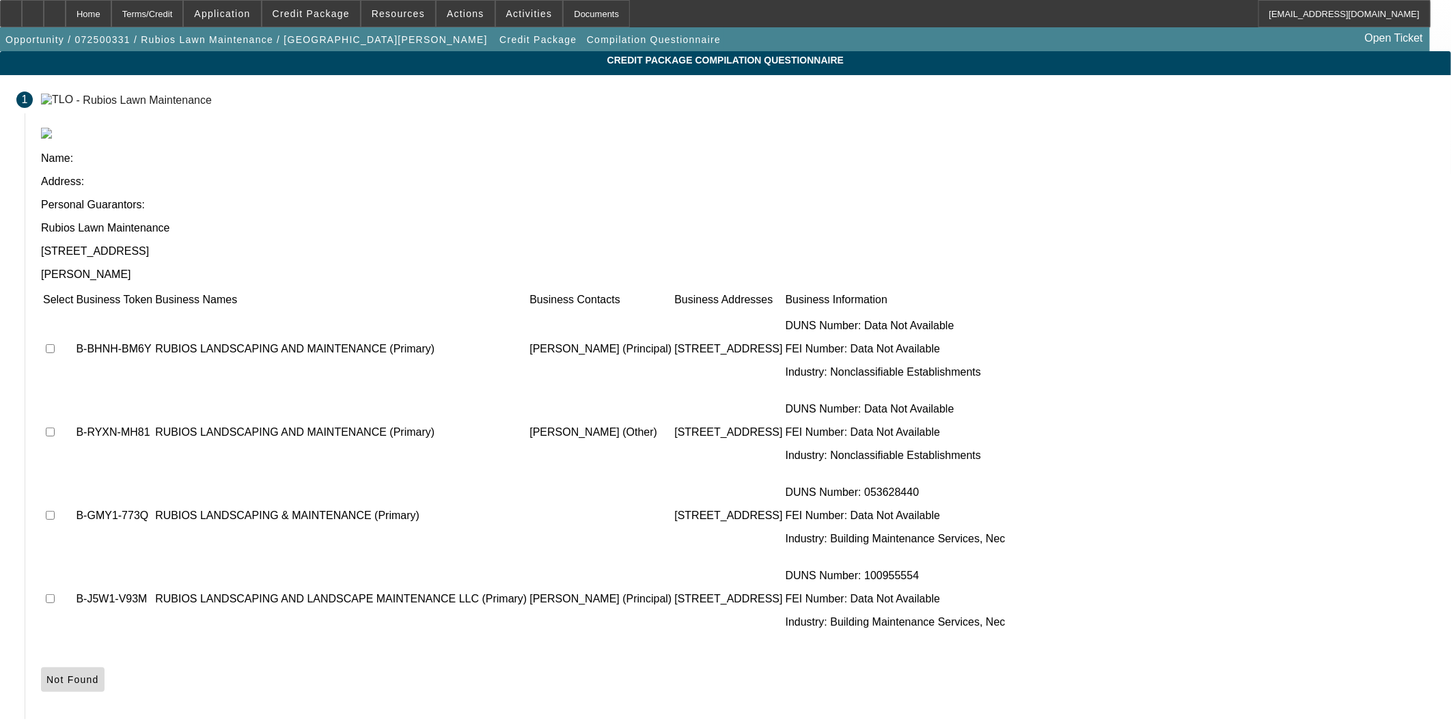
click at [105, 663] on span at bounding box center [73, 679] width 64 height 33
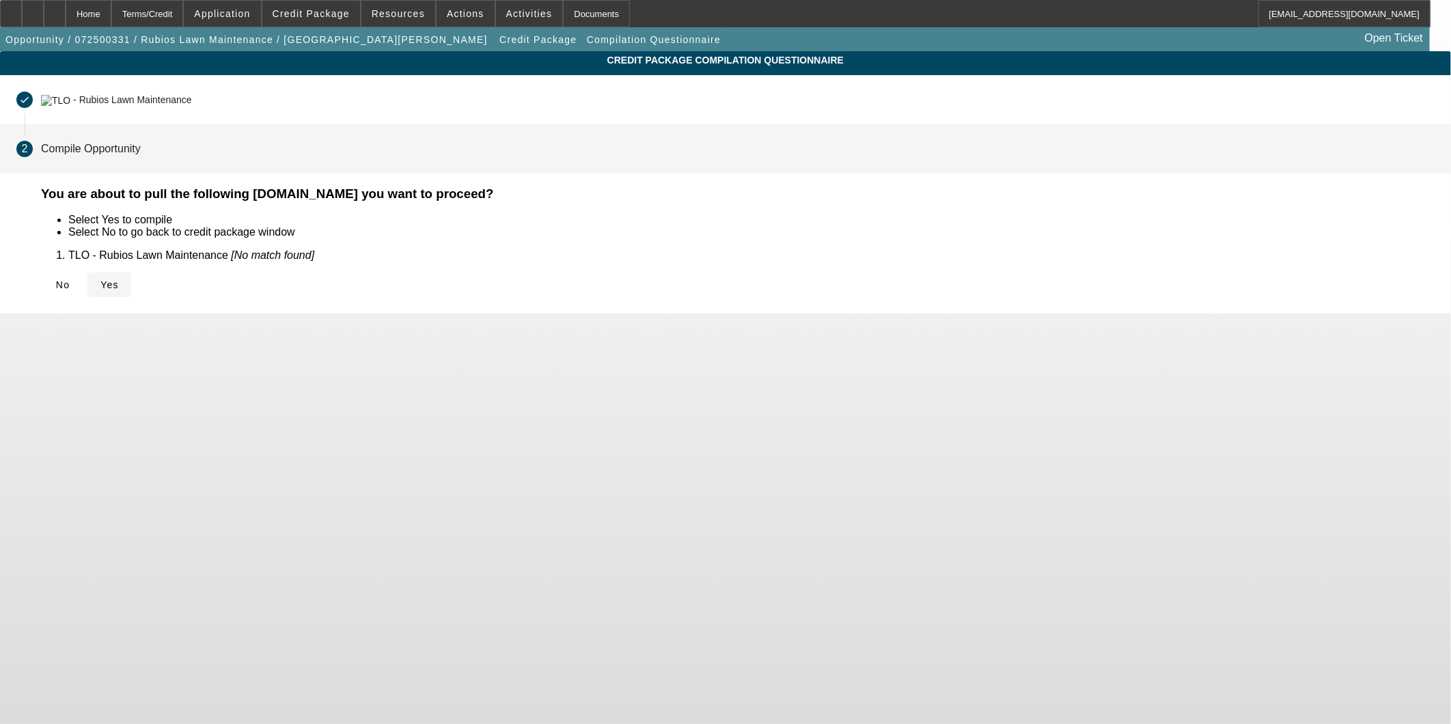
click at [119, 286] on span "Yes" at bounding box center [109, 284] width 18 height 11
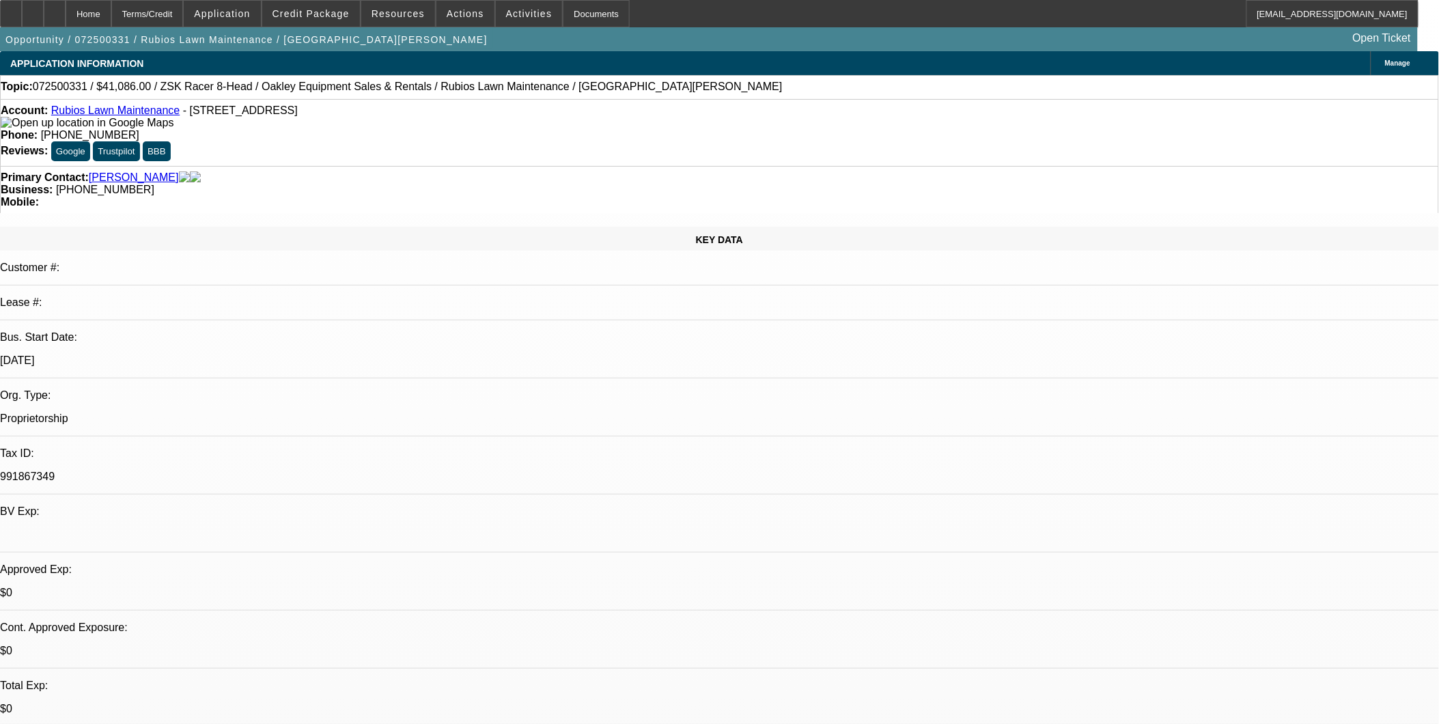
select select "0"
select select "2"
select select "0.1"
select select "4"
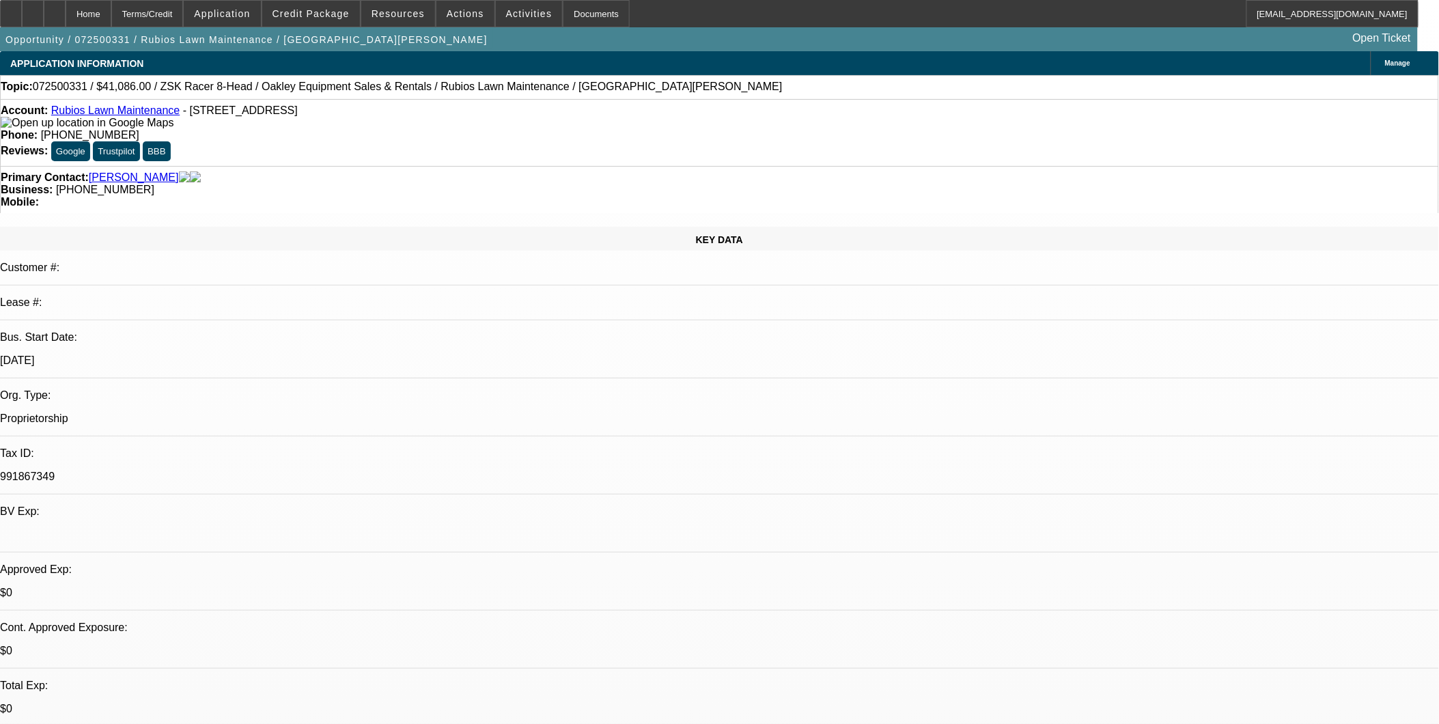
click at [55, 9] on icon at bounding box center [55, 9] width 0 height 0
select select "0"
select select "2"
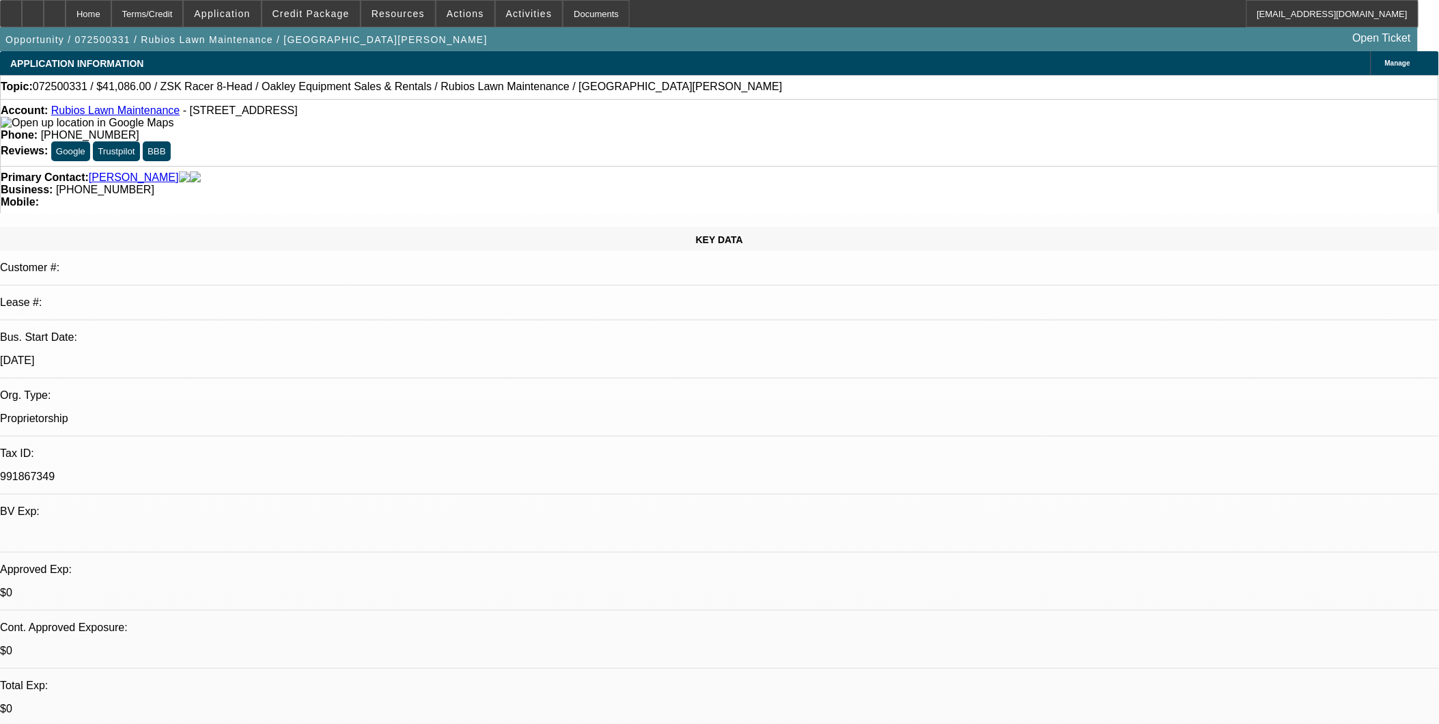
select select "0.1"
select select "4"
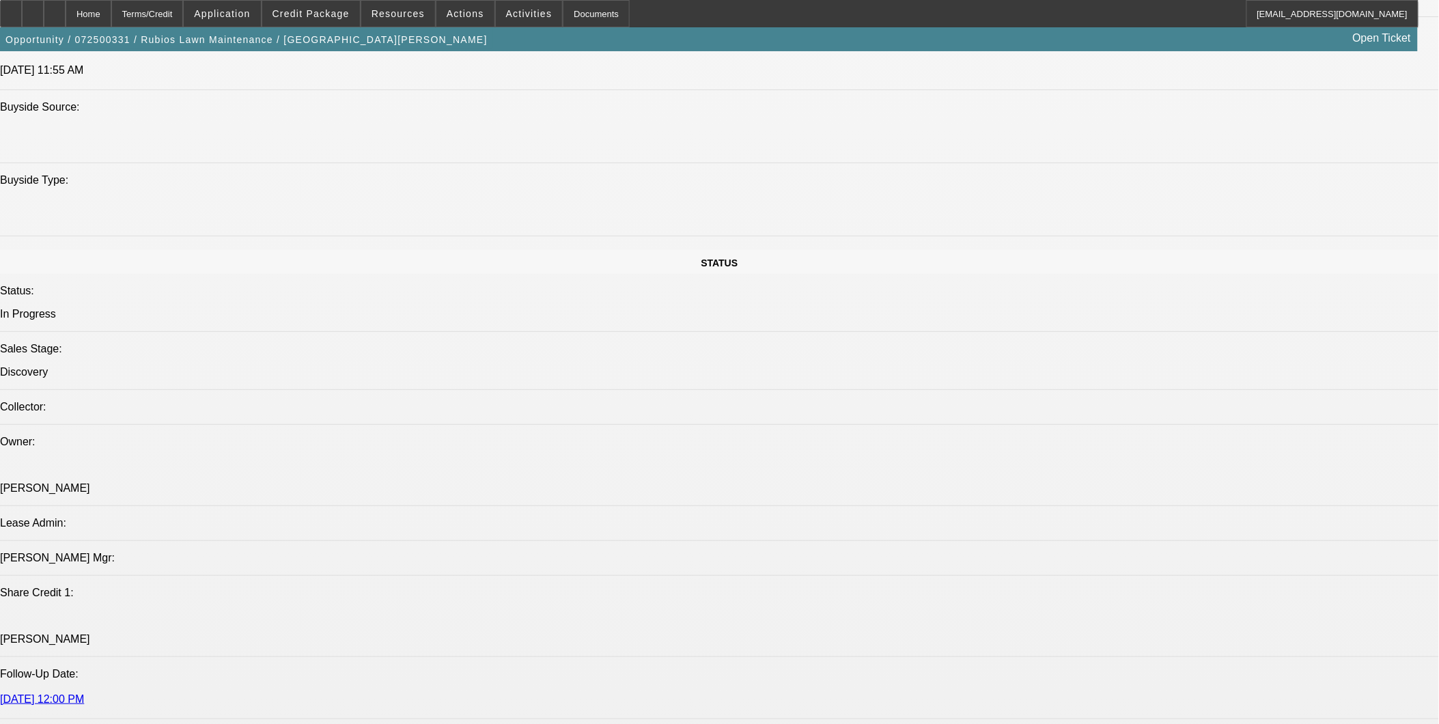
scroll to position [1594, 0]
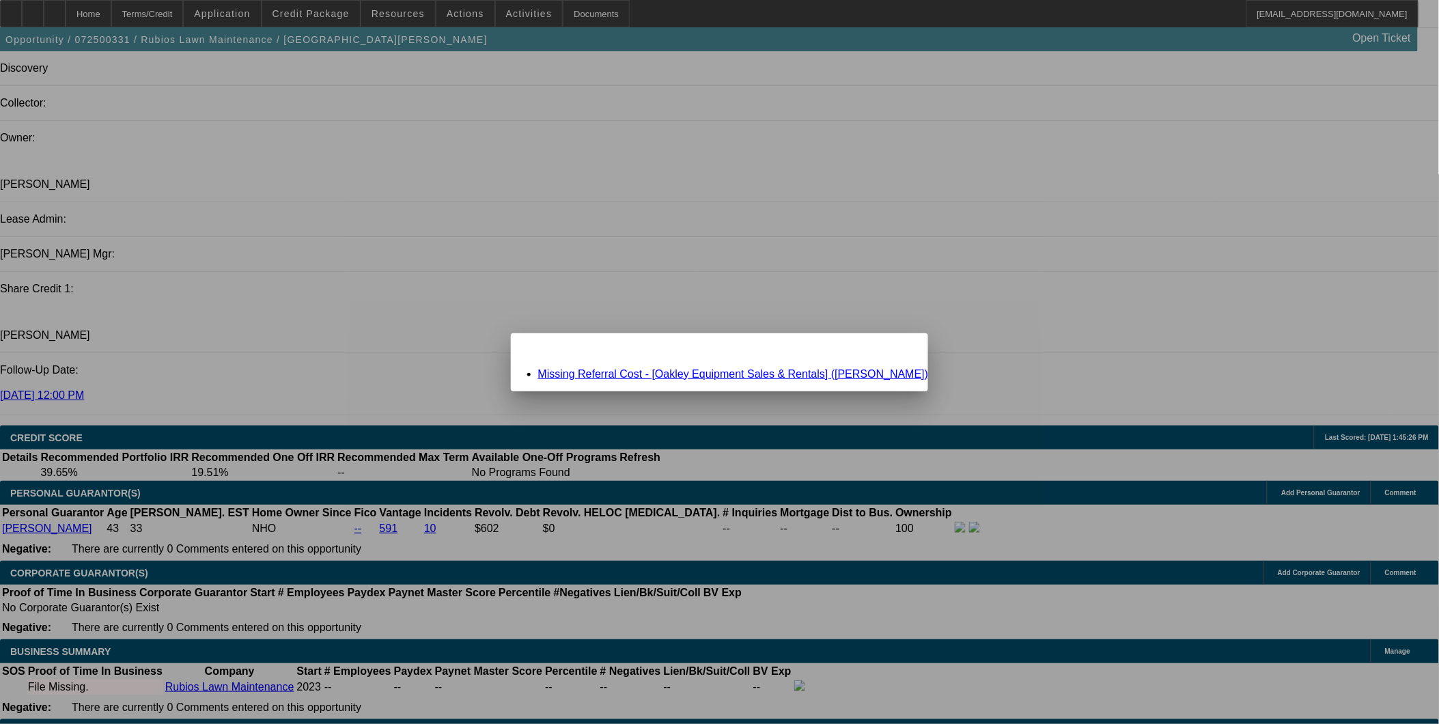
click at [902, 349] on span "Close" at bounding box center [911, 346] width 18 height 8
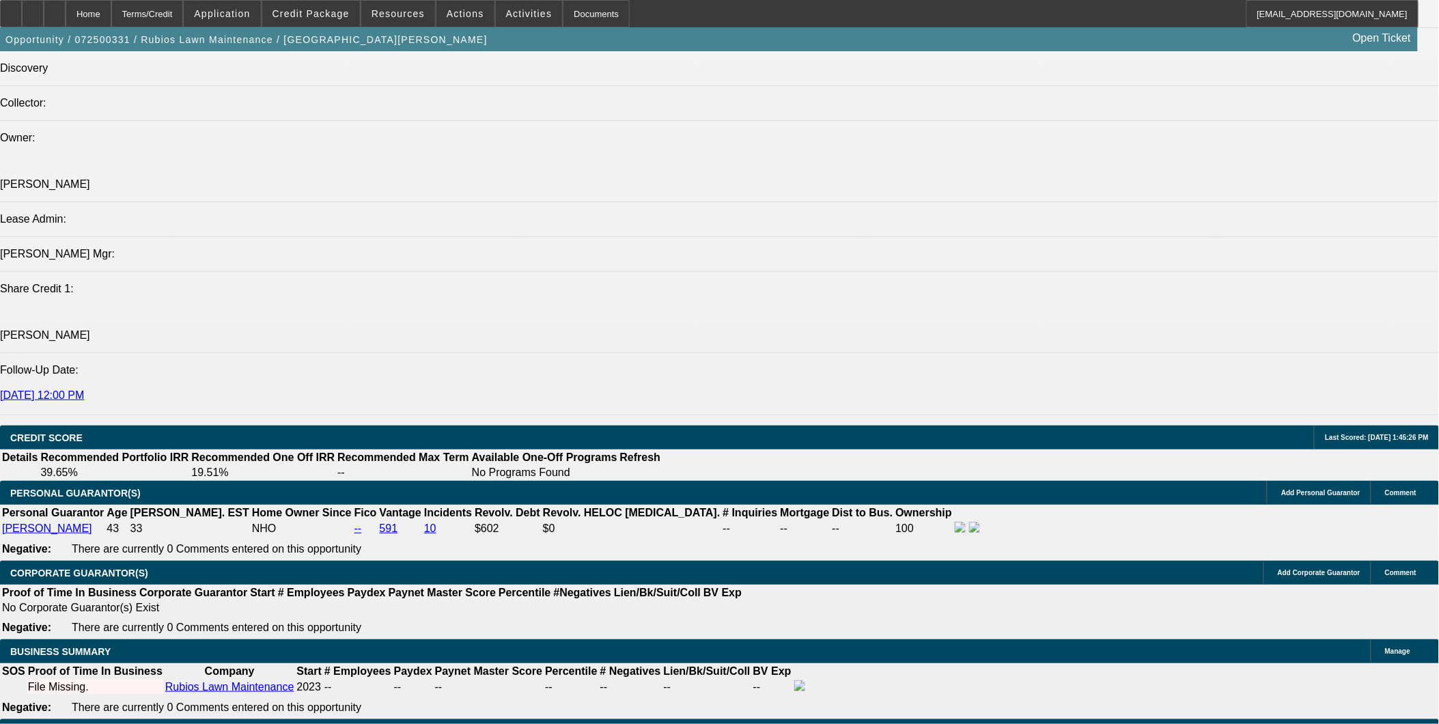
scroll to position [1594, 0]
